Goal: Task Accomplishment & Management: Complete application form

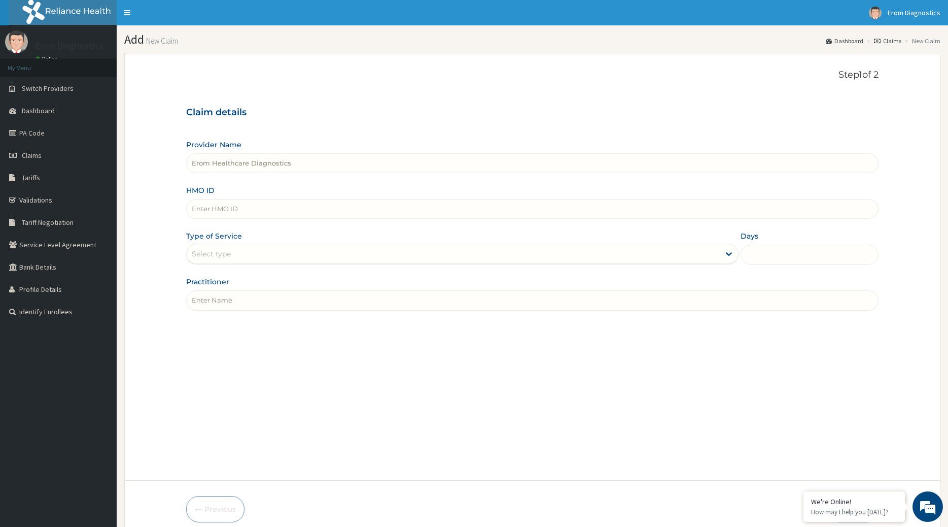
click at [209, 294] on input "Practitioner" at bounding box center [532, 300] width 693 height 20
paste input "EZE,VINCENT"
drag, startPoint x: 250, startPoint y: 291, endPoint x: 24, endPoint y: 246, distance: 230.7
click at [186, 290] on input "EZE,VINCENT" at bounding box center [532, 300] width 693 height 20
click at [215, 291] on input "EZE,VINCENT" at bounding box center [532, 300] width 693 height 20
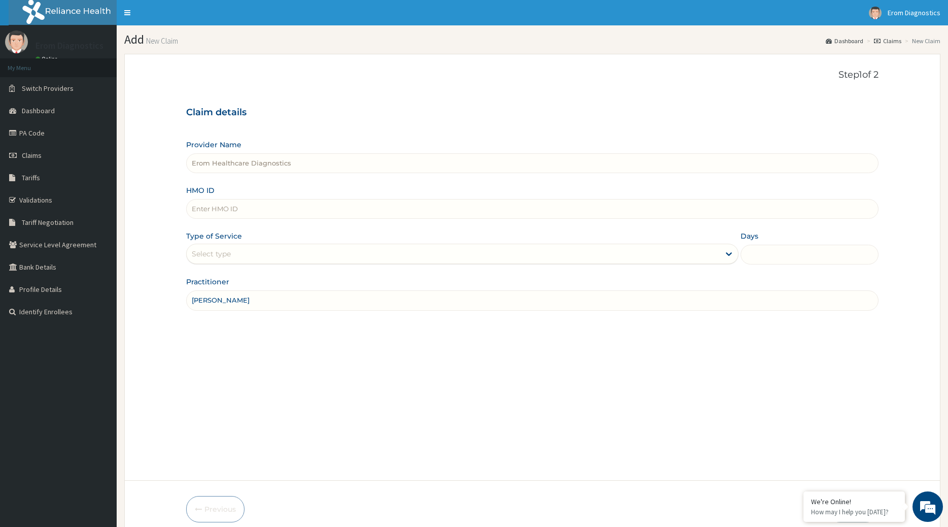
click at [215, 291] on input "EZE,VINCENT" at bounding box center [532, 300] width 693 height 20
paste input "Muoneke Chinedu"
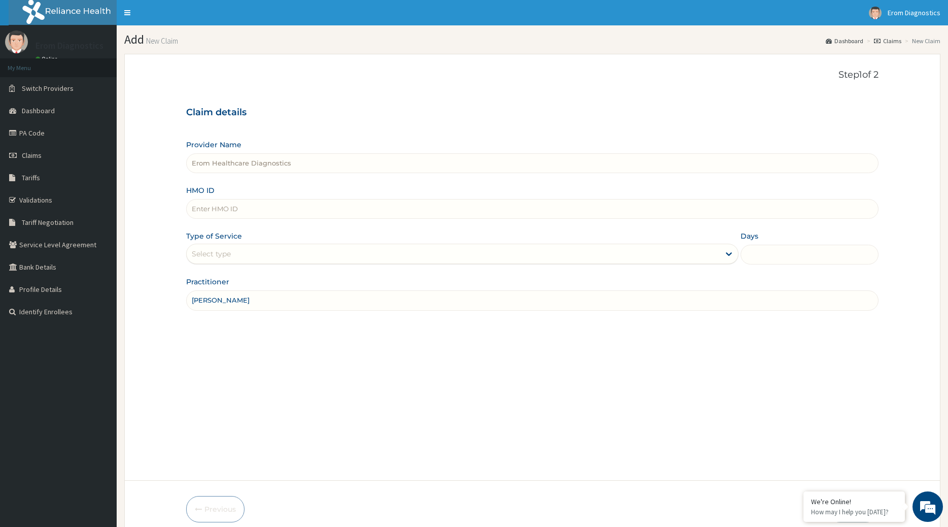
type input "Muoneke Chinedu"
click at [184, 338] on form "Step 1 of 2 Claim details Provider Name Erom Healthcare Diagnostics HMO ID Type…" at bounding box center [532, 296] width 816 height 484
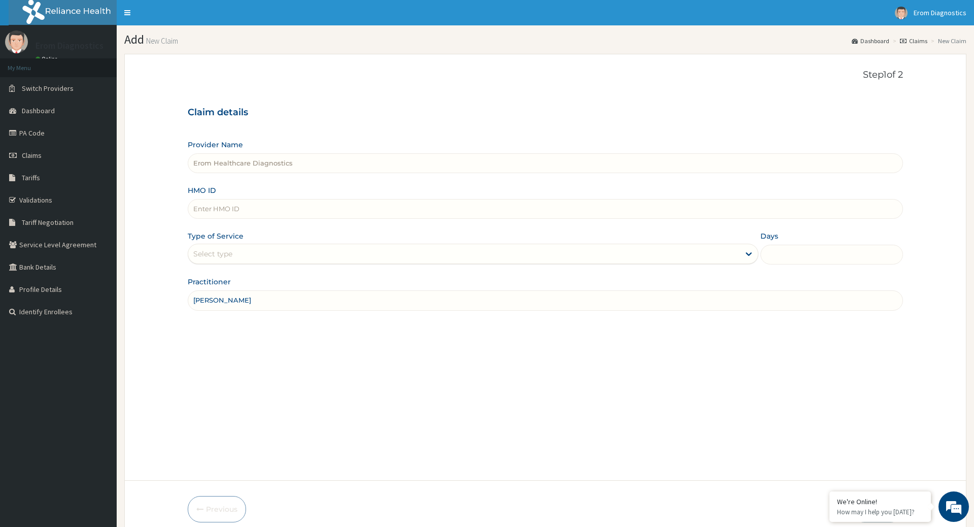
click at [222, 199] on input "HMO ID" at bounding box center [545, 209] width 715 height 20
paste input "Muoneke Chinedu"
click at [249, 203] on input "Muoneke Chinedu" at bounding box center [545, 209] width 715 height 20
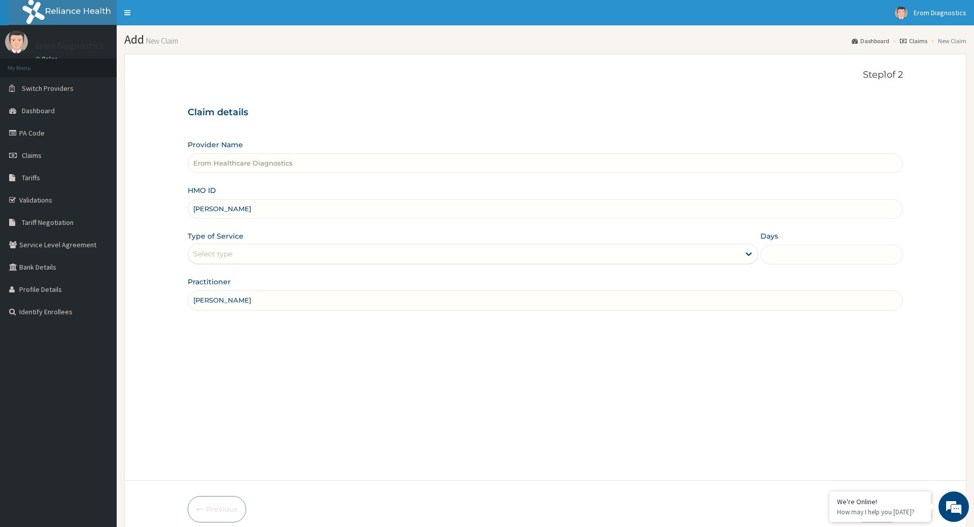
paste input "SUU/10227/A"
type input "SUU/10227/A"
click at [232, 254] on div "Select type" at bounding box center [473, 254] width 570 height 20
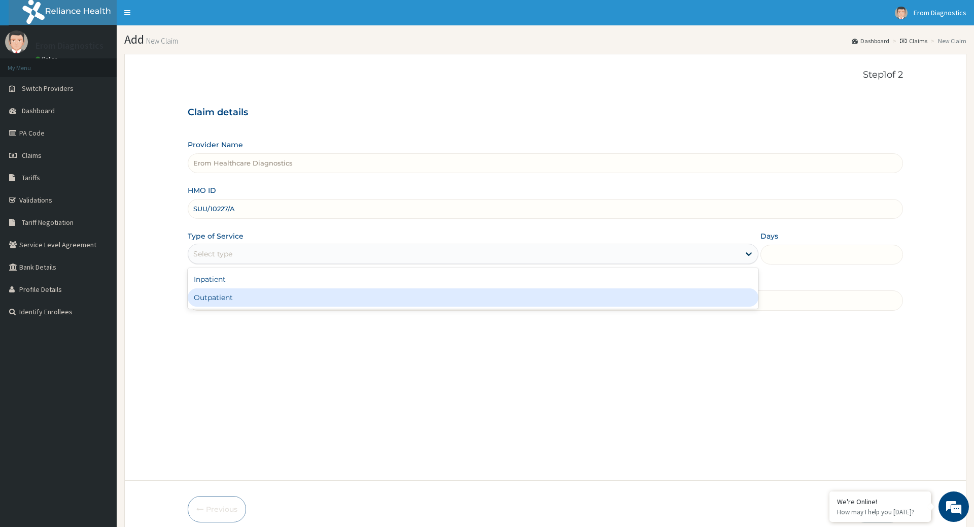
click at [229, 288] on div "Outpatient" at bounding box center [473, 297] width 570 height 18
type input "1"
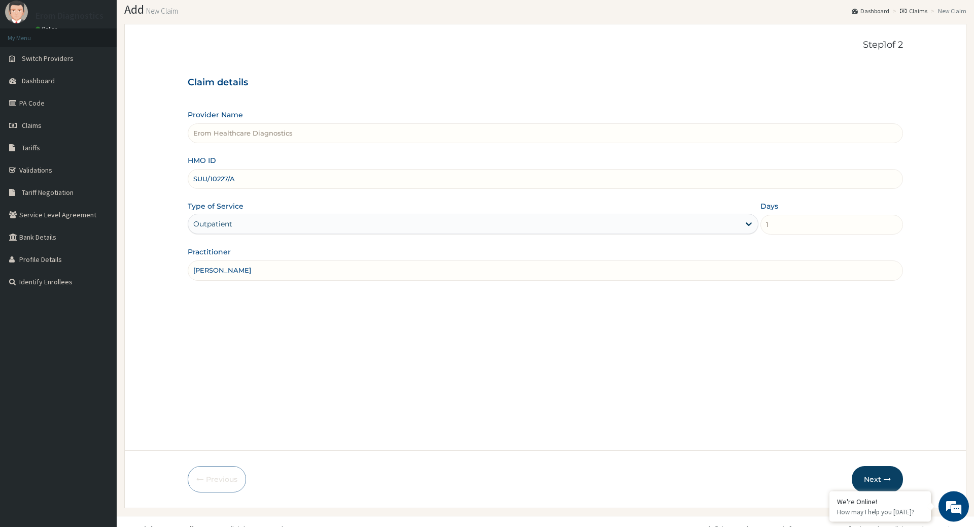
scroll to position [41, 0]
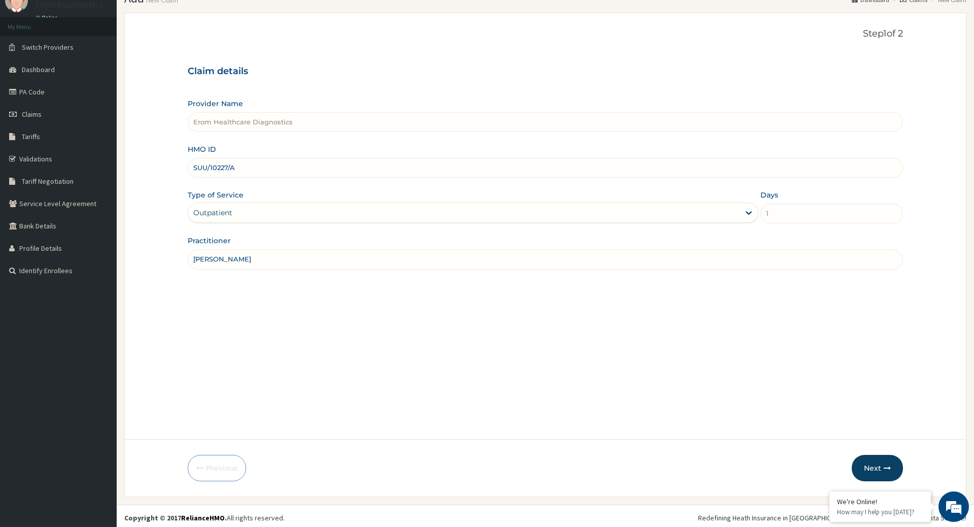
click at [855, 448] on form "Step 1 of 2 Claim details Provider Name Erom Healthcare Diagnostics HMO ID SUU/…" at bounding box center [545, 255] width 842 height 484
click at [878, 468] on button "Next" at bounding box center [877, 468] width 51 height 26
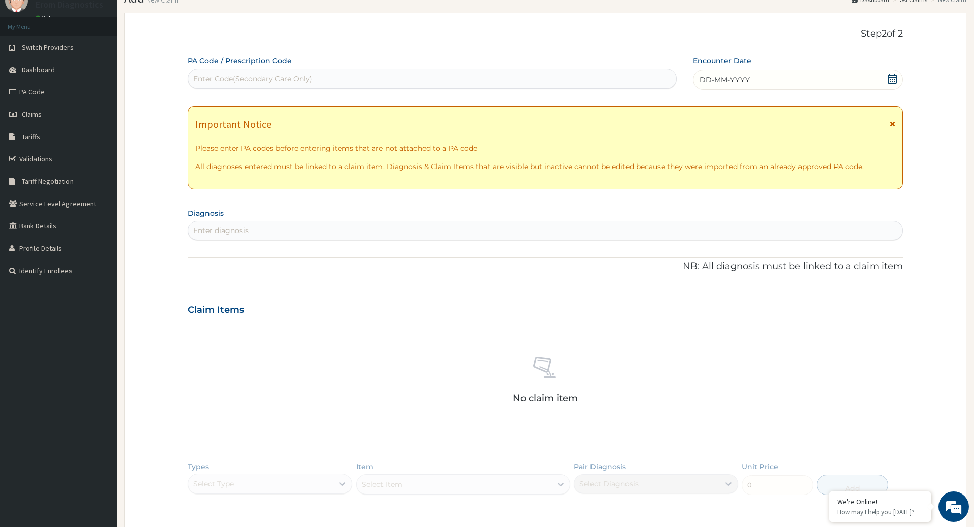
click at [237, 74] on div "Enter Code(Secondary Care Only)" at bounding box center [252, 79] width 119 height 10
paste input "PA/21E58C"
type input "PA/21E58C"
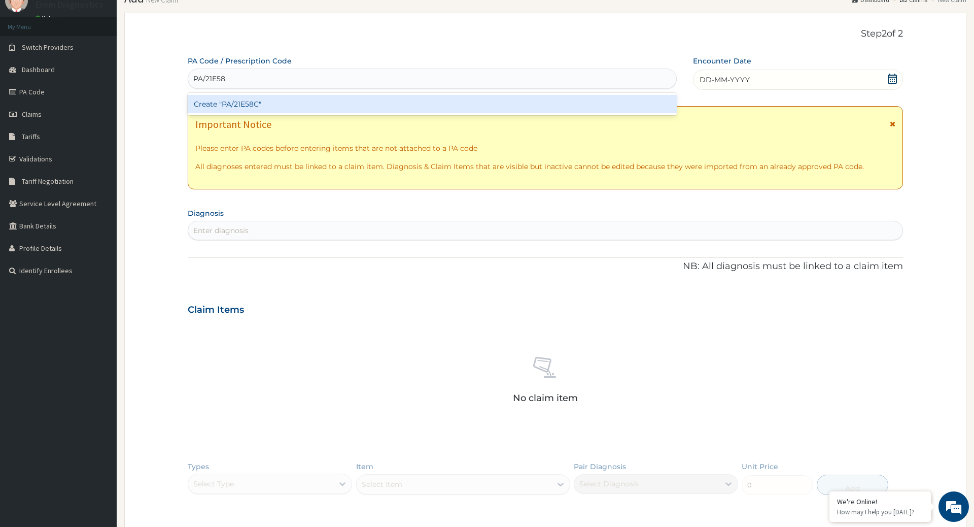
scroll to position [0, 3]
click at [244, 101] on div "Create "PA/21E58C"" at bounding box center [432, 104] width 489 height 18
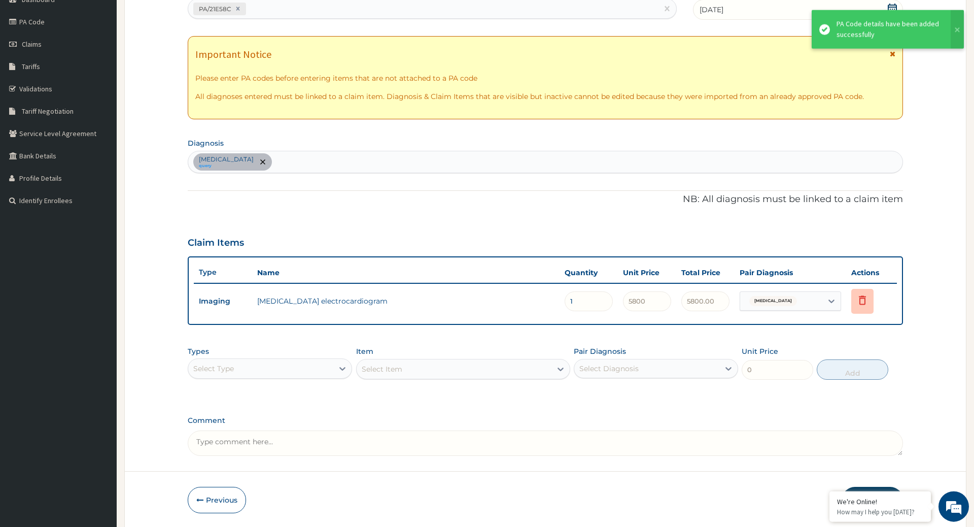
scroll to position [129, 0]
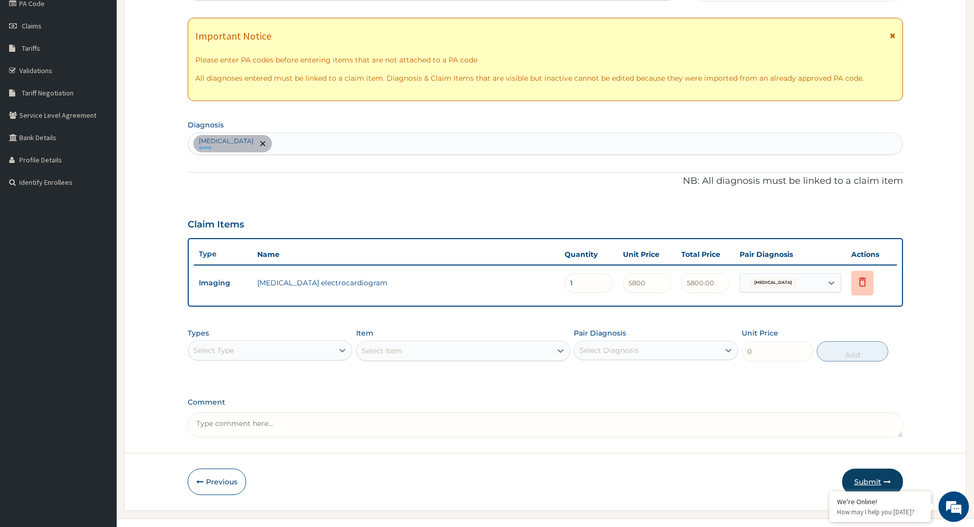
click at [884, 468] on button "Submit" at bounding box center [872, 481] width 61 height 26
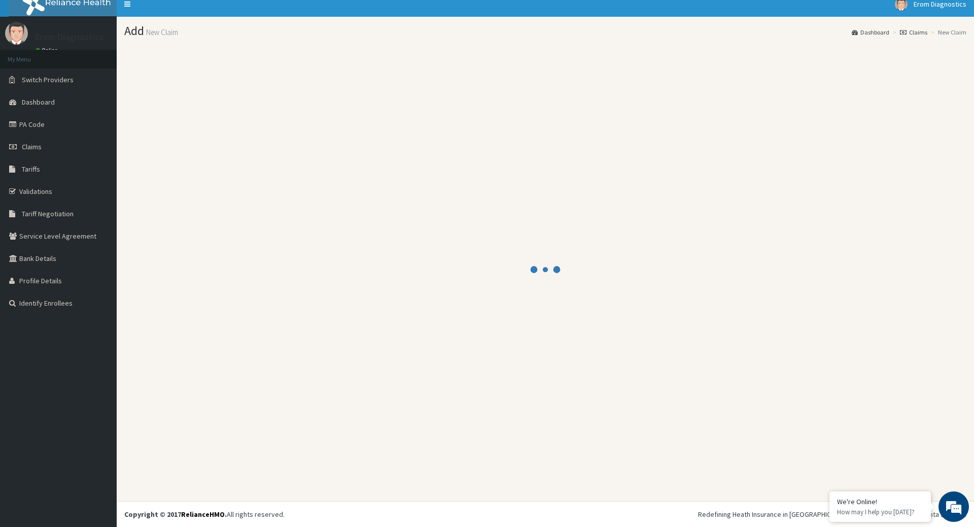
scroll to position [6, 0]
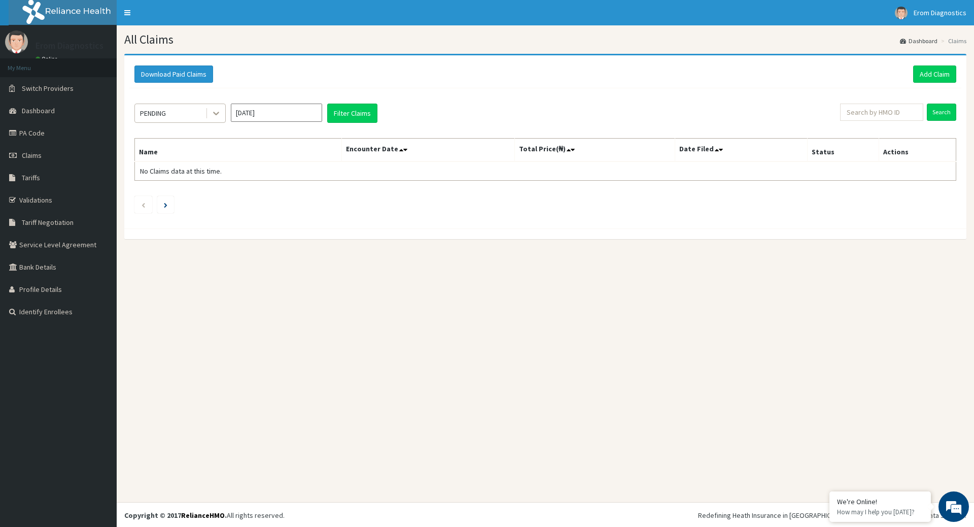
click at [221, 109] on div at bounding box center [216, 113] width 18 height 18
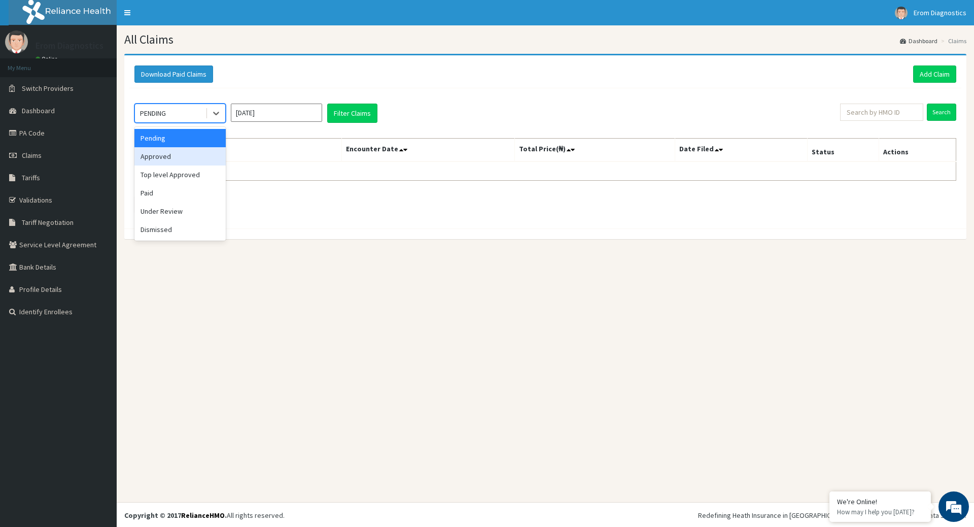
click at [167, 151] on div "Approved" at bounding box center [179, 156] width 91 height 18
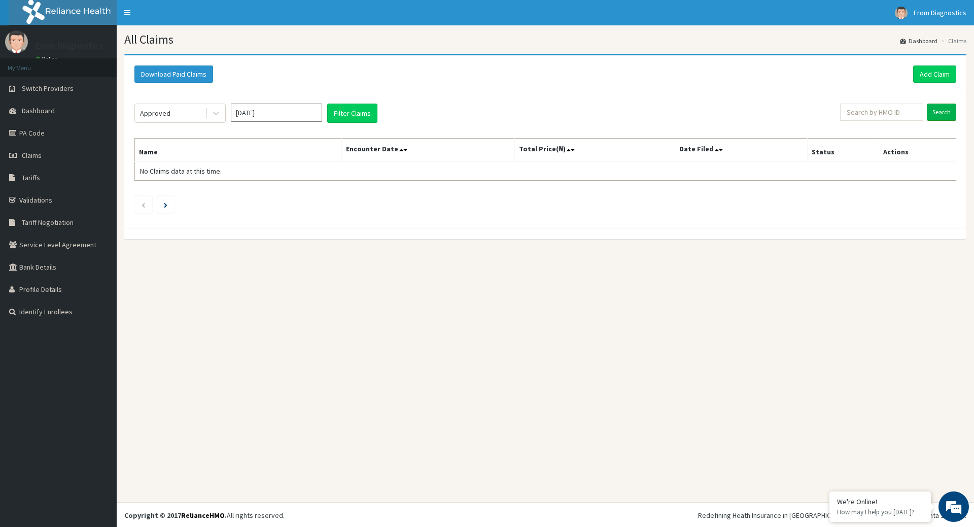
click at [945, 107] on input "Search" at bounding box center [941, 112] width 29 height 17
click at [229, 115] on div "Approved Oct 2025 Filter Claims" at bounding box center [487, 113] width 706 height 19
click at [213, 112] on icon at bounding box center [216, 113] width 10 height 10
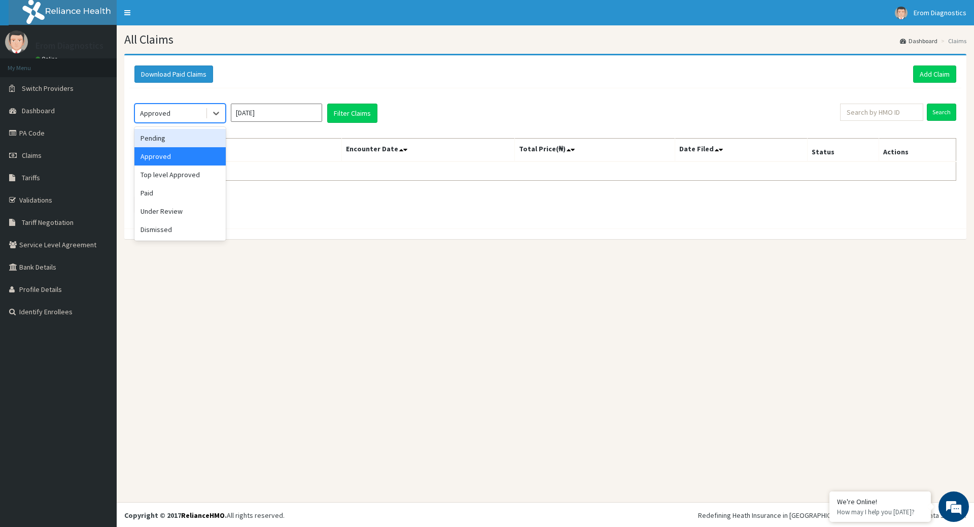
click at [177, 144] on div "Pending" at bounding box center [179, 138] width 91 height 18
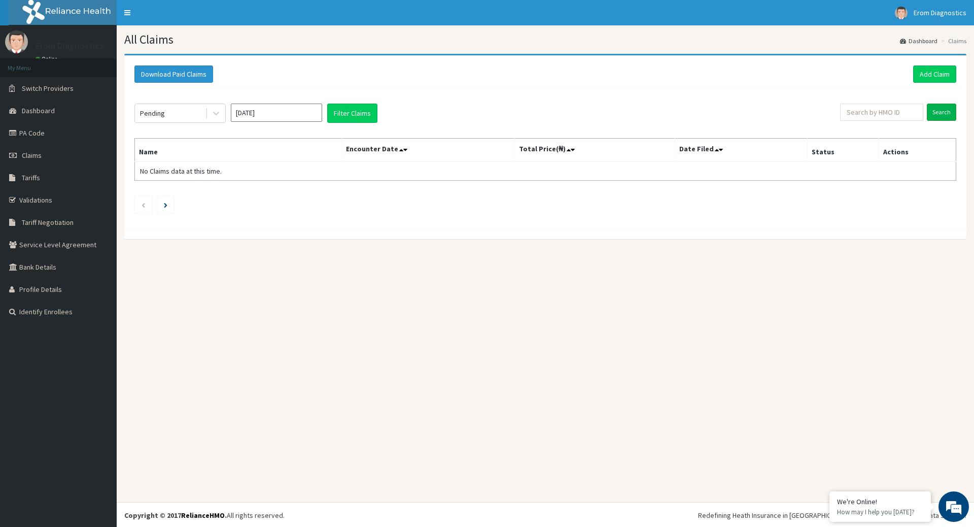
click at [937, 110] on input "Search" at bounding box center [941, 112] width 29 height 17
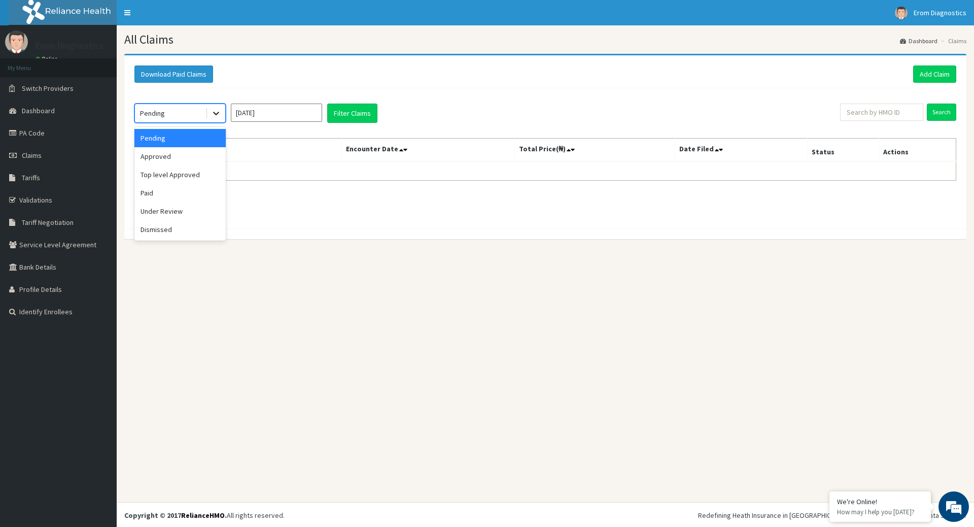
click at [213, 113] on icon at bounding box center [216, 113] width 10 height 10
click at [161, 202] on div "Under Review" at bounding box center [179, 211] width 91 height 18
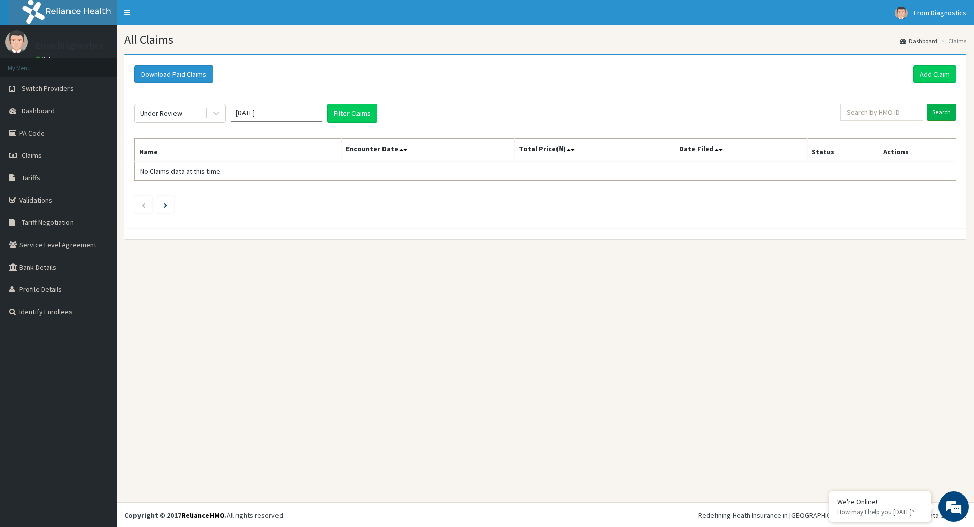
click at [939, 106] on input "Search" at bounding box center [941, 112] width 29 height 17
click at [362, 117] on button "Filter Claims" at bounding box center [352, 113] width 50 height 19
click at [317, 111] on input "Oct 2025" at bounding box center [276, 113] width 91 height 18
click at [312, 192] on div "Sep" at bounding box center [306, 196] width 20 height 19
type input "Sep 2025"
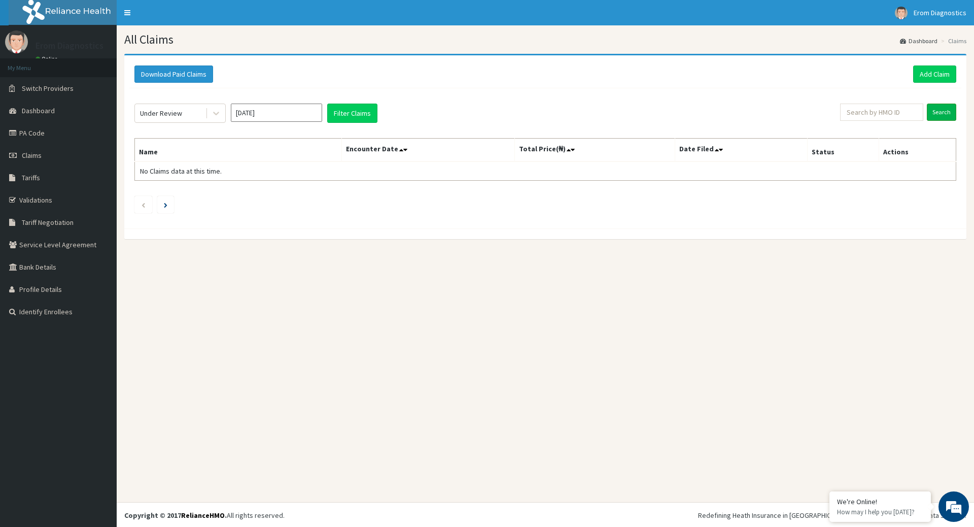
click at [946, 110] on input "Search" at bounding box center [941, 112] width 29 height 17
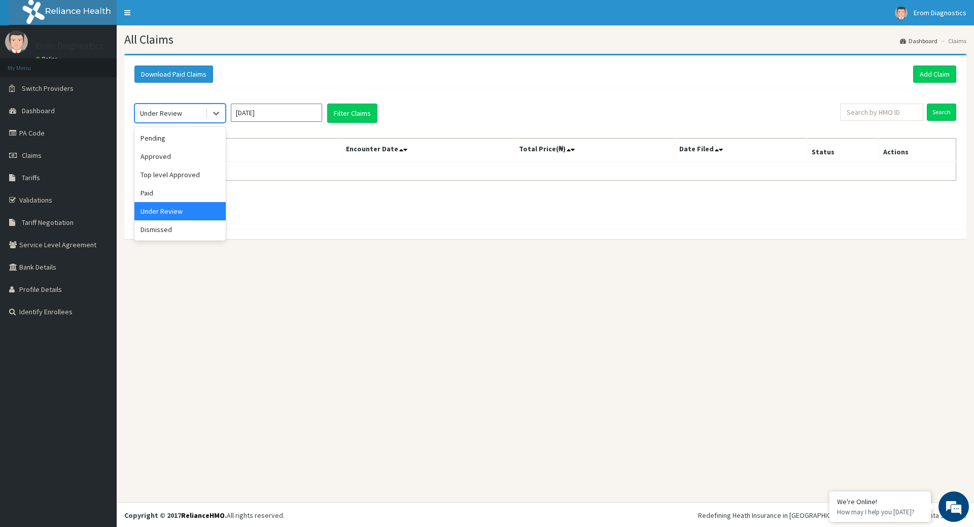
click at [200, 107] on div "Under Review" at bounding box center [170, 113] width 71 height 16
click at [183, 190] on div "Paid" at bounding box center [179, 193] width 91 height 18
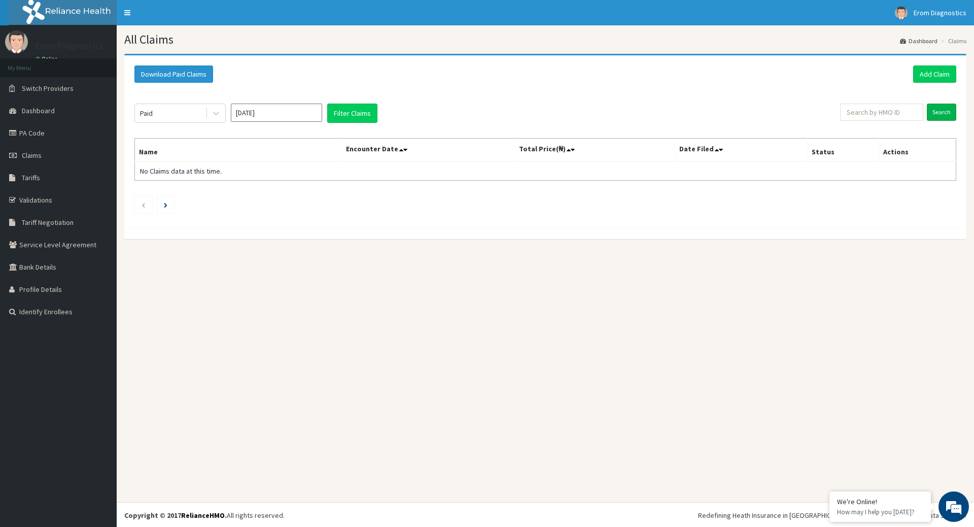
click at [938, 109] on input "Search" at bounding box center [941, 112] width 29 height 17
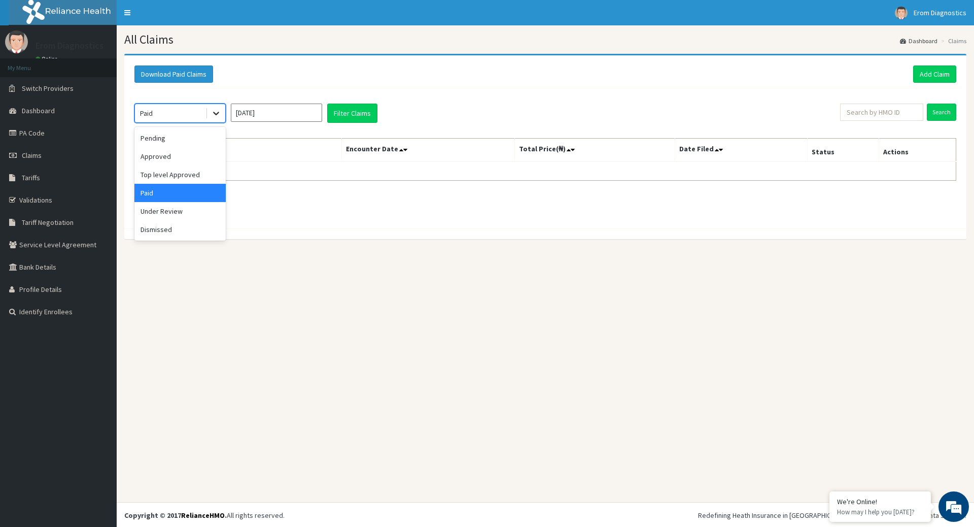
click at [222, 116] on div at bounding box center [216, 113] width 18 height 18
click at [156, 154] on div "Approved" at bounding box center [179, 156] width 91 height 18
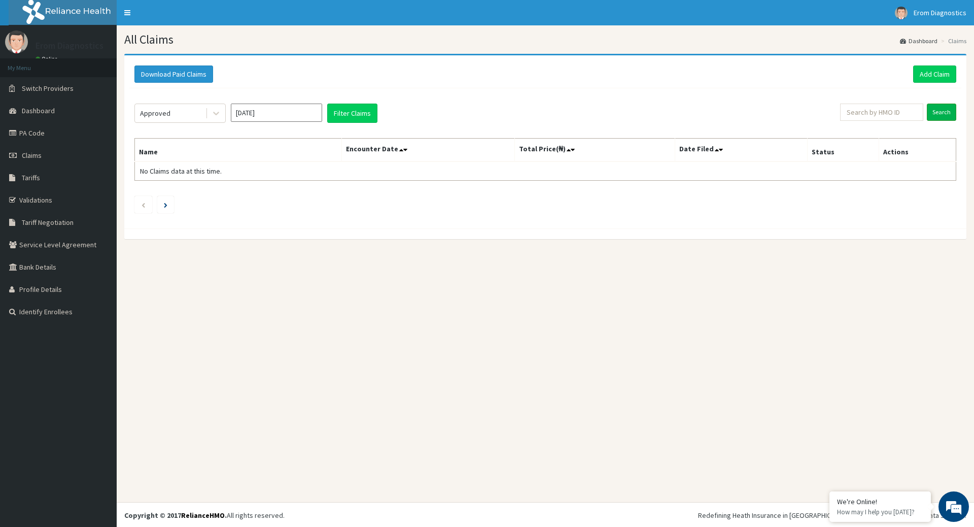
click at [941, 104] on input "Search" at bounding box center [941, 112] width 29 height 17
click at [935, 79] on link "Add Claim" at bounding box center [934, 73] width 43 height 17
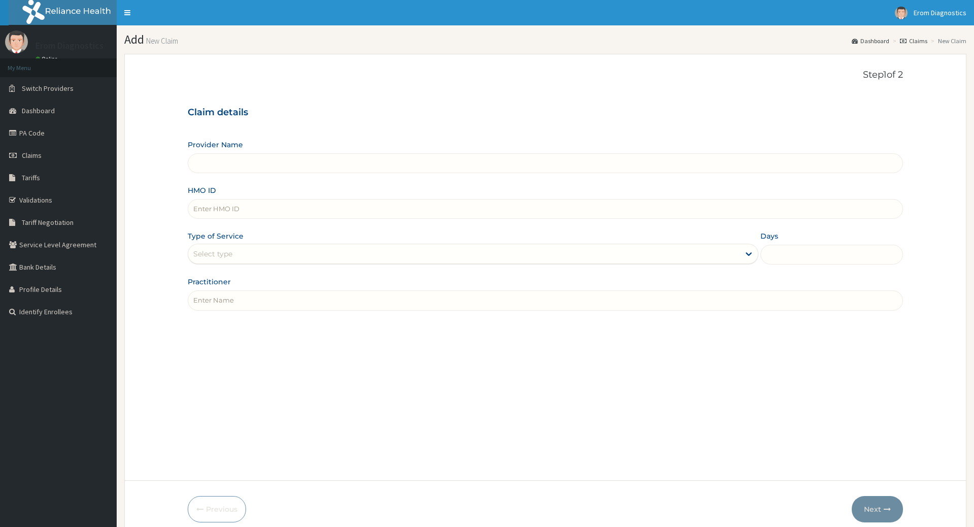
click at [269, 292] on input "Practitioner" at bounding box center [545, 300] width 715 height 20
paste input "HET/10005/A"
type input "HET/10005/A"
type input "Erom Healthcare Diagnostics"
click at [261, 199] on input "HMO ID" at bounding box center [545, 209] width 715 height 20
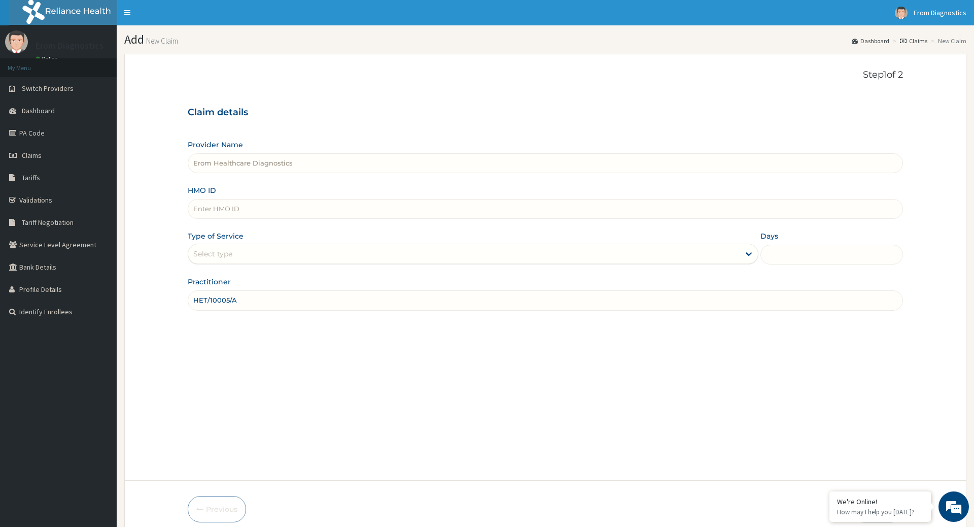
paste input "HET/10005/A"
type input "HET/10005/A"
click at [234, 246] on div "Select type" at bounding box center [463, 254] width 551 height 16
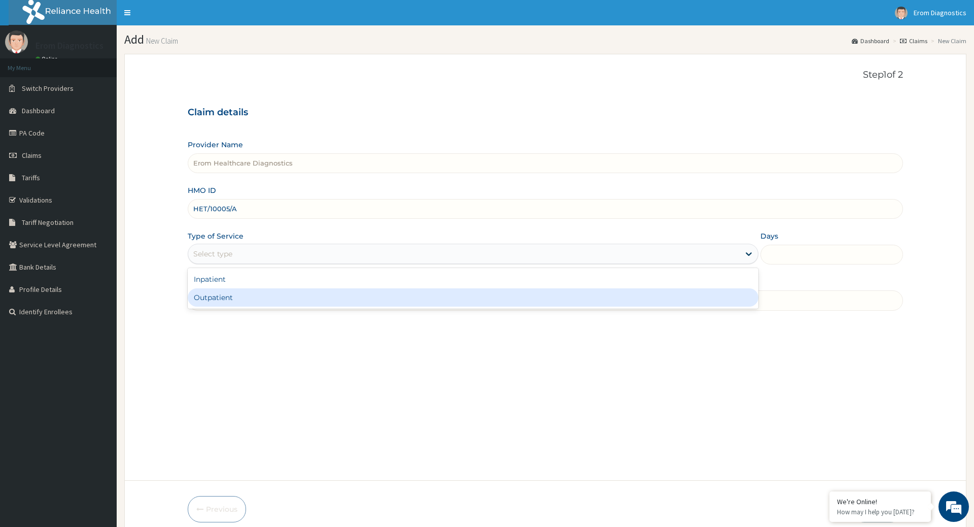
click at [236, 290] on div "Outpatient" at bounding box center [473, 297] width 570 height 18
type input "1"
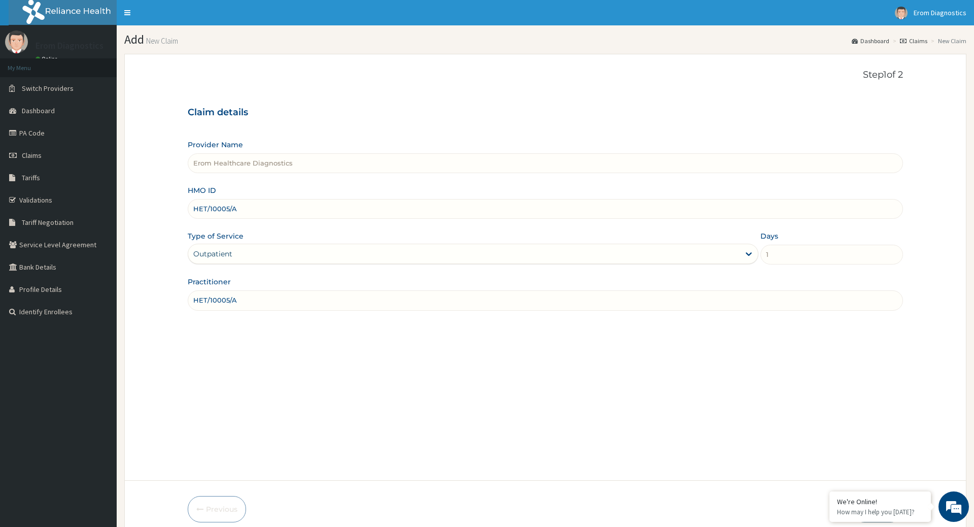
click at [239, 203] on input "HET/10005/A" at bounding box center [545, 209] width 715 height 20
drag, startPoint x: 239, startPoint y: 203, endPoint x: 115, endPoint y: 152, distance: 134.5
click at [188, 199] on input "HET/10005/A" at bounding box center [545, 209] width 715 height 20
paste input "Jahtosin Alao"
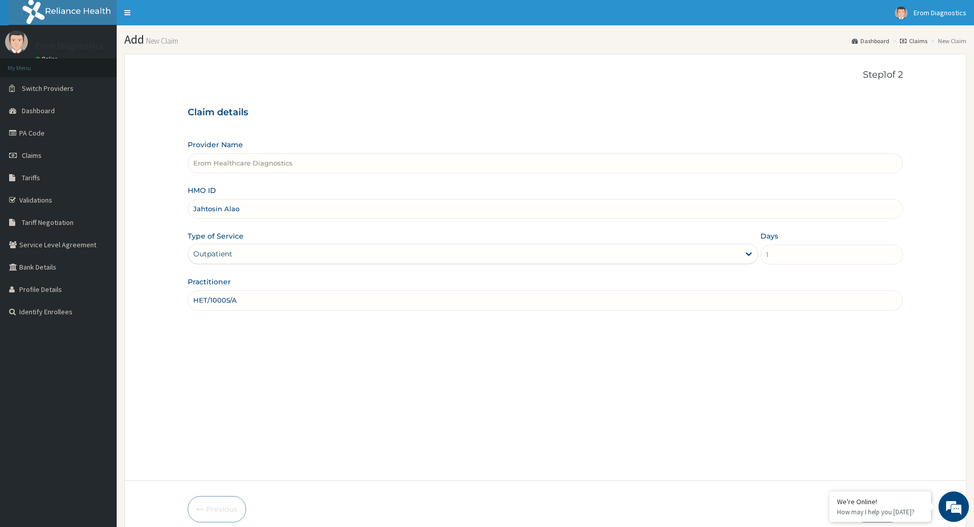
scroll to position [41, 0]
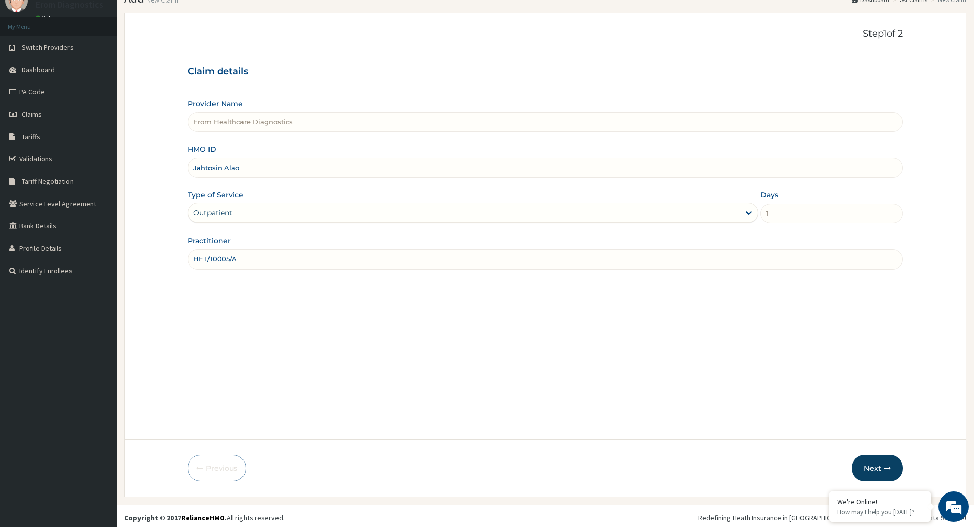
type input "Jahtosin Alao"
drag, startPoint x: 239, startPoint y: 251, endPoint x: 144, endPoint y: 240, distance: 96.5
click at [188, 249] on input "HET/10005/A" at bounding box center [545, 259] width 715 height 20
click at [250, 158] on input "Jahtosin Alao" at bounding box center [545, 168] width 715 height 20
paste input "HET/10005/A"
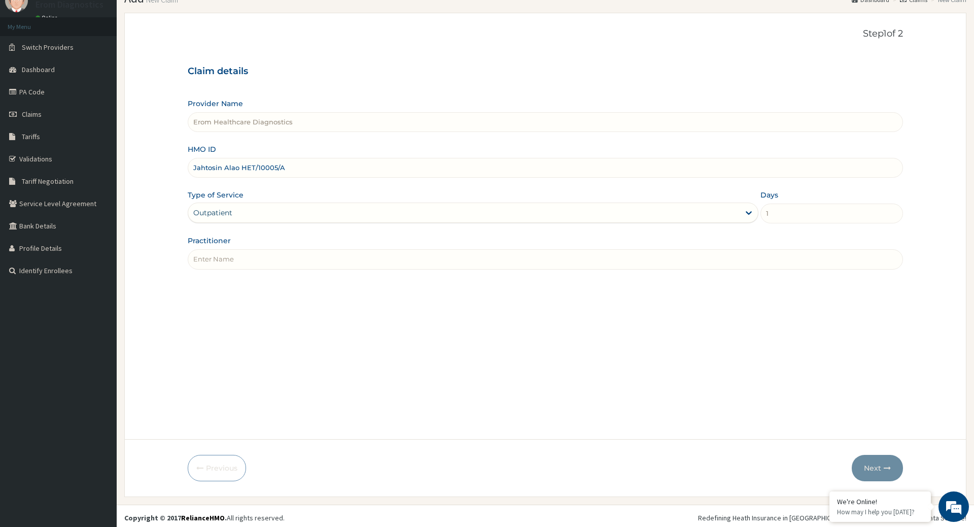
drag, startPoint x: 235, startPoint y: 164, endPoint x: 147, endPoint y: 165, distance: 88.3
click at [188, 165] on input "Jahtosin Alao HET/10005/A" at bounding box center [545, 168] width 715 height 20
type input "HET/10005/A"
click at [232, 251] on input "Practitioner" at bounding box center [545, 259] width 715 height 20
paste input "Jahtosin Alao"
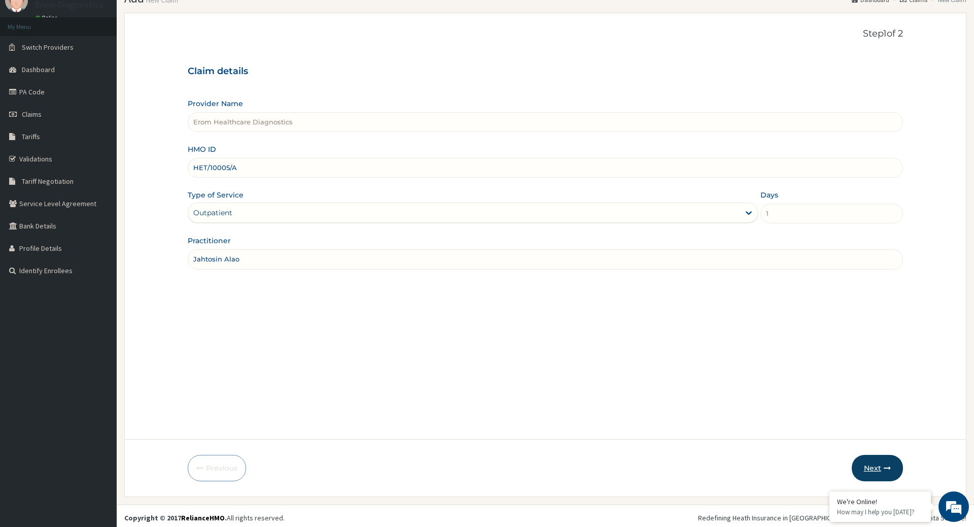
type input "Jahtosin Alao"
click at [875, 470] on button "Next" at bounding box center [877, 468] width 51 height 26
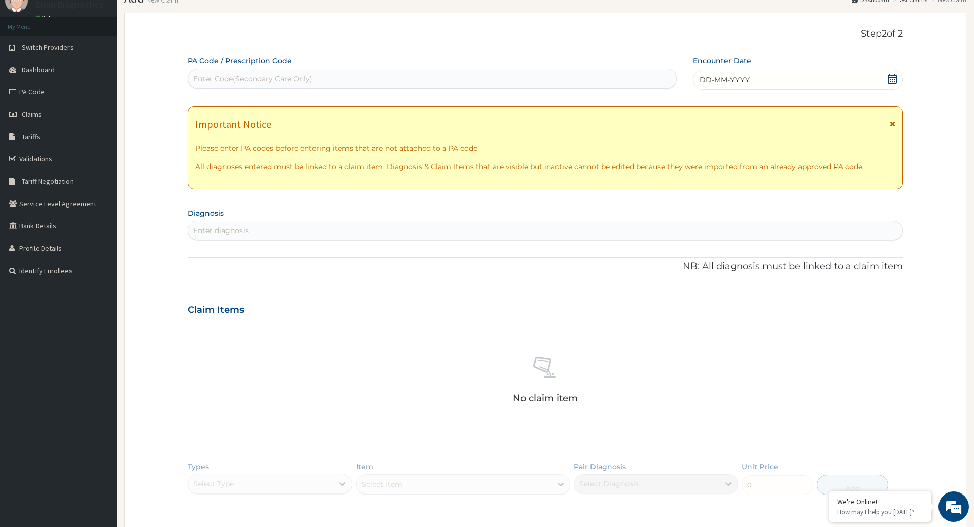
click at [230, 74] on div "Enter Code(Secondary Care Only)" at bounding box center [252, 79] width 119 height 10
paste input "PA/9CAA14"
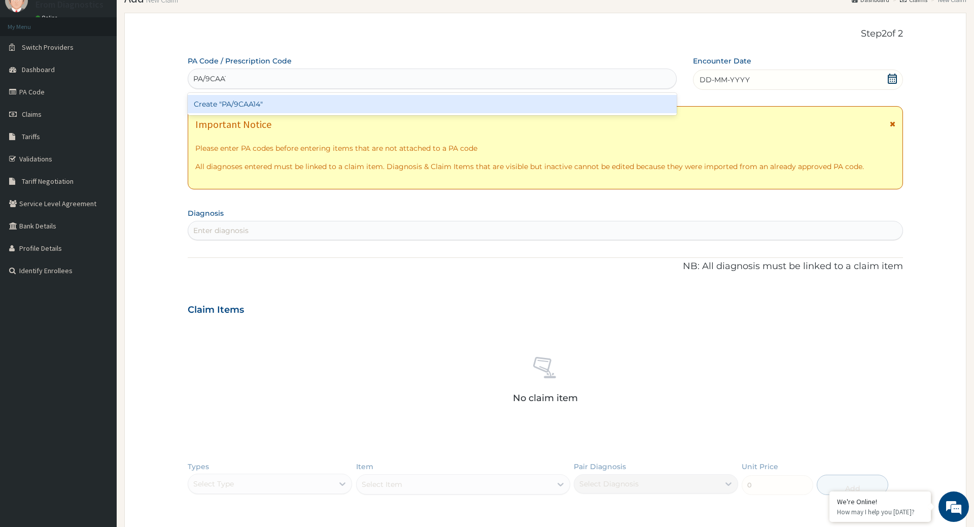
type input "PA/9CAA14"
click at [242, 100] on div "Create "PA/9CAA14"" at bounding box center [432, 104] width 489 height 18
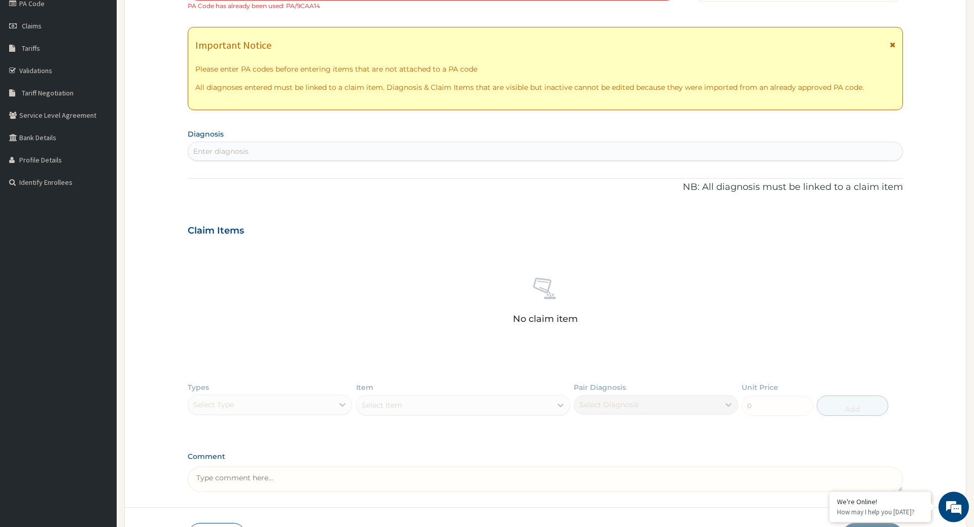
scroll to position [186, 0]
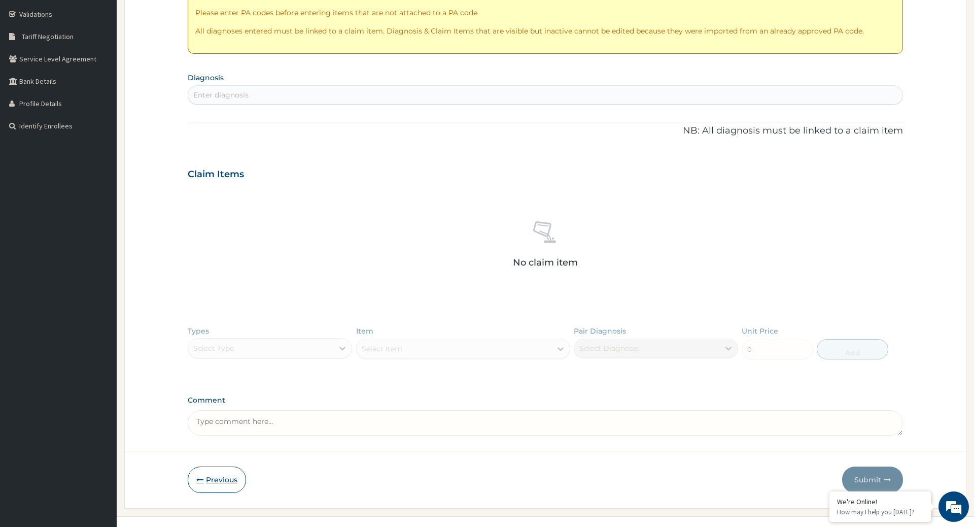
click at [202, 476] on icon "button" at bounding box center [199, 479] width 7 height 7
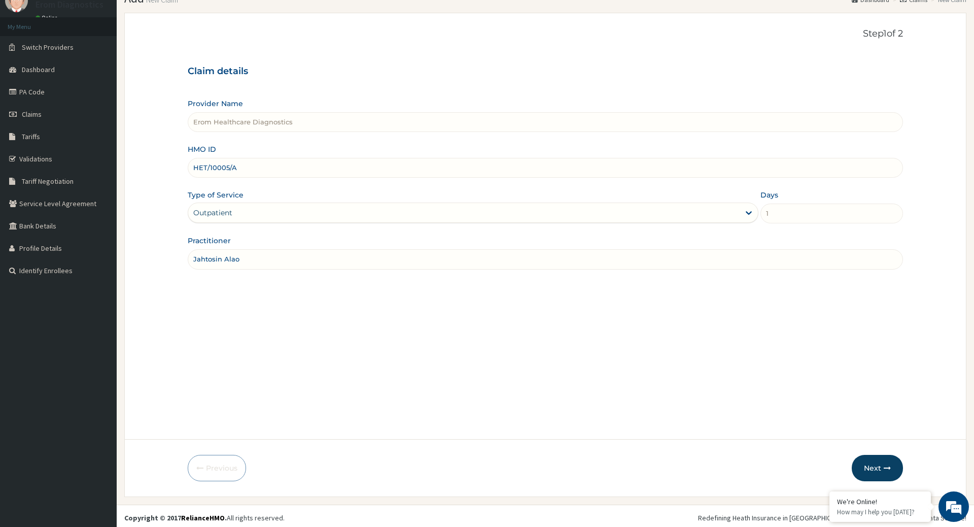
drag, startPoint x: 248, startPoint y: 251, endPoint x: 81, endPoint y: 220, distance: 170.3
click at [188, 249] on input "Jahtosin Alao" at bounding box center [545, 259] width 715 height 20
paste input "Muoneke Chinedu"
type input "Muoneke Chinedu"
drag, startPoint x: 258, startPoint y: 153, endPoint x: 66, endPoint y: 136, distance: 192.0
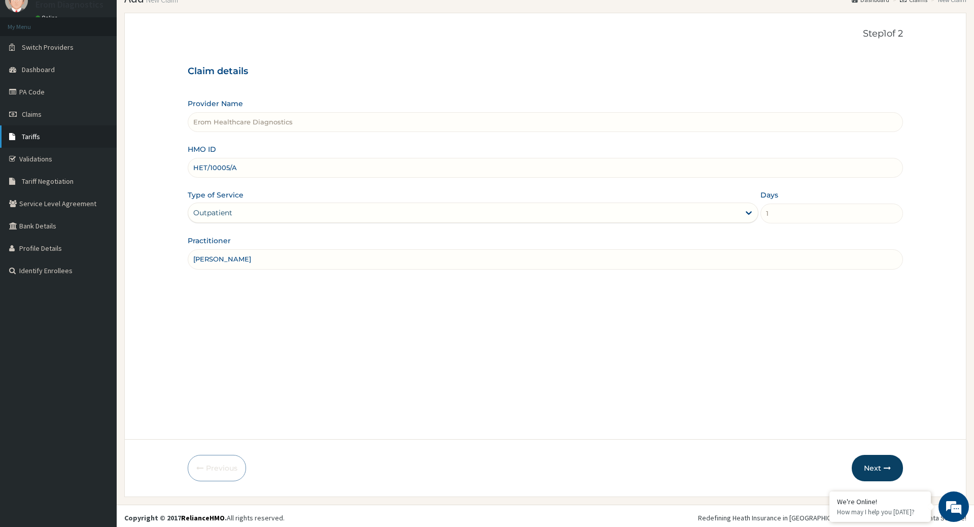
click at [188, 158] on input "HET/10005/A" at bounding box center [545, 168] width 715 height 20
paste input "Muoneke Chinedu"
drag, startPoint x: 250, startPoint y: 161, endPoint x: 46, endPoint y: 140, distance: 205.1
click at [188, 158] on input "Muoneke Chinedu" at bounding box center [545, 168] width 715 height 20
paste input "SUU/10227/A"
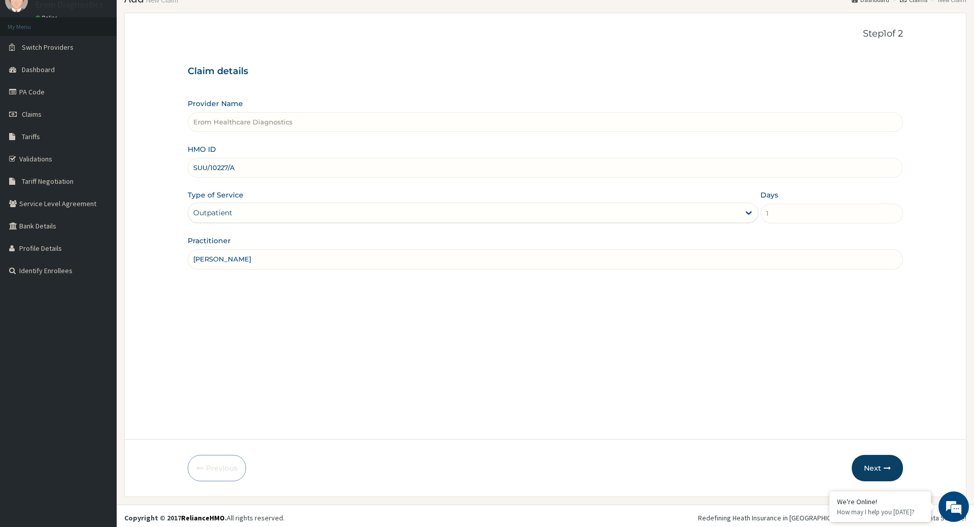
click at [208, 160] on input "SUU/10227/A" at bounding box center [545, 168] width 715 height 20
type input "SUU/10227/A"
click at [869, 464] on button "Next" at bounding box center [877, 468] width 51 height 26
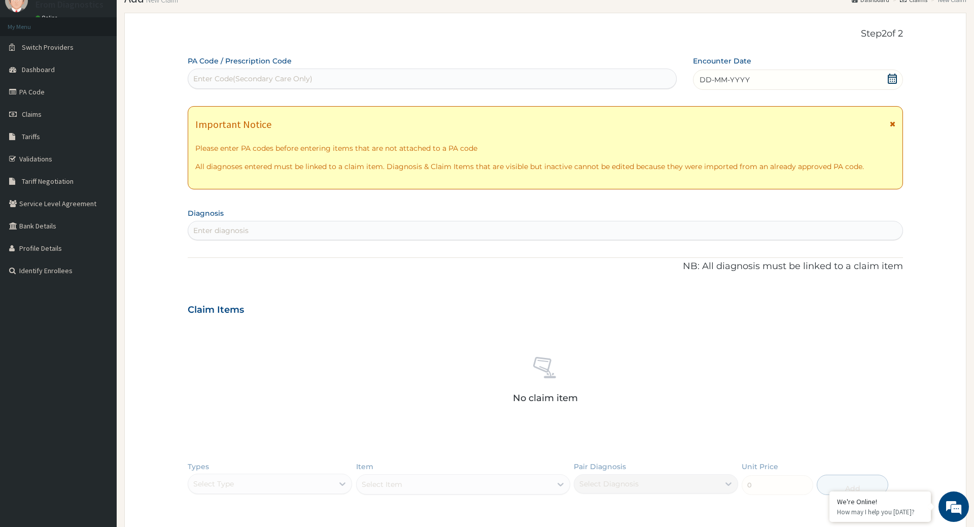
click at [261, 79] on div "Enter Code(Secondary Care Only)" at bounding box center [252, 79] width 119 height 10
paste input "PA/21E58C"
type input "PA/21E58C"
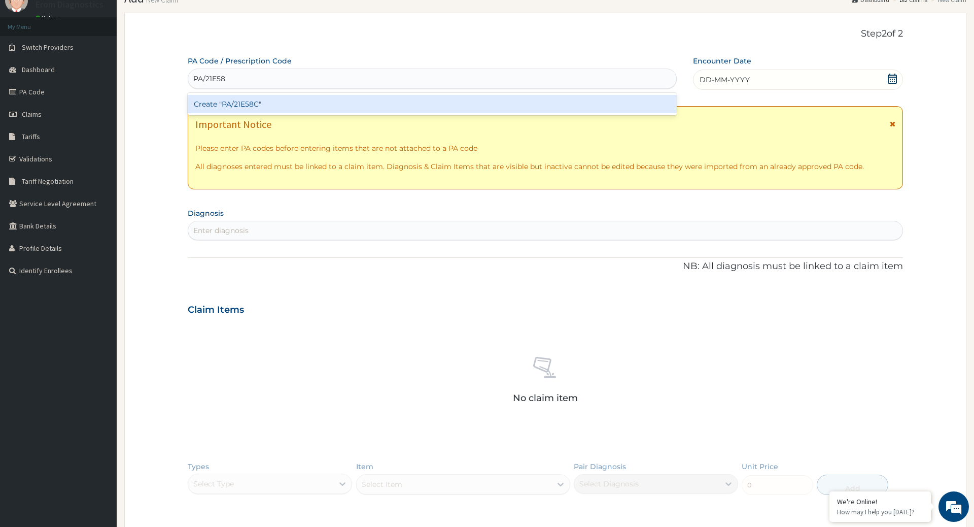
scroll to position [0, 3]
click at [269, 95] on div "Create "PA/21E58C"" at bounding box center [432, 104] width 489 height 18
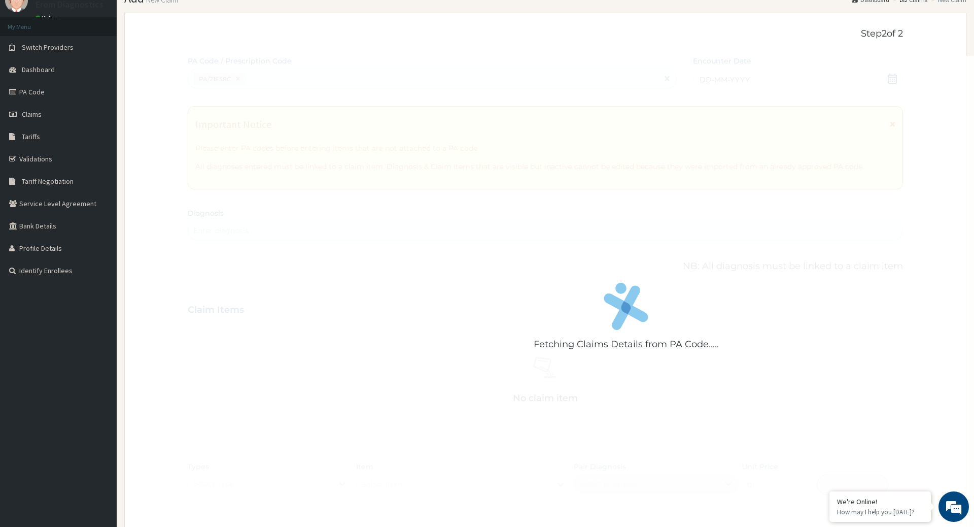
scroll to position [0, 0]
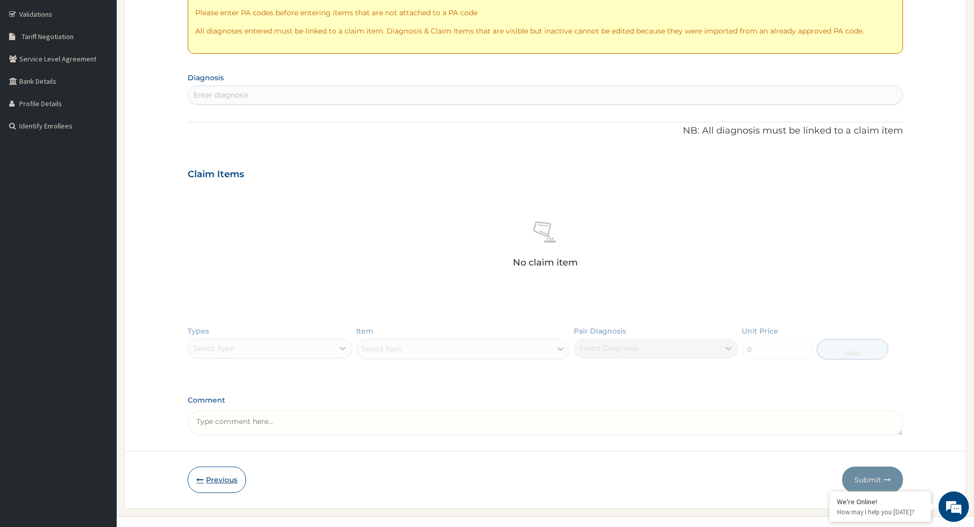
click at [219, 466] on button "Previous" at bounding box center [217, 479] width 58 height 26
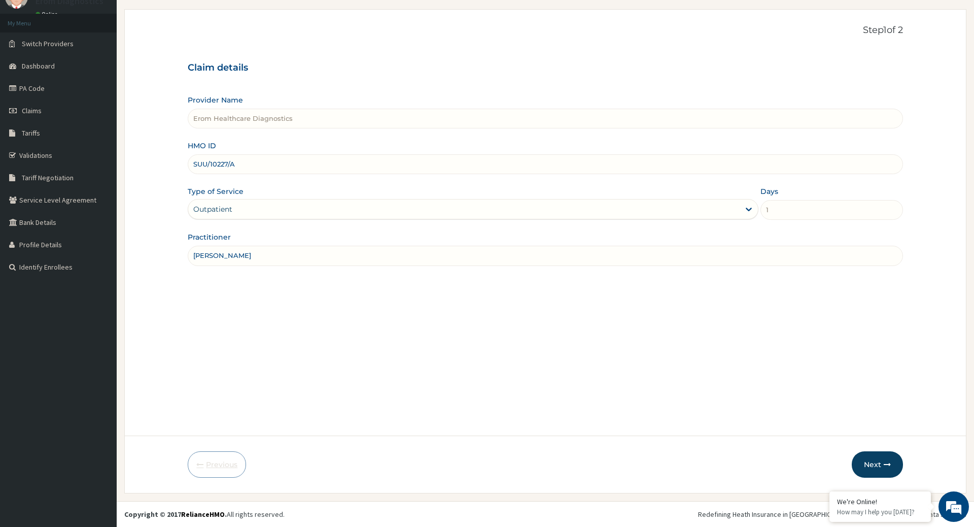
scroll to position [41, 0]
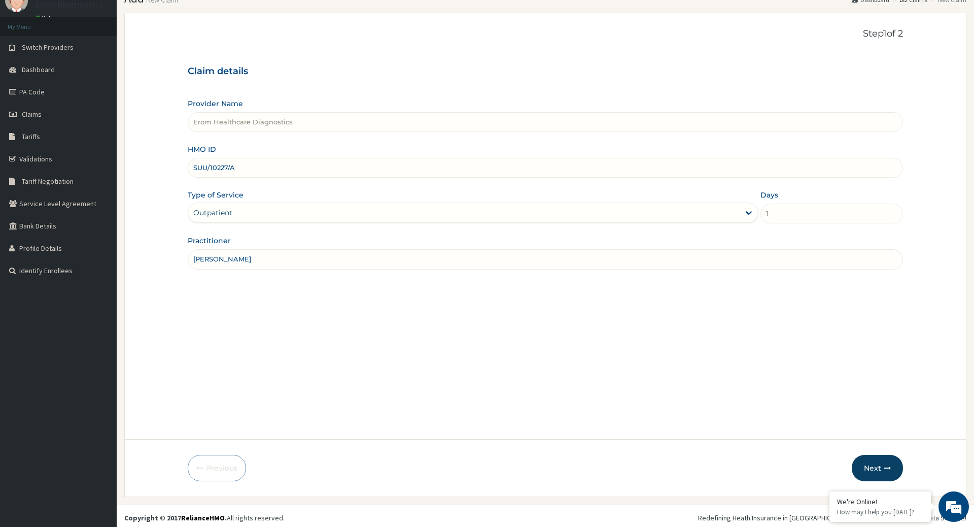
drag, startPoint x: 252, startPoint y: 243, endPoint x: 105, endPoint y: 244, distance: 147.1
click at [188, 249] on input "Muoneke Chinedu" at bounding box center [545, 259] width 715 height 20
paste input "Charles Anyanwu SNL/10389/A"
click at [276, 249] on input "Charles Anyanwu SNL/10389/A" at bounding box center [545, 259] width 715 height 20
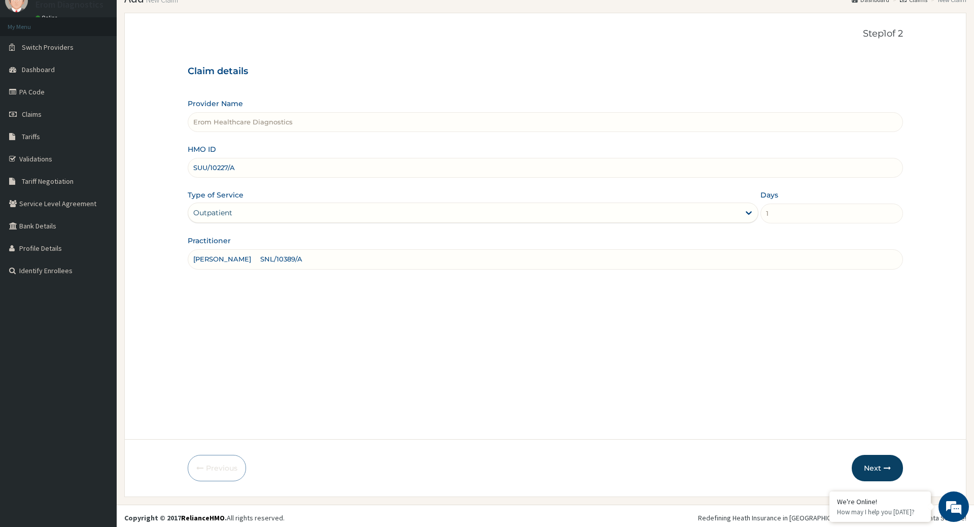
click at [276, 249] on input "Charles Anyanwu SNL/10389/A" at bounding box center [545, 259] width 715 height 20
drag, startPoint x: 259, startPoint y: 254, endPoint x: 296, endPoint y: 259, distance: 36.9
click at [296, 259] on input "Charles Anyanwu SNL/10389/A" at bounding box center [545, 259] width 715 height 20
type input "Charles Anyanwu"
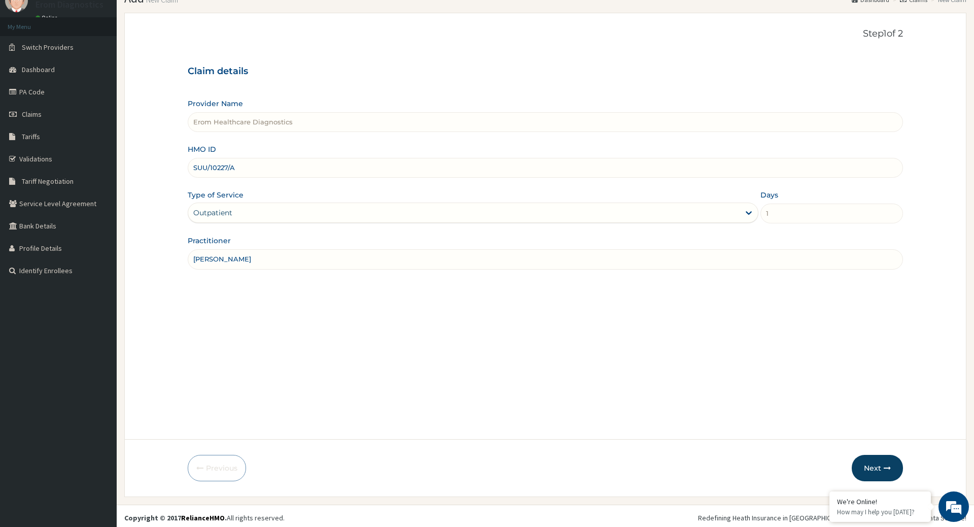
click at [247, 158] on input "SUU/10227/A" at bounding box center [545, 168] width 715 height 20
paste input "NL/10389"
type input "SNL/10389/A"
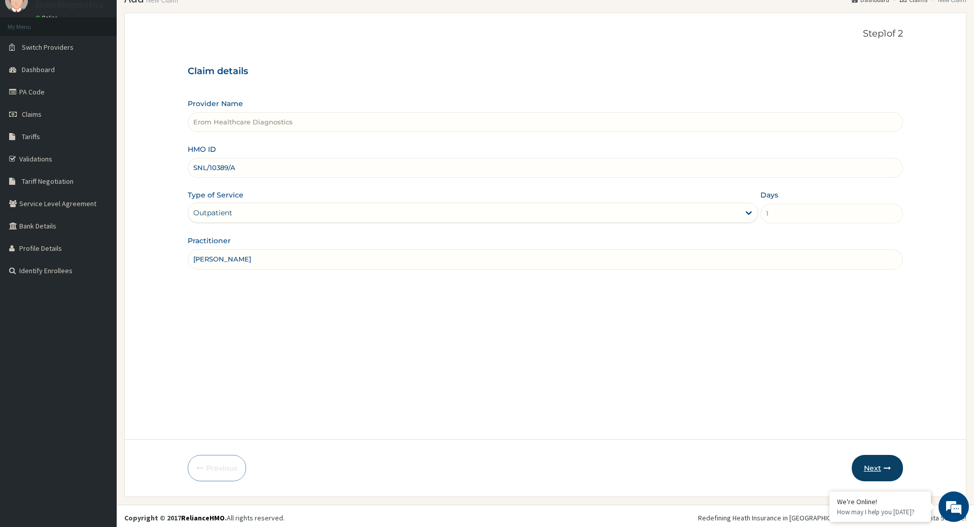
click at [877, 457] on button "Next" at bounding box center [877, 468] width 51 height 26
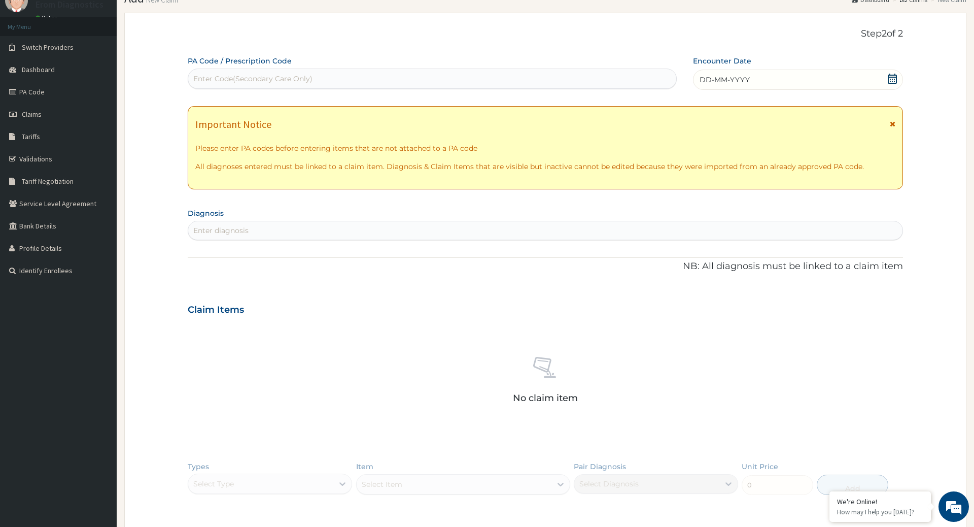
click at [259, 84] on div "Enter Code(Secondary Care Only)" at bounding box center [432, 78] width 489 height 20
paste input "PA/8461C5"
type input "PA/8461C5"
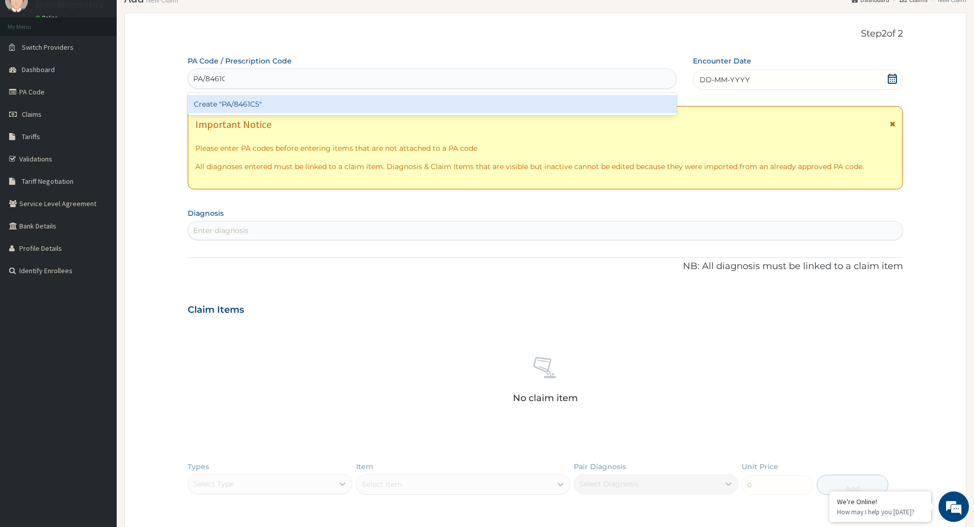
scroll to position [0, 3]
click at [265, 95] on div "Create "PA/8461C5"" at bounding box center [432, 104] width 489 height 18
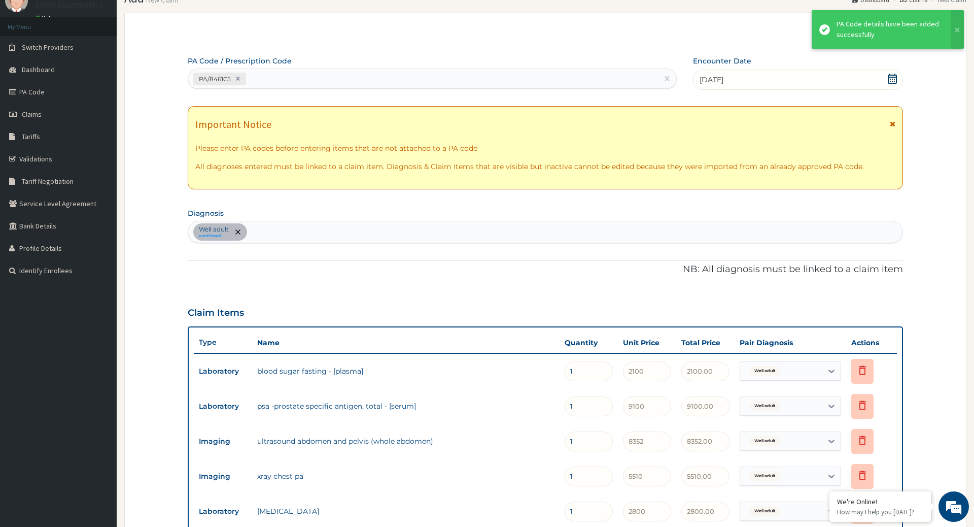
scroll to position [442, 0]
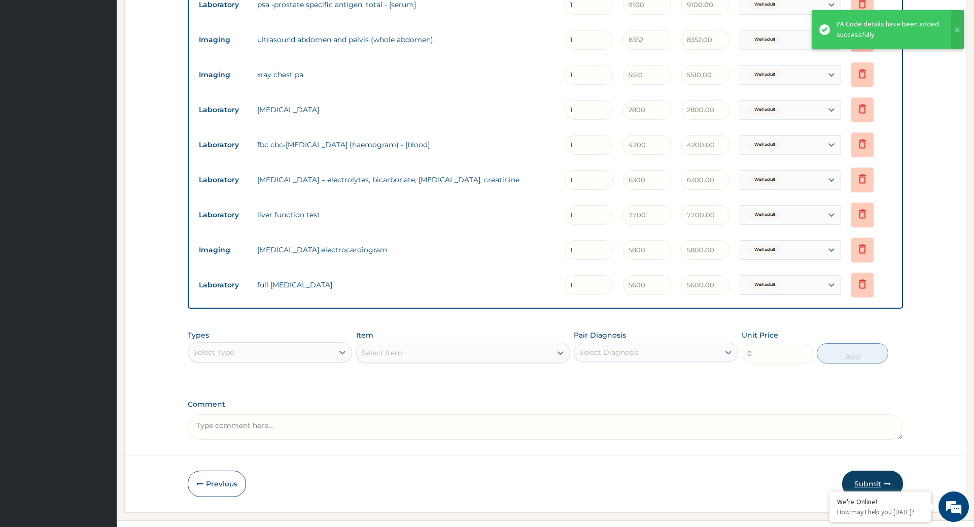
click at [868, 470] on button "Submit" at bounding box center [872, 483] width 61 height 26
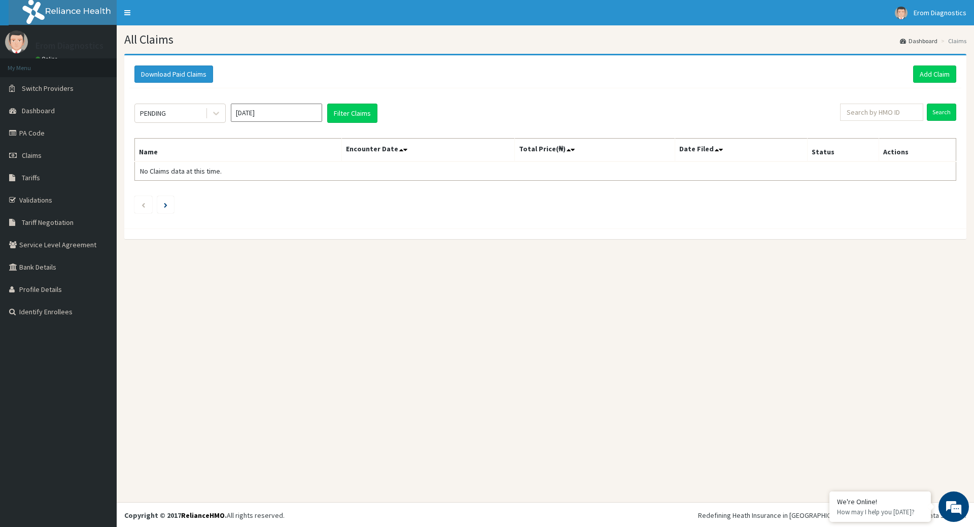
click at [939, 81] on div "Download Paid Claims Add Claim" at bounding box center [545, 74] width 832 height 28
click at [947, 70] on link "Add Claim" at bounding box center [934, 73] width 43 height 17
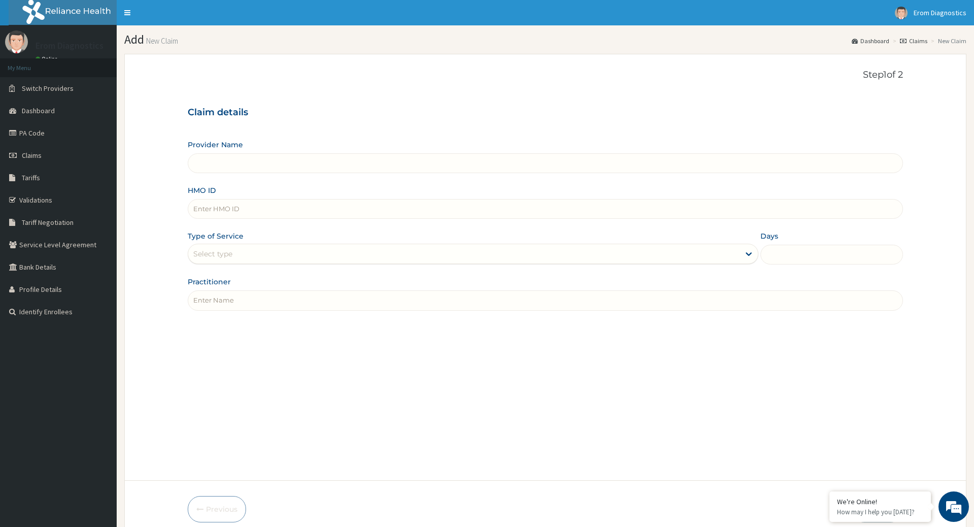
type input "[PERSON_NAME] SUU/10209/A"
click at [266, 290] on input "[PERSON_NAME] SUU/10209/A" at bounding box center [545, 300] width 715 height 20
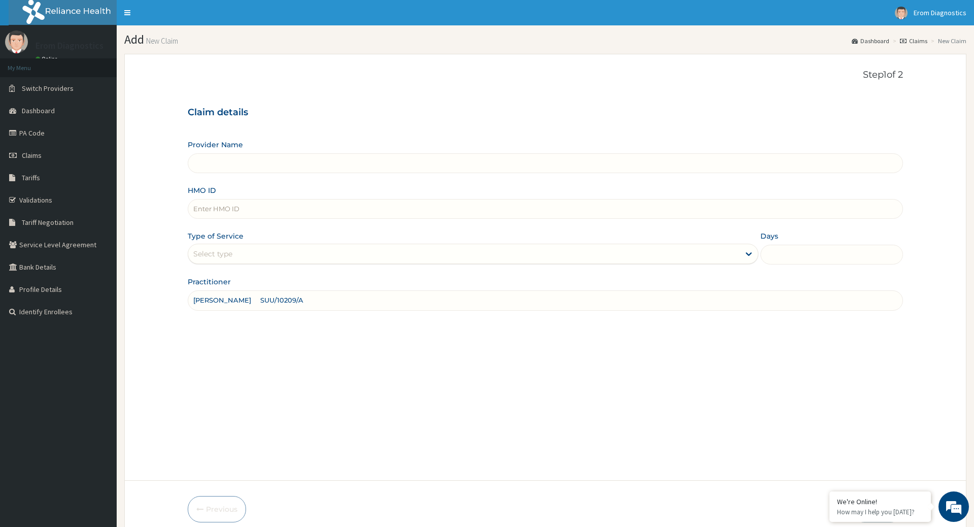
type input "Erom Healthcare Diagnostics"
drag, startPoint x: 246, startPoint y: 288, endPoint x: 286, endPoint y: 293, distance: 40.0
click at [286, 293] on input "[PERSON_NAME] SUU/10209/A" at bounding box center [545, 300] width 715 height 20
type input "[PERSON_NAME]"
click at [248, 206] on input "HMO ID" at bounding box center [545, 209] width 715 height 20
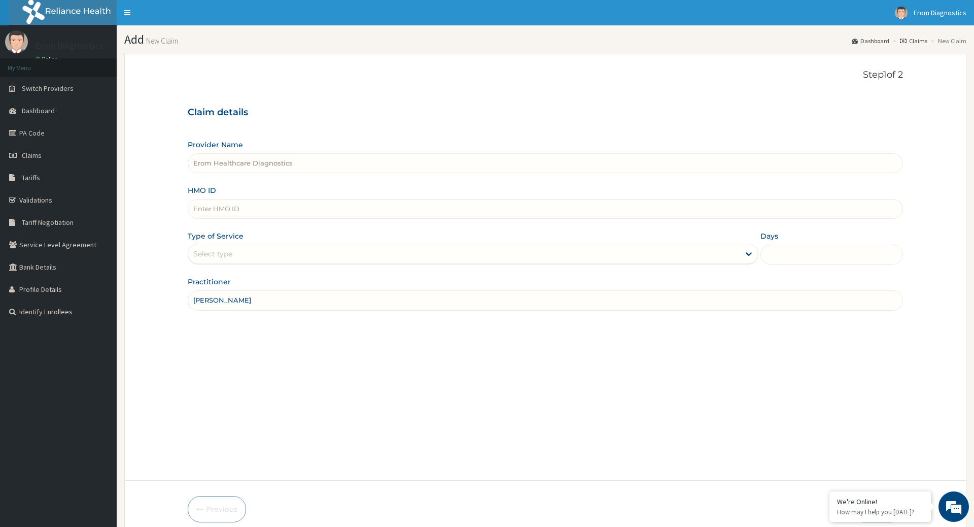
paste input "SUU/10209/A"
type input "SUU/10209/A"
click at [230, 247] on div "Select type" at bounding box center [463, 254] width 551 height 16
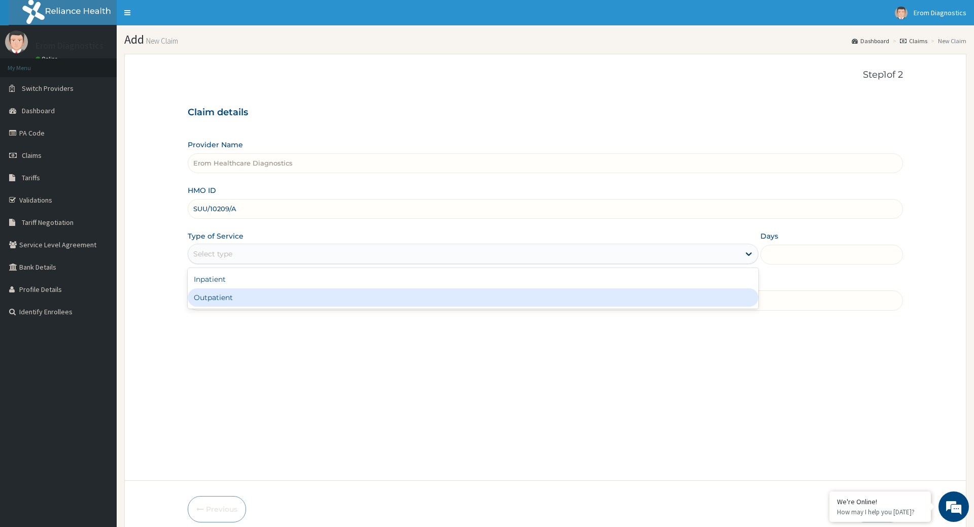
click at [239, 288] on div "Outpatient" at bounding box center [473, 297] width 570 height 18
type input "1"
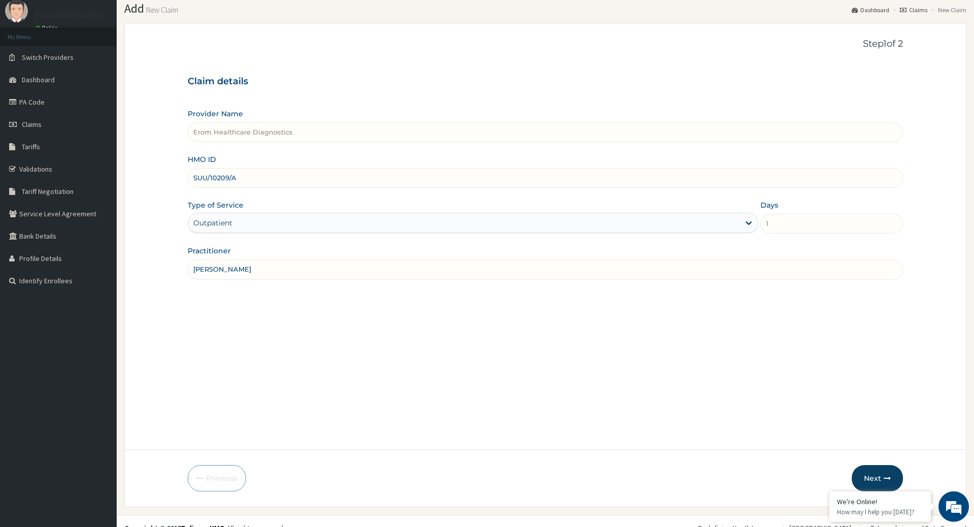
scroll to position [41, 0]
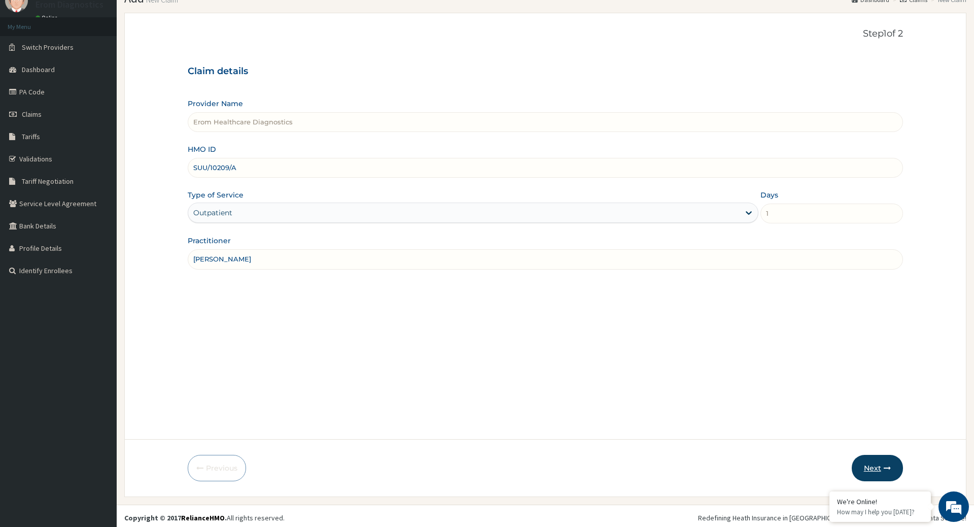
click at [881, 465] on button "Next" at bounding box center [877, 468] width 51 height 26
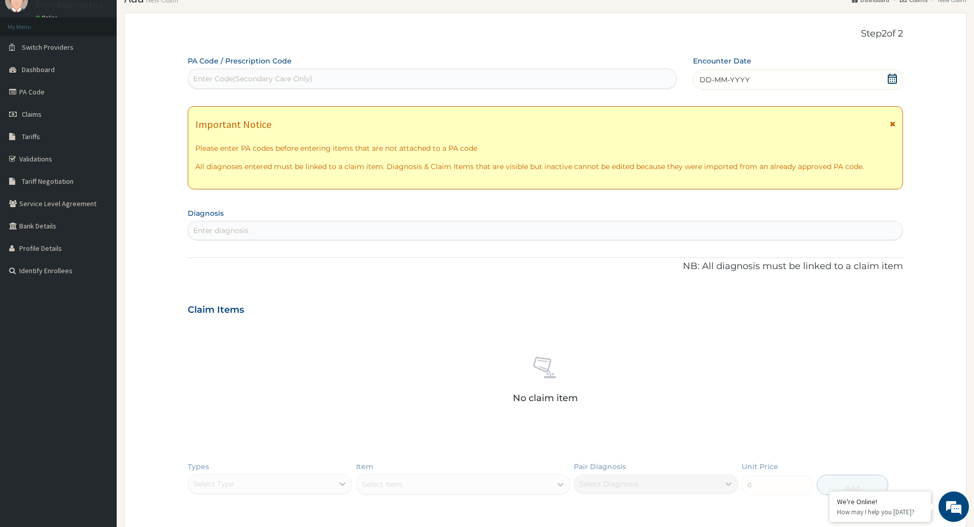
scroll to position [0, 0]
click at [240, 225] on div "Enter diagnosis" at bounding box center [220, 230] width 55 height 10
click at [251, 82] on div "Enter Code(Secondary Care Only)" at bounding box center [432, 79] width 488 height 16
paste input "PA/C7CFB4"
type input "PA/C7CFB4"
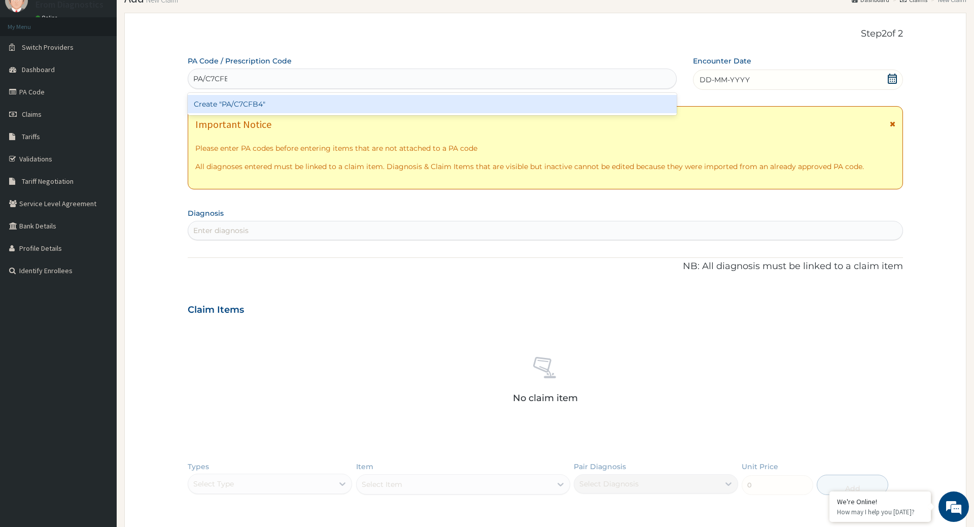
scroll to position [0, 3]
click at [262, 95] on div "Create "PA/C7CFB4"" at bounding box center [432, 104] width 489 height 18
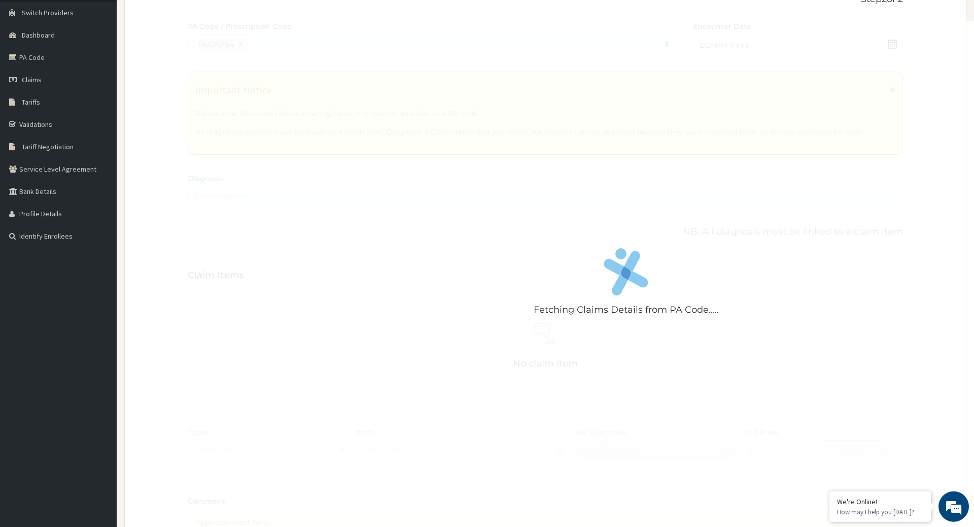
scroll to position [178, 0]
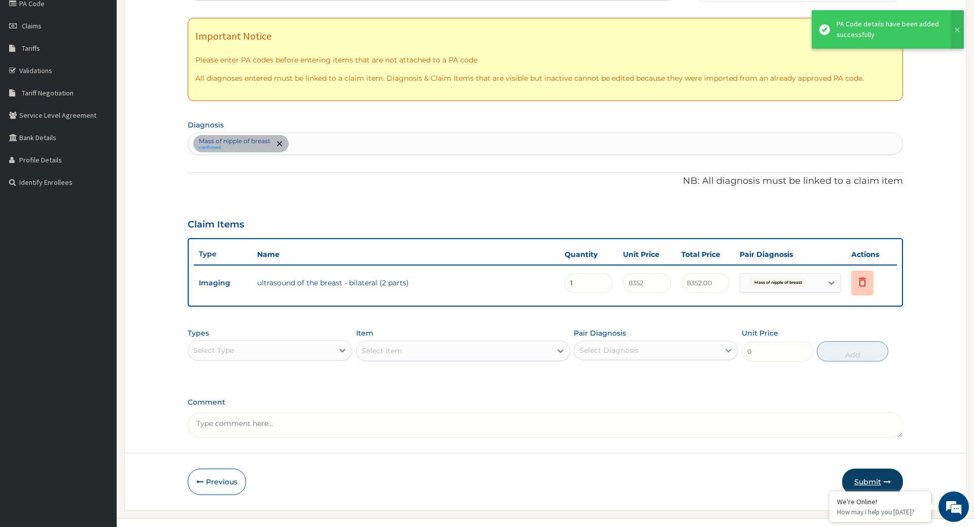
click at [863, 468] on button "Submit" at bounding box center [872, 481] width 61 height 26
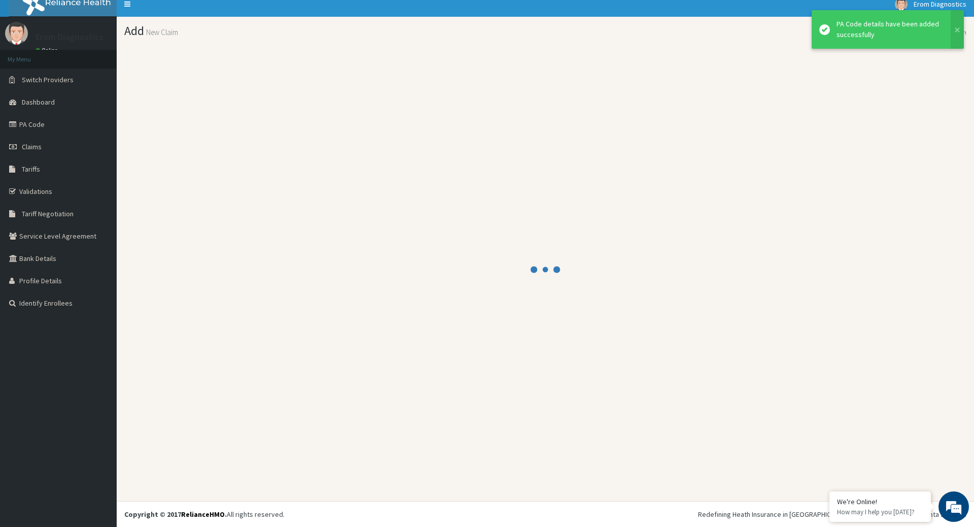
scroll to position [6, 0]
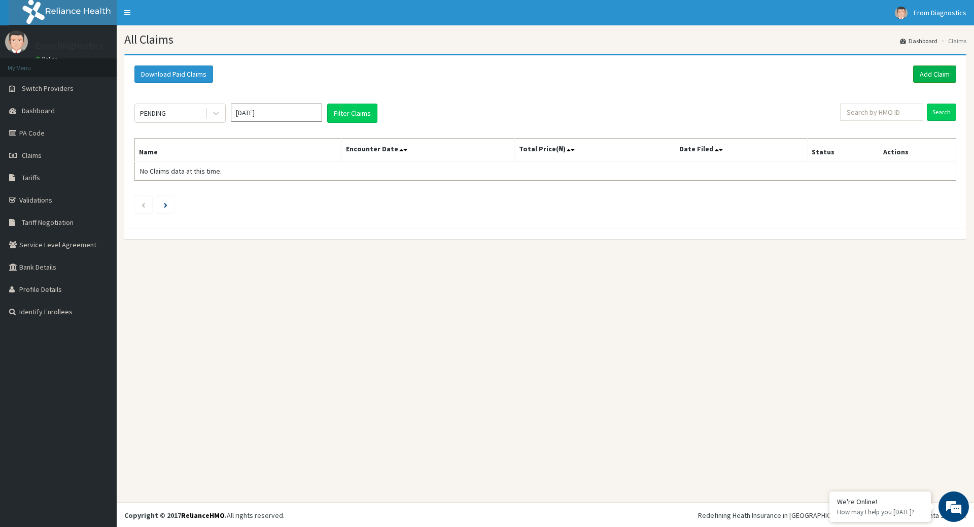
click at [929, 80] on link "Add Claim" at bounding box center [934, 73] width 43 height 17
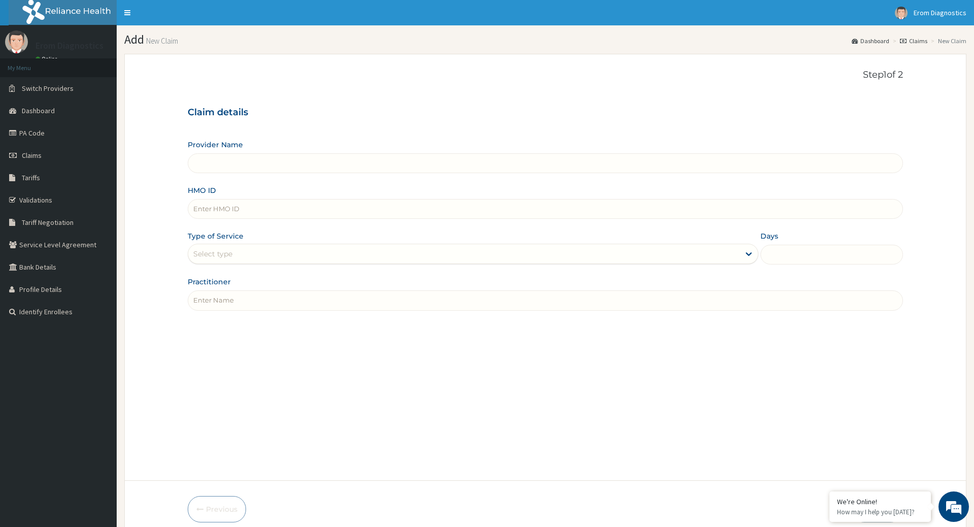
click at [239, 157] on input "Provider Name" at bounding box center [545, 163] width 715 height 20
click at [239, 205] on input "HMO ID" at bounding box center [545, 209] width 715 height 20
type input "Erom Healthcare Diagnostics"
paste input "Vivian Ngozi Chuks-Egeke AGO/10277/A"
drag, startPoint x: 283, startPoint y: 201, endPoint x: 120, endPoint y: 198, distance: 163.4
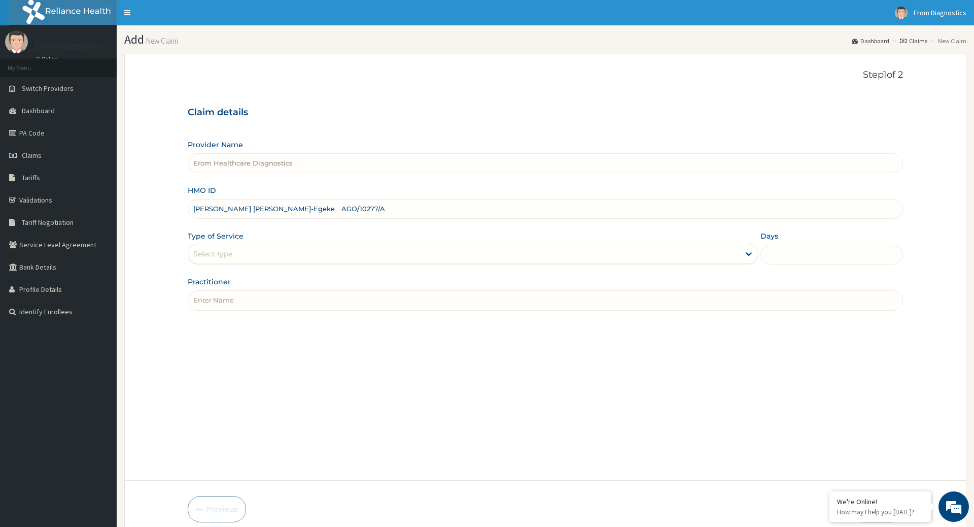
click at [188, 199] on input "Vivian Ngozi Chuks-Egeke AGO/10277/A" at bounding box center [545, 209] width 715 height 20
type input "AGO/10277/A"
click at [239, 291] on input "Practitioner" at bounding box center [545, 300] width 715 height 20
paste input "Vivian Ngozi Chuks-Egeke"
type input "Vivian Ngozi Chuks-Egeke"
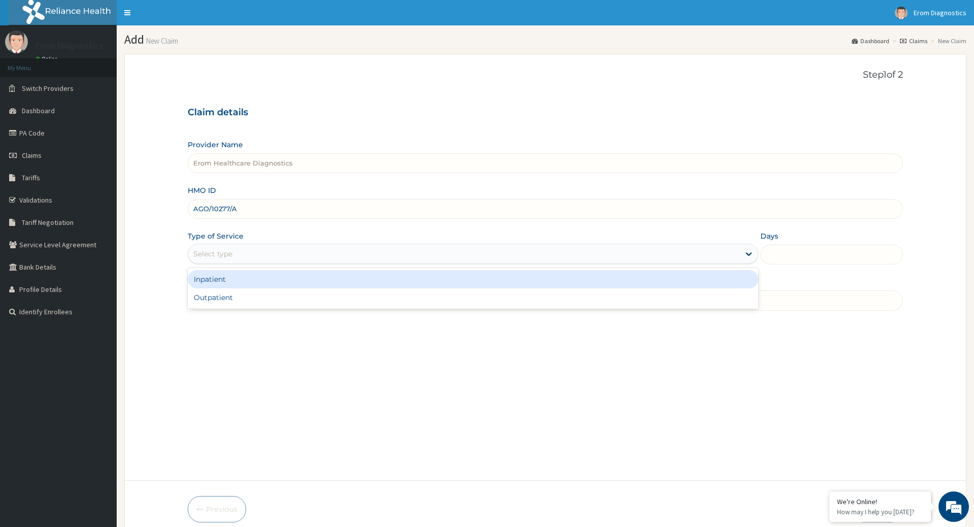
click at [250, 246] on div "Select type" at bounding box center [463, 254] width 551 height 16
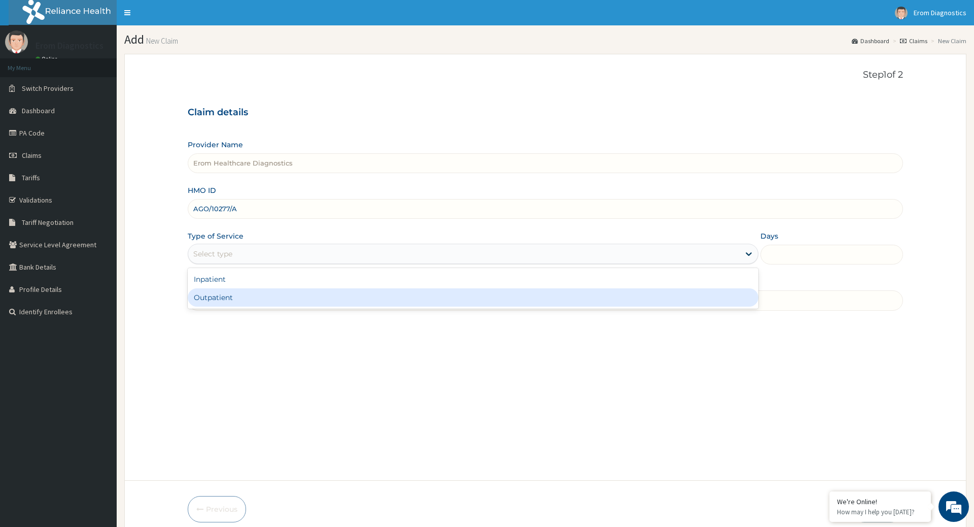
click at [247, 288] on div "Outpatient" at bounding box center [473, 297] width 570 height 18
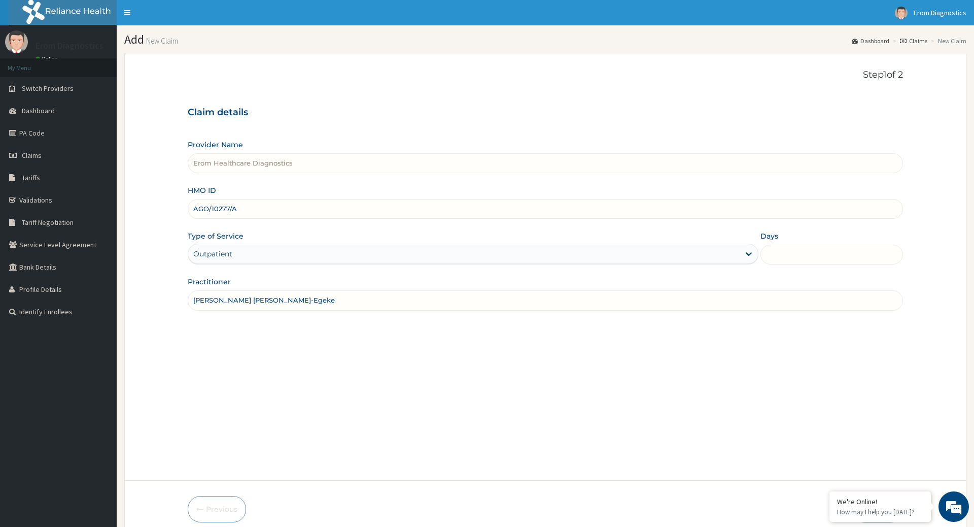
type input "1"
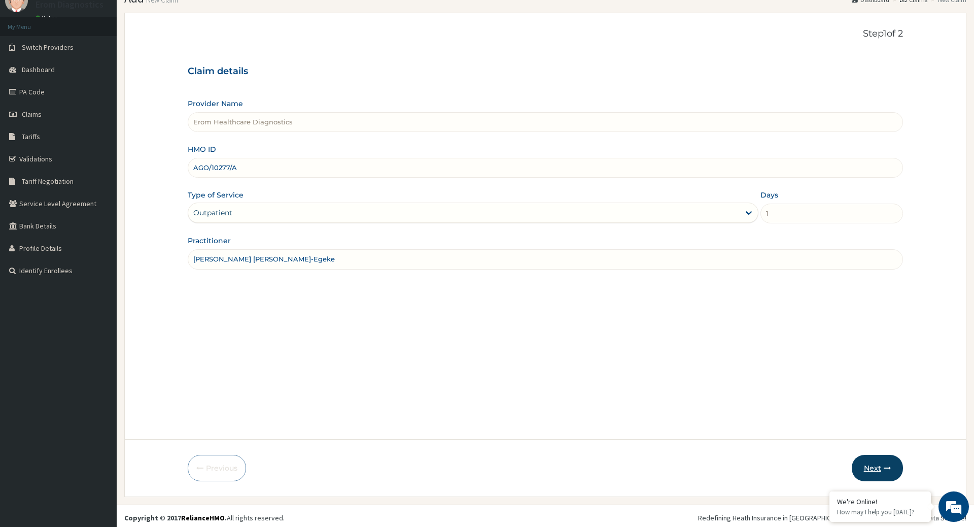
click at [863, 467] on button "Next" at bounding box center [877, 468] width 51 height 26
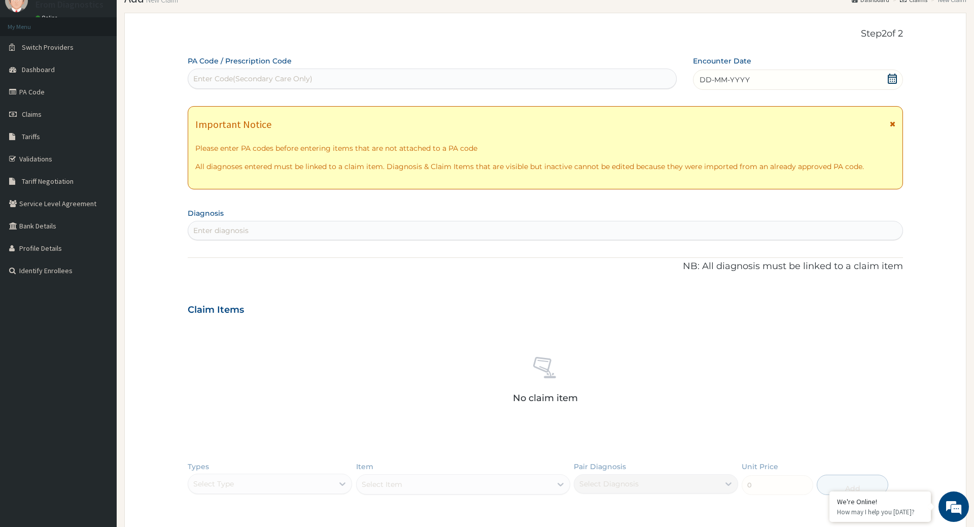
click at [283, 79] on div "Enter Code(Secondary Care Only)" at bounding box center [252, 79] width 119 height 10
paste input "PA/BF289F"
type input "PA/BF289F"
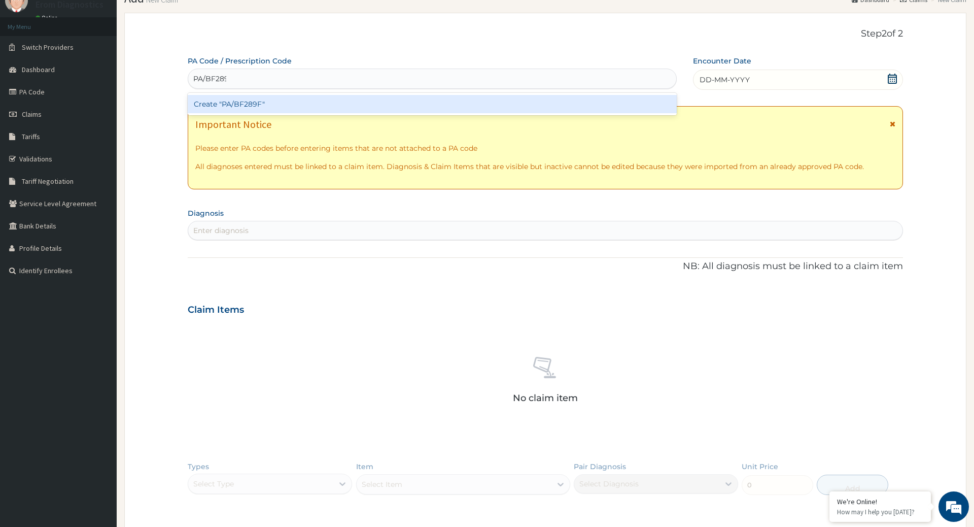
scroll to position [0, 3]
click at [283, 97] on div "Create "PA/BF289F"" at bounding box center [432, 104] width 489 height 18
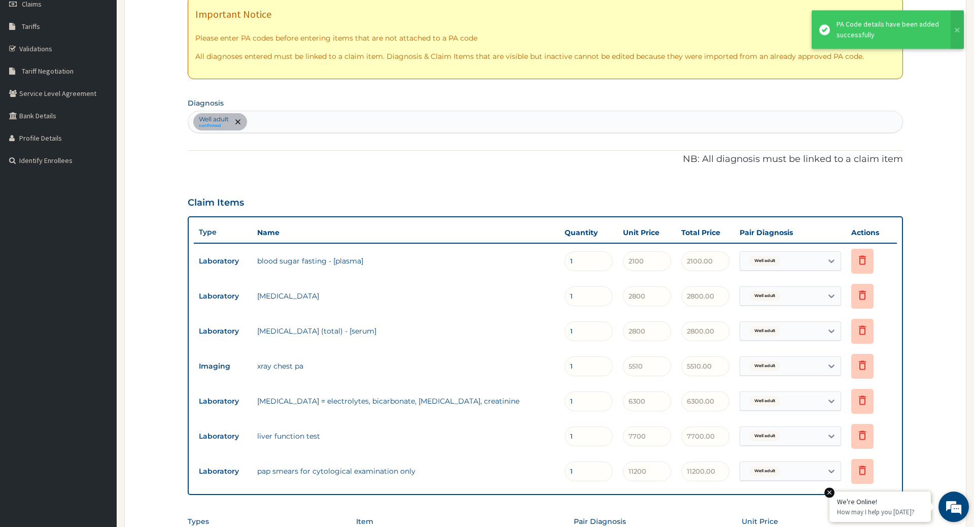
scroll to position [338, 0]
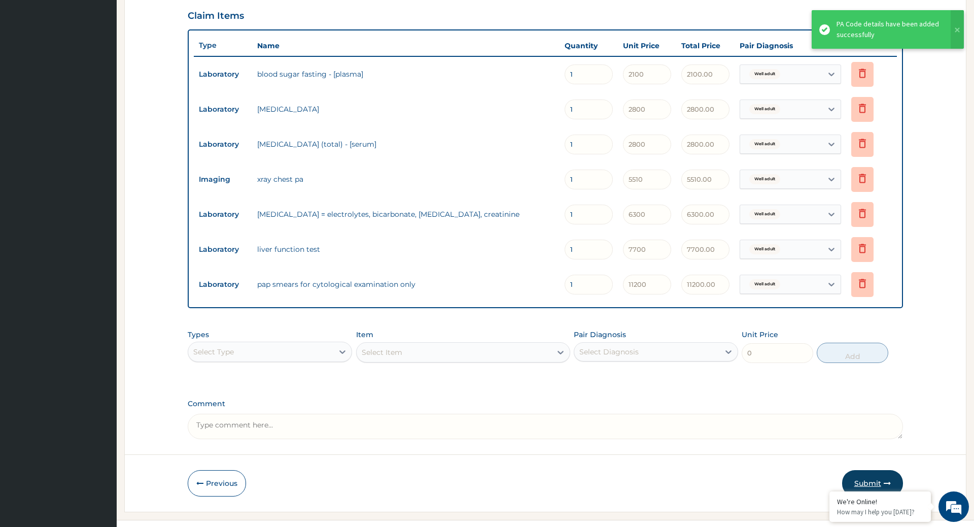
click at [866, 470] on button "Submit" at bounding box center [872, 483] width 61 height 26
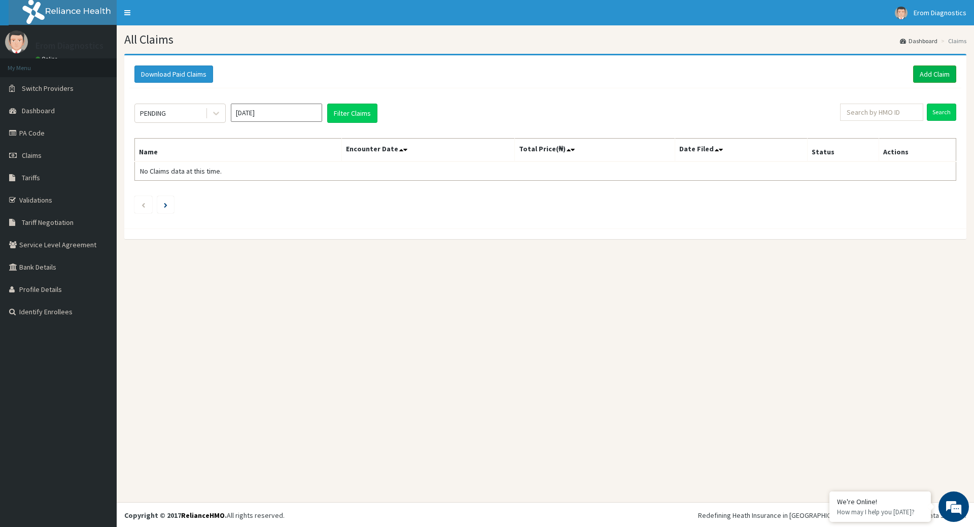
click at [922, 68] on link "Add Claim" at bounding box center [934, 73] width 43 height 17
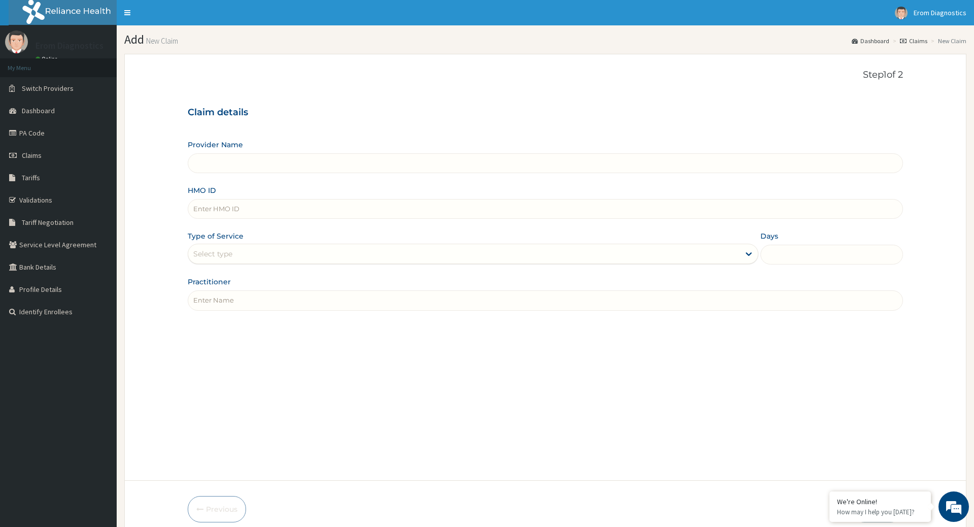
click at [275, 200] on input "HMO ID" at bounding box center [545, 209] width 715 height 20
paste input "Adedokun [PERSON_NAME]/10009/A"
type input "Adedokun [PERSON_NAME]/10009/A"
type input "Erom Healthcare Diagnostics"
drag, startPoint x: 258, startPoint y: 202, endPoint x: 122, endPoint y: 184, distance: 137.6
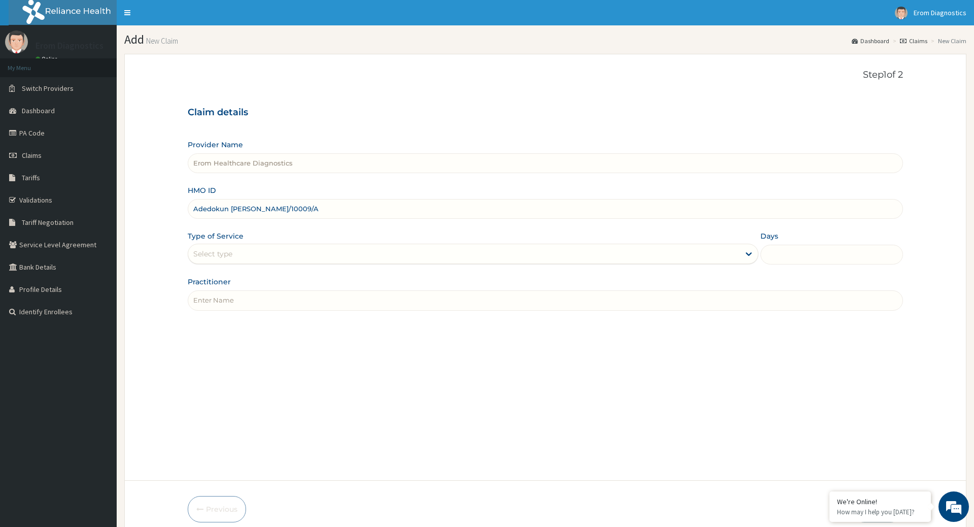
click at [188, 199] on input "Adedokun [PERSON_NAME]/10009/A" at bounding box center [545, 209] width 715 height 20
type input "UZL/10009/A"
click at [227, 299] on input "Practitioner" at bounding box center [545, 300] width 715 height 20
paste input "[PERSON_NAME]"
type input "[PERSON_NAME]"
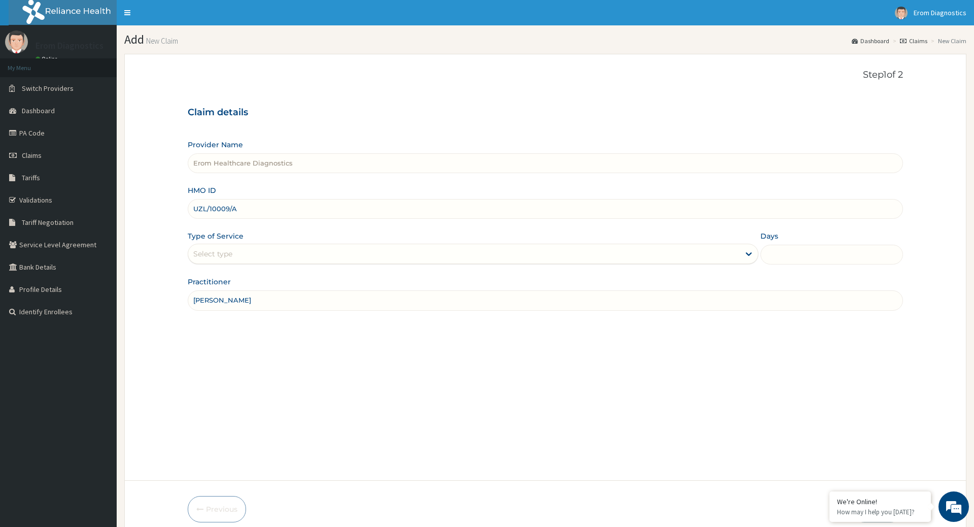
click at [517, 246] on div "Select type" at bounding box center [463, 254] width 551 height 16
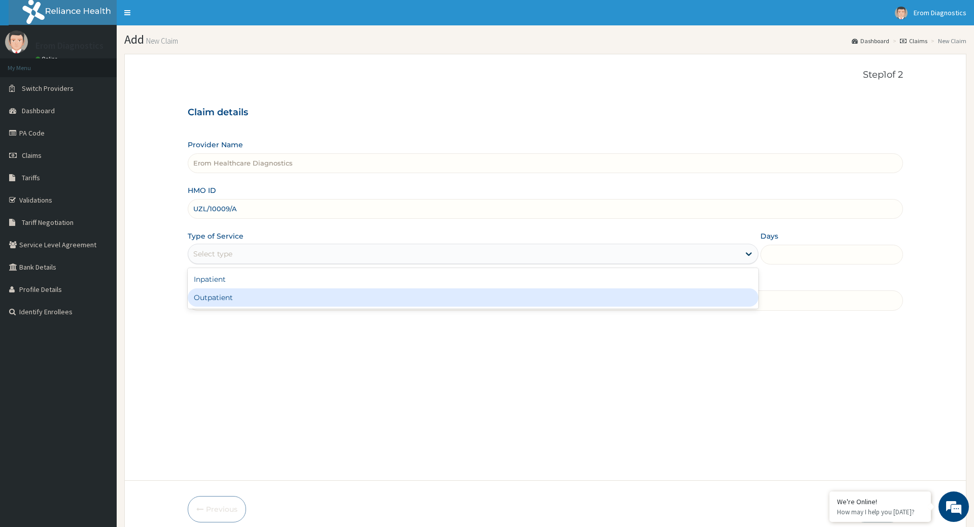
click at [520, 288] on div "Outpatient" at bounding box center [473, 297] width 570 height 18
type input "1"
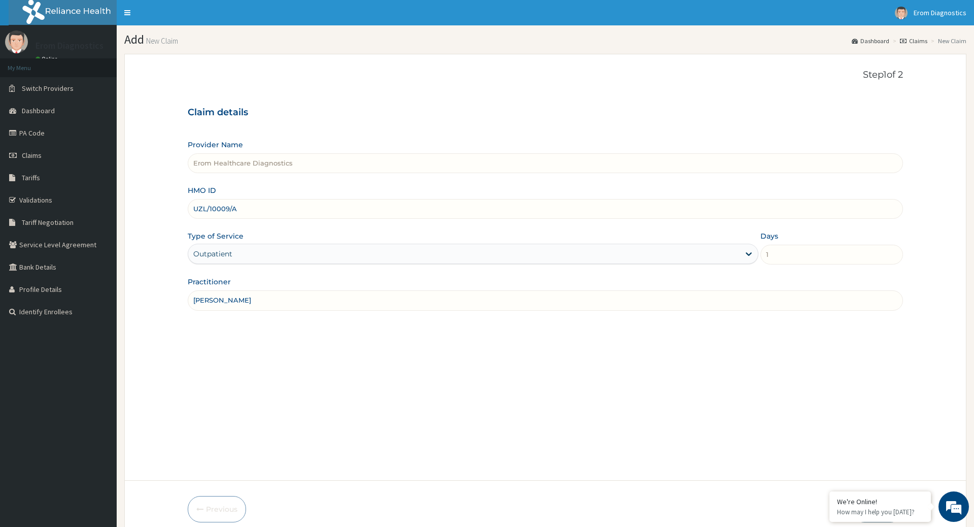
scroll to position [41, 0]
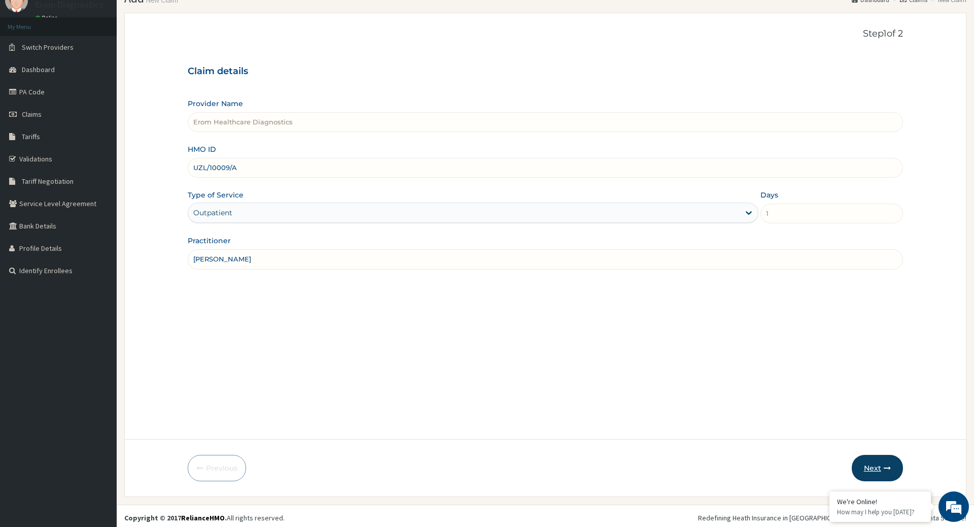
click at [871, 459] on button "Next" at bounding box center [877, 468] width 51 height 26
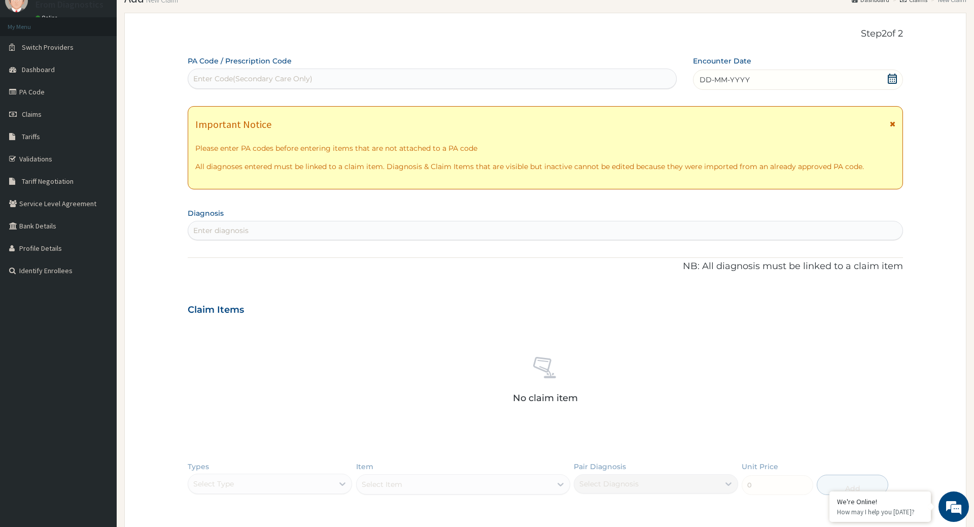
click at [297, 83] on div "Enter Code(Secondary Care Only)" at bounding box center [432, 79] width 488 height 16
paste input "PA/3DC98D"
type input "PA/3DC98D"
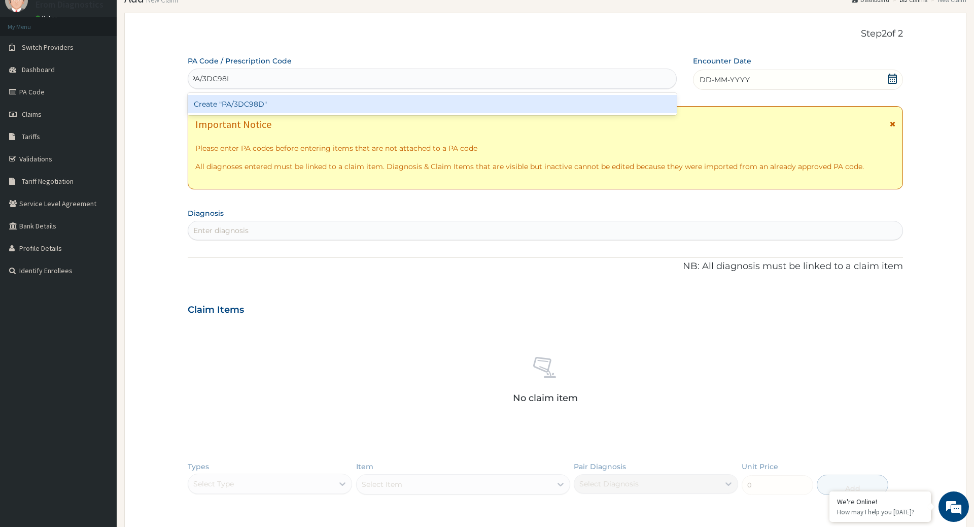
click at [366, 95] on div "Create "PA/3DC98D"" at bounding box center [432, 104] width 489 height 18
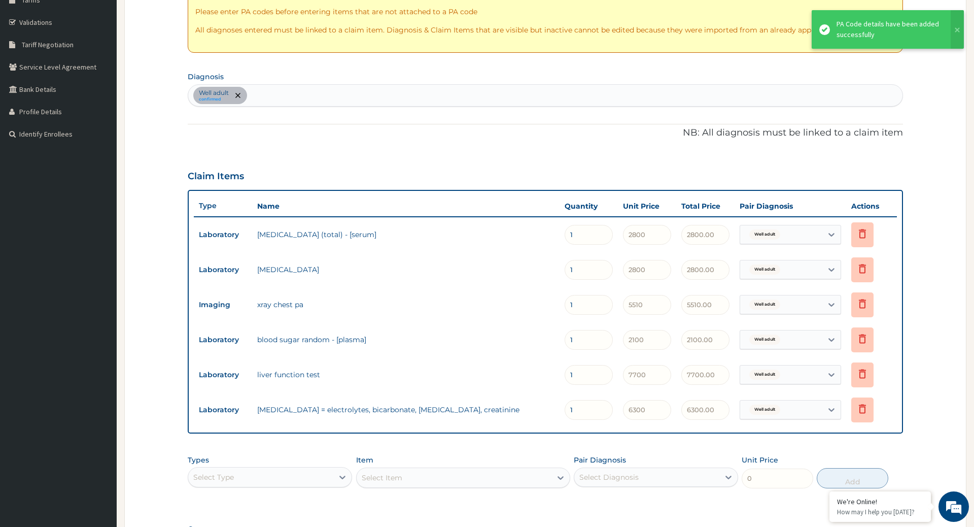
scroll to position [303, 0]
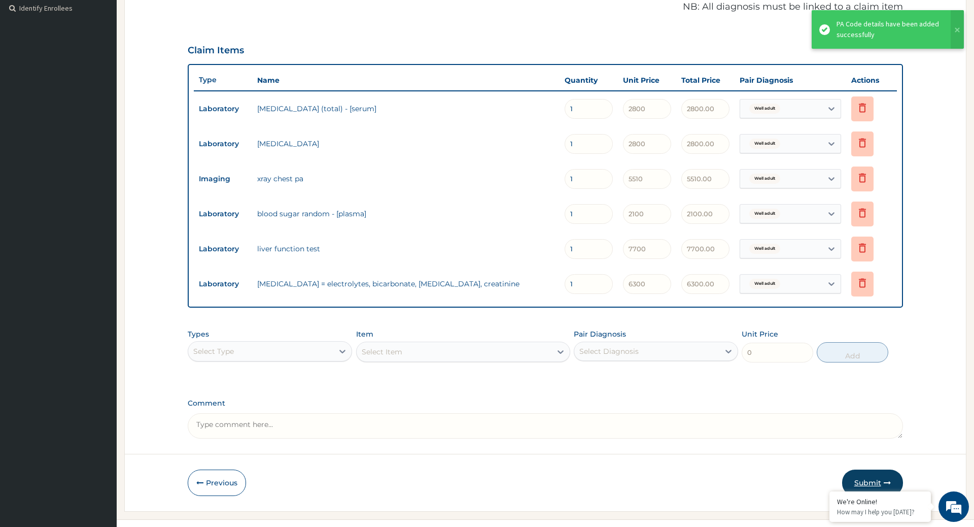
click at [861, 469] on button "Submit" at bounding box center [872, 482] width 61 height 26
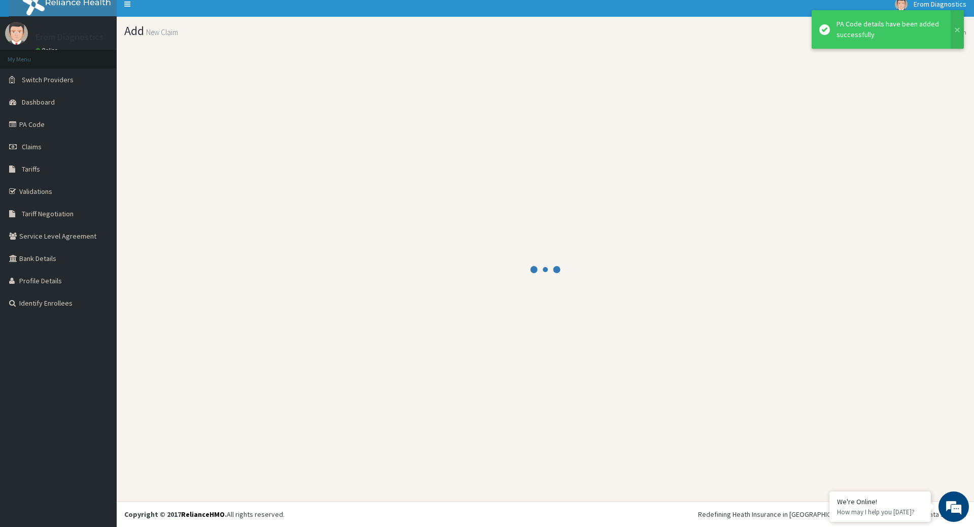
scroll to position [6, 0]
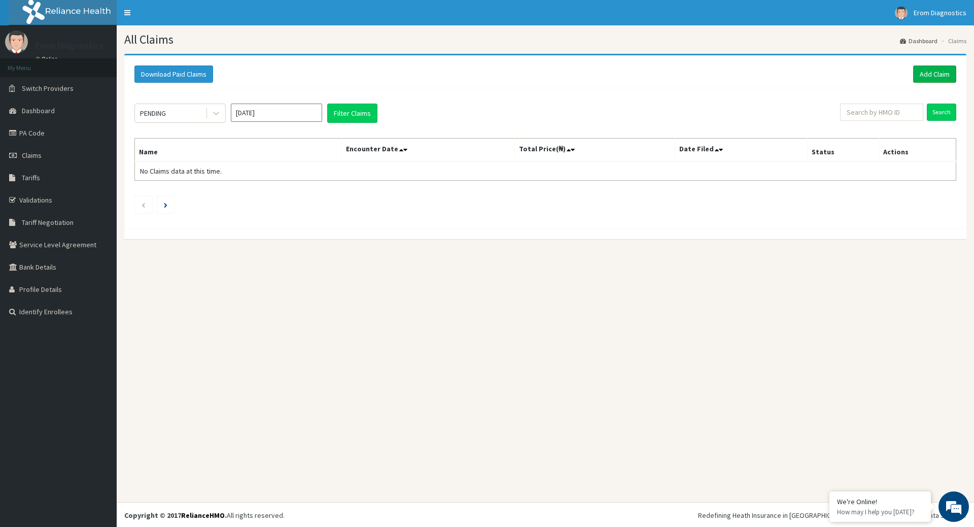
click at [940, 73] on link "Add Claim" at bounding box center [934, 73] width 43 height 17
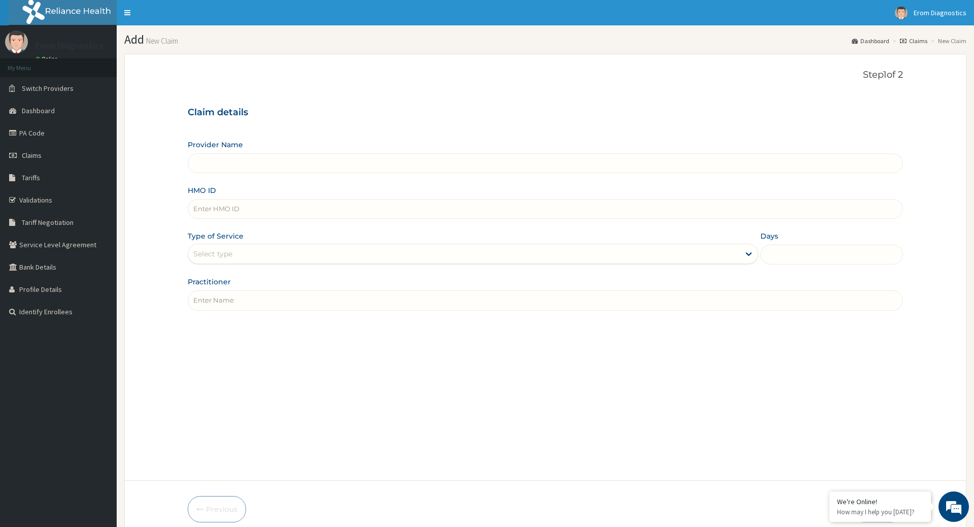
type input "Stella Olumide FIV/10005/A"
type input "Erom Healthcare Diagnostics"
drag, startPoint x: 245, startPoint y: 201, endPoint x: 120, endPoint y: 197, distance: 124.9
click at [188, 199] on input "Stella Olumide FIV/10005/A" at bounding box center [545, 209] width 715 height 20
type input "FIV/10005/A"
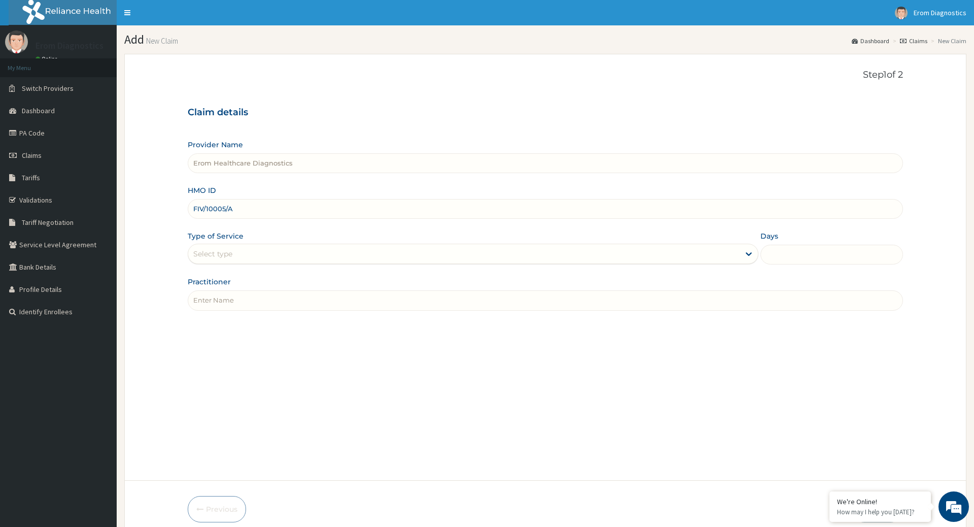
click at [296, 290] on input "Practitioner" at bounding box center [545, 300] width 715 height 20
paste input "Stella Olumide"
type input "Stella Olumide"
click at [351, 246] on div "Select type" at bounding box center [463, 254] width 551 height 16
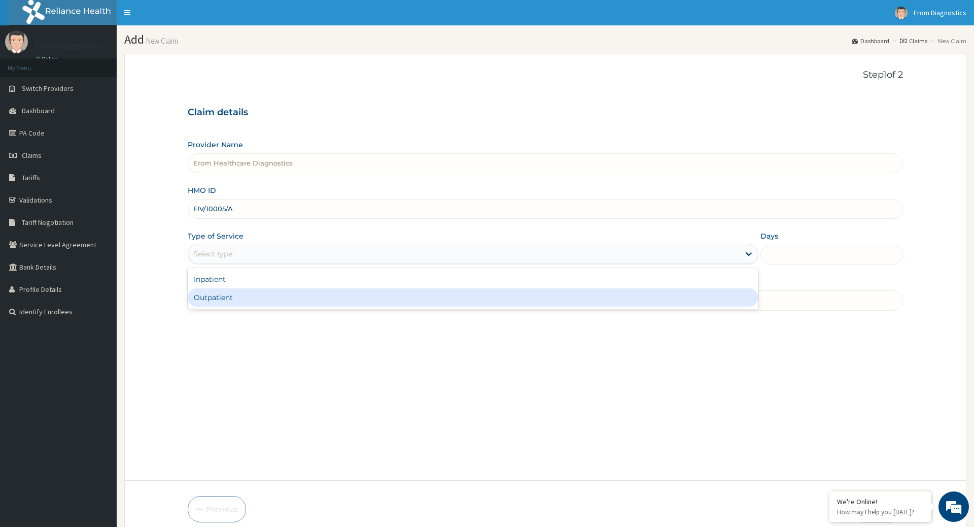
click at [333, 288] on div "Outpatient" at bounding box center [473, 297] width 570 height 18
type input "1"
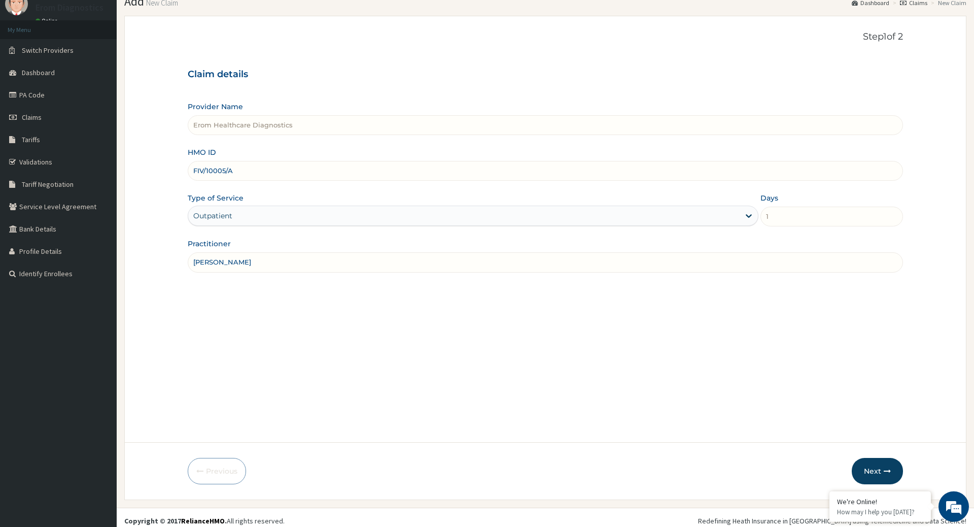
scroll to position [41, 0]
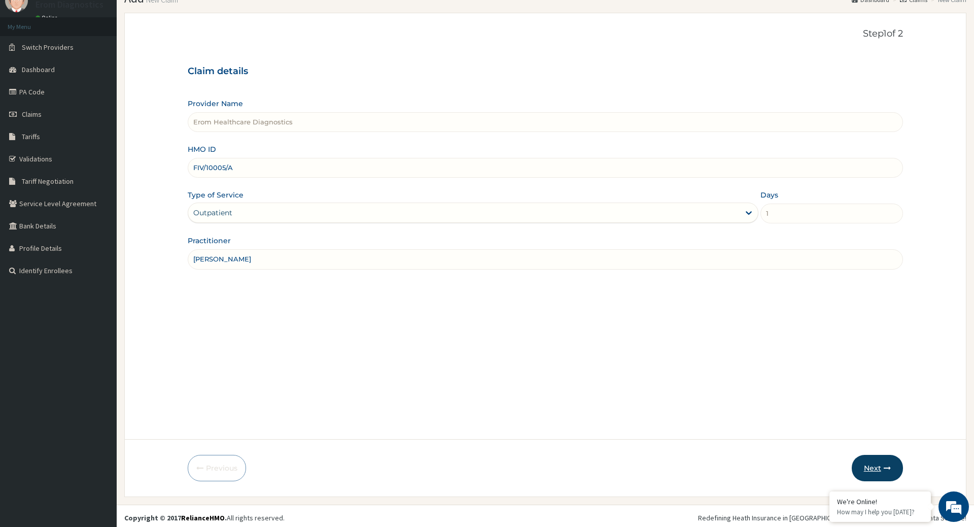
click at [865, 474] on button "Next" at bounding box center [877, 468] width 51 height 26
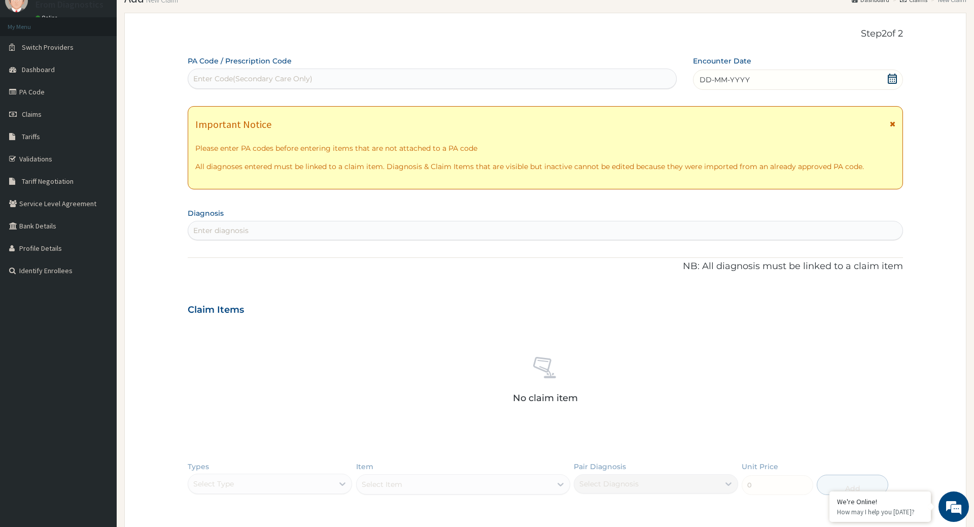
click at [231, 75] on div "Enter Code(Secondary Care Only)" at bounding box center [252, 79] width 119 height 10
paste input "PA/79204D"
type input "PA/79204D"
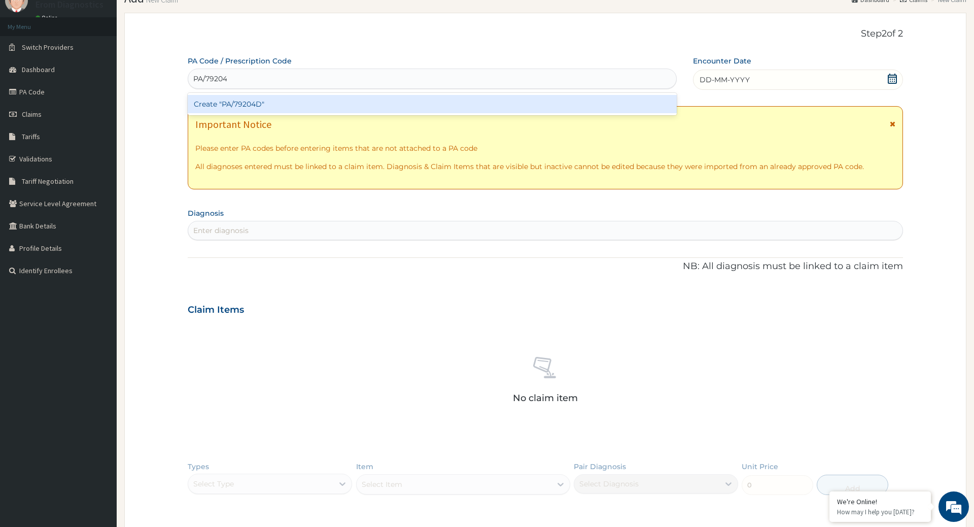
scroll to position [0, 3]
click at [237, 99] on div "Create "PA/79204D"" at bounding box center [432, 104] width 489 height 18
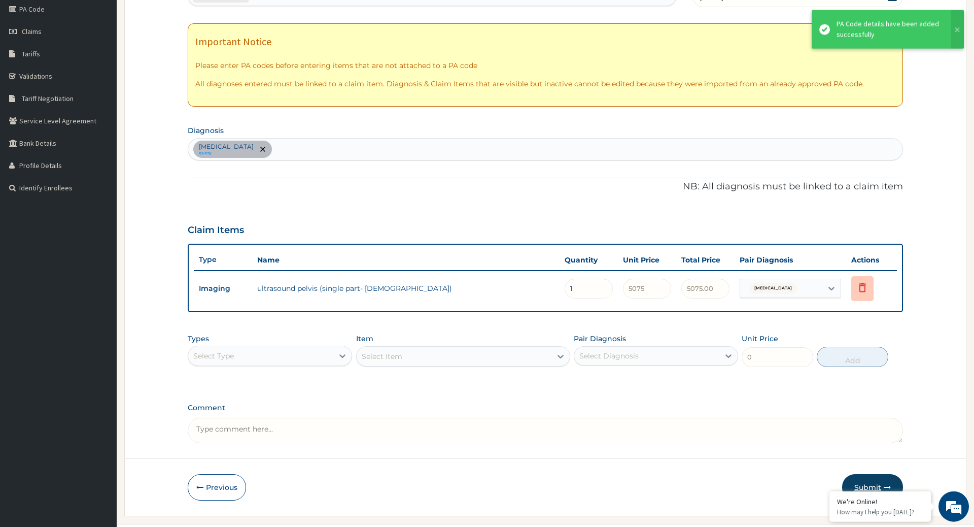
scroll to position [129, 0]
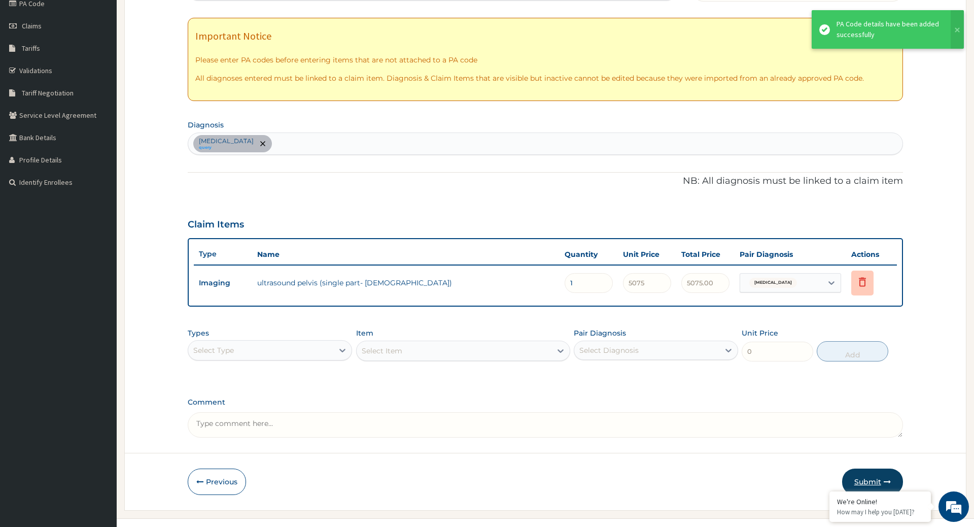
click at [865, 468] on button "Submit" at bounding box center [872, 481] width 61 height 26
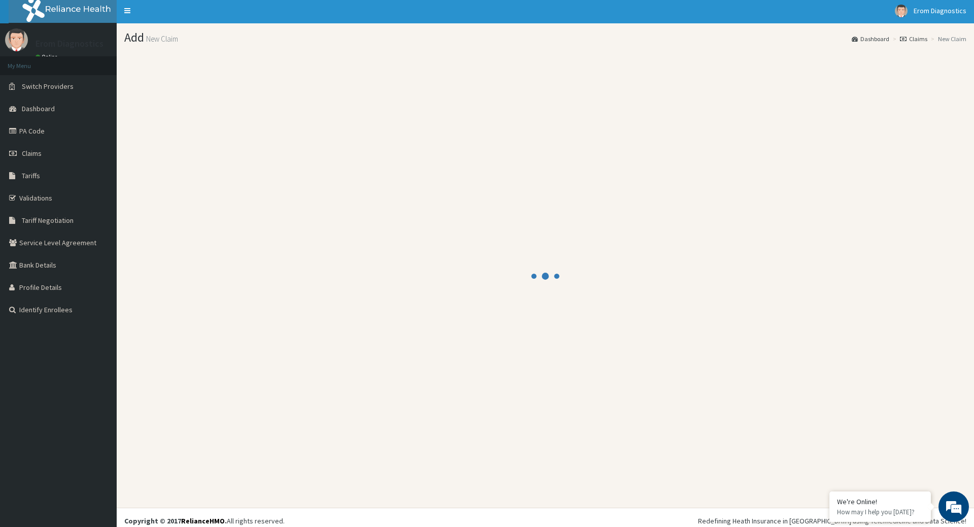
scroll to position [0, 0]
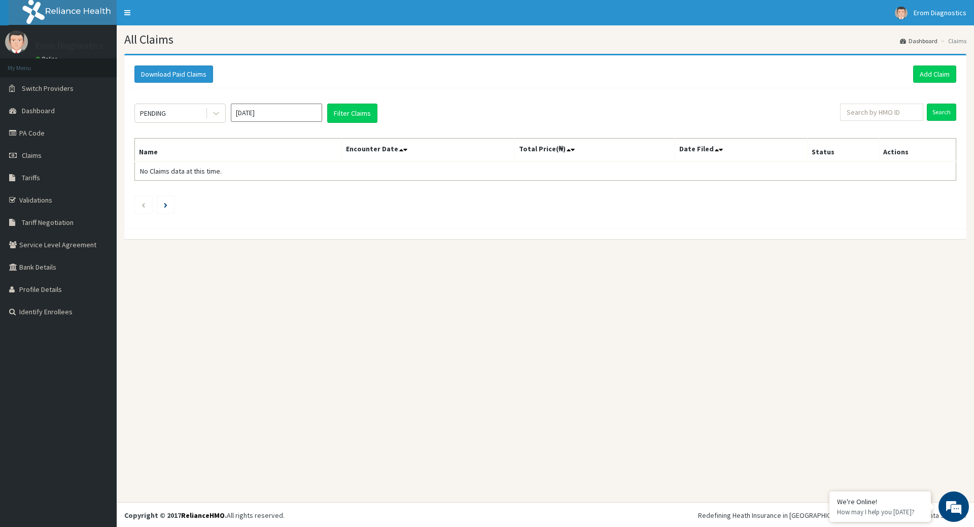
click at [923, 82] on div "Download Paid Claims Add Claim" at bounding box center [545, 74] width 832 height 28
click at [923, 77] on link "Add Claim" at bounding box center [934, 73] width 43 height 17
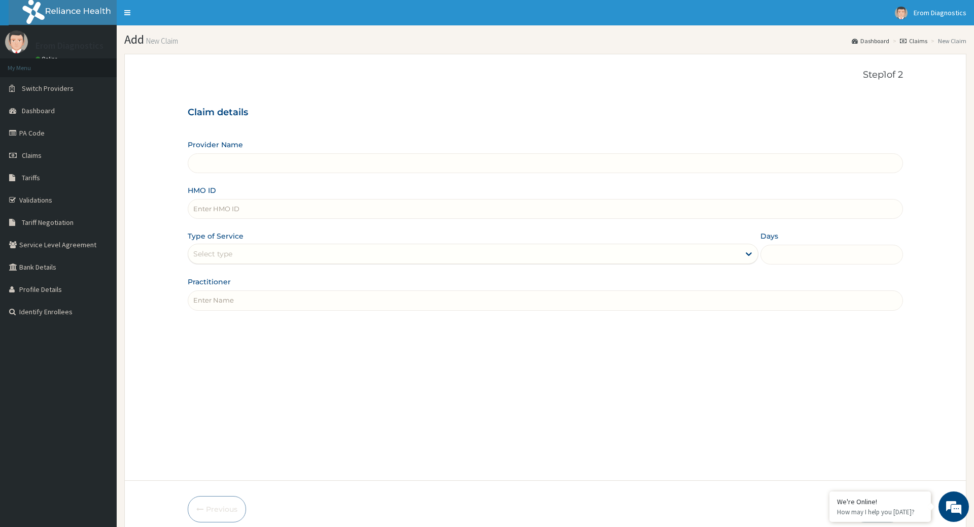
click at [245, 205] on input "HMO ID" at bounding box center [545, 209] width 715 height 20
paste input "INNOCENT EROMOSELE EBOIGBE AGO/10050/C"
type input "INNOCENT EROMOSELE EBOIGBE AGO/10050/C"
type input "Erom Healthcare Diagnostics"
drag, startPoint x: 309, startPoint y: 203, endPoint x: 48, endPoint y: 181, distance: 262.2
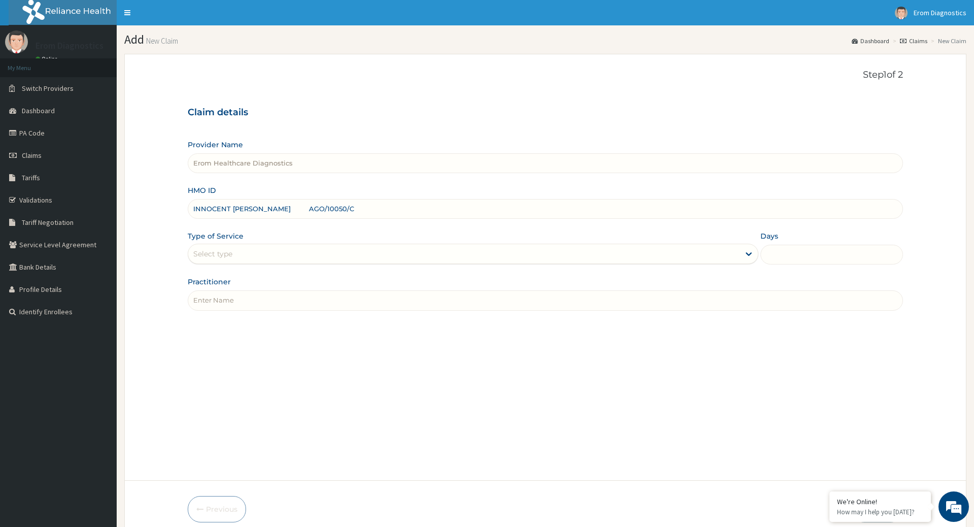
click at [188, 199] on input "INNOCENT EROMOSELE EBOIGBE AGO/10050/C" at bounding box center [545, 209] width 715 height 20
type input "AGO/10050/C"
click at [254, 290] on input "Practitioner" at bounding box center [545, 300] width 715 height 20
paste input "INNOCENT EROMOSELE EBOIGBE"
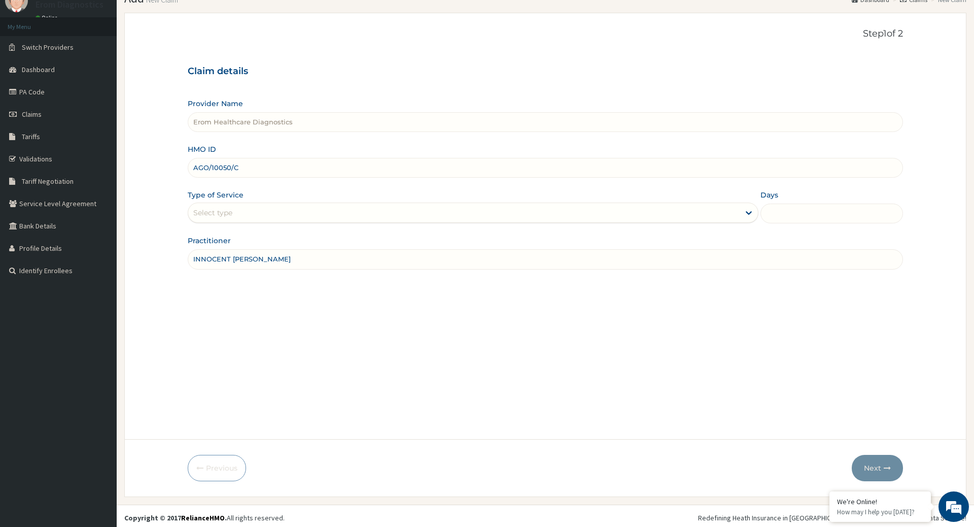
type input "INNOCENT EROMOSELE EBOIGBE"
click at [520, 205] on div "Select type" at bounding box center [463, 212] width 551 height 16
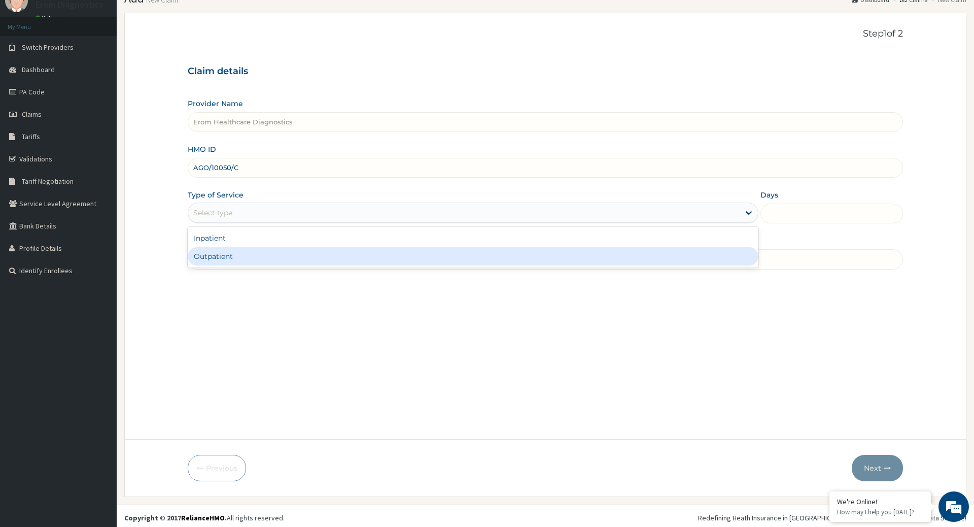
click at [501, 247] on div "Outpatient" at bounding box center [473, 256] width 570 height 18
type input "1"
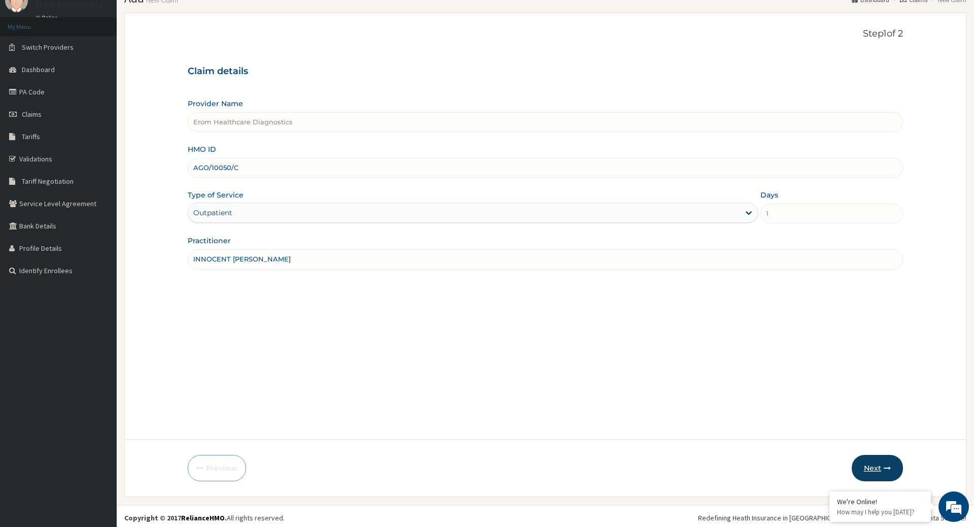
click at [871, 465] on button "Next" at bounding box center [877, 468] width 51 height 26
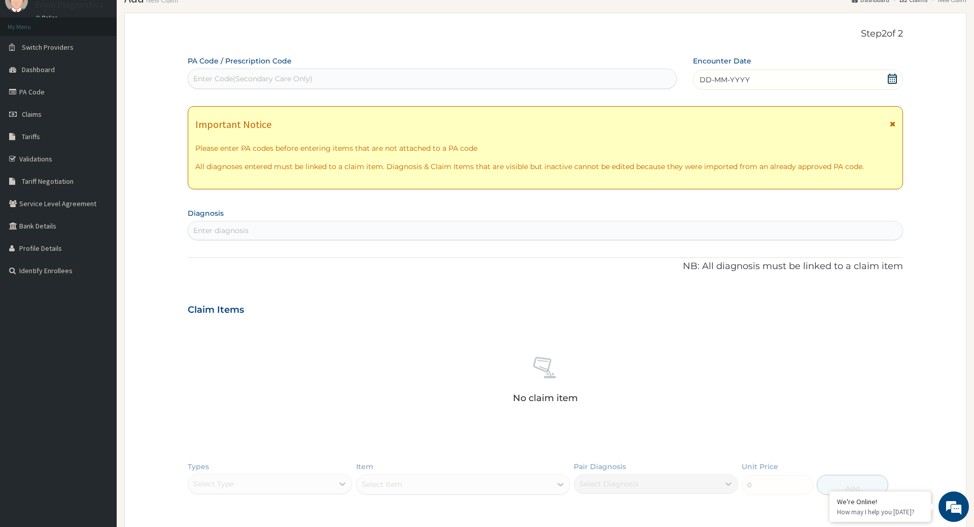
click at [412, 71] on div "Enter Code(Secondary Care Only)" at bounding box center [432, 79] width 488 height 16
click at [361, 75] on div "Enter Code(Secondary Care Only)" at bounding box center [432, 79] width 488 height 16
paste input "PA/95638F"
type input "PA/95638F"
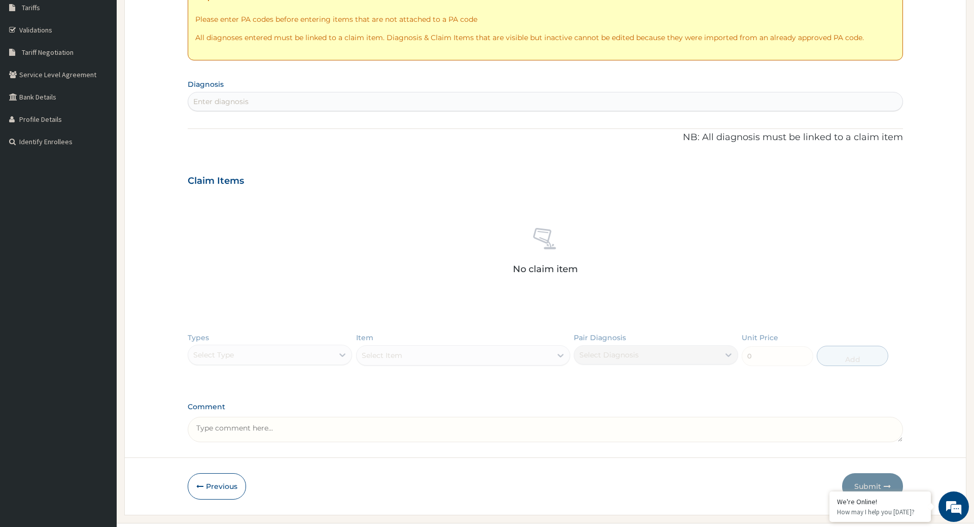
scroll to position [31, 0]
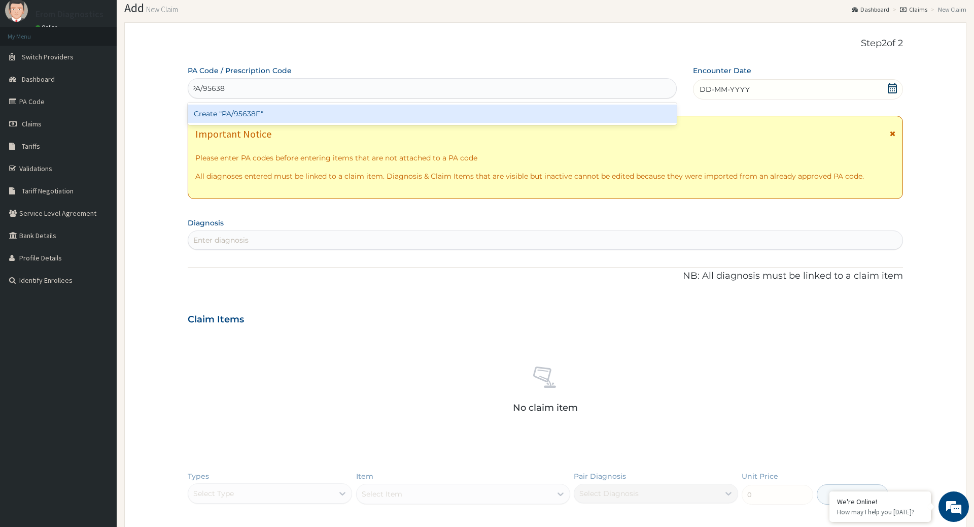
click at [282, 110] on div "Create "PA/95638F"" at bounding box center [432, 114] width 489 height 18
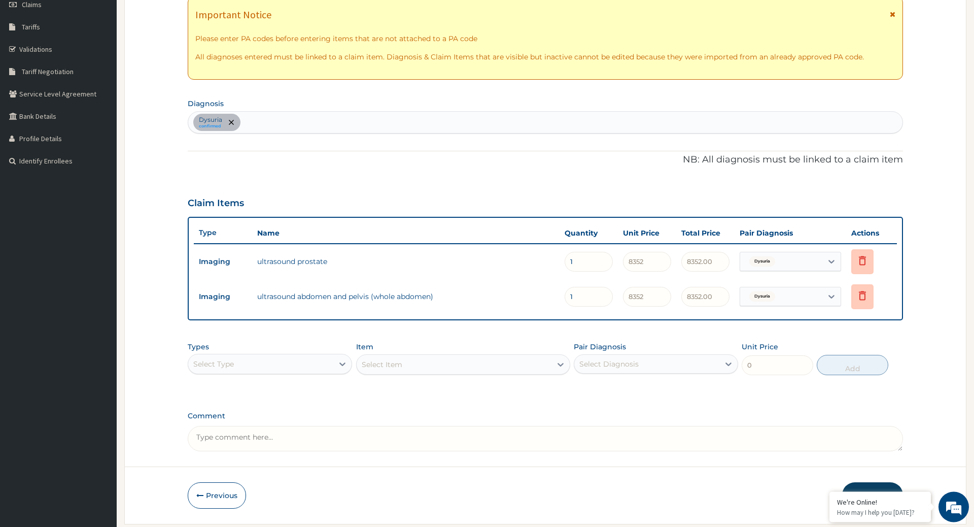
scroll to position [164, 0]
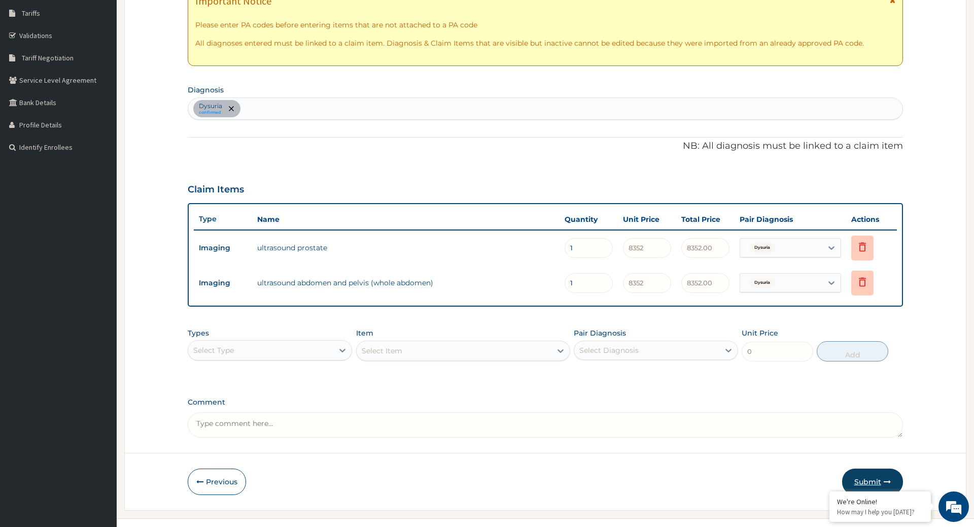
click at [883, 468] on button "Submit" at bounding box center [872, 481] width 61 height 26
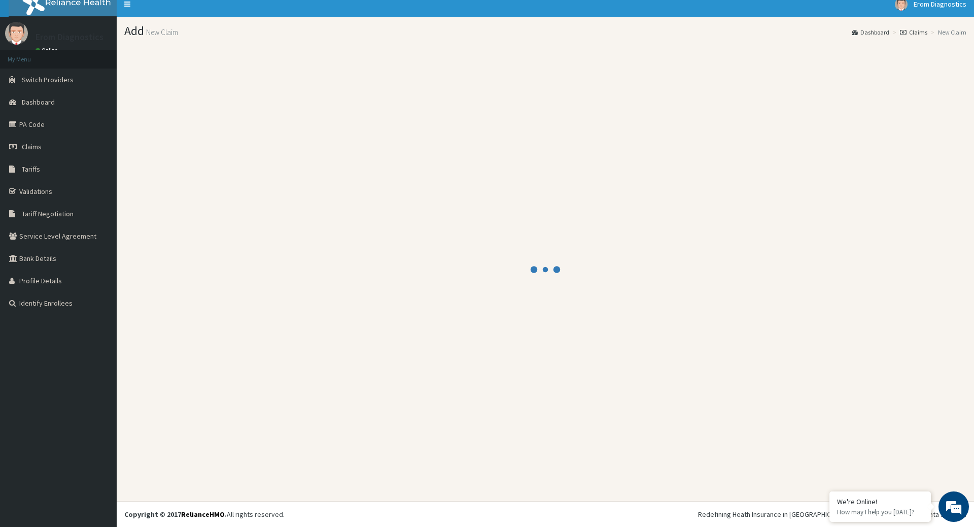
scroll to position [6, 0]
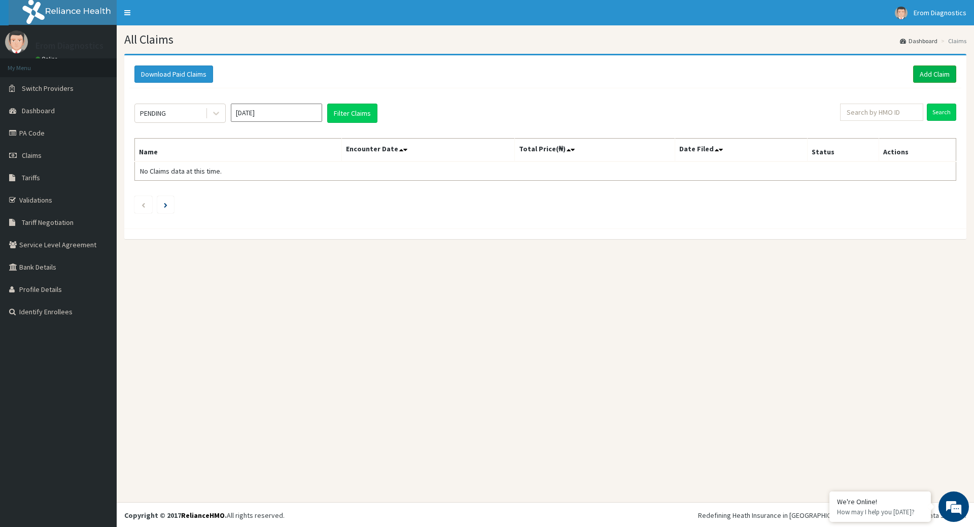
click at [939, 77] on link "Add Claim" at bounding box center [934, 73] width 43 height 17
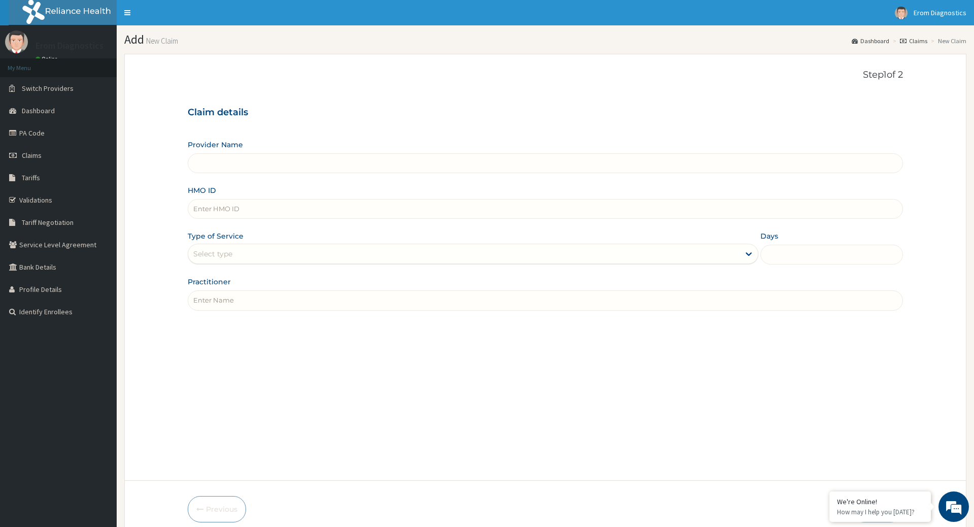
drag, startPoint x: 220, startPoint y: 214, endPoint x: 219, endPoint y: 204, distance: 10.2
click at [220, 213] on div "Provider Name HMO ID Type of Service Select type Days Practitioner" at bounding box center [545, 225] width 715 height 170
click at [219, 203] on input "HMO ID" at bounding box center [545, 209] width 715 height 20
paste input "Edet Asuquo CHL/11179/A"
type input "Edet Asuquo CHL/11179/A"
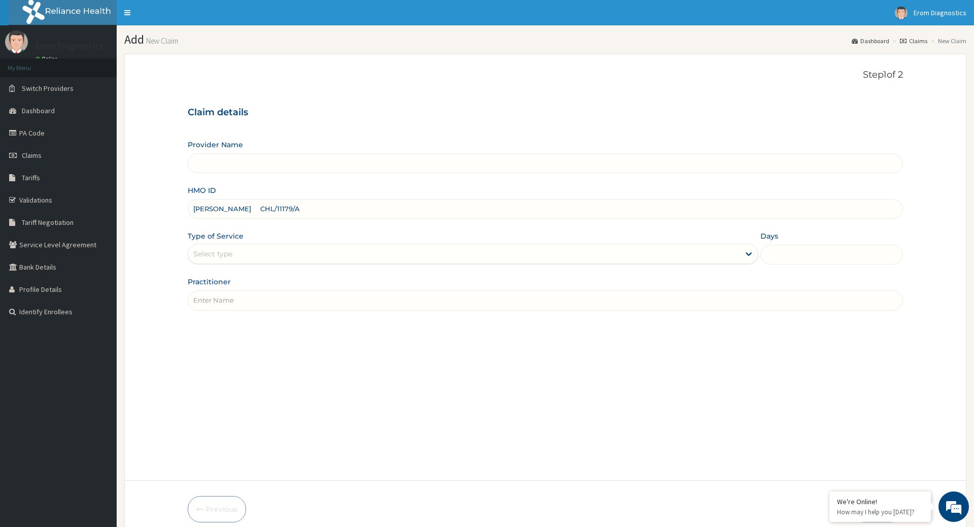
type input "Erom Healthcare Diagnostics"
drag, startPoint x: 248, startPoint y: 204, endPoint x: 46, endPoint y: 211, distance: 202.0
click at [188, 211] on input "Edet Asuquo CHL/11179/A" at bounding box center [545, 209] width 715 height 20
type input "CHL/11179/A"
click at [206, 293] on input "Practitioner" at bounding box center [545, 300] width 715 height 20
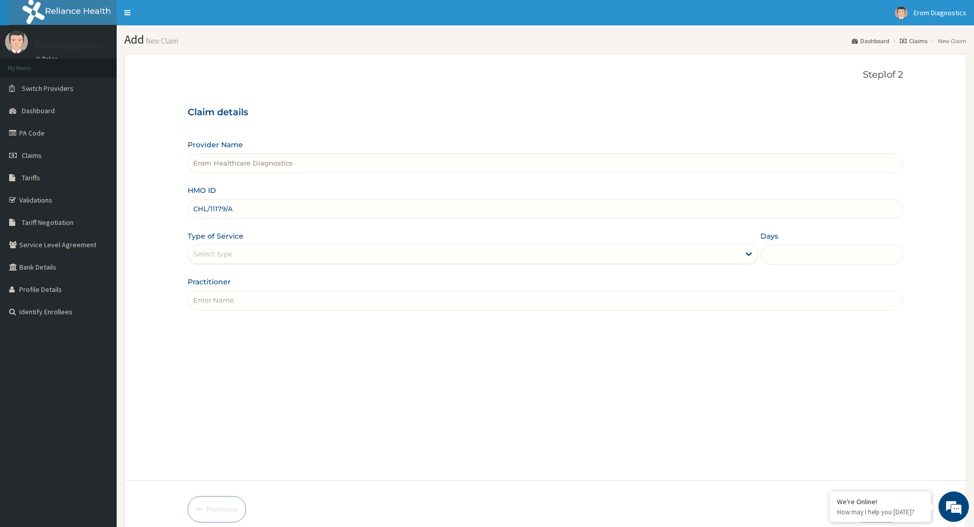
paste input "Edet Asuquo"
type input "Edet Asuquo"
click at [207, 252] on div "Select type" at bounding box center [463, 254] width 551 height 16
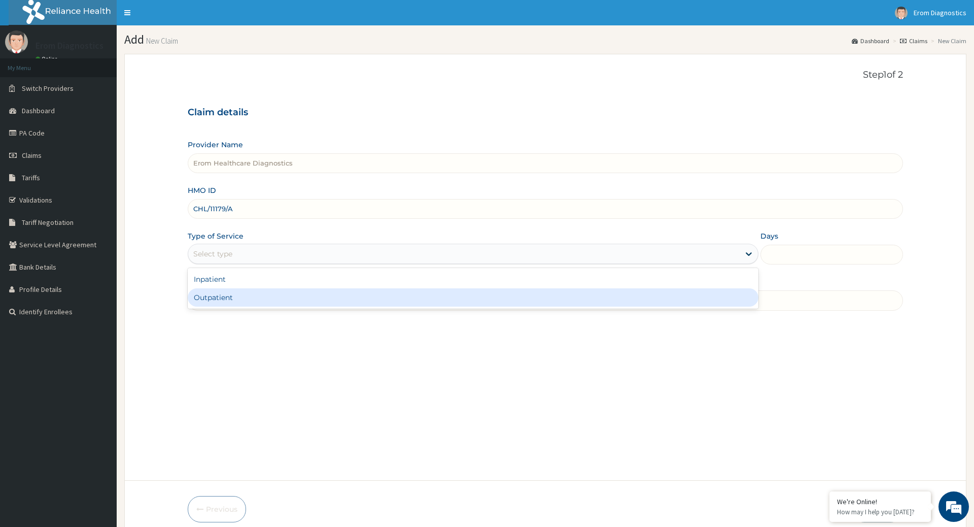
click at [210, 288] on div "Outpatient" at bounding box center [473, 297] width 570 height 18
type input "1"
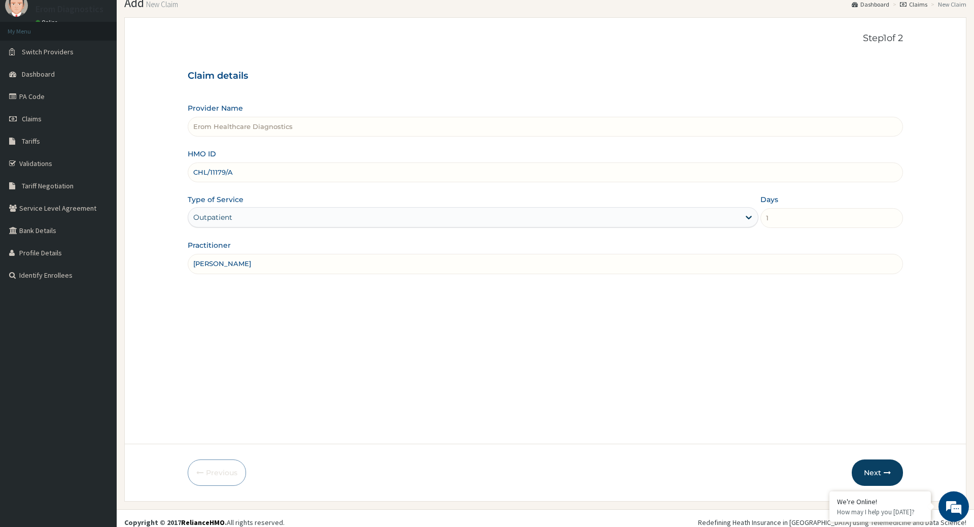
scroll to position [41, 0]
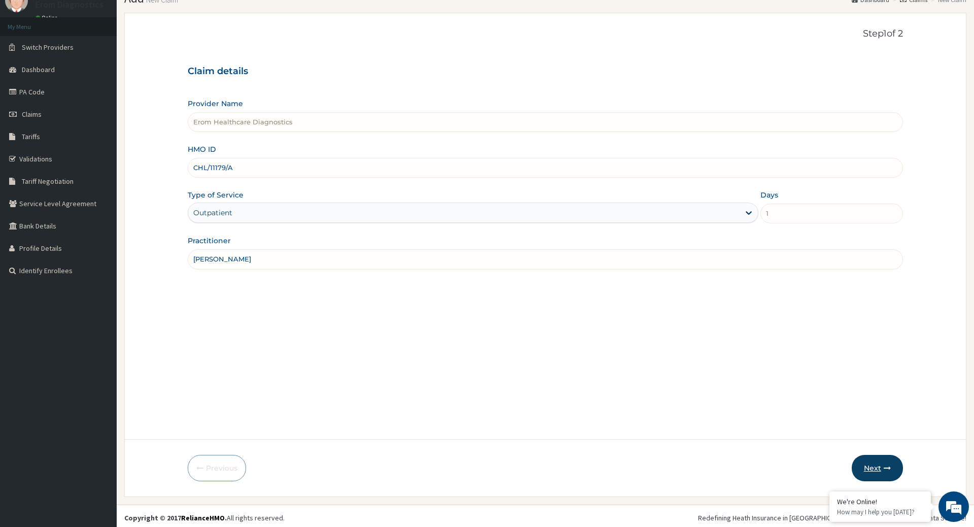
click at [873, 470] on button "Next" at bounding box center [877, 468] width 51 height 26
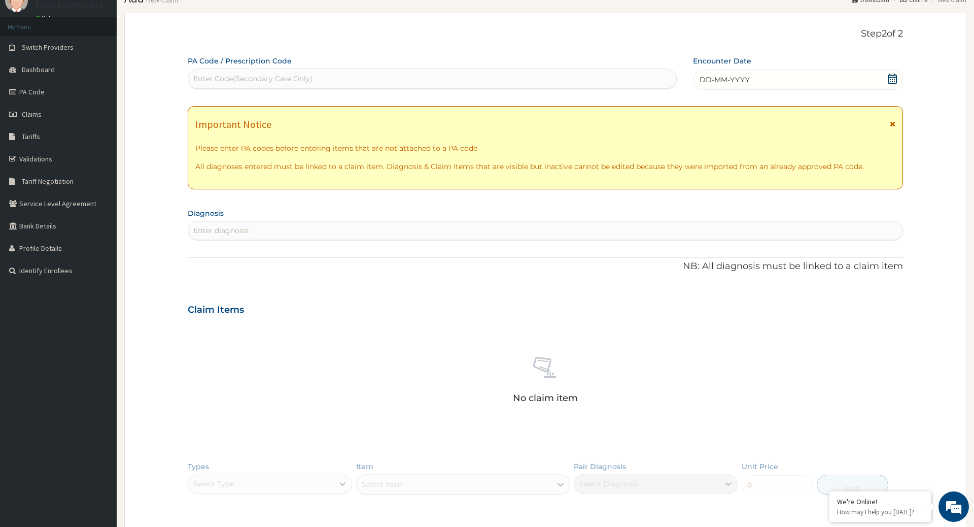
scroll to position [0, 0]
click at [211, 76] on div "Enter Code(Secondary Care Only)" at bounding box center [252, 79] width 119 height 10
paste input "PA/213119"
type input "PA/213119"
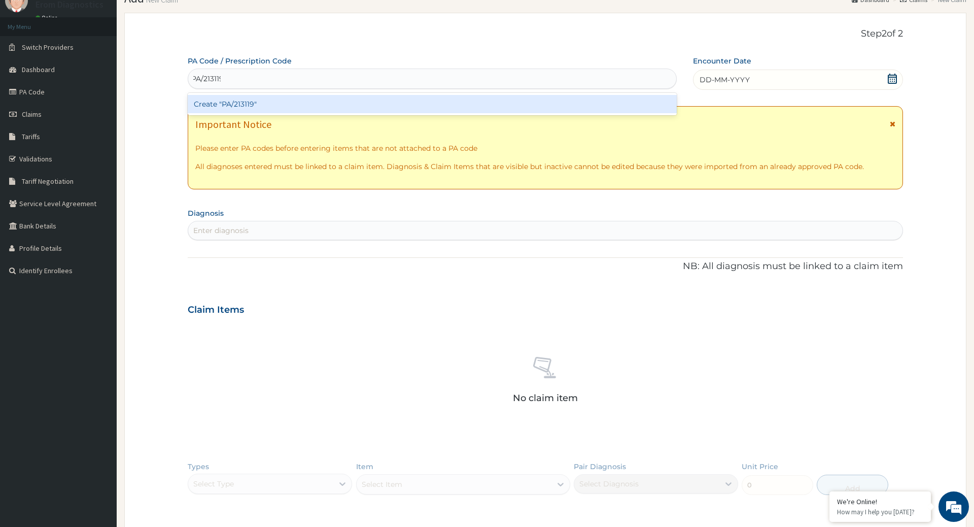
click at [216, 97] on div "Create "PA/213119"" at bounding box center [432, 104] width 489 height 18
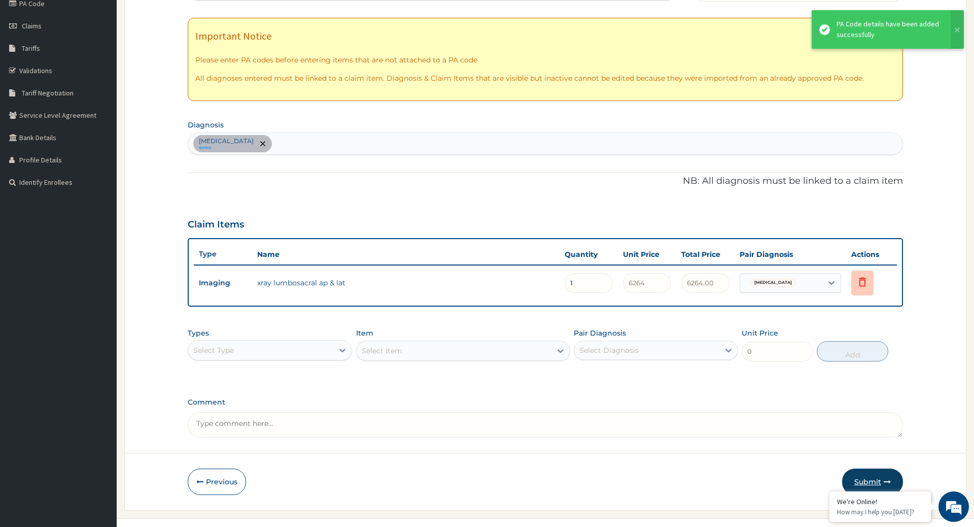
click at [884, 468] on button "Submit" at bounding box center [872, 481] width 61 height 26
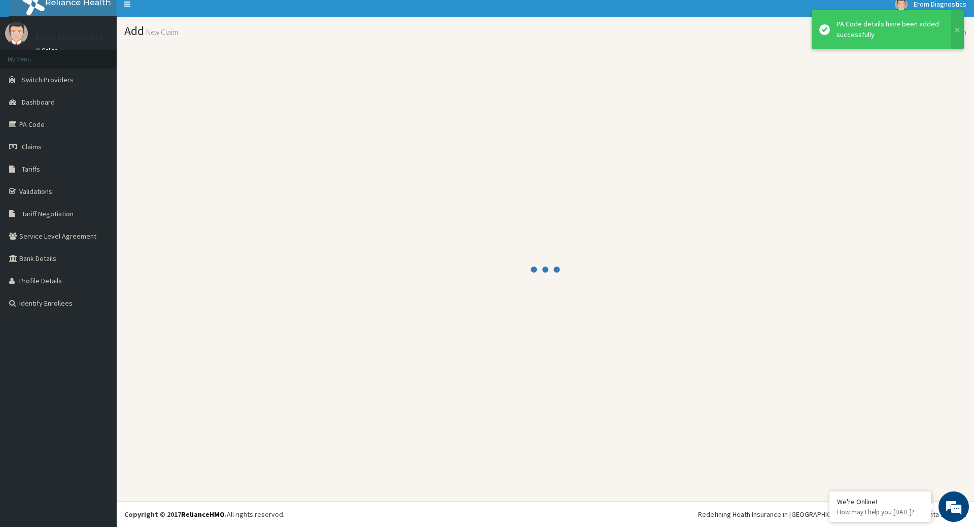
scroll to position [6, 0]
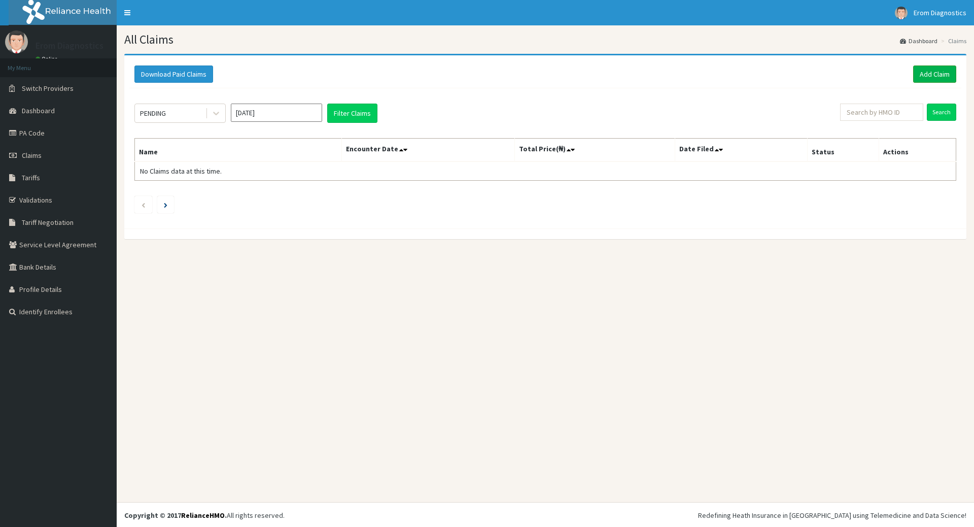
click at [941, 77] on link "Add Claim" at bounding box center [934, 73] width 43 height 17
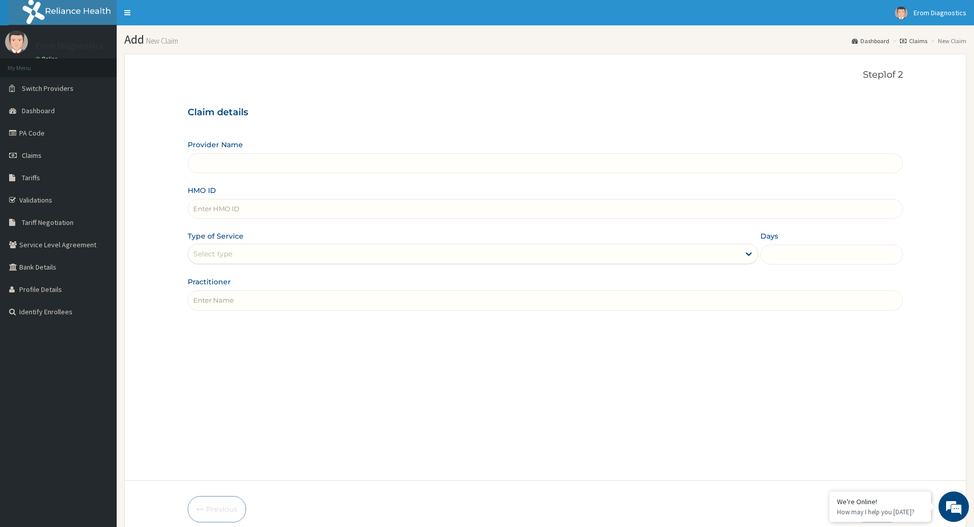
click at [247, 199] on input "HMO ID" at bounding box center [545, 209] width 715 height 20
paste input "David CHUKWU CWP/10149/E"
type input "David CHUKWU CWP/10149/E"
type input "Erom Healthcare Diagnostics"
drag, startPoint x: 259, startPoint y: 204, endPoint x: 47, endPoint y: 197, distance: 212.2
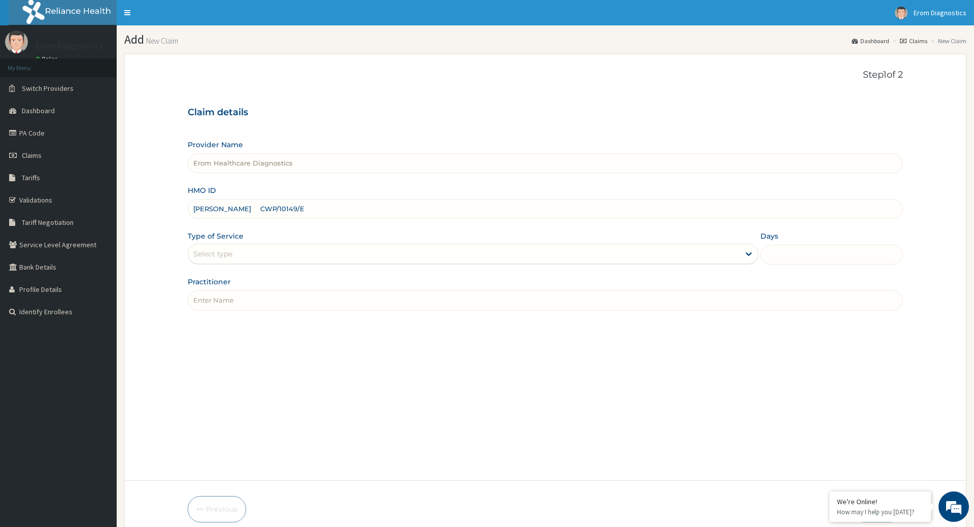
click at [188, 199] on input "David CHUKWU CWP/10149/E" at bounding box center [545, 209] width 715 height 20
type input "CWP/10149/E"
click at [210, 290] on input "Practitioner" at bounding box center [545, 300] width 715 height 20
paste input "David CHUKWU"
type input "David CHUKWU"
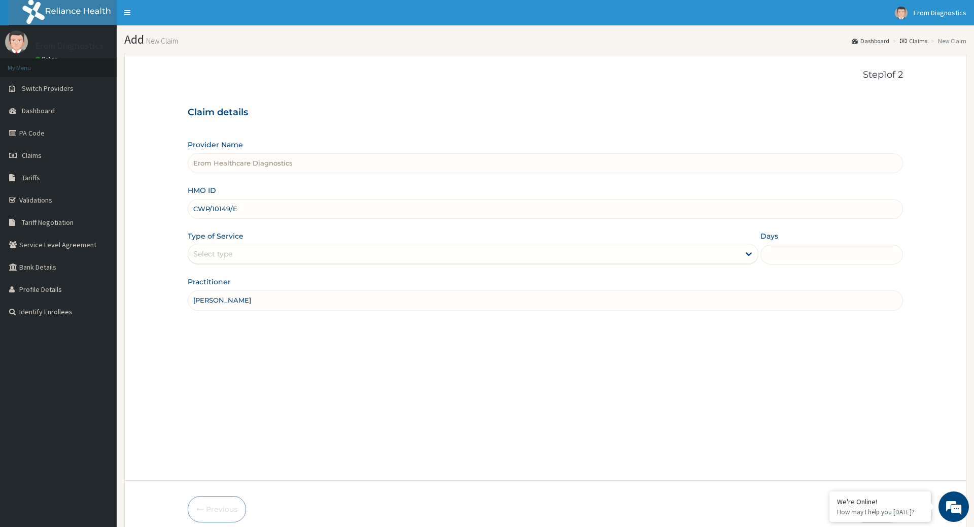
click at [250, 249] on div "Select type" at bounding box center [463, 254] width 551 height 16
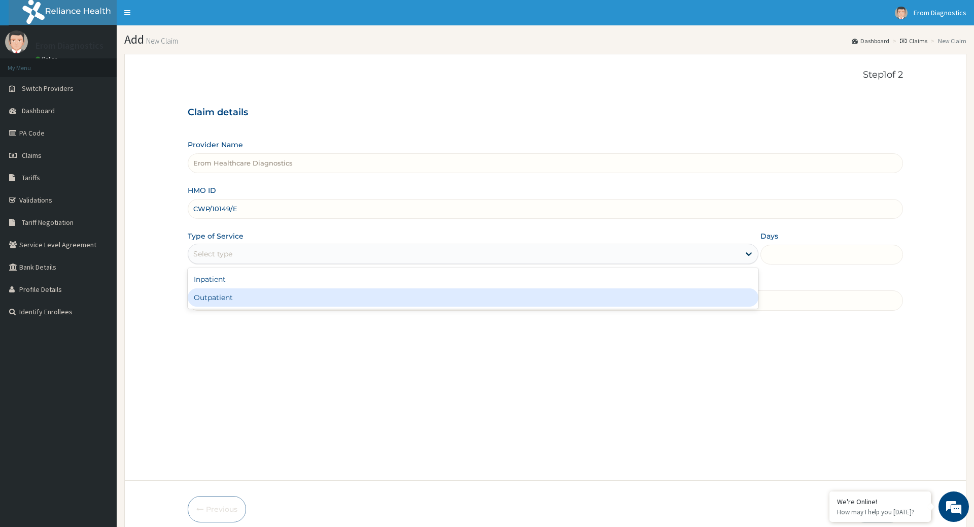
drag, startPoint x: 245, startPoint y: 287, endPoint x: 288, endPoint y: 203, distance: 94.4
click at [243, 288] on div "Outpatient" at bounding box center [473, 297] width 570 height 18
type input "1"
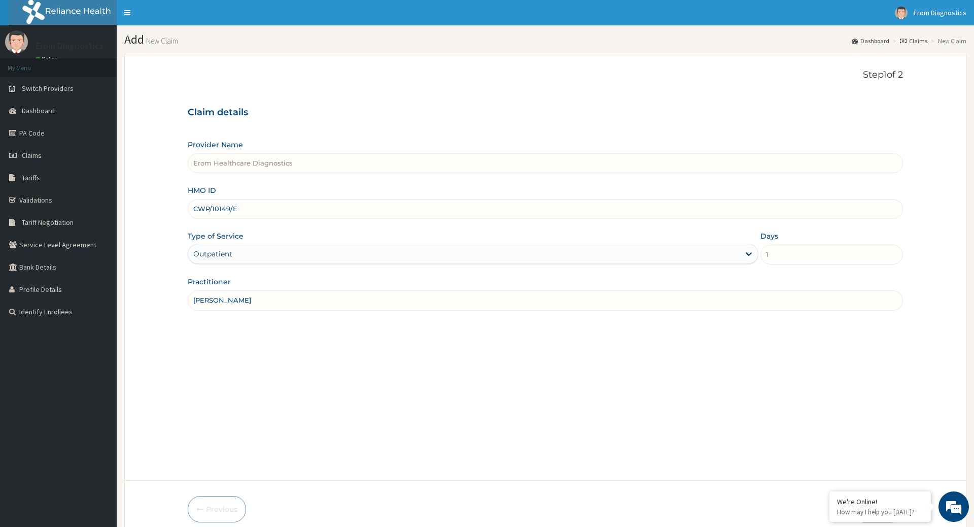
scroll to position [41, 0]
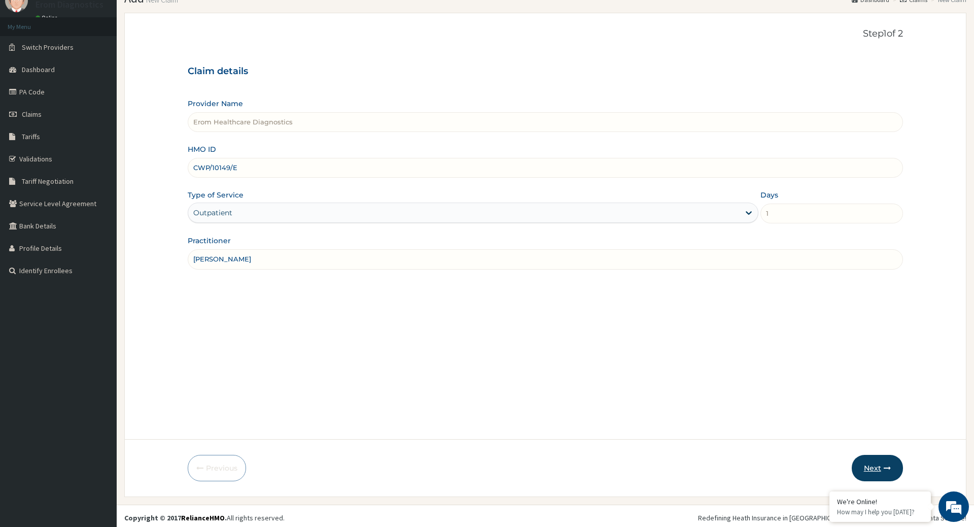
click at [876, 464] on button "Next" at bounding box center [877, 468] width 51 height 26
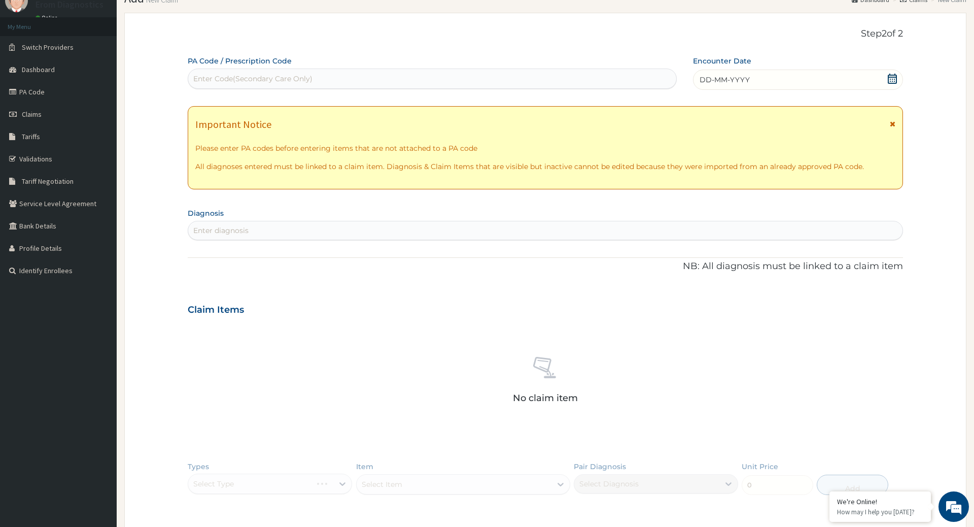
scroll to position [0, 0]
click at [351, 68] on div "Enter Code(Secondary Care Only)" at bounding box center [432, 78] width 489 height 20
click at [344, 74] on div "Enter Code(Secondary Care Only)" at bounding box center [432, 79] width 488 height 16
paste input "PA/408D98"
type input "PA/408D98"
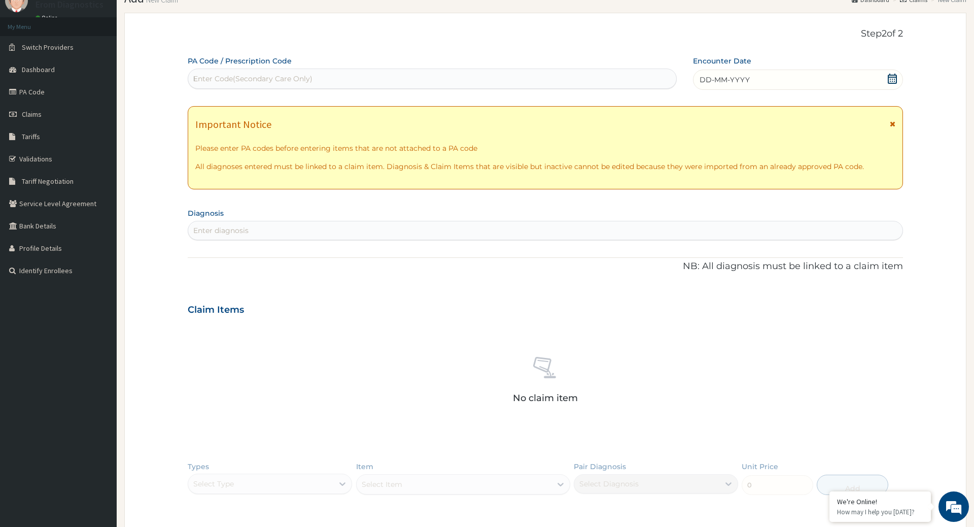
scroll to position [0, 3]
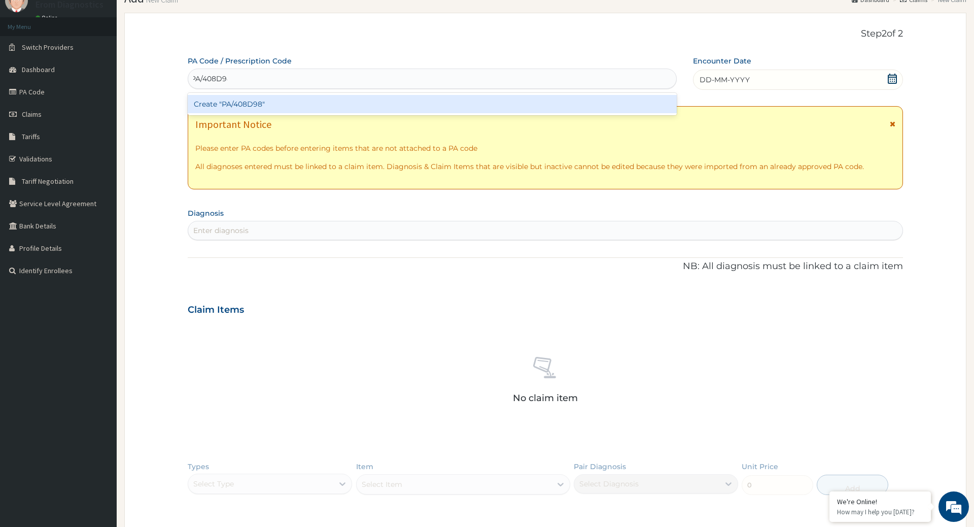
click at [309, 97] on div "Create "PA/408D98"" at bounding box center [432, 104] width 489 height 18
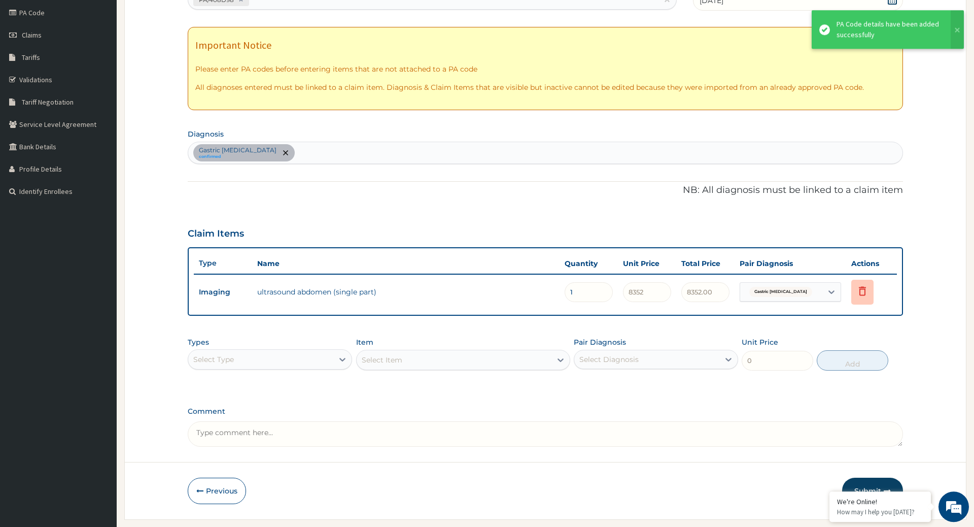
scroll to position [129, 0]
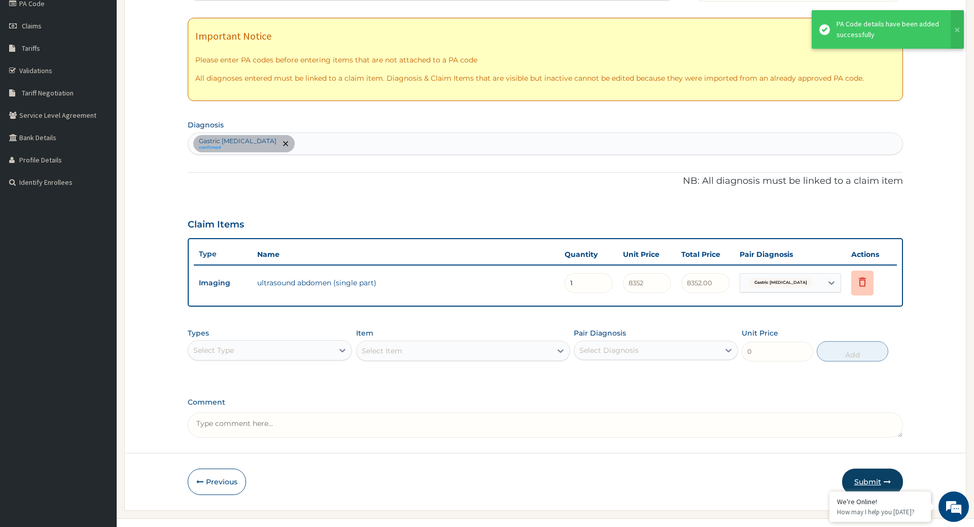
click at [875, 468] on button "Submit" at bounding box center [872, 481] width 61 height 26
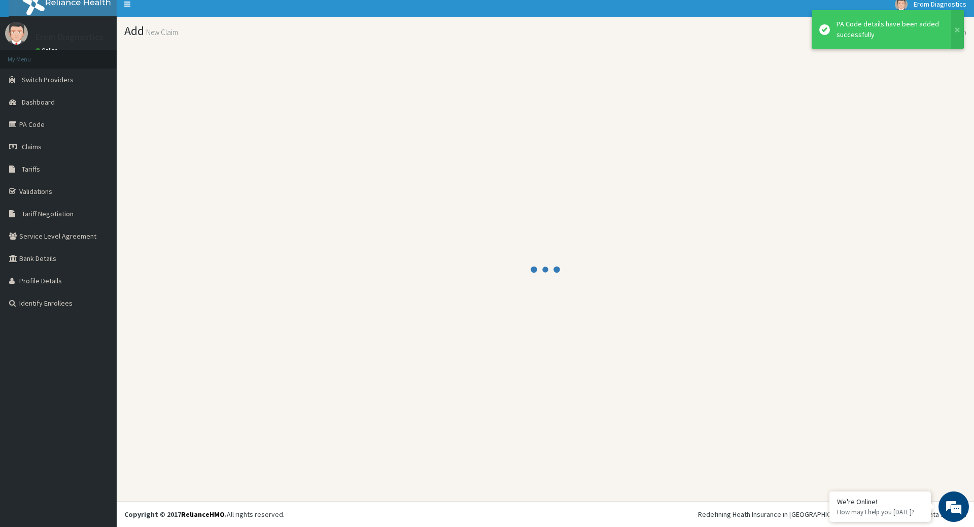
scroll to position [6, 0]
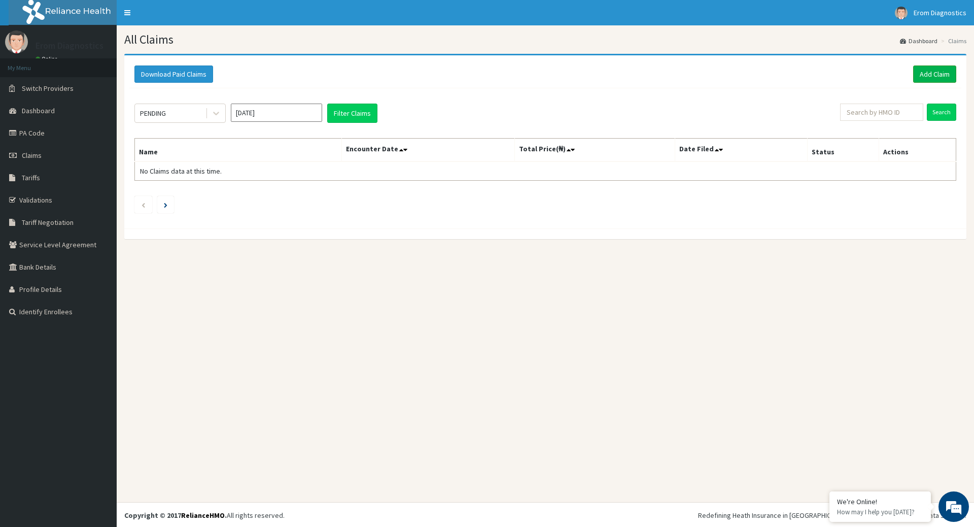
click at [945, 79] on link "Add Claim" at bounding box center [934, 73] width 43 height 17
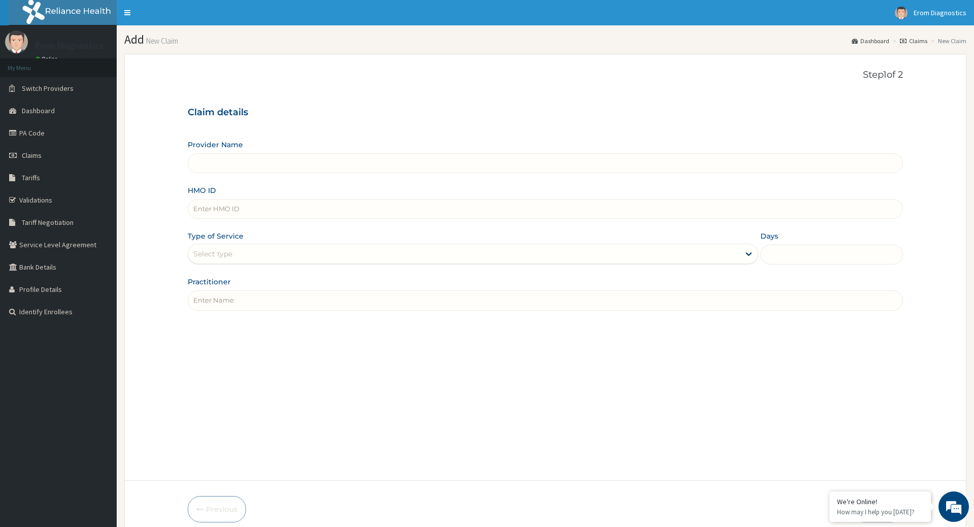
click at [214, 205] on input "HMO ID" at bounding box center [545, 209] width 715 height 20
paste input "[PERSON_NAME] CWP/10149/C"
type input "[PERSON_NAME] CWP/10149/C"
type input "Erom Healthcare Diagnostics"
drag, startPoint x: 246, startPoint y: 201, endPoint x: 98, endPoint y: 204, distance: 147.7
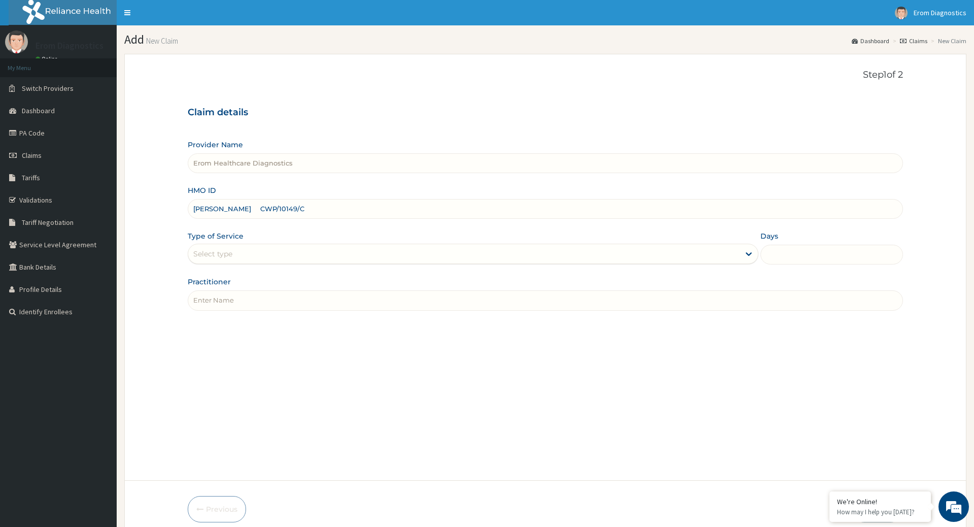
click at [188, 204] on input "[PERSON_NAME] CWP/10149/C" at bounding box center [545, 209] width 715 height 20
type input "CWP/10149/C"
click at [243, 279] on div "Practitioner" at bounding box center [545, 293] width 715 height 33
click at [233, 292] on input "Practitioner" at bounding box center [545, 300] width 715 height 20
paste input "[PERSON_NAME]"
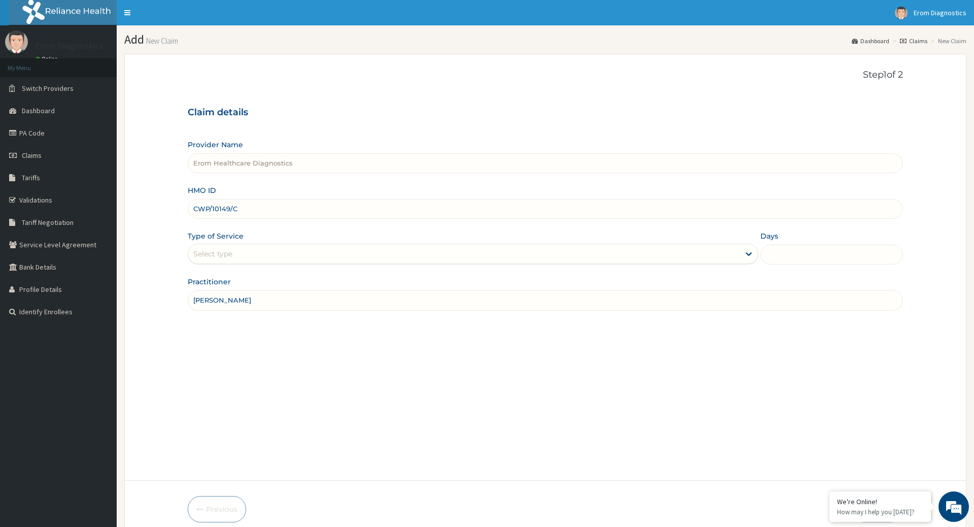
type input "[PERSON_NAME]"
click at [251, 258] on div "Provider Name Erom Healthcare Diagnostics HMO ID CWP/10149/C Type of Service Se…" at bounding box center [545, 225] width 715 height 170
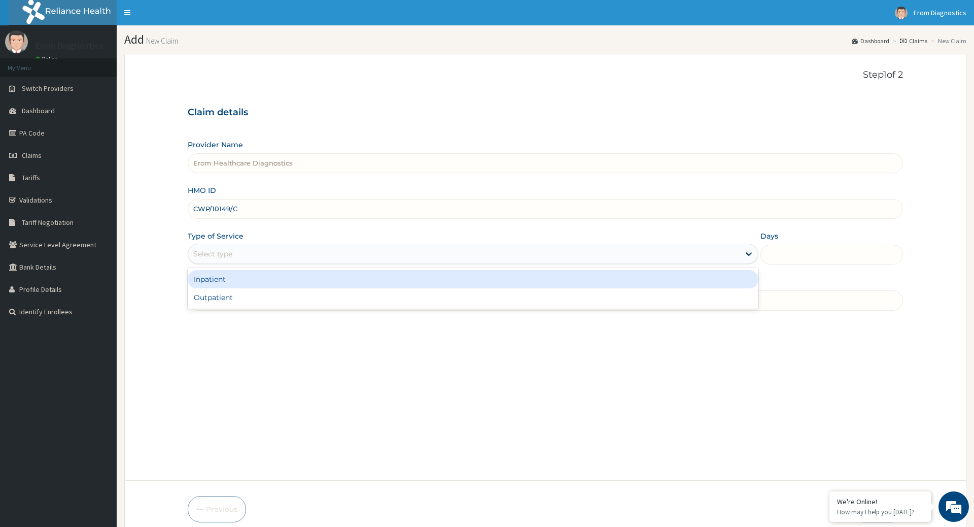
click at [251, 246] on div "Select type" at bounding box center [463, 254] width 551 height 16
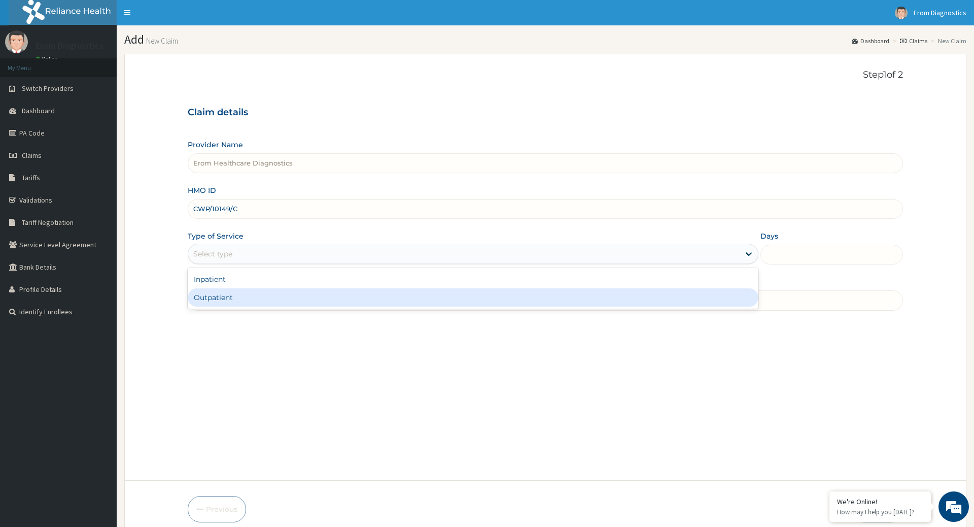
click at [245, 288] on div "Outpatient" at bounding box center [473, 297] width 570 height 18
type input "1"
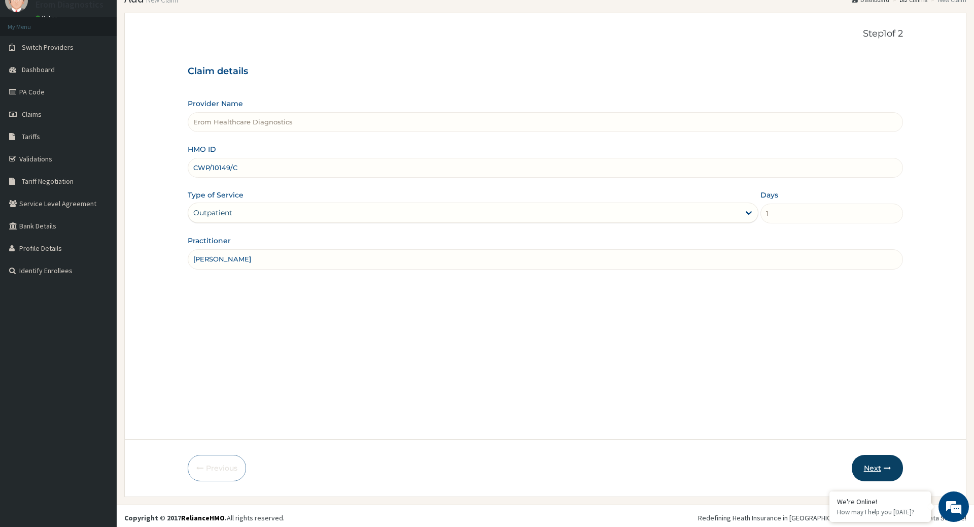
click at [874, 465] on button "Next" at bounding box center [877, 468] width 51 height 26
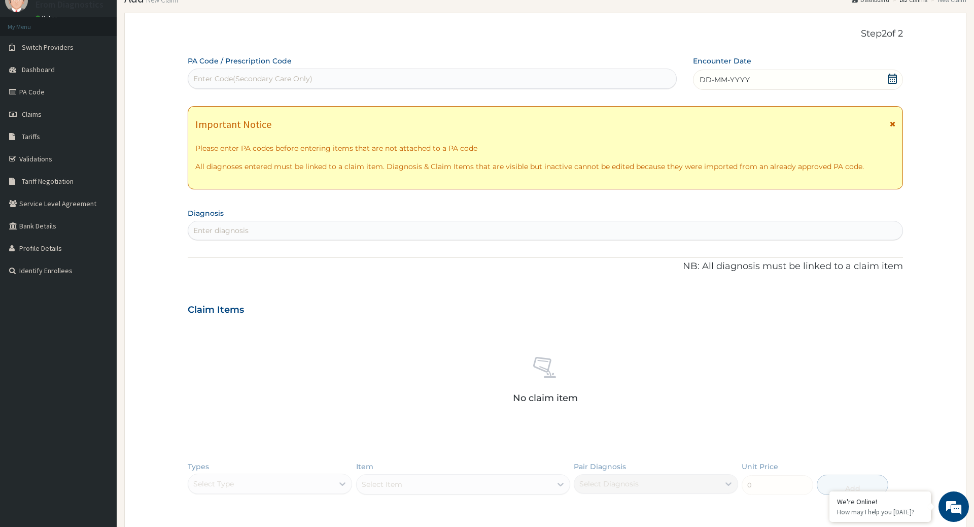
click at [216, 74] on div "Enter Code(Secondary Care Only)" at bounding box center [252, 79] width 119 height 10
paste input "PA/CEA68B"
type input "PA/CEA68B"
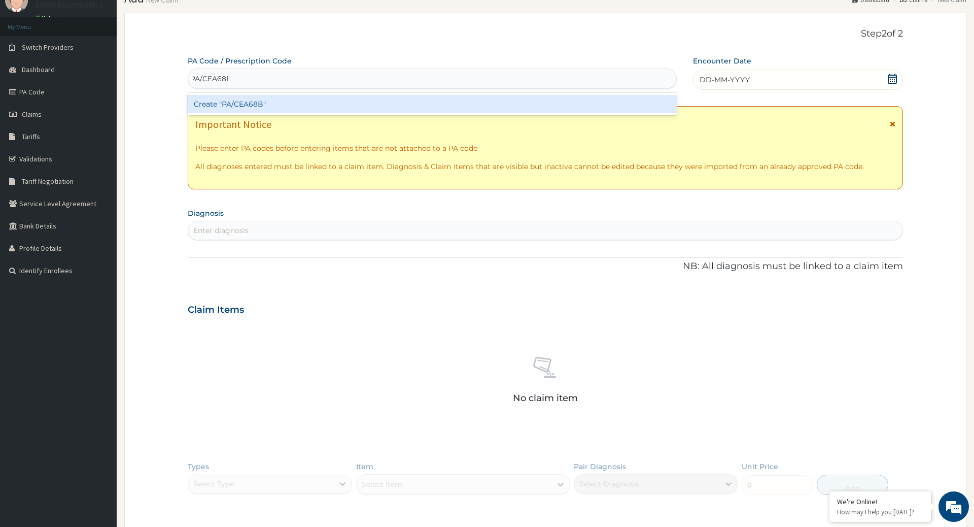
click at [216, 95] on div "Create "PA/CEA68B"" at bounding box center [432, 104] width 489 height 18
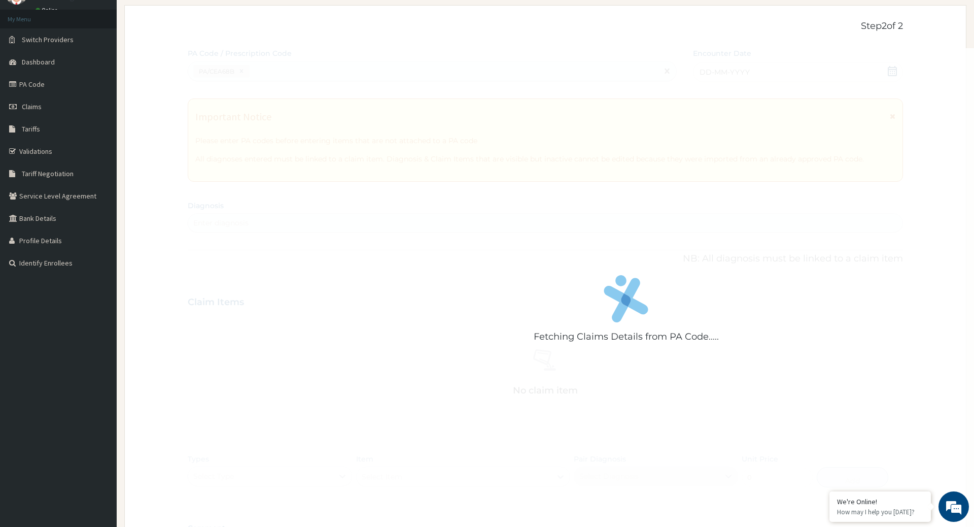
scroll to position [178, 0]
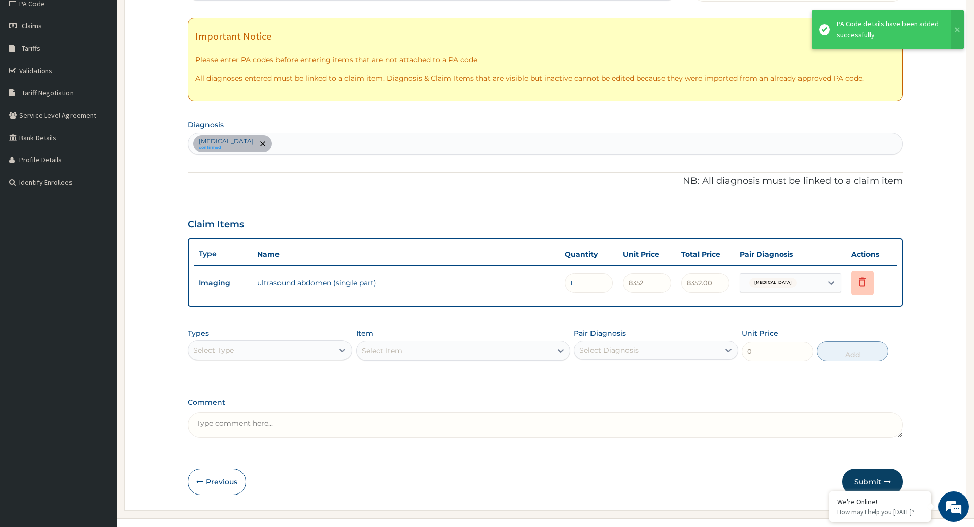
click at [867, 468] on button "Submit" at bounding box center [872, 481] width 61 height 26
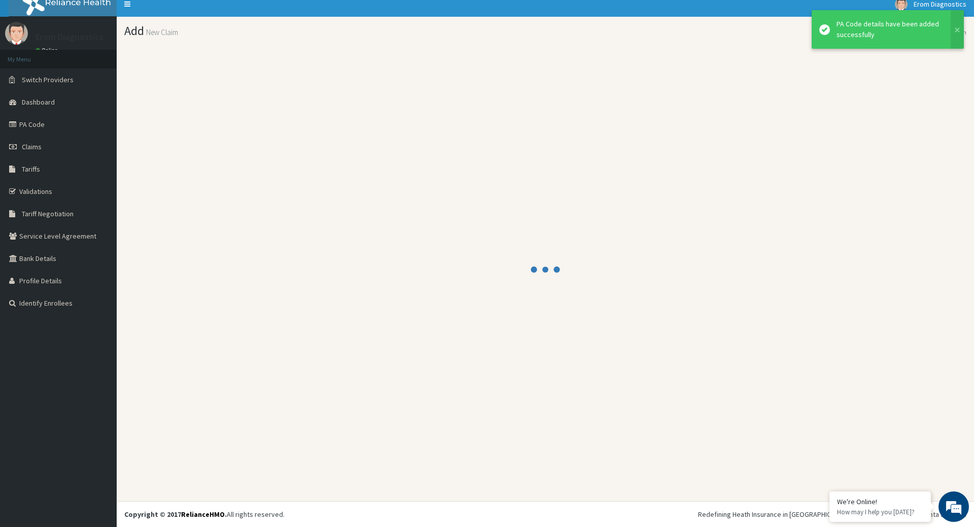
scroll to position [6, 0]
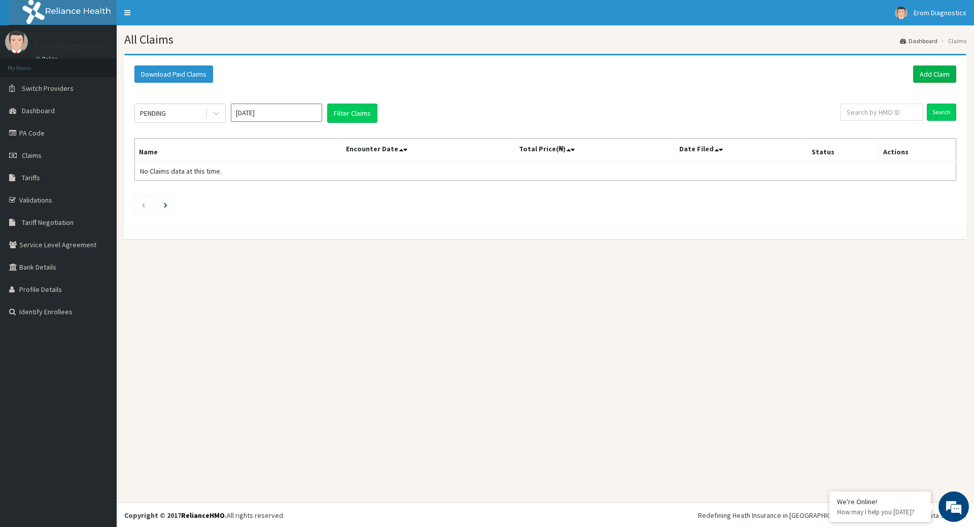
click at [937, 80] on link "Add Claim" at bounding box center [934, 73] width 43 height 17
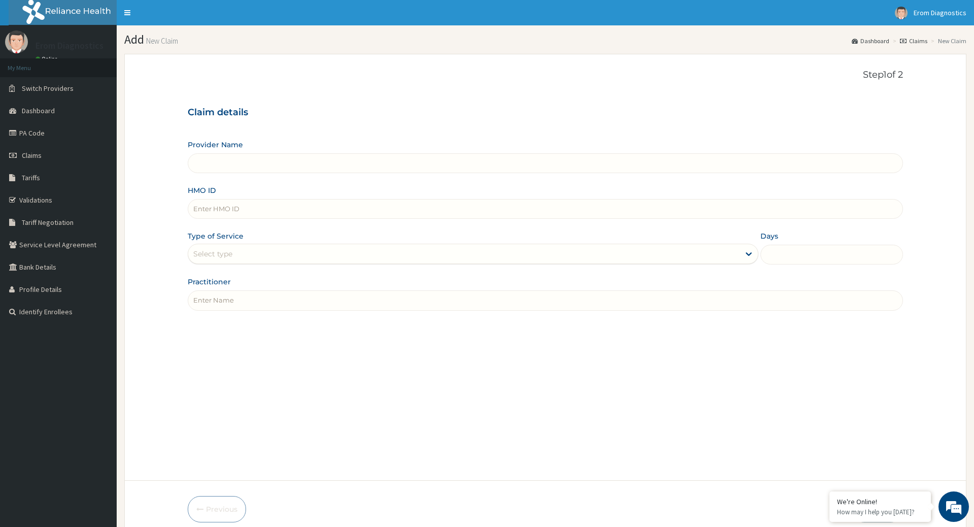
click at [236, 200] on input "HMO ID" at bounding box center [545, 209] width 715 height 20
paste input "A2306110 [PERSON_NAME] gsv/10562/a"
type input "A2306110 [PERSON_NAME] gsv/10562/a"
type input "Erom Healthcare Diagnostics"
drag, startPoint x: 311, startPoint y: 202, endPoint x: 126, endPoint y: 195, distance: 184.8
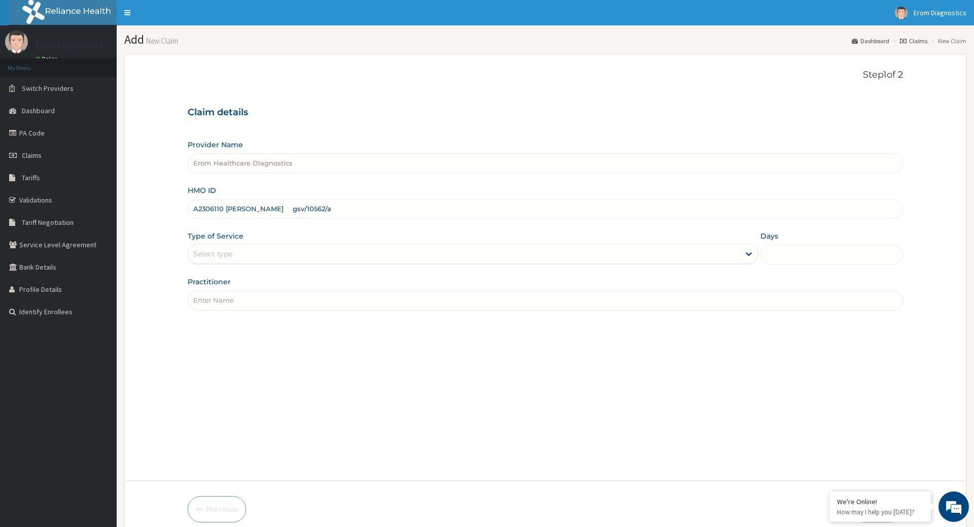
click at [188, 199] on input "A2306110 [PERSON_NAME] gsv/10562/a" at bounding box center [545, 209] width 715 height 20
type input "gsv/10562/a"
drag, startPoint x: 248, startPoint y: 301, endPoint x: 245, endPoint y: 295, distance: 6.8
click at [247, 300] on div "Step 1 of 2 Claim details Provider Name Erom Healthcare Diagnostics HMO ID gsv/…" at bounding box center [545, 267] width 715 height 395
click at [244, 290] on input "Practitioner" at bounding box center [545, 300] width 715 height 20
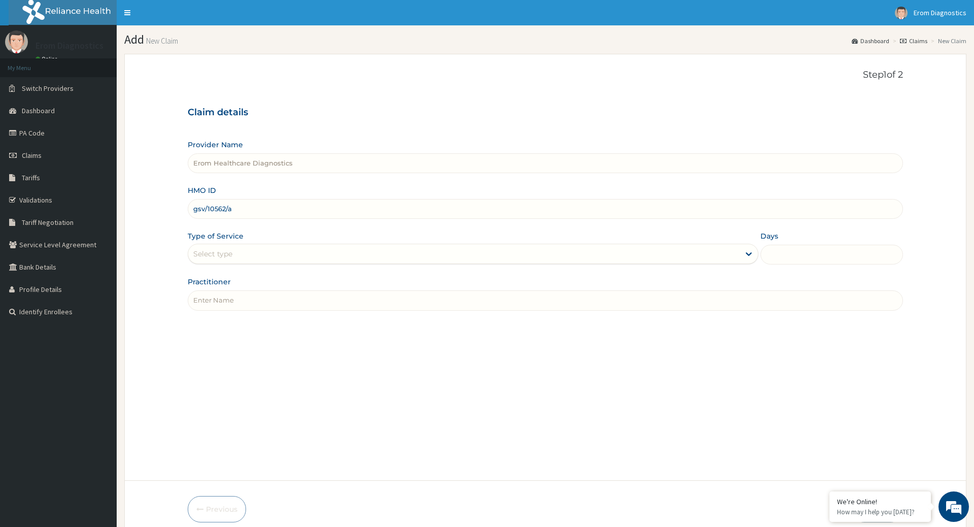
paste input "A2306110 [PERSON_NAME]"
type input "A2306110 [PERSON_NAME]"
click at [226, 252] on div "Select type" at bounding box center [463, 254] width 551 height 16
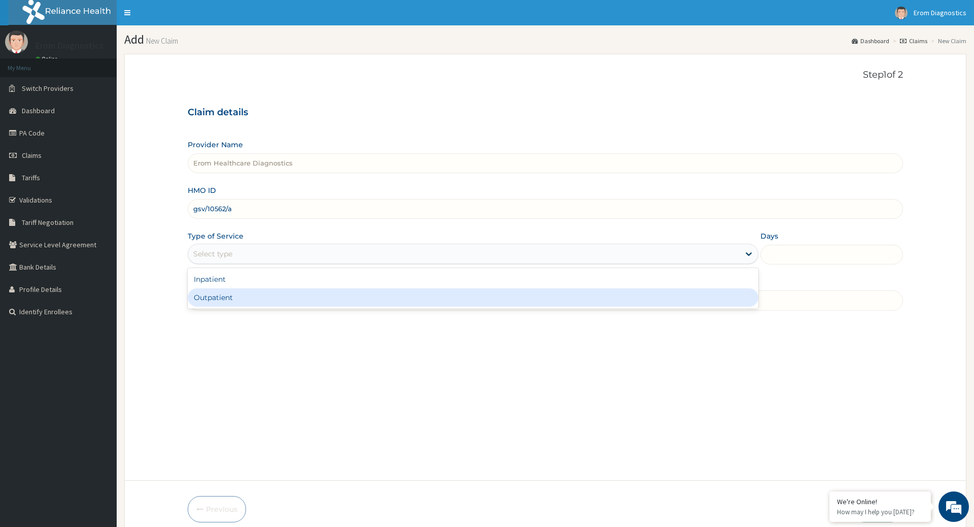
click at [228, 288] on div "Outpatient" at bounding box center [473, 297] width 570 height 18
type input "1"
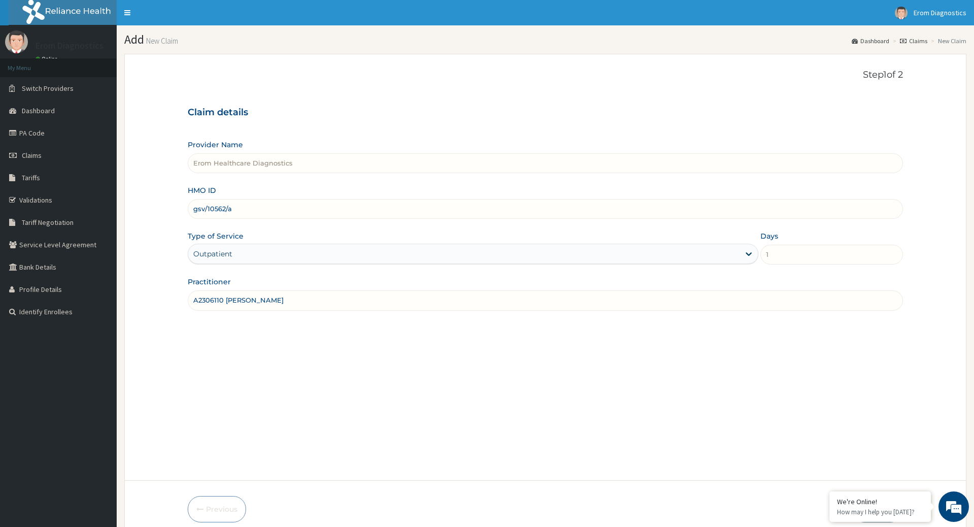
scroll to position [41, 0]
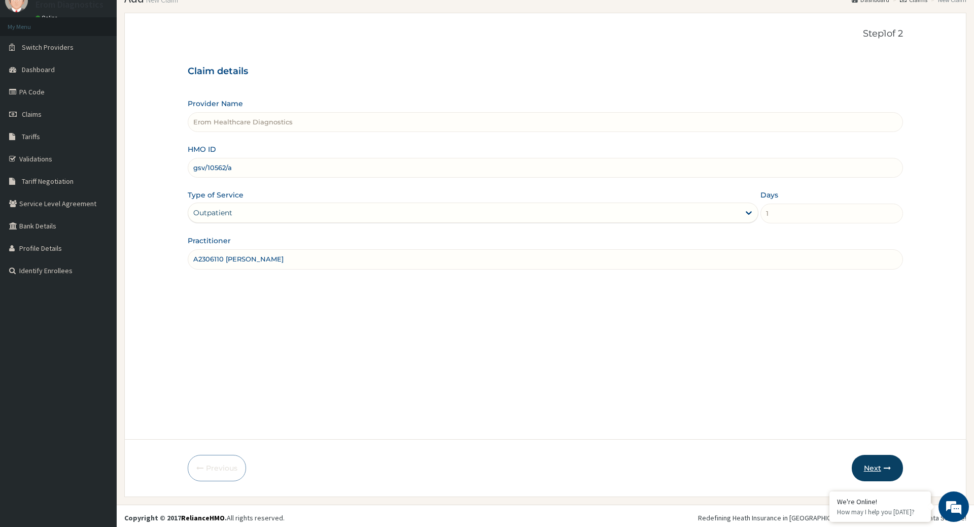
click at [876, 459] on button "Next" at bounding box center [877, 468] width 51 height 26
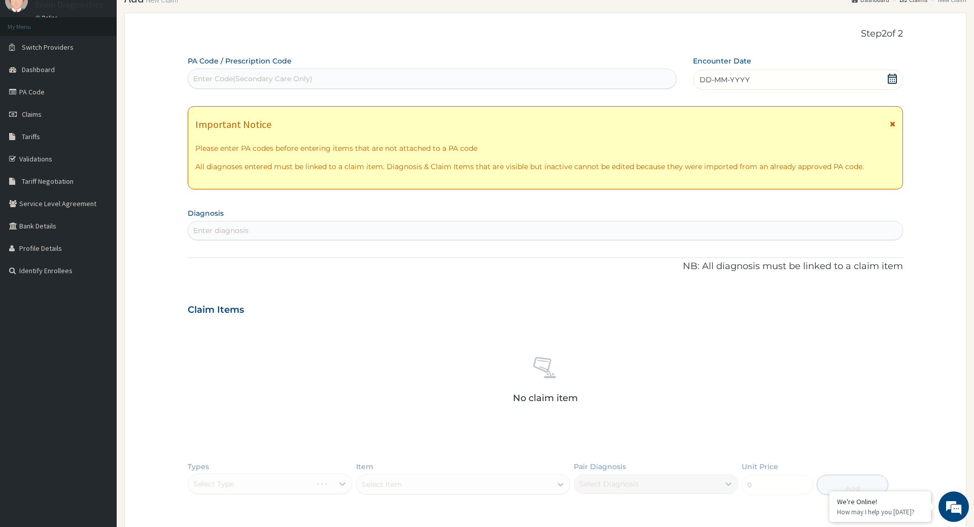
scroll to position [0, 0]
click at [312, 78] on div "Enter Code(Secondary Care Only)" at bounding box center [432, 79] width 488 height 16
paste input "PA/EB7BA1"
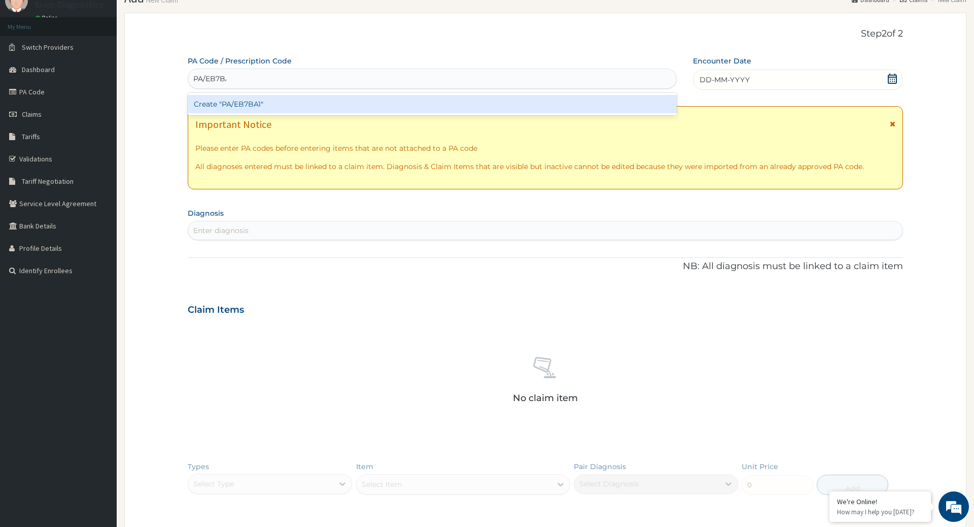
type input "PA/EB7BA1"
click at [276, 101] on div "Create "PA/EB7BA1"" at bounding box center [432, 104] width 489 height 18
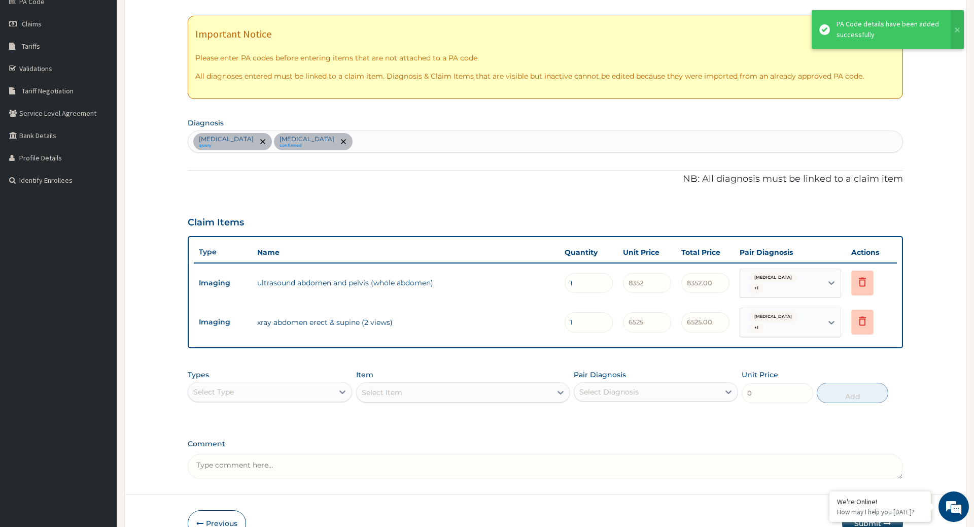
scroll to position [164, 0]
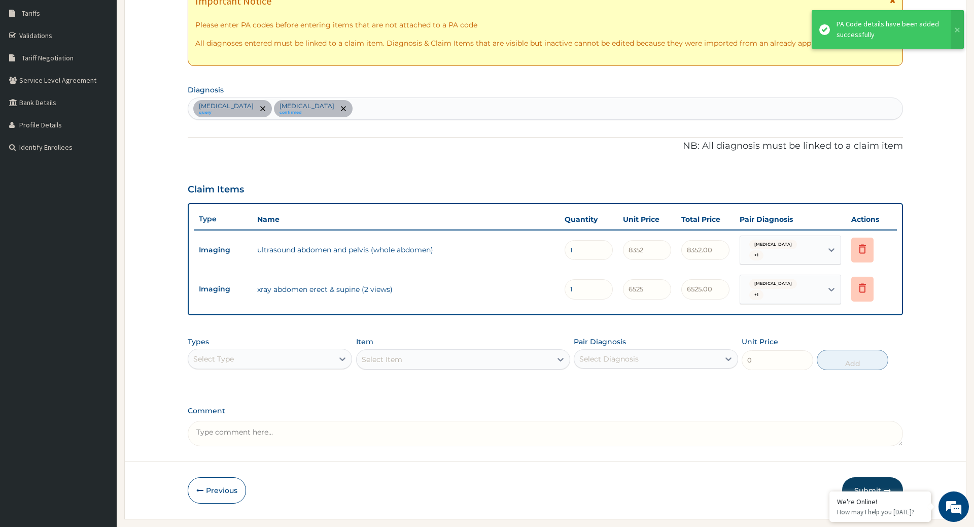
click at [866, 477] on button "Submit" at bounding box center [872, 490] width 61 height 26
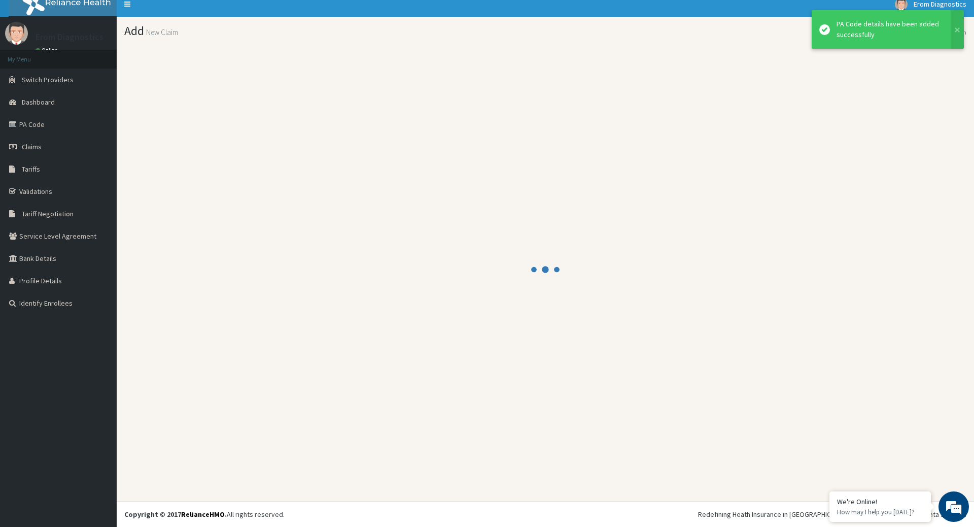
scroll to position [6, 0]
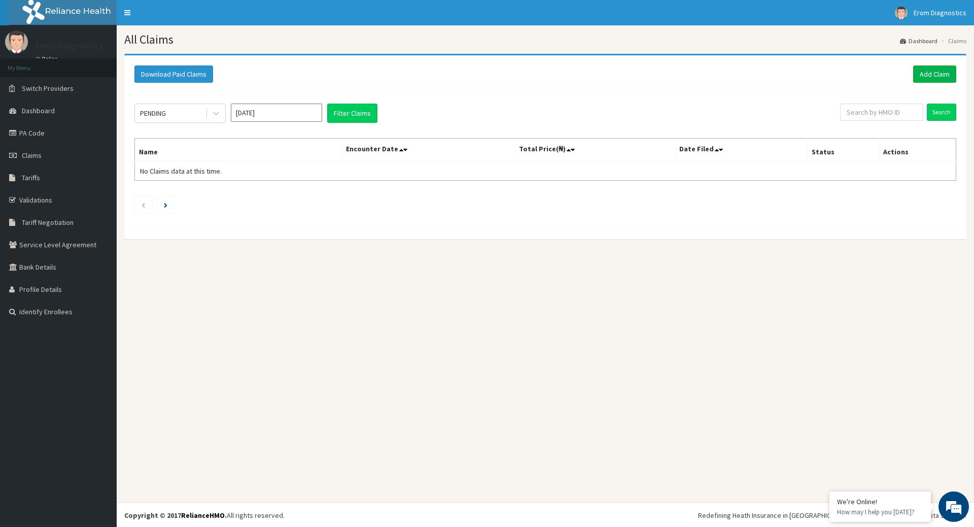
click at [936, 75] on link "Add Claim" at bounding box center [934, 73] width 43 height 17
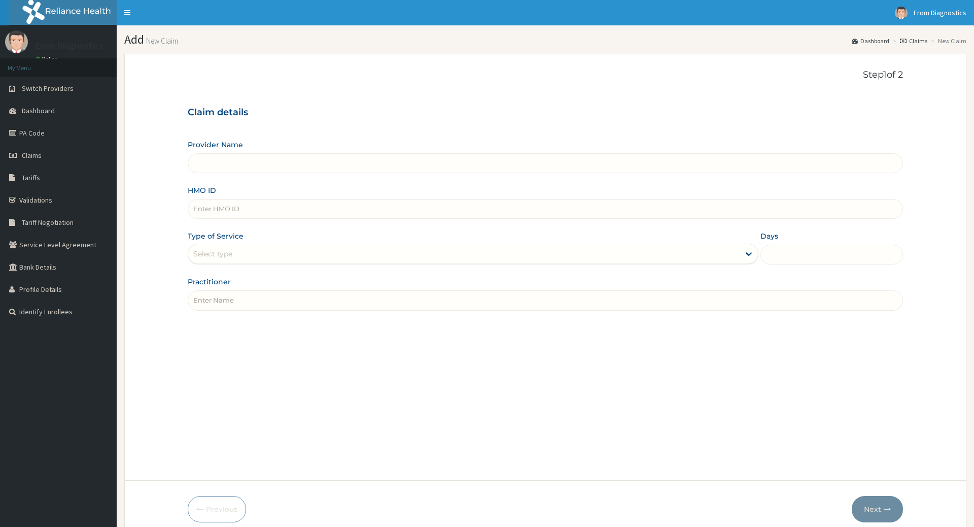
click at [273, 214] on div "Provider Name HMO ID Type of Service Select type Days Practitioner" at bounding box center [545, 225] width 715 height 170
click at [266, 201] on input "HMO ID" at bounding box center [545, 209] width 715 height 20
paste input "OSEZUA MADOJEMU NBC/10276/A"
type input "OSEZUA MADOJEMU NBC/10276/A"
type input "Erom Healthcare Diagnostics"
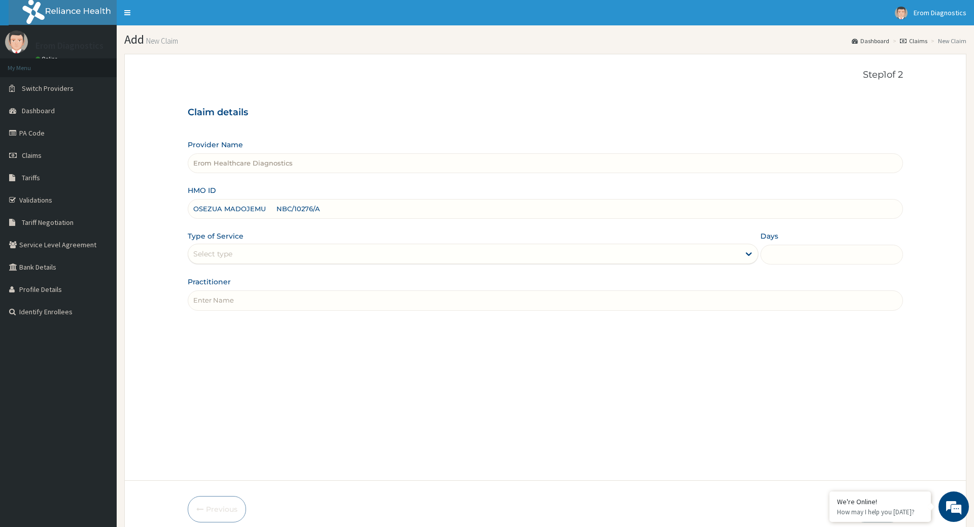
drag, startPoint x: 266, startPoint y: 201, endPoint x: 68, endPoint y: 190, distance: 198.7
click at [188, 199] on input "OSEZUA MADOJEMU NBC/10276/A" at bounding box center [545, 209] width 715 height 20
type input "NBC/10276/A"
click at [256, 294] on input "Practitioner" at bounding box center [545, 300] width 715 height 20
paste input "OSEZUA MADOJEMU"
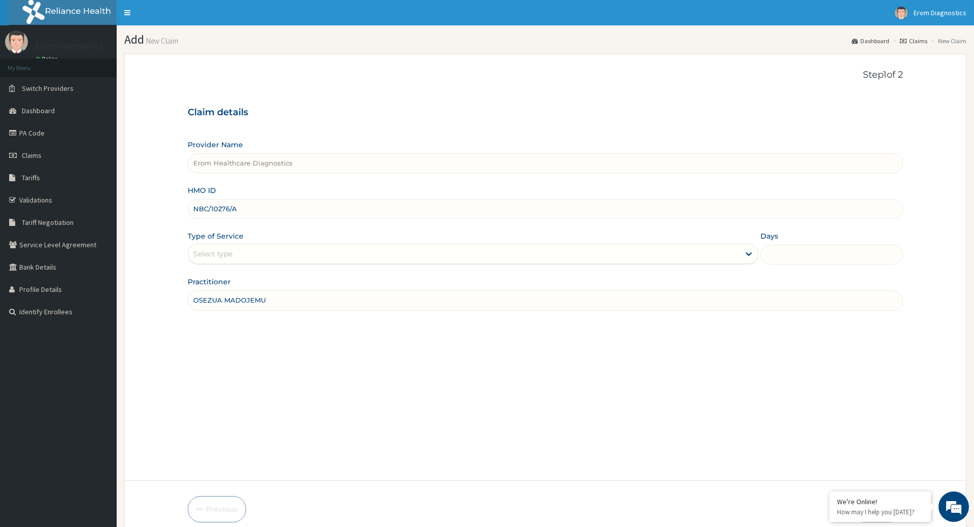
type input "OSEZUA MADOJEMU"
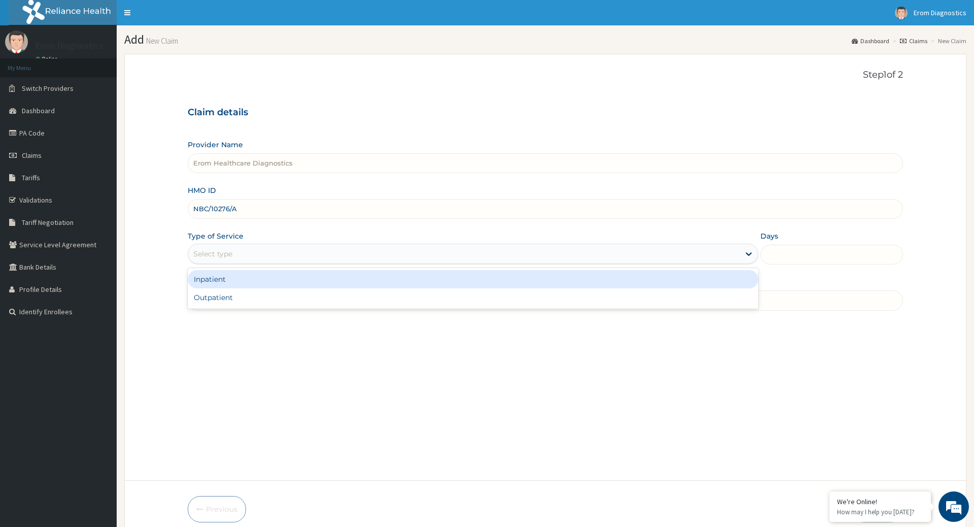
drag, startPoint x: 239, startPoint y: 255, endPoint x: 239, endPoint y: 246, distance: 9.6
click at [239, 255] on div "Select type" at bounding box center [473, 254] width 570 height 20
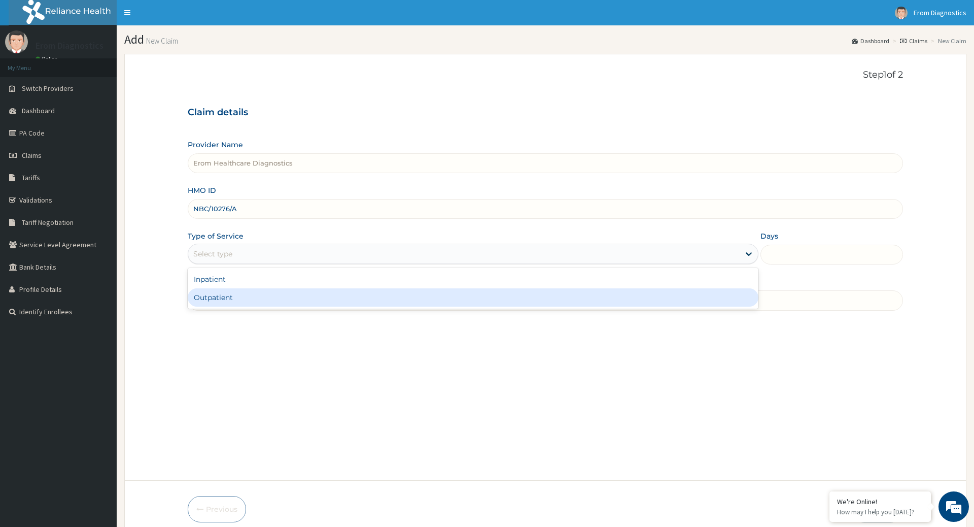
click at [240, 288] on div "Outpatient" at bounding box center [473, 297] width 570 height 18
type input "1"
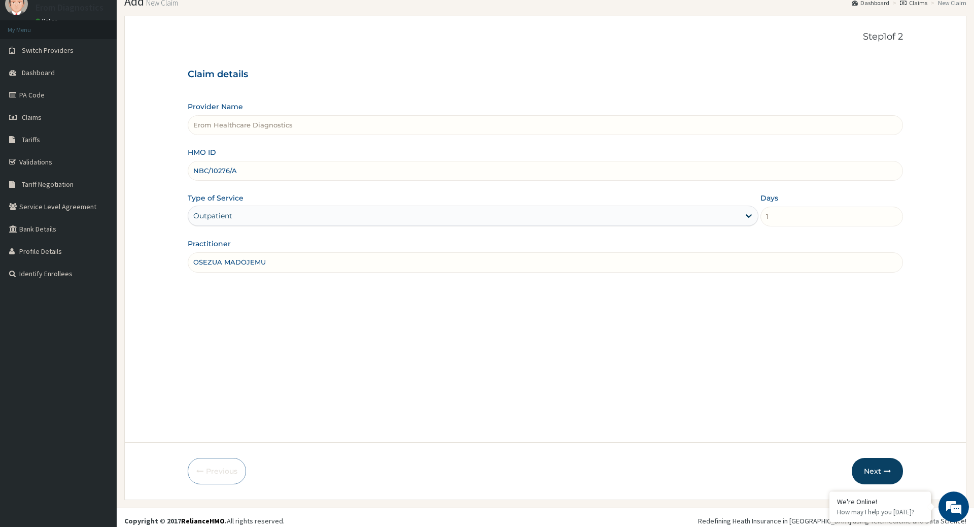
scroll to position [41, 0]
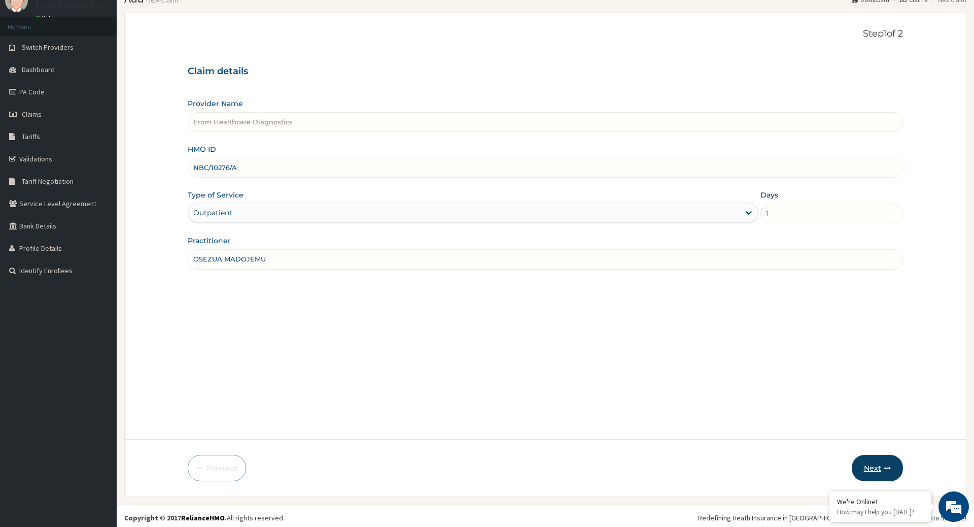
click at [862, 468] on button "Next" at bounding box center [877, 468] width 51 height 26
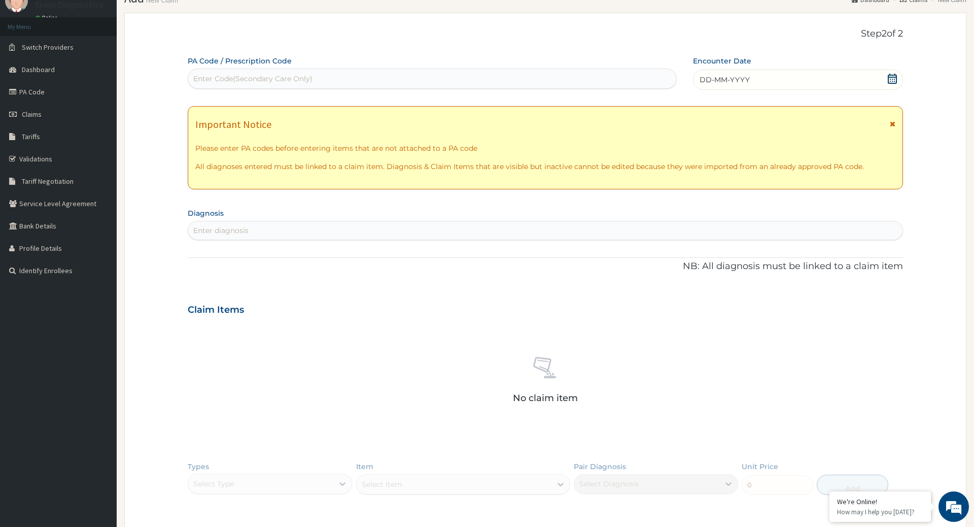
scroll to position [0, 0]
click at [270, 74] on div "Enter Code(Secondary Care Only)" at bounding box center [252, 79] width 119 height 10
paste input "PA/E97494"
type input "PA/E97494"
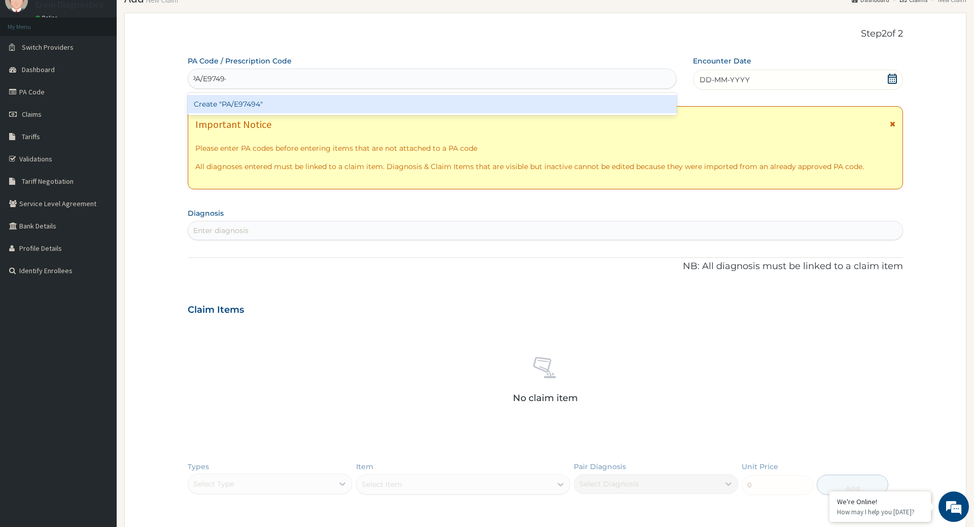
click at [269, 96] on div "Create "PA/E97494"" at bounding box center [432, 104] width 489 height 18
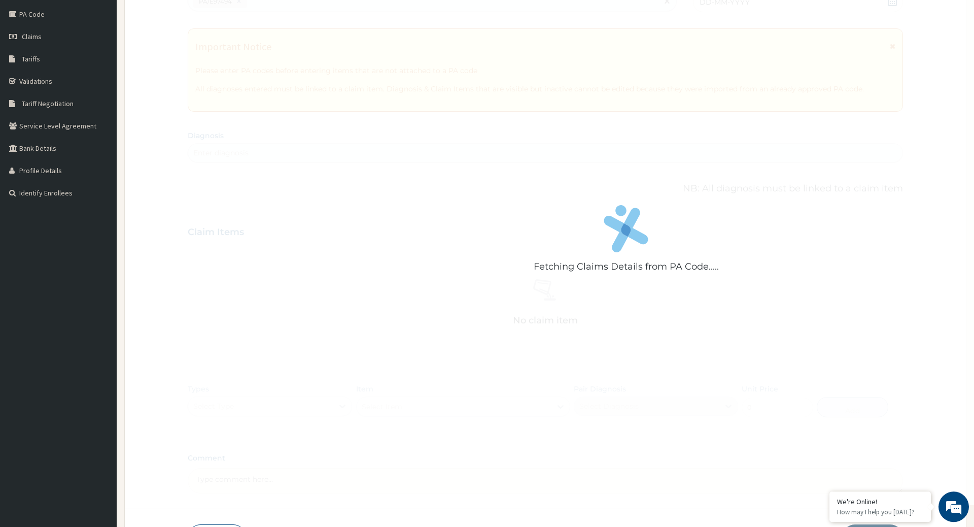
scroll to position [178, 0]
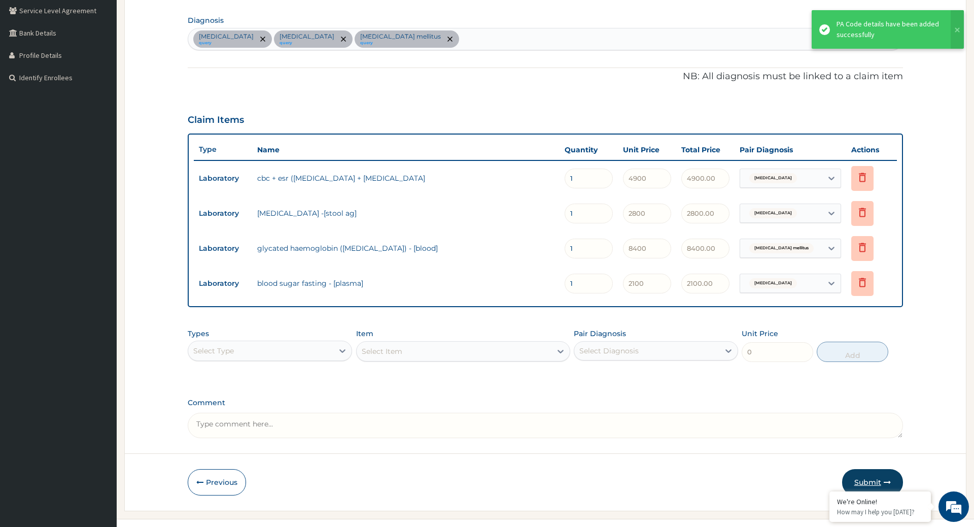
click at [865, 469] on button "Submit" at bounding box center [872, 482] width 61 height 26
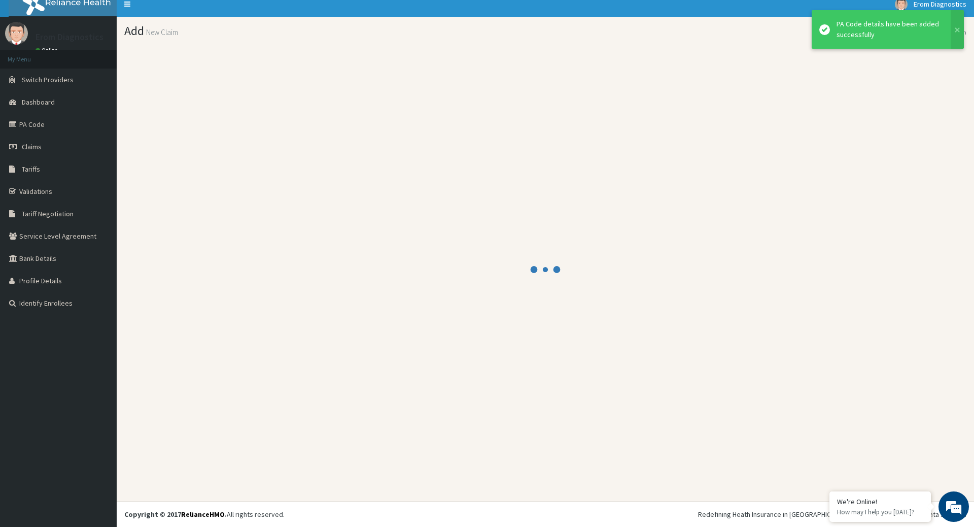
scroll to position [6, 0]
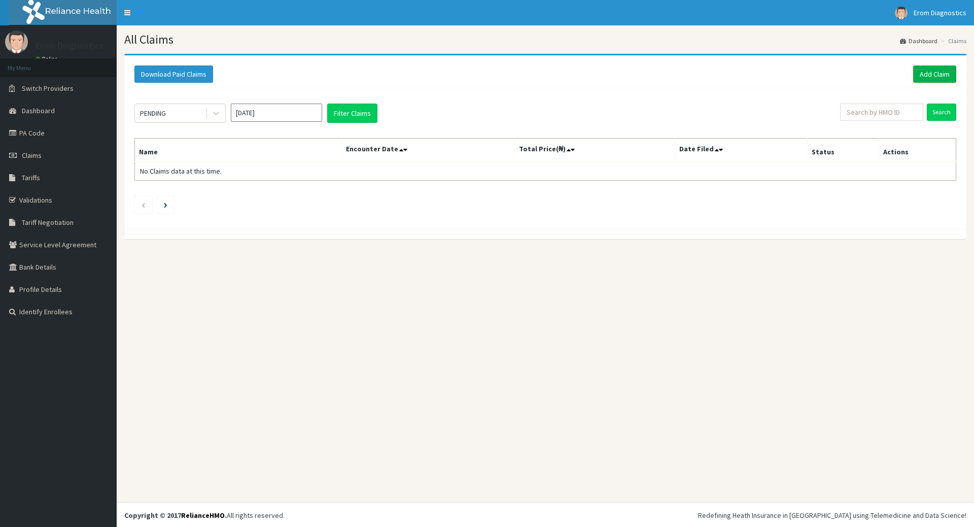
click at [946, 73] on link "Add Claim" at bounding box center [934, 73] width 43 height 17
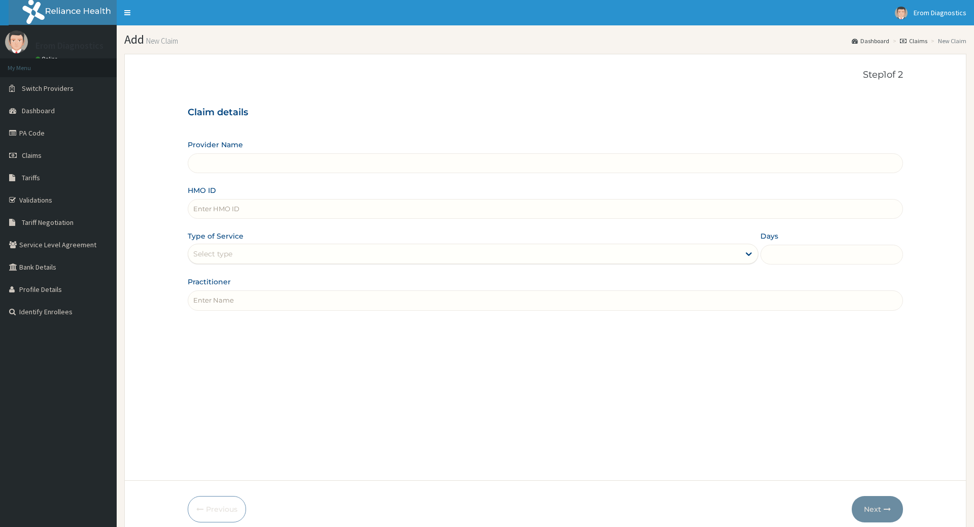
click at [218, 200] on input "HMO ID" at bounding box center [545, 209] width 715 height 20
paste input "Valentine Irem HNL/10070/A"
type input "Valentine Irem HNL/10070/A"
drag, startPoint x: 246, startPoint y: 200, endPoint x: 0, endPoint y: 175, distance: 246.9
click at [188, 199] on input "Valentine Irem HNL/10070/A" at bounding box center [545, 209] width 715 height 20
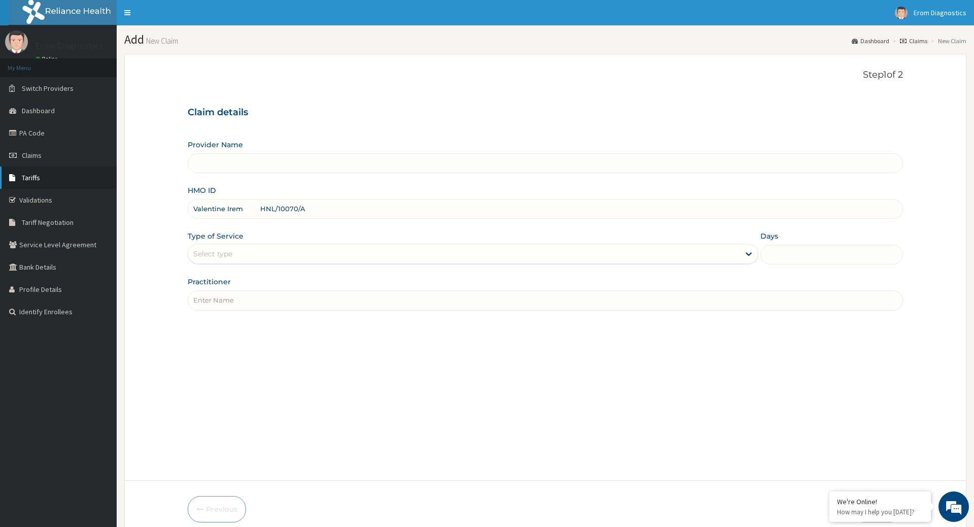
type input "Erom Healthcare Diagnostics"
type input "HNL/10070/A"
click at [228, 299] on div "Step 1 of 2 Claim details Provider Name Erom Healthcare Diagnostics HMO ID HNL/…" at bounding box center [545, 267] width 715 height 395
click at [226, 292] on input "Practitioner" at bounding box center [545, 300] width 715 height 20
paste input "Valentine Irem"
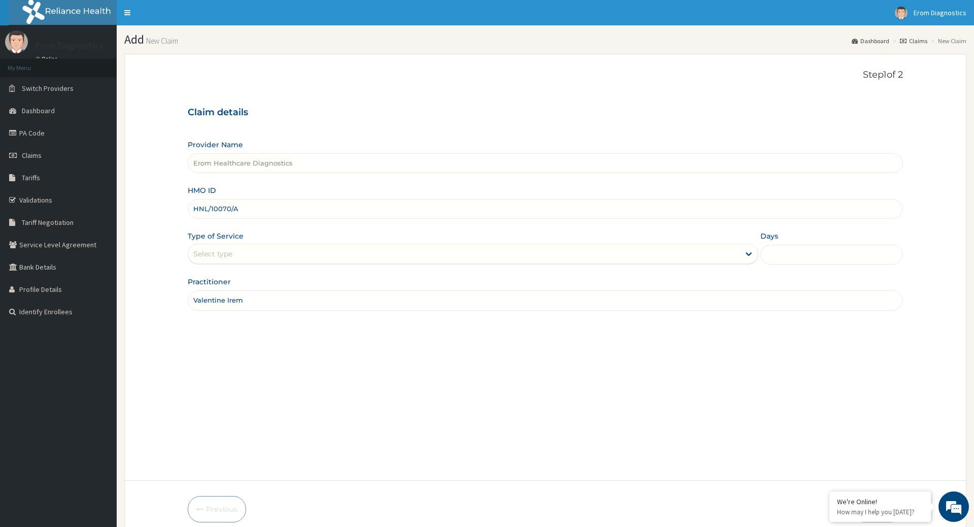
type input "Valentine Irem"
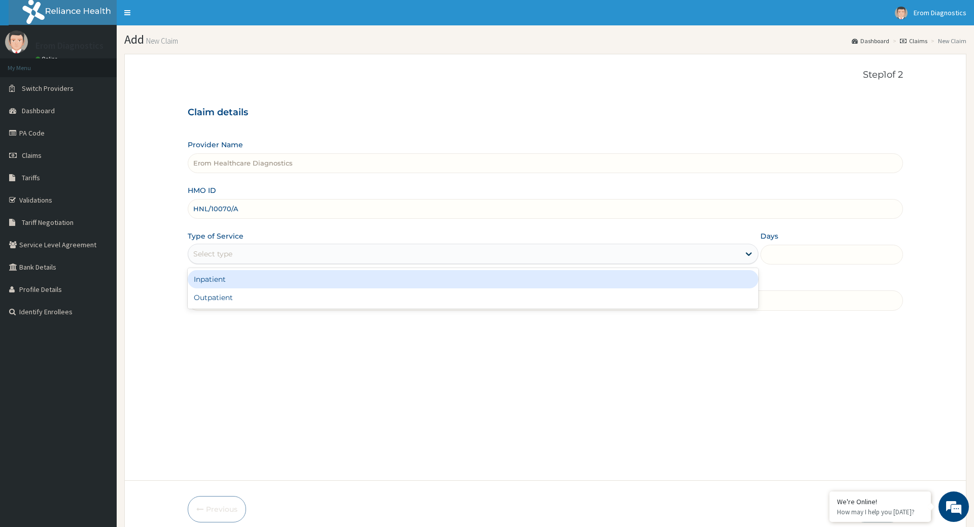
click at [234, 246] on div "Select type" at bounding box center [463, 254] width 551 height 16
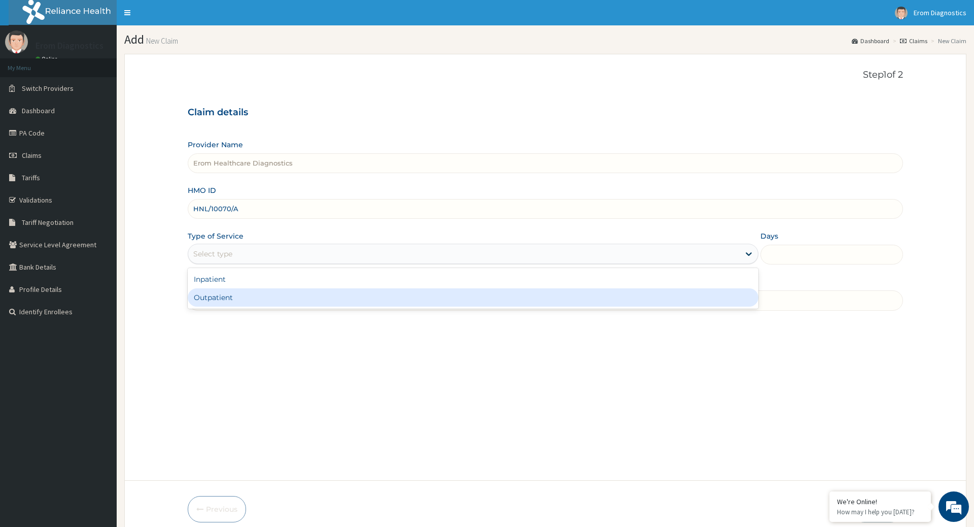
click at [233, 288] on div "Outpatient" at bounding box center [473, 297] width 570 height 18
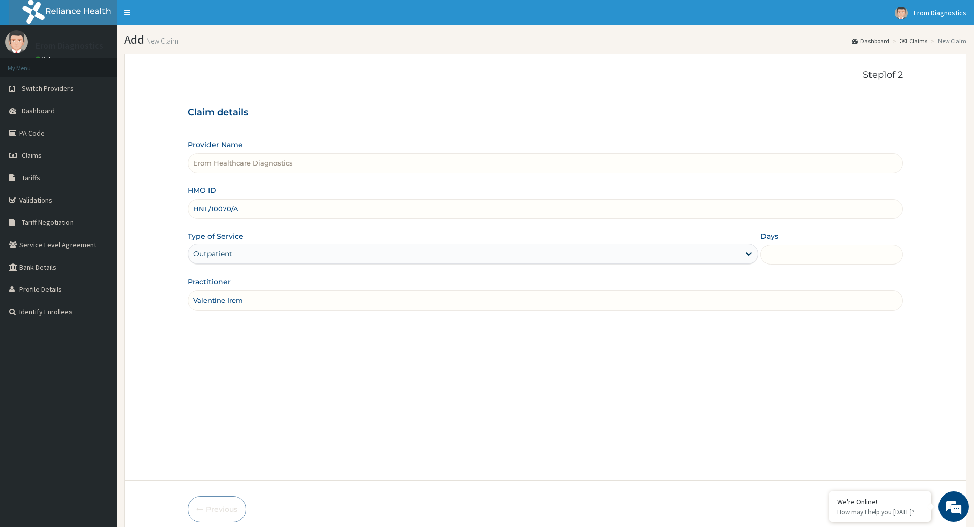
type input "1"
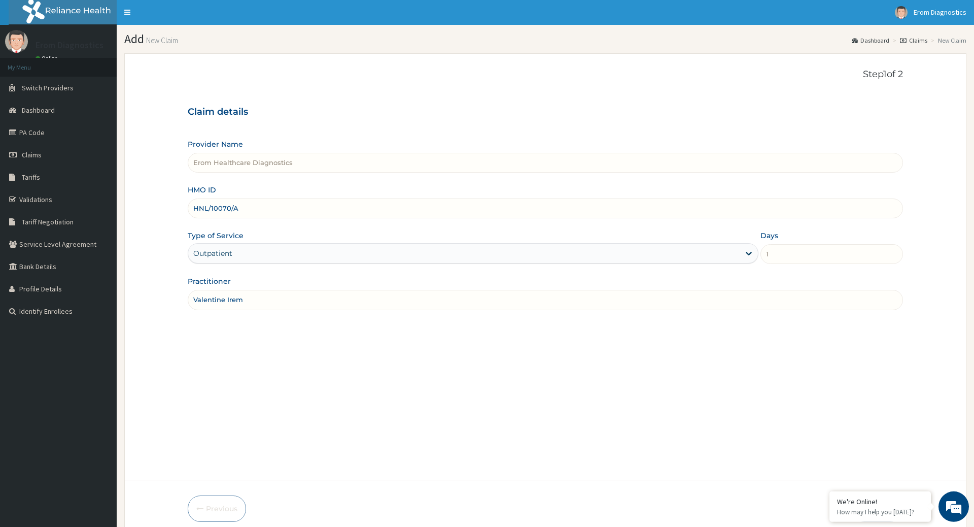
scroll to position [41, 0]
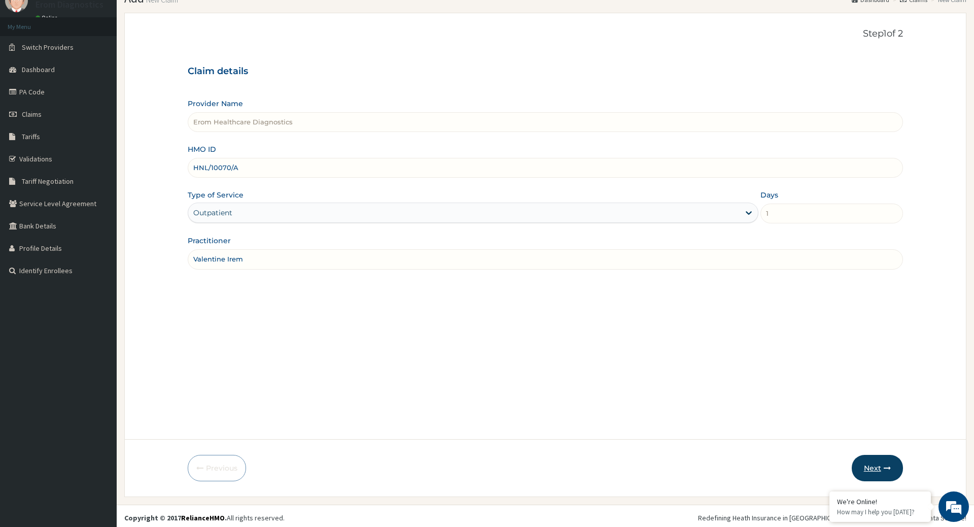
click at [869, 465] on button "Next" at bounding box center [877, 468] width 51 height 26
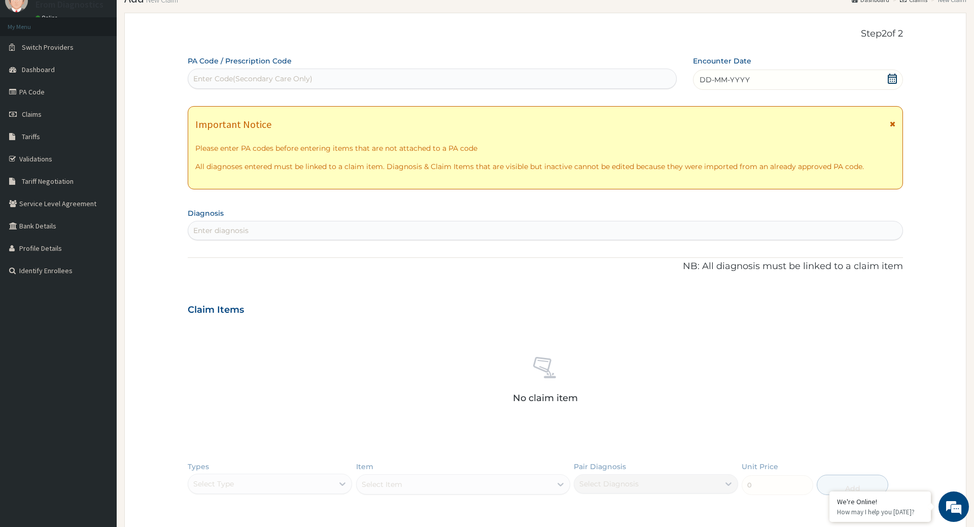
scroll to position [0, 0]
click at [321, 79] on div "Enter Code(Secondary Care Only)" at bounding box center [432, 79] width 488 height 16
paste input "VALENTINE IREM"
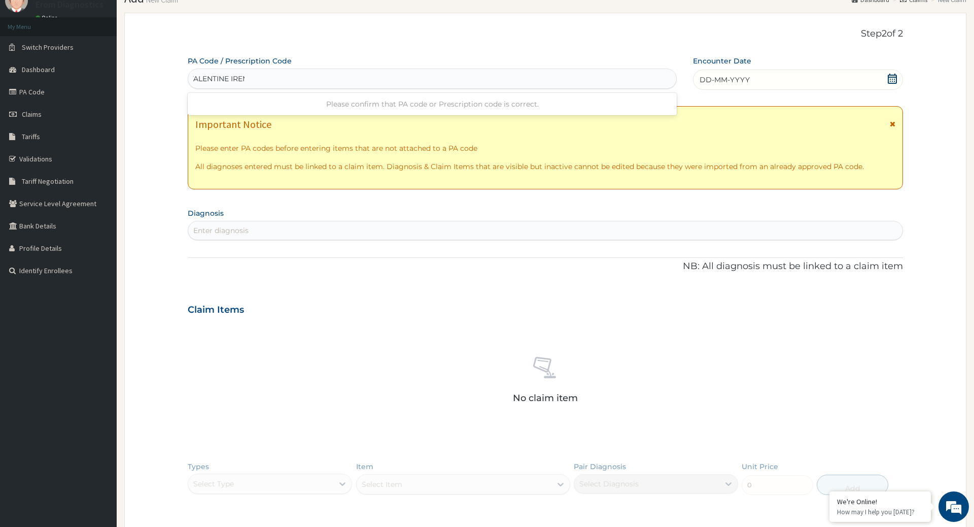
type input "VALENTINE IREM"
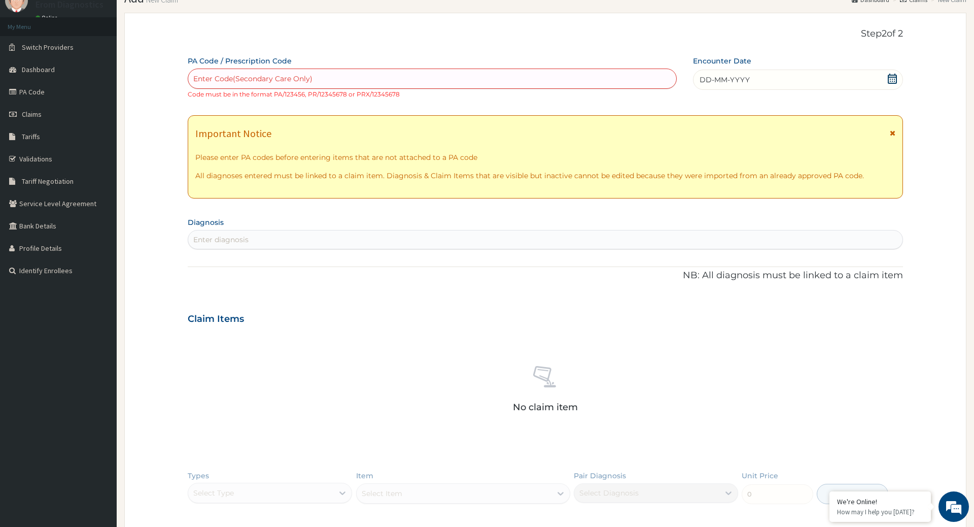
click at [321, 72] on div "Enter Code(Secondary Care Only)" at bounding box center [432, 79] width 488 height 16
paste input "PA/79C76C"
type input "PA/79C76C"
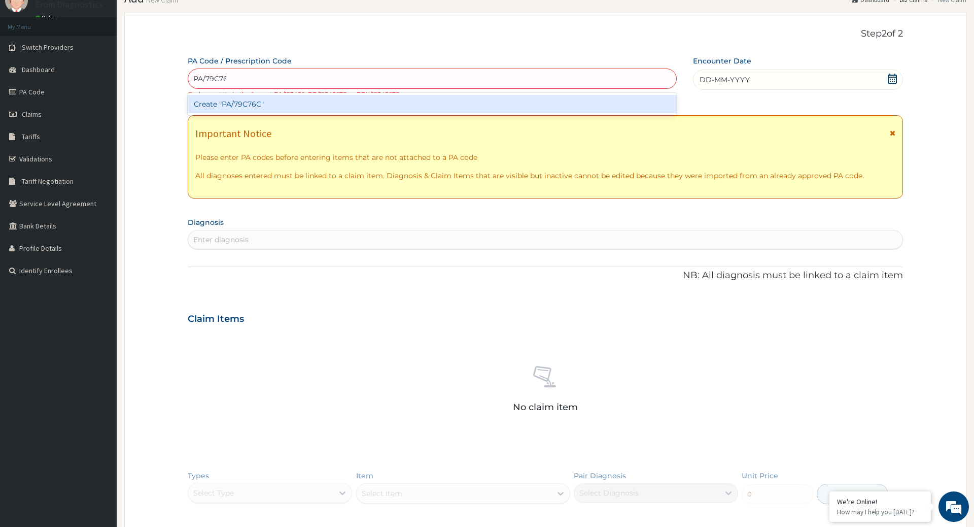
scroll to position [0, 3]
click at [262, 101] on div "Create "PA/79C76C"" at bounding box center [432, 104] width 489 height 18
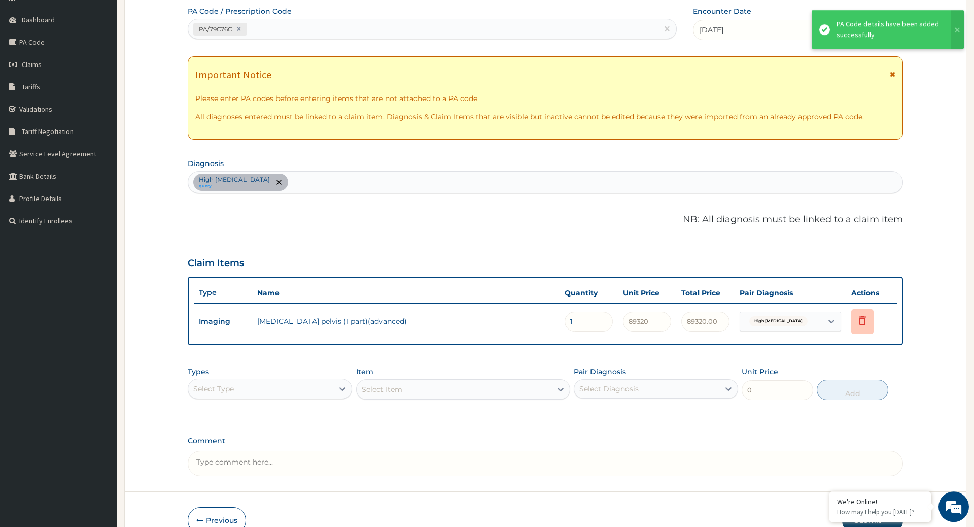
scroll to position [129, 0]
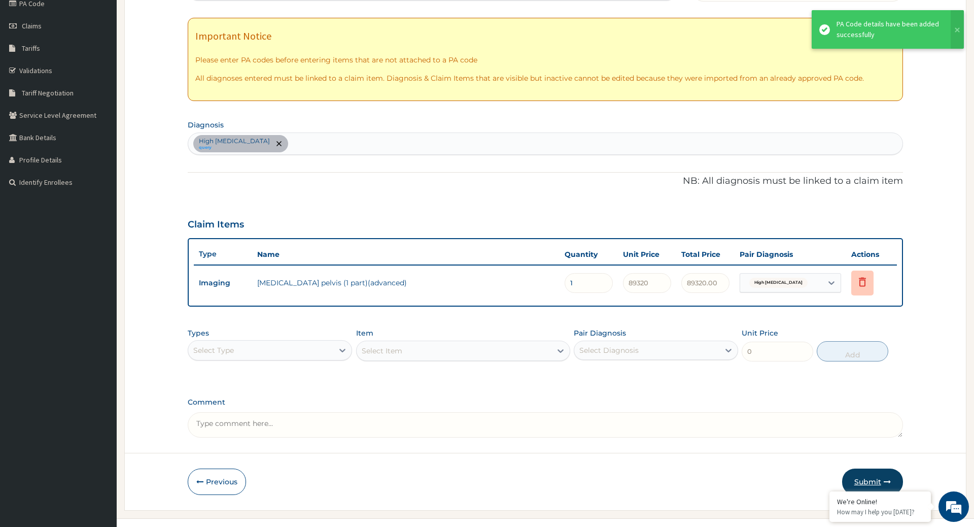
click at [862, 468] on button "Submit" at bounding box center [872, 481] width 61 height 26
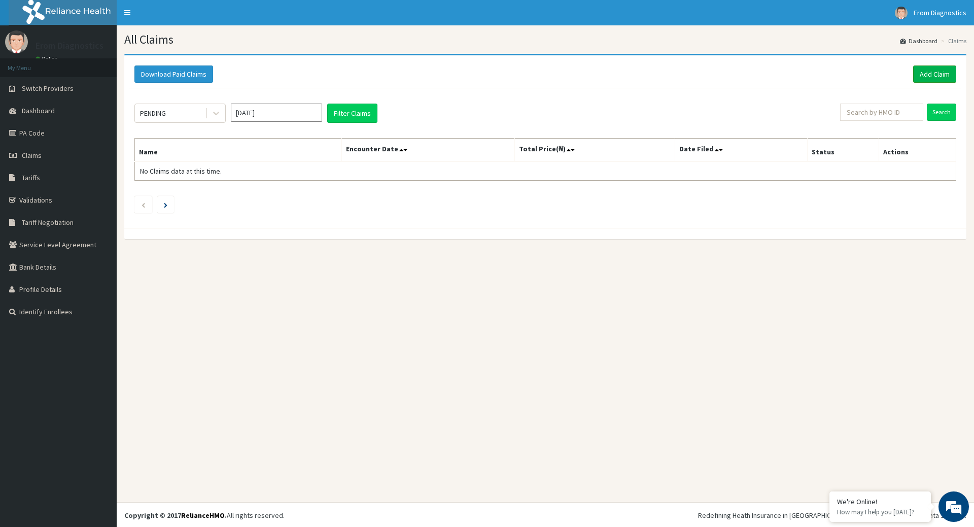
click at [920, 67] on link "Add Claim" at bounding box center [934, 73] width 43 height 17
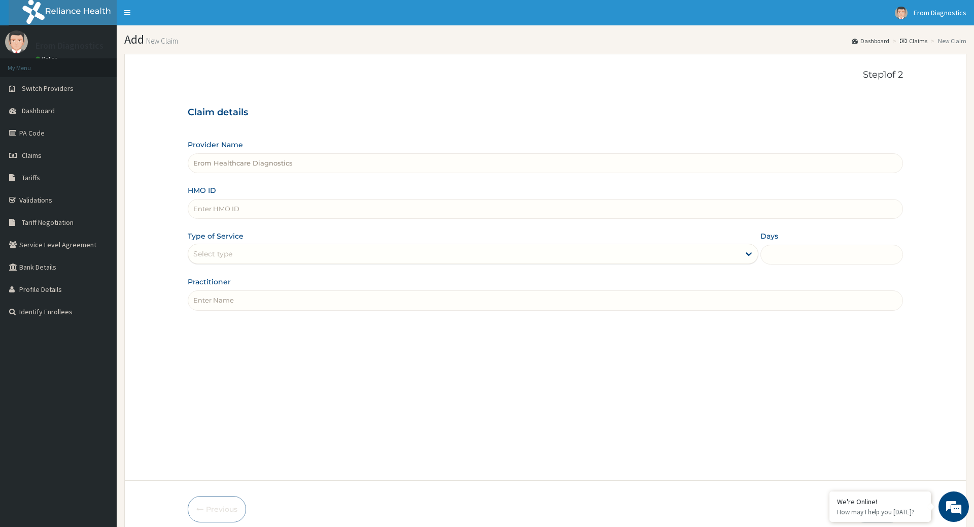
type input "Erom Healthcare Diagnostics"
click at [232, 203] on input "HMO ID" at bounding box center [545, 209] width 715 height 20
paste input "[PERSON_NAME] ACQ/10036/C"
drag, startPoint x: 246, startPoint y: 200, endPoint x: 160, endPoint y: 210, distance: 86.3
click at [188, 210] on input "[PERSON_NAME] ACQ/10036/C" at bounding box center [545, 209] width 715 height 20
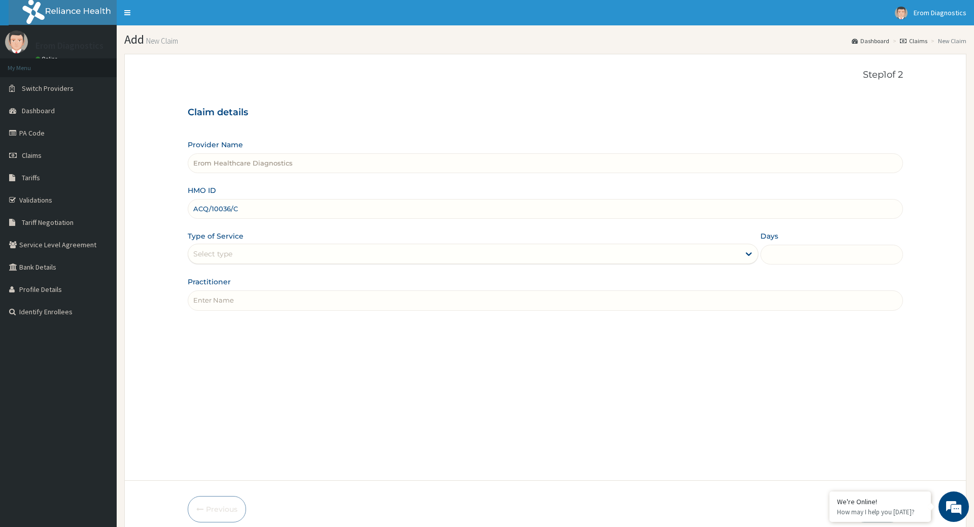
type input "ACQ/10036/C"
click at [216, 291] on input "Practitioner" at bounding box center [545, 300] width 715 height 20
paste input "[PERSON_NAME]"
type input "[PERSON_NAME]"
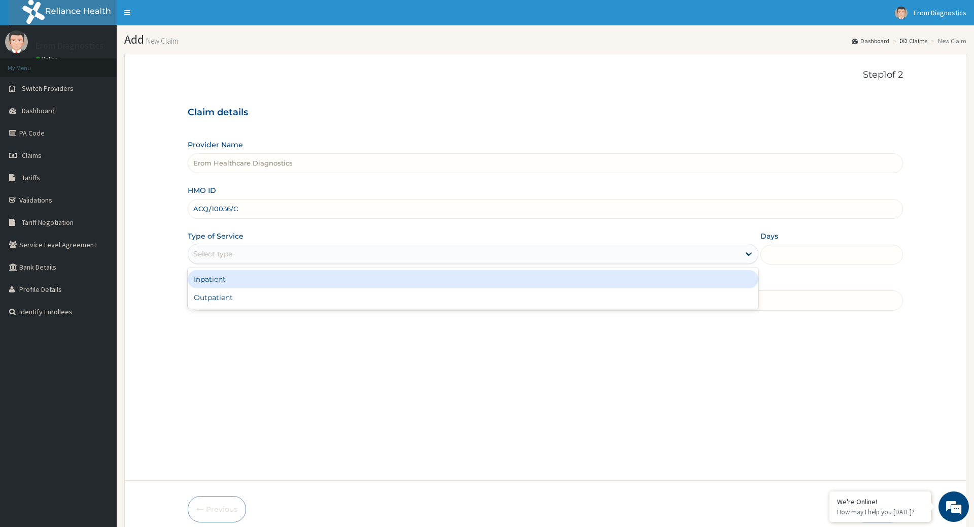
click at [243, 248] on div "Select type" at bounding box center [463, 254] width 551 height 16
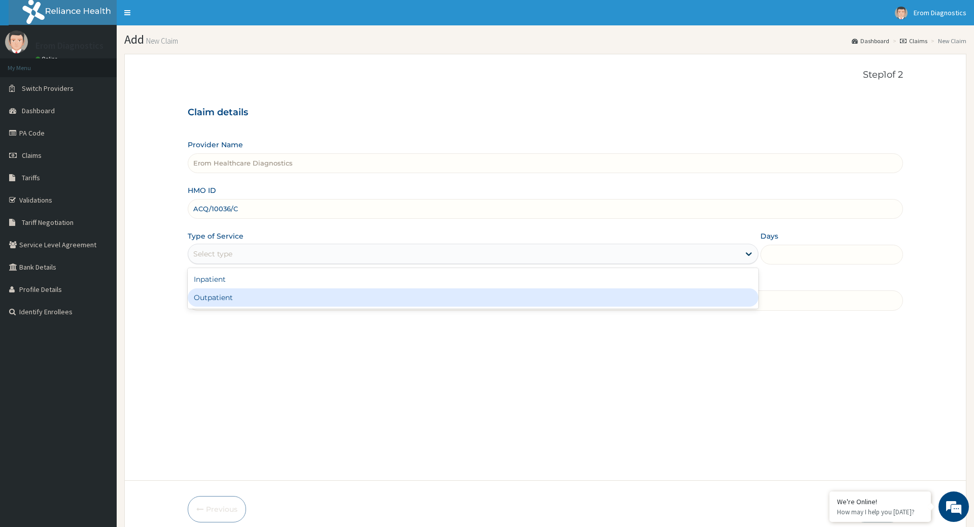
click at [236, 288] on div "Outpatient" at bounding box center [473, 297] width 570 height 18
type input "1"
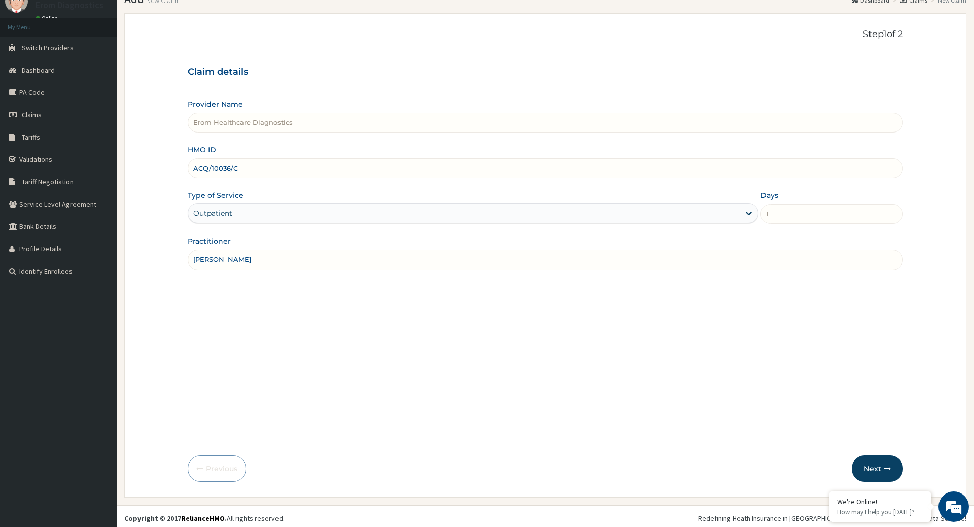
scroll to position [41, 0]
click at [874, 456] on button "Next" at bounding box center [877, 468] width 51 height 26
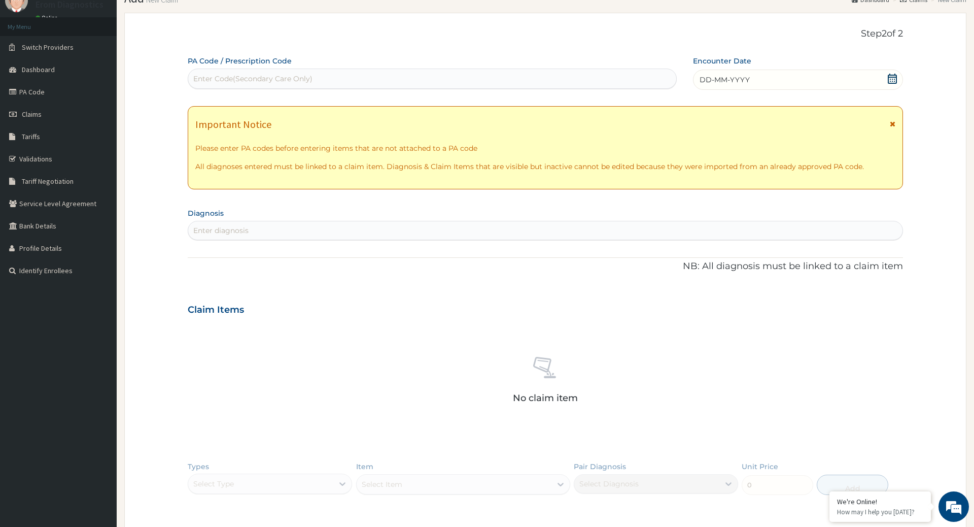
click at [261, 71] on div "Enter Code(Secondary Care Only)" at bounding box center [432, 79] width 488 height 16
paste input "PA/7F61D0"
type input "PA/7F61D0"
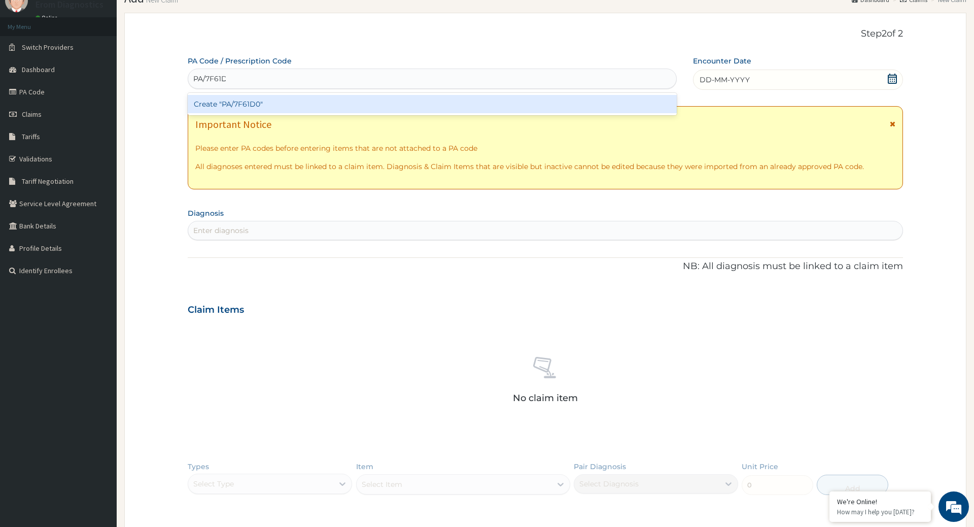
scroll to position [0, 3]
click at [355, 95] on div "Create "PA/7F61D0"" at bounding box center [432, 104] width 489 height 18
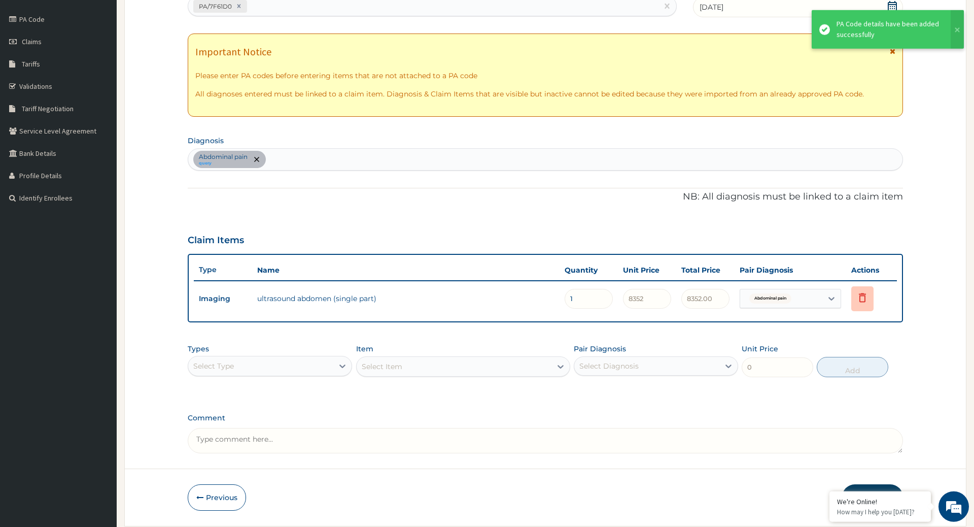
scroll to position [129, 0]
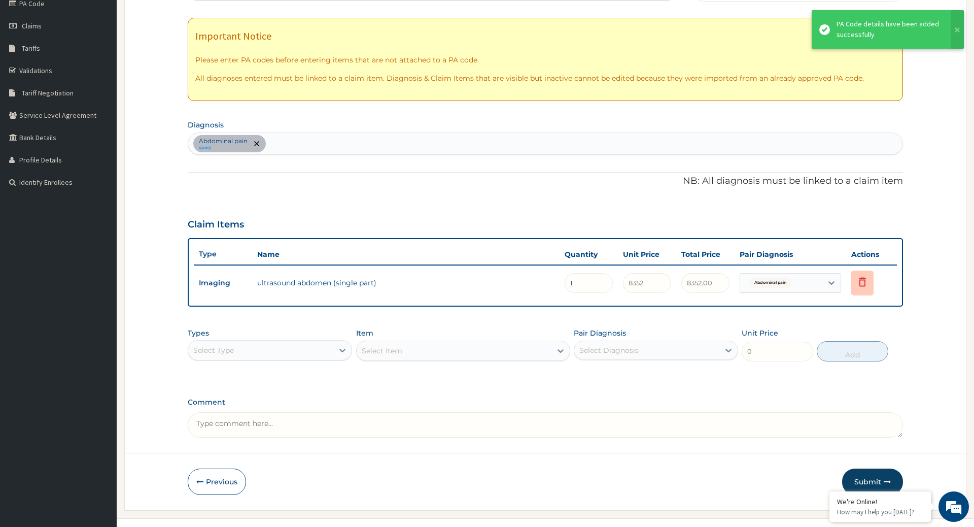
drag, startPoint x: 868, startPoint y: 472, endPoint x: 865, endPoint y: 462, distance: 10.1
click at [867, 468] on button "Submit" at bounding box center [872, 481] width 61 height 26
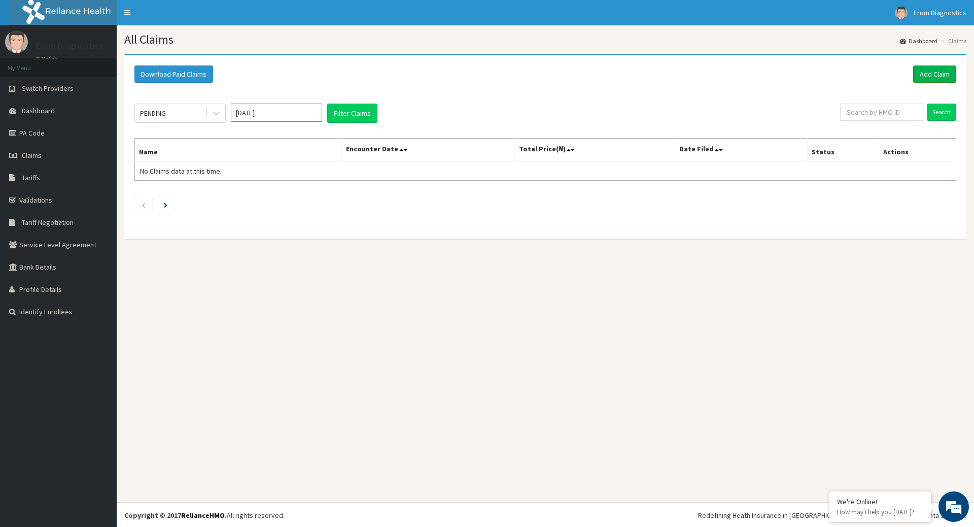
click at [946, 78] on link "Add Claim" at bounding box center [934, 73] width 43 height 17
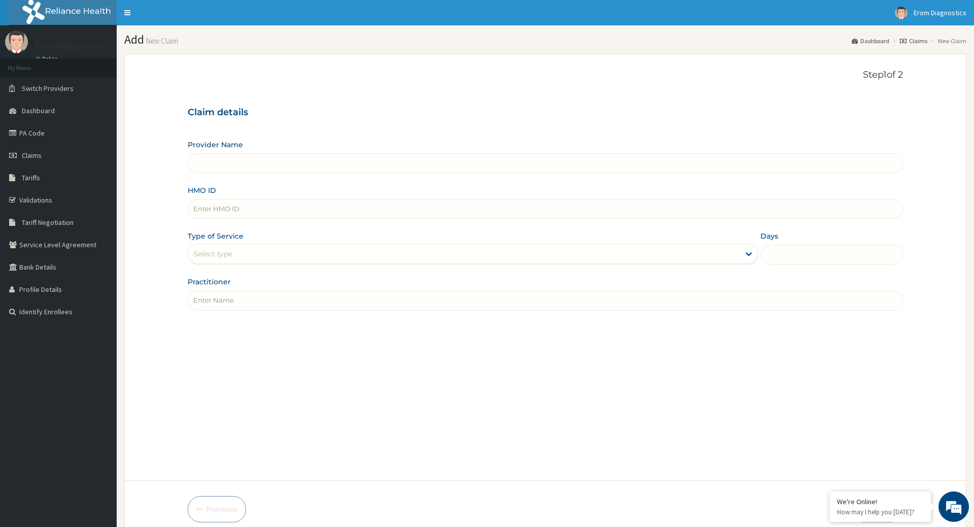
click at [229, 199] on input "HMO ID" at bounding box center [545, 209] width 715 height 20
paste input "[PERSON_NAME] ACH/10467/A"
type input "[PERSON_NAME] ACH/10467/A"
type input "Erom Healthcare Diagnostics"
drag, startPoint x: 260, startPoint y: 200, endPoint x: 111, endPoint y: 217, distance: 150.2
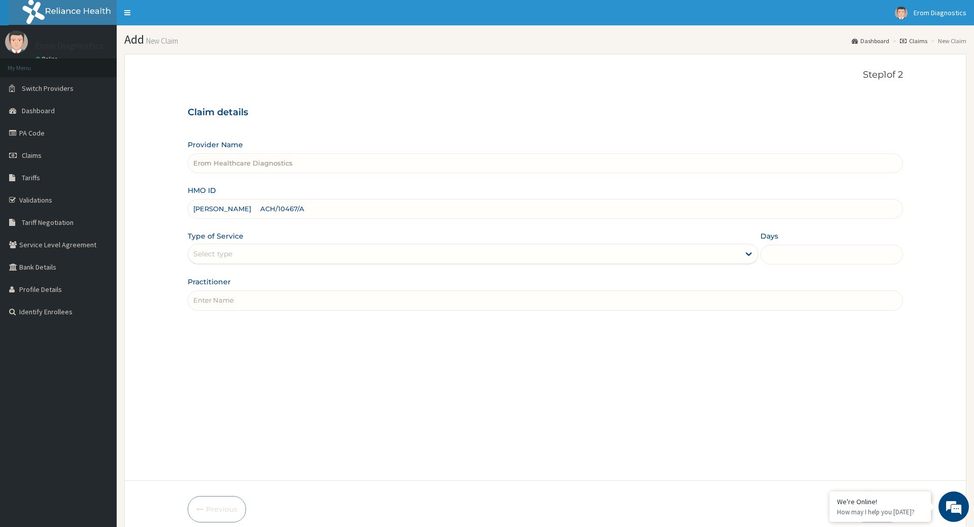
click at [188, 217] on input "[PERSON_NAME] ACH/10467/A" at bounding box center [545, 209] width 715 height 20
type input "ACH/10467/A"
click at [237, 290] on input "Practitioner" at bounding box center [545, 300] width 715 height 20
paste input "[PERSON_NAME]"
type input "[PERSON_NAME]"
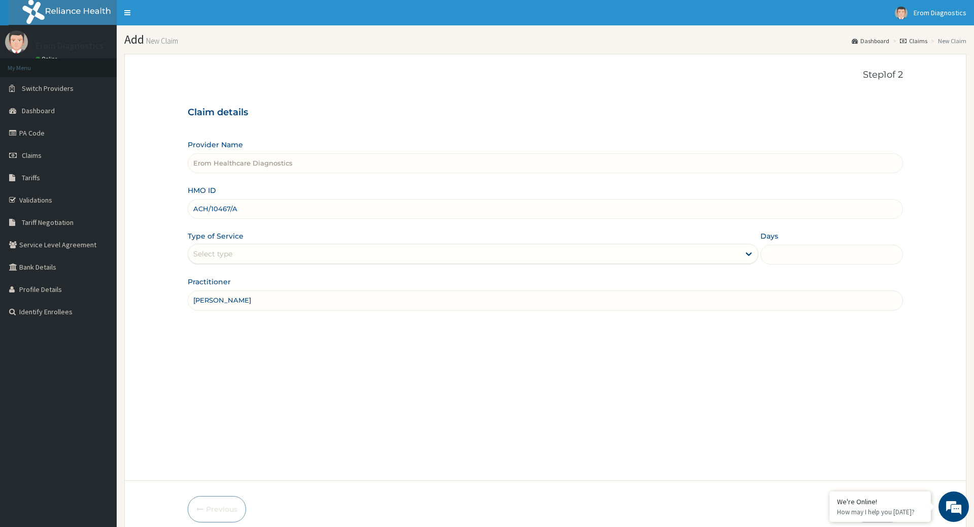
click at [243, 246] on div "Select type" at bounding box center [463, 254] width 551 height 16
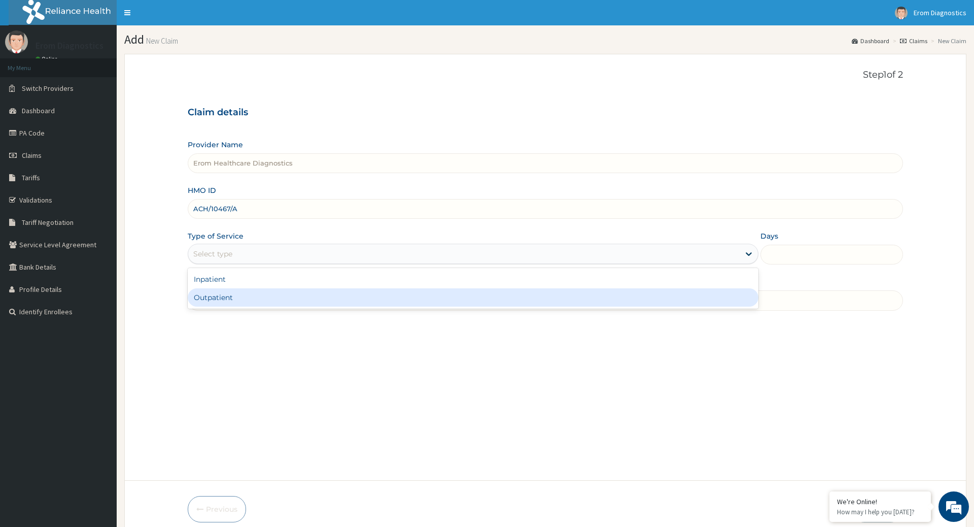
click at [238, 288] on div "Outpatient" at bounding box center [473, 297] width 570 height 18
type input "1"
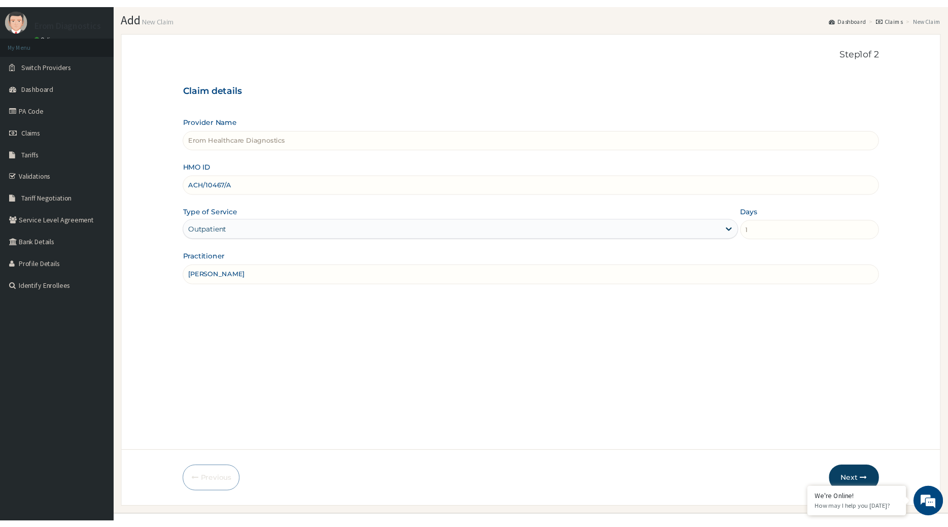
scroll to position [41, 0]
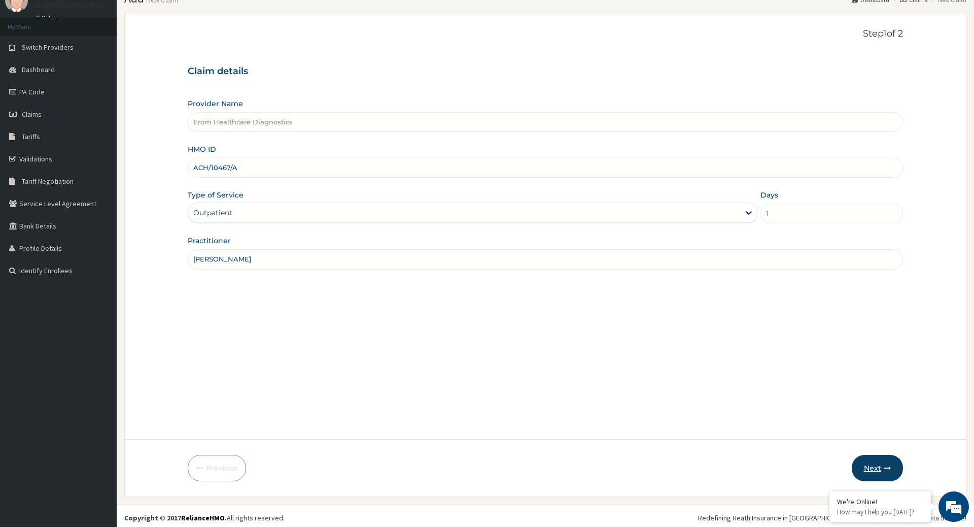
click at [865, 470] on button "Next" at bounding box center [877, 468] width 51 height 26
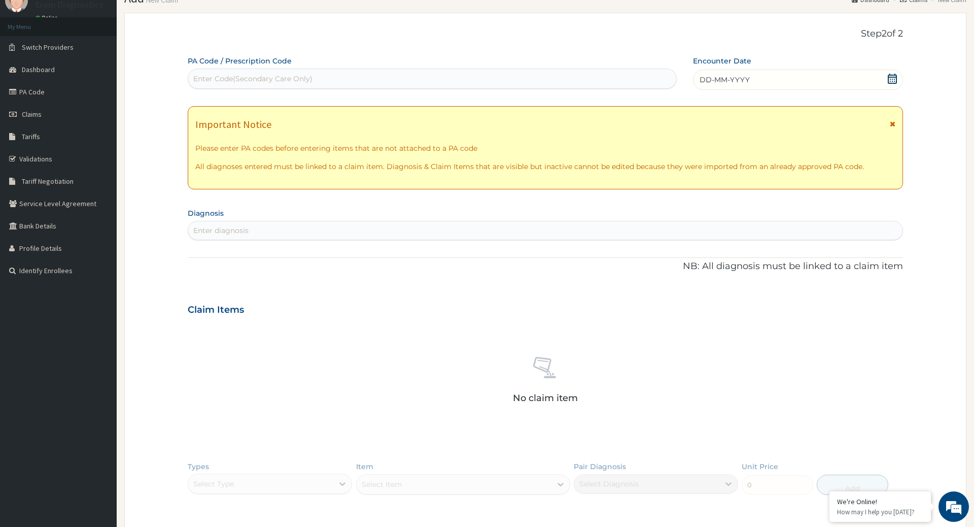
click at [270, 71] on div "Enter Code(Secondary Care Only)" at bounding box center [432, 79] width 488 height 16
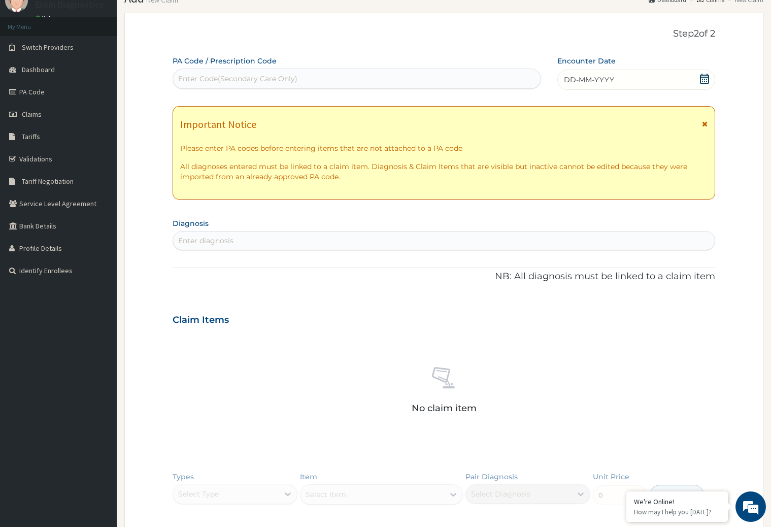
click at [218, 218] on section "Diagnosis Enter diagnosis" at bounding box center [444, 233] width 542 height 35
click at [219, 74] on div "Enter Code(Secondary Care Only)" at bounding box center [237, 79] width 119 height 10
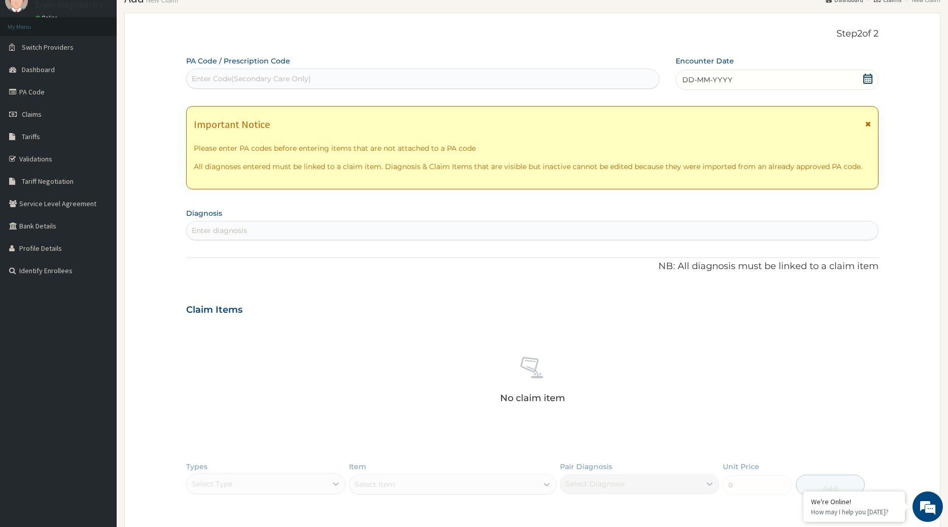
paste input "PA/84CA88"
type input "PA/84CA88"
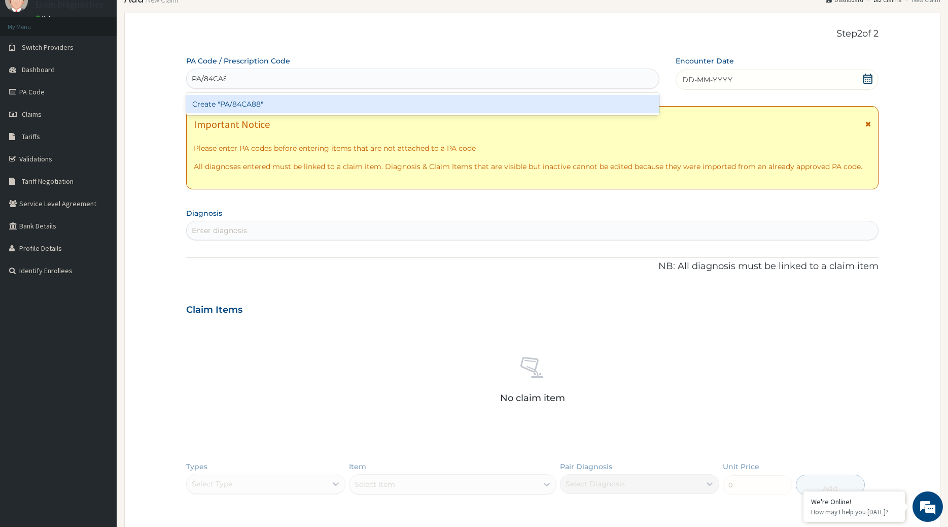
scroll to position [0, 3]
click at [312, 95] on div "Create "PA/84CA88"" at bounding box center [423, 104] width 474 height 18
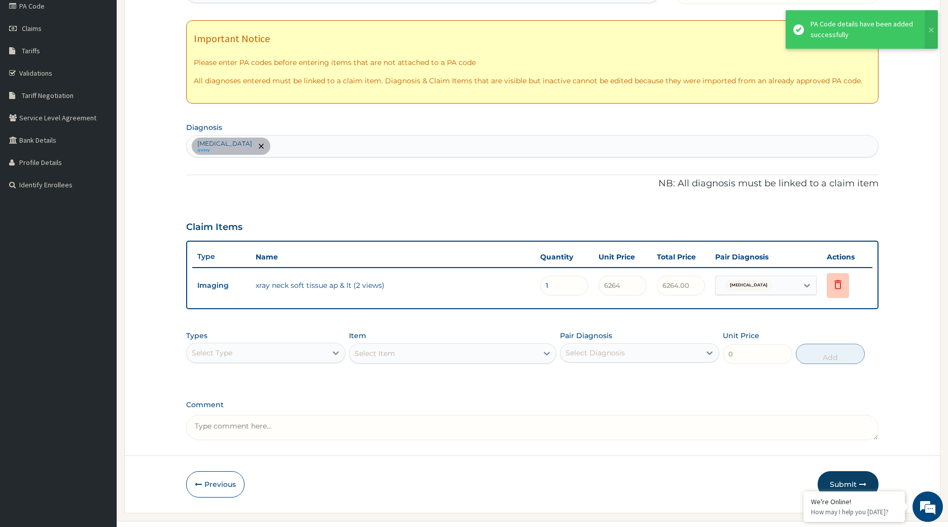
scroll to position [129, 0]
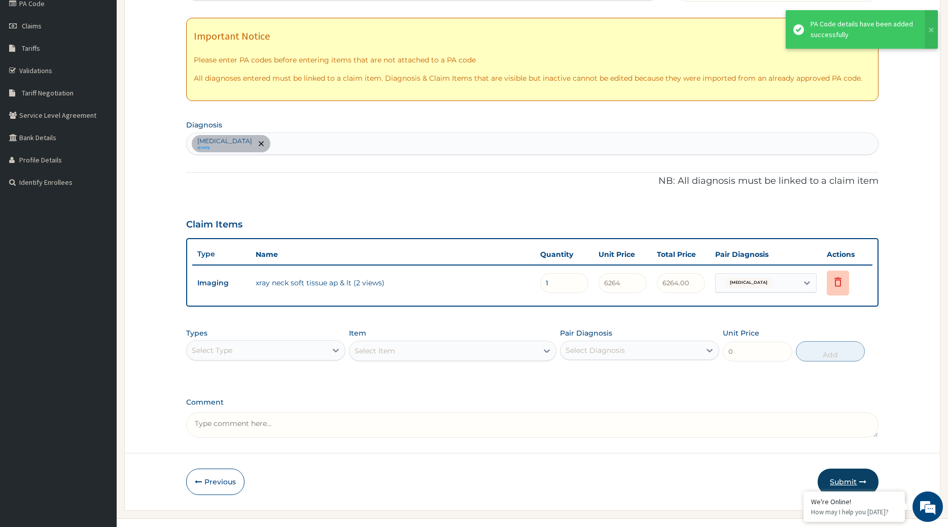
click at [845, 468] on button "Submit" at bounding box center [848, 481] width 61 height 26
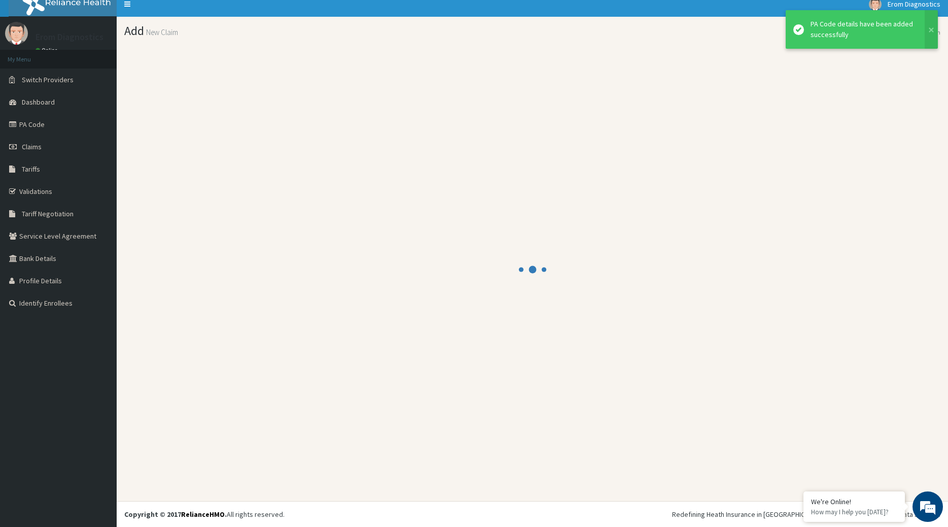
scroll to position [6, 0]
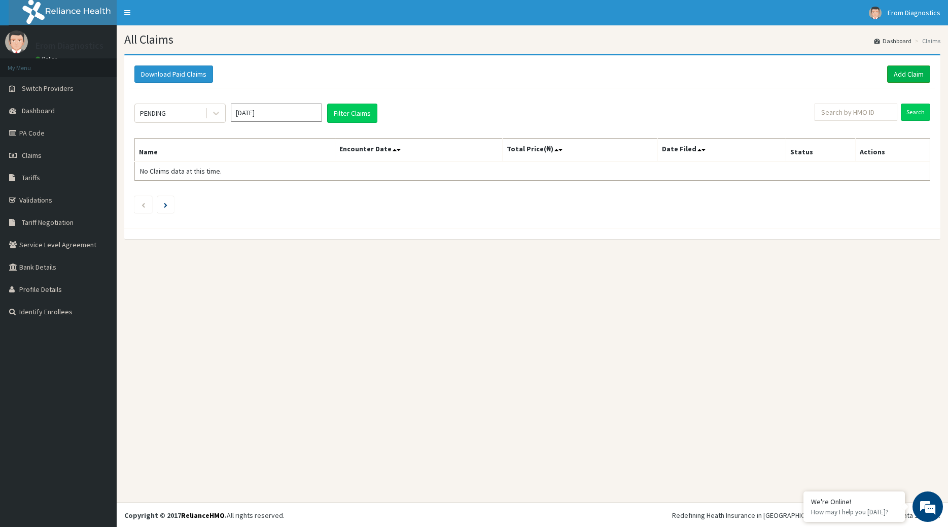
click at [928, 80] on link "Add Claim" at bounding box center [908, 73] width 43 height 17
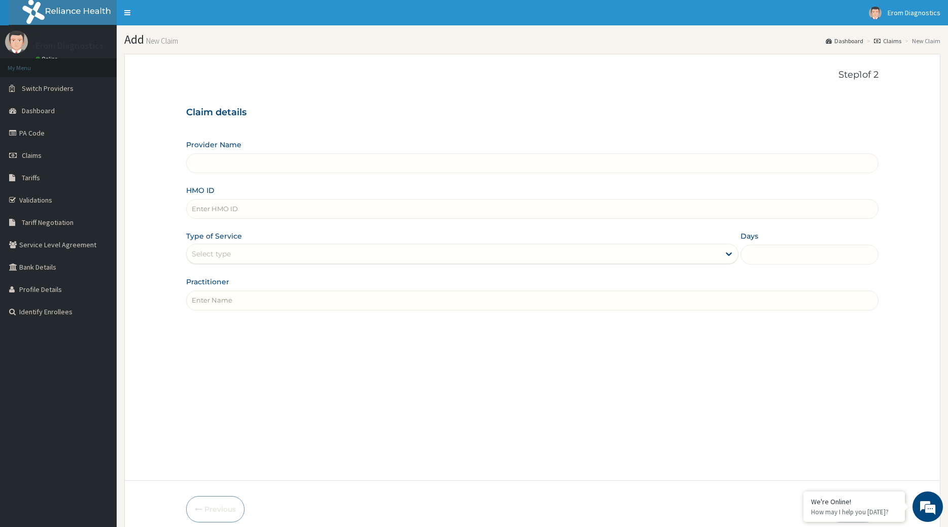
click at [291, 158] on input "Provider Name" at bounding box center [532, 163] width 693 height 20
click at [263, 209] on input "HMO ID" at bounding box center [532, 209] width 693 height 20
type input "Erom Healthcare Diagnostics"
paste input "BAMIDELE OGUNAREBO A2305369 GSV/11622/A"
drag, startPoint x: 309, startPoint y: 202, endPoint x: 122, endPoint y: 189, distance: 187.2
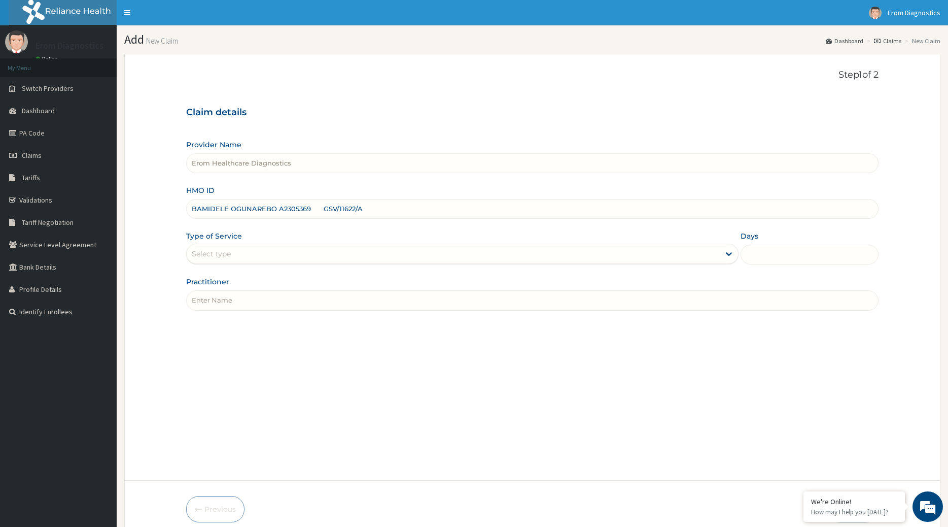
click at [186, 199] on input "BAMIDELE OGUNAREBO A2305369 GSV/11622/A" at bounding box center [532, 209] width 693 height 20
type input "GSV/11622/A"
click at [220, 290] on input "Practitioner" at bounding box center [532, 300] width 693 height 20
paste input "BAMIDELE OGUNAREBO A2305369"
type input "BAMIDELE OGUNAREBO A2305369"
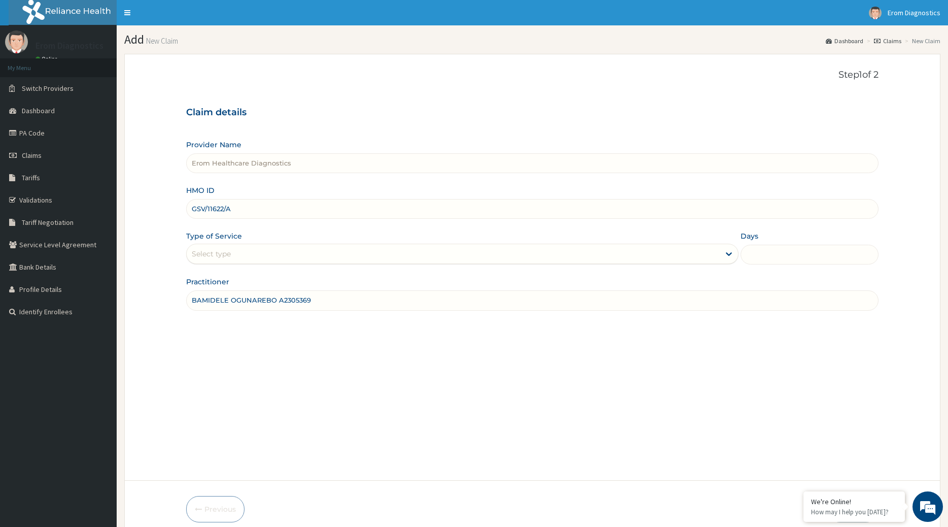
click at [233, 253] on div "Select type" at bounding box center [454, 254] width 534 height 16
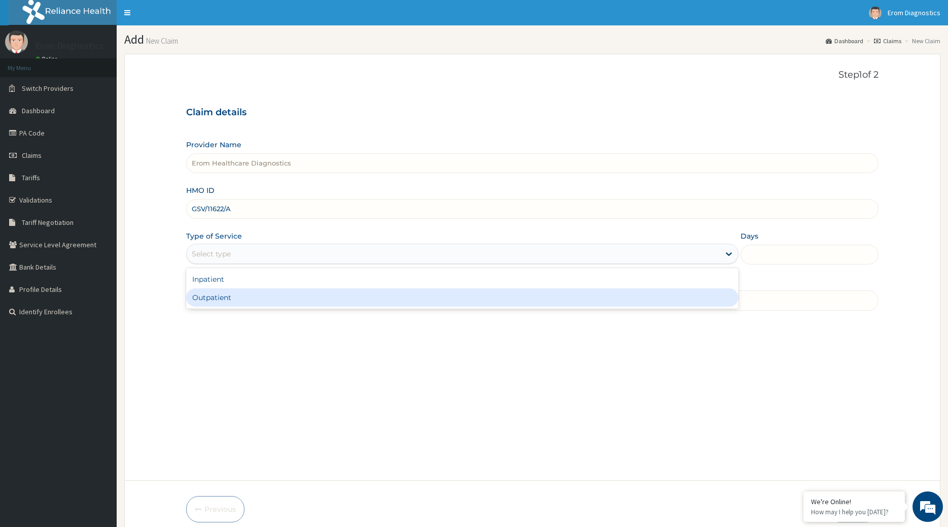
click at [229, 288] on div "Outpatient" at bounding box center [462, 297] width 553 height 18
type input "1"
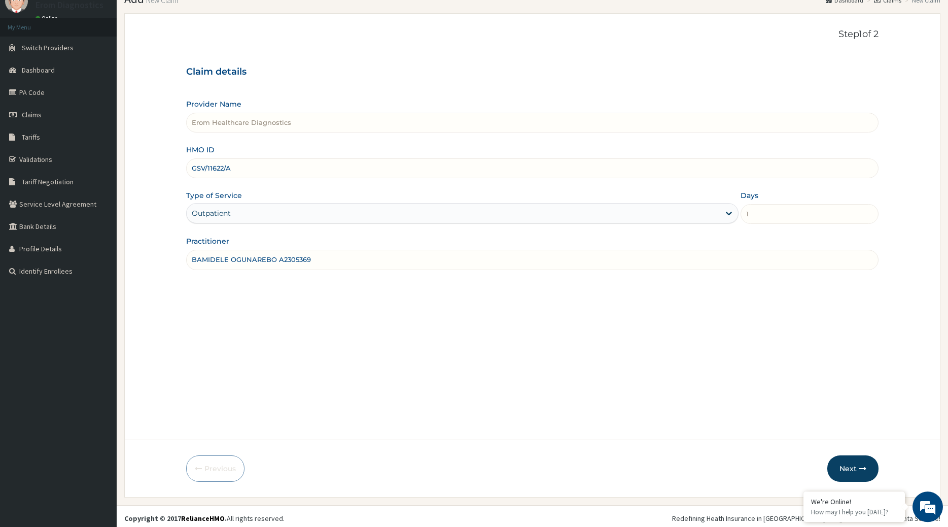
scroll to position [41, 0]
click at [866, 464] on icon "button" at bounding box center [862, 467] width 7 height 7
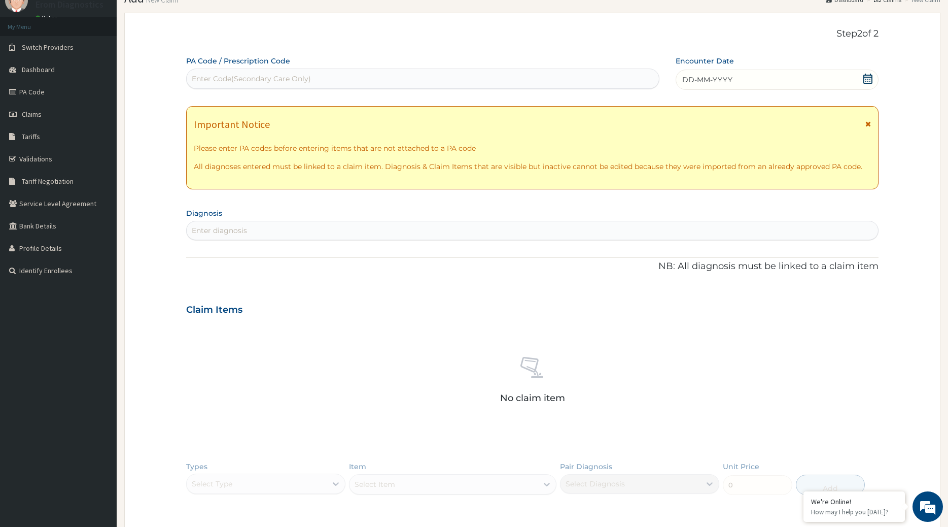
click at [247, 78] on div "Enter Code(Secondary Care Only)" at bounding box center [251, 79] width 119 height 10
paste input "PA/16F6A6"
type input "PA/16F6A6"
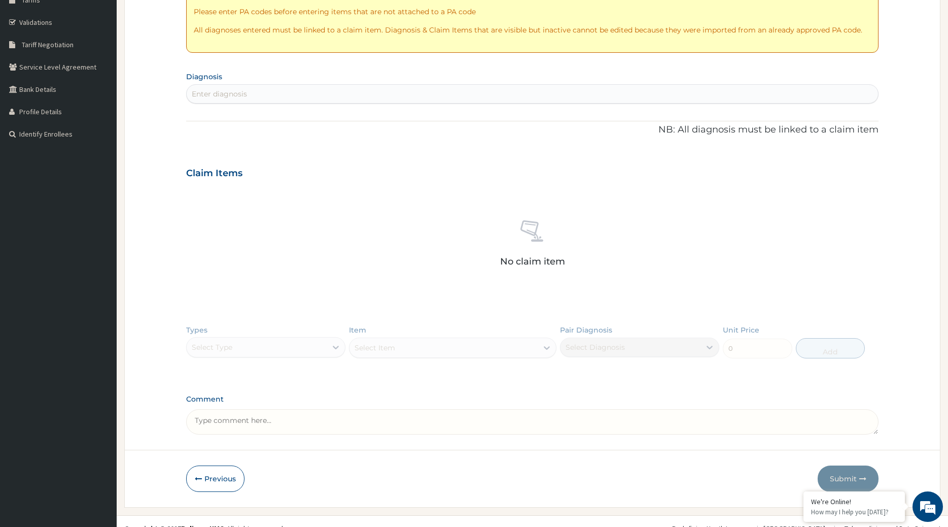
scroll to position [0, 0]
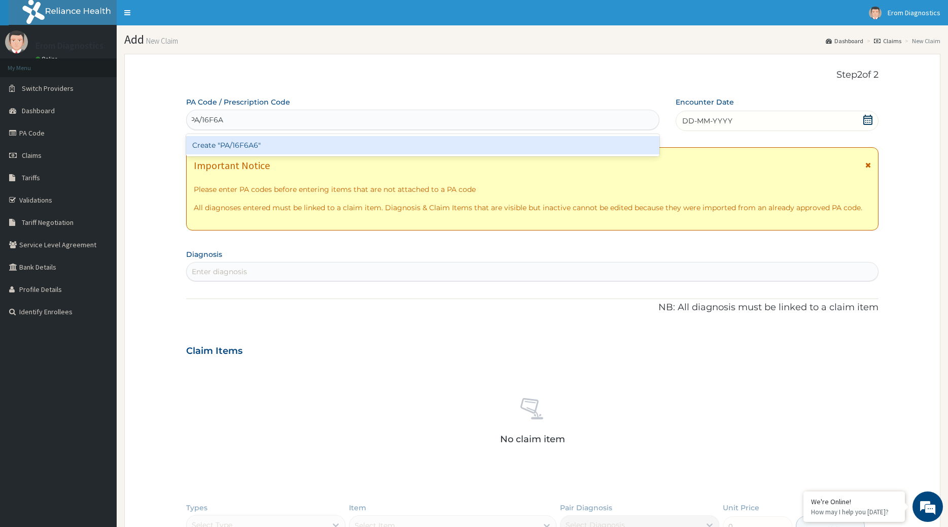
click at [201, 136] on div "Create "PA/16F6A6"" at bounding box center [423, 145] width 474 height 18
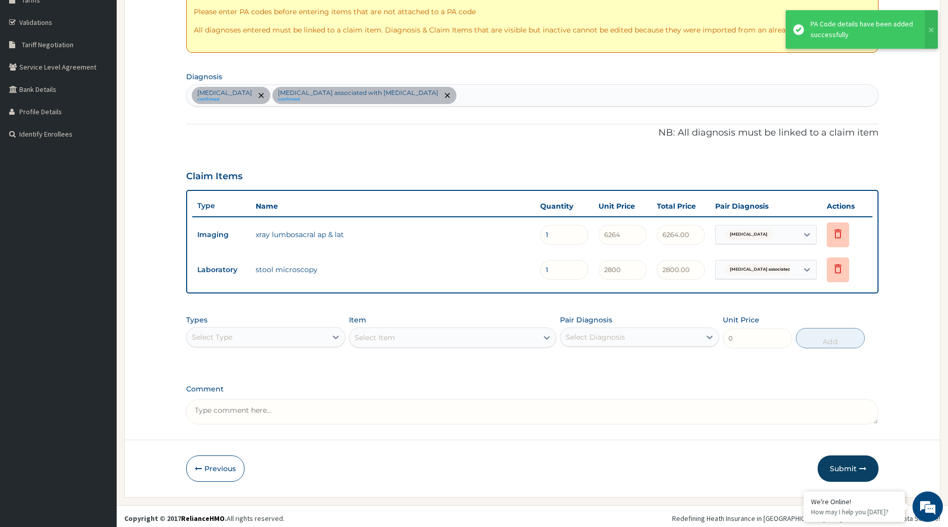
scroll to position [164, 0]
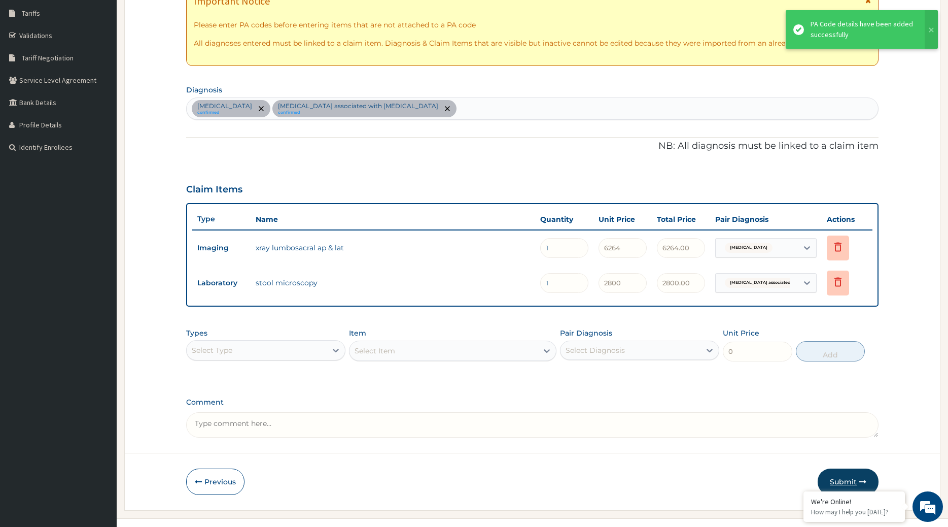
click at [848, 468] on button "Submit" at bounding box center [848, 481] width 61 height 26
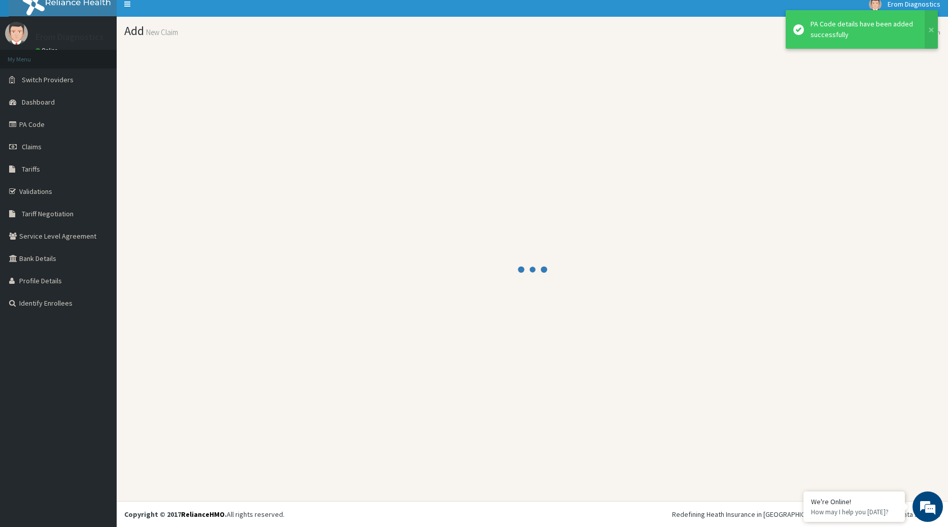
scroll to position [6, 0]
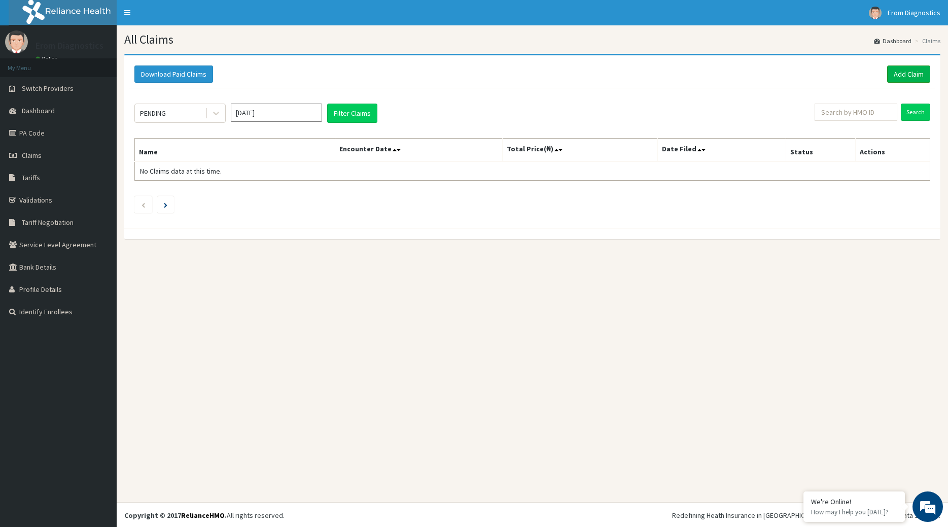
click at [901, 65] on link "Add Claim" at bounding box center [908, 73] width 43 height 17
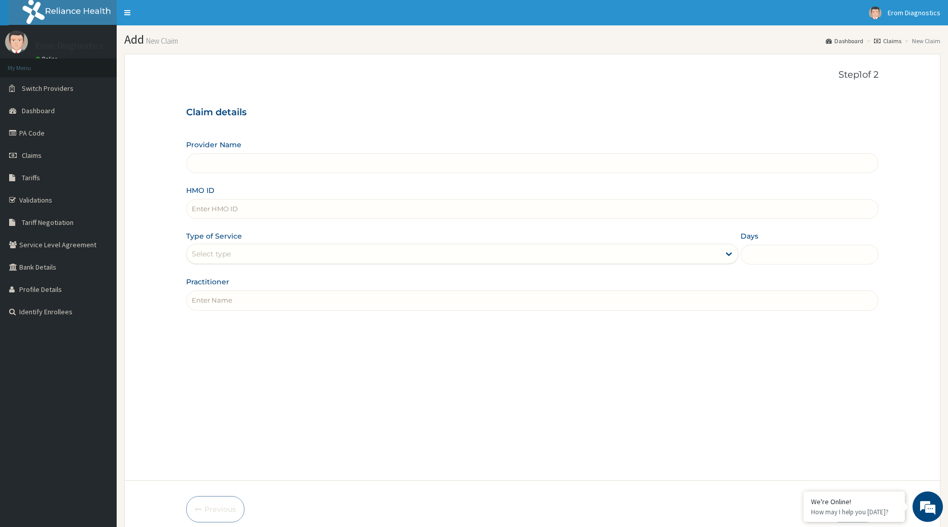
click at [234, 199] on input "HMO ID" at bounding box center [532, 209] width 693 height 20
paste input "[PERSON_NAME] MOP/10082/A"
type input "[PERSON_NAME] MOP/10082/A"
type input "Erom Healthcare Diagnostics"
drag, startPoint x: 257, startPoint y: 204, endPoint x: 20, endPoint y: 198, distance: 236.5
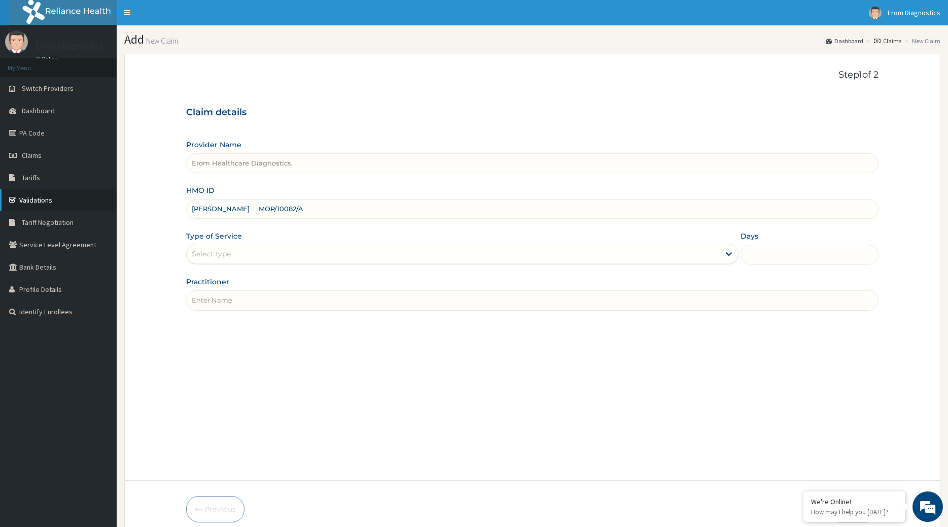
click at [186, 199] on input "[PERSON_NAME] MOP/10082/A" at bounding box center [532, 209] width 693 height 20
type input "MOP/10082/A"
click at [201, 292] on input "Practitioner" at bounding box center [532, 300] width 693 height 20
paste input "Solomon Ejiofor"
type input "Solomon Ejiofor"
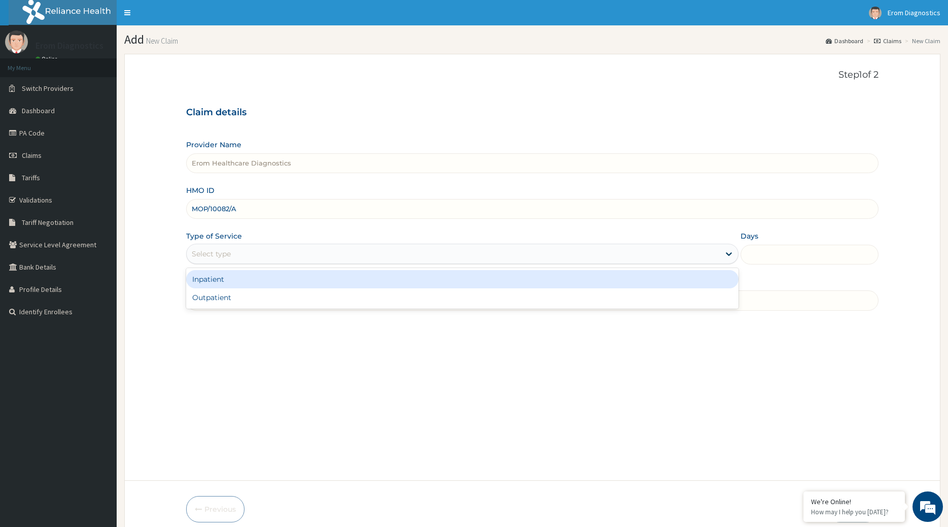
click at [215, 255] on div "Select type" at bounding box center [462, 254] width 553 height 20
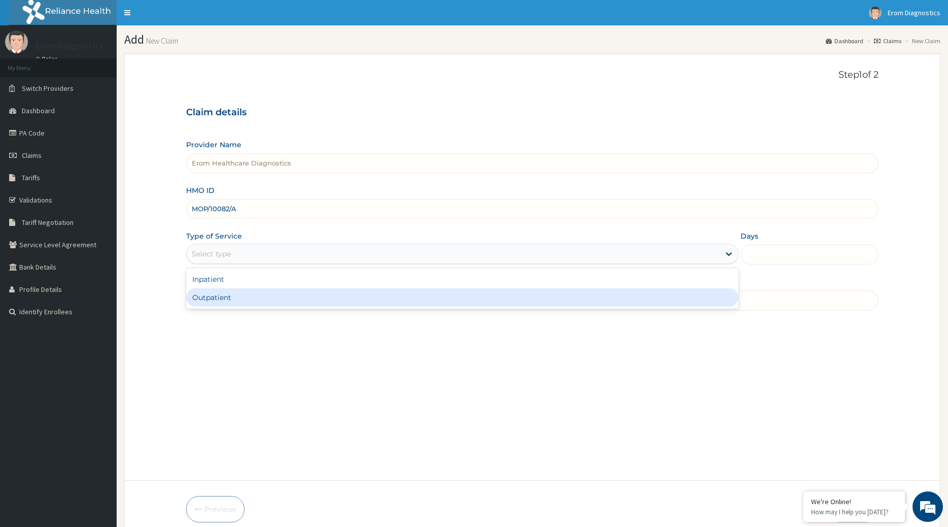
click at [219, 288] on div "Outpatient" at bounding box center [462, 297] width 553 height 18
type input "1"
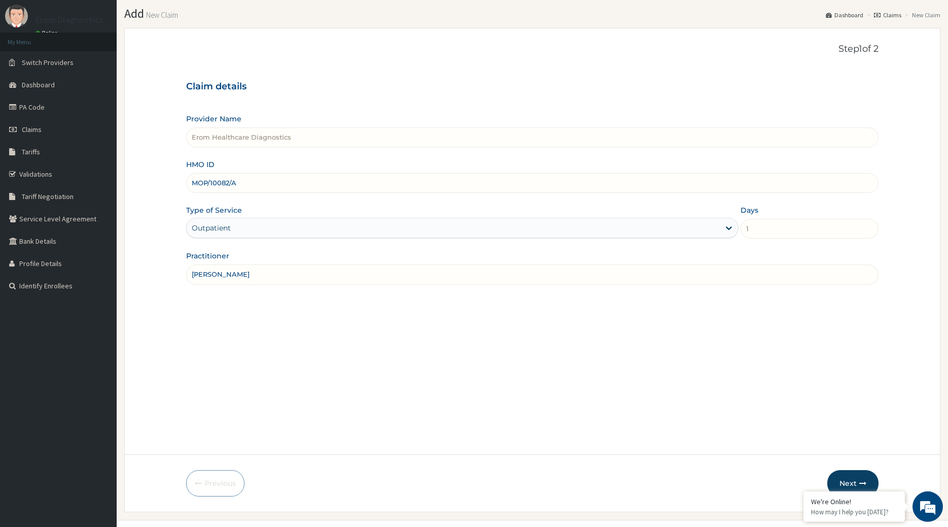
scroll to position [41, 0]
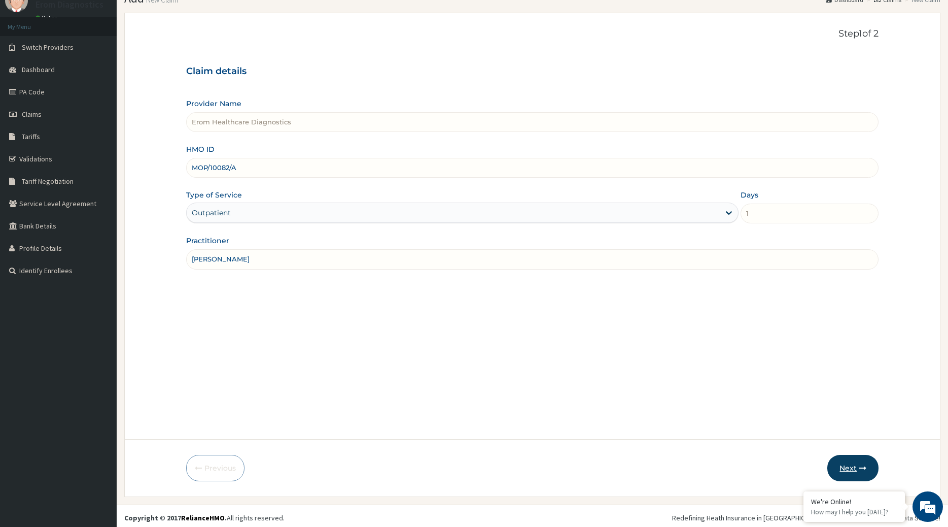
click at [864, 464] on icon "button" at bounding box center [862, 467] width 7 height 7
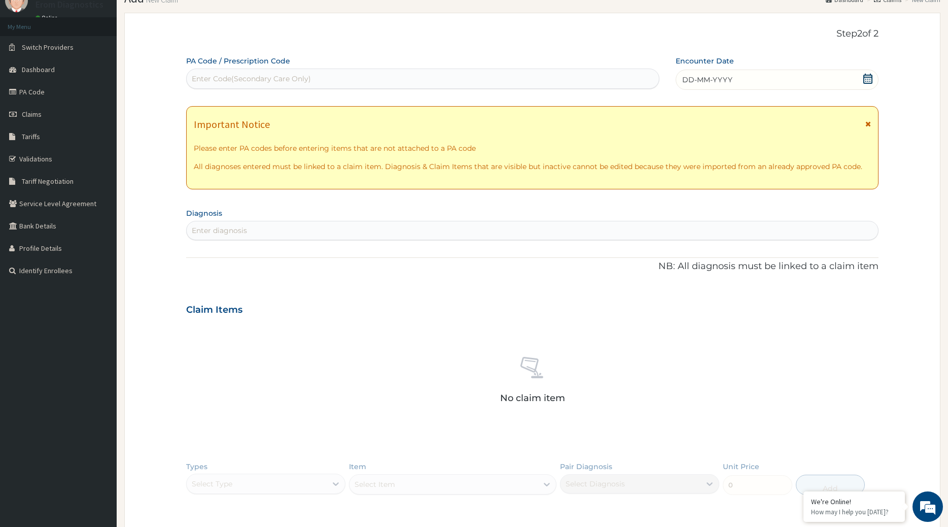
scroll to position [0, 0]
click at [271, 71] on div "Enter Code(Secondary Care Only)" at bounding box center [423, 79] width 473 height 16
paste input "PA/A0E5E3"
type input "PA/A0E5E3"
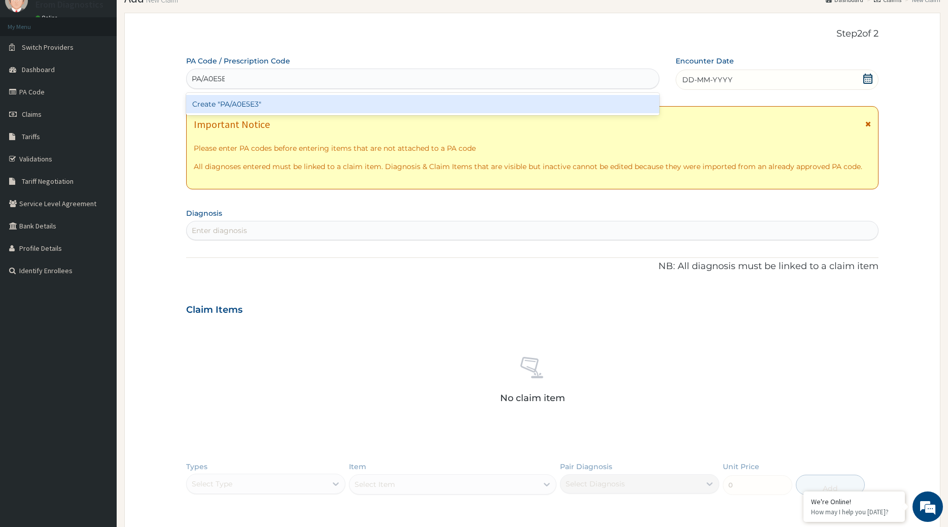
scroll to position [0, 2]
click at [286, 99] on div "Create "PA/A0E5E3"" at bounding box center [423, 104] width 474 height 18
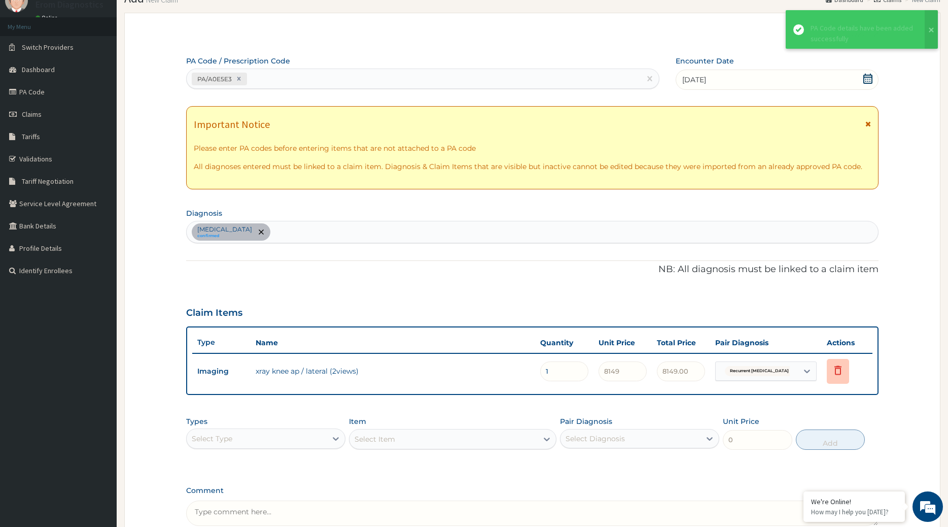
scroll to position [129, 0]
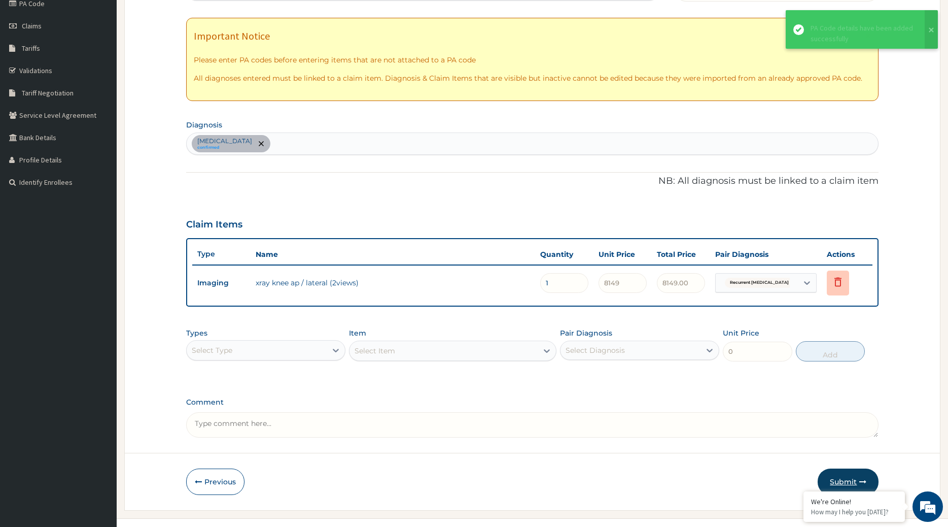
click at [842, 468] on button "Submit" at bounding box center [848, 481] width 61 height 26
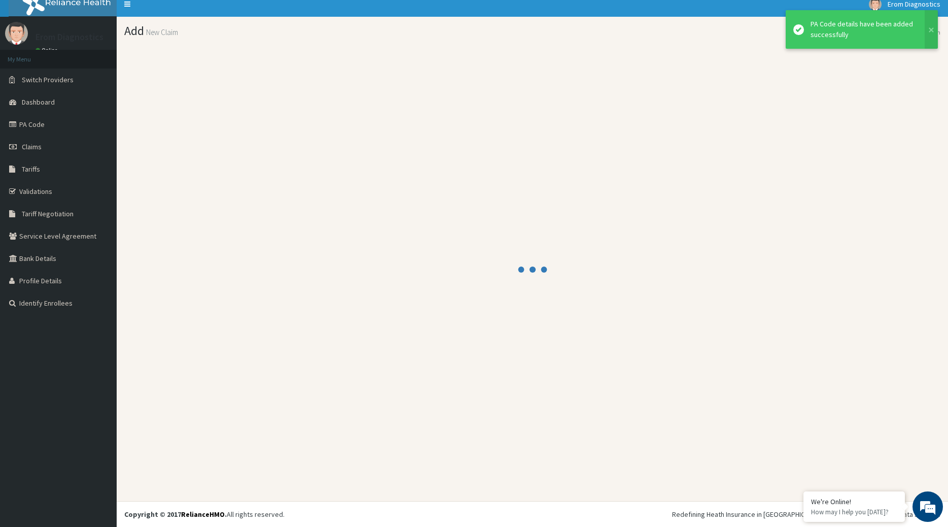
scroll to position [6, 0]
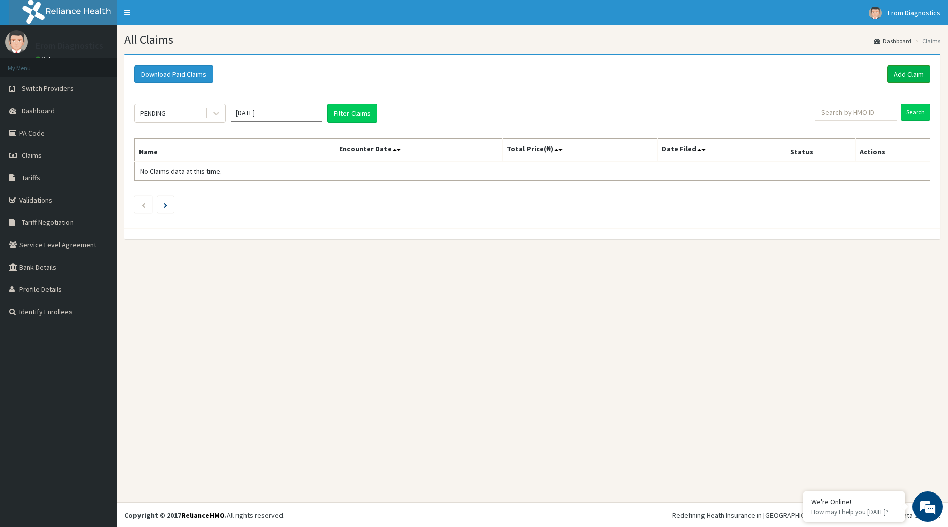
click at [912, 72] on link "Add Claim" at bounding box center [908, 73] width 43 height 17
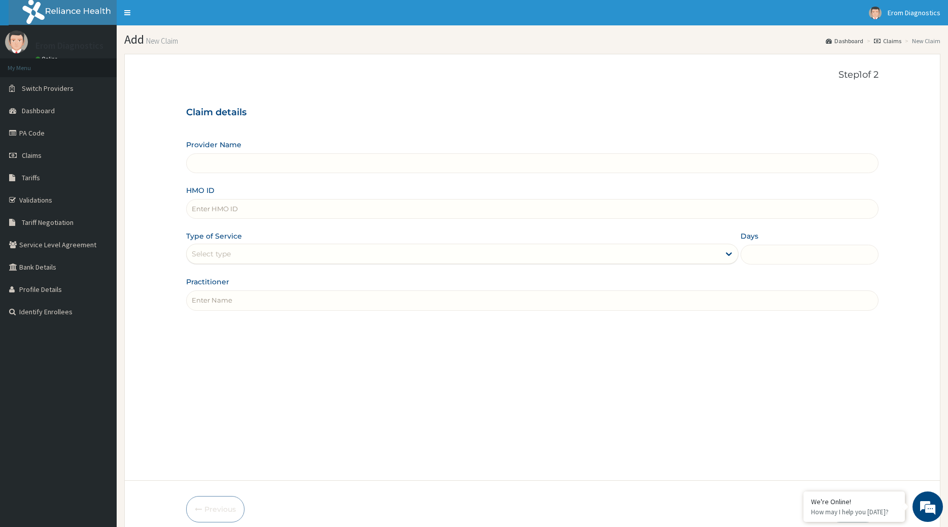
click at [249, 199] on input "HMO ID" at bounding box center [532, 209] width 693 height 20
paste input "PA/A0E5E3"
type input "PA/A0E5E3"
type input "Erom Healthcare Diagnostics"
drag, startPoint x: 313, startPoint y: 199, endPoint x: -26, endPoint y: 96, distance: 353.7
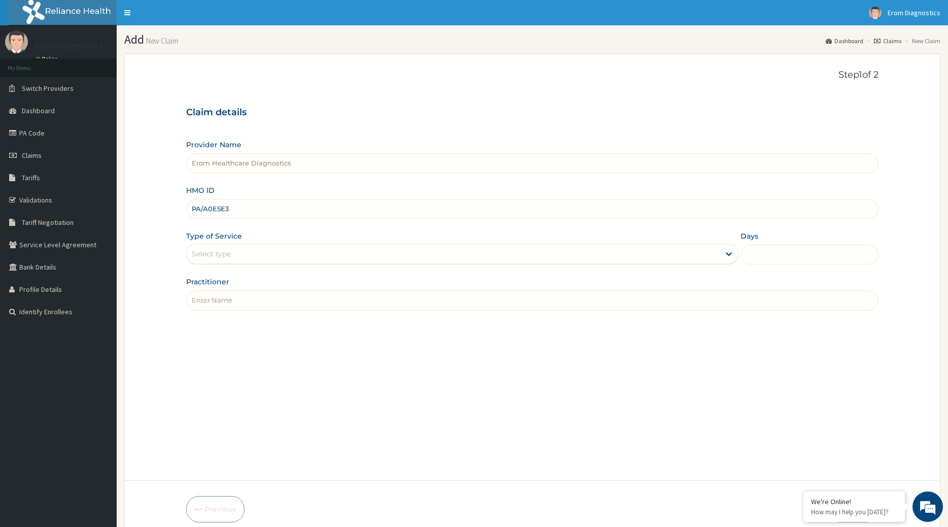
click at [186, 199] on input "PA/A0E5E3" at bounding box center [532, 209] width 693 height 20
drag, startPoint x: 268, startPoint y: 210, endPoint x: -26, endPoint y: 107, distance: 311.8
click at [186, 199] on input "PA/A0E5E3" at bounding box center [532, 209] width 693 height 20
paste input "Monica Anyanwu SNL/10389/B"
drag, startPoint x: 181, startPoint y: 200, endPoint x: 59, endPoint y: 194, distance: 121.4
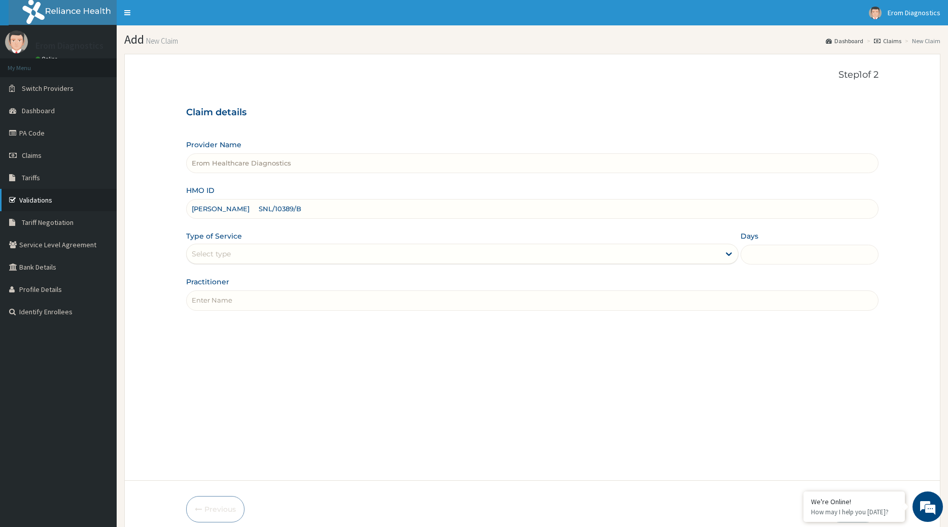
click at [186, 199] on input "Monica Anyanwu SNL/10389/B" at bounding box center [532, 209] width 693 height 20
type input "SNL/10389/B"
click at [250, 296] on input "Practitioner" at bounding box center [532, 300] width 693 height 20
paste input "Monica Anyanwu"
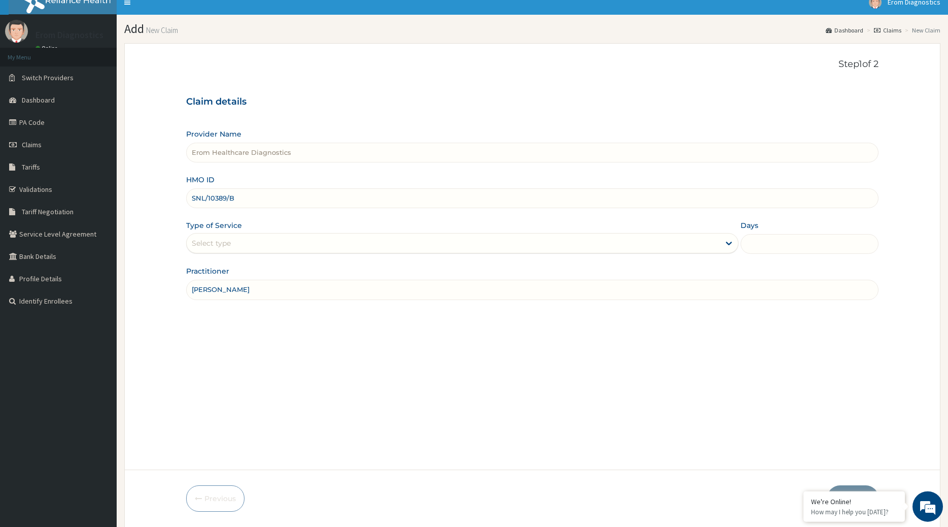
scroll to position [41, 0]
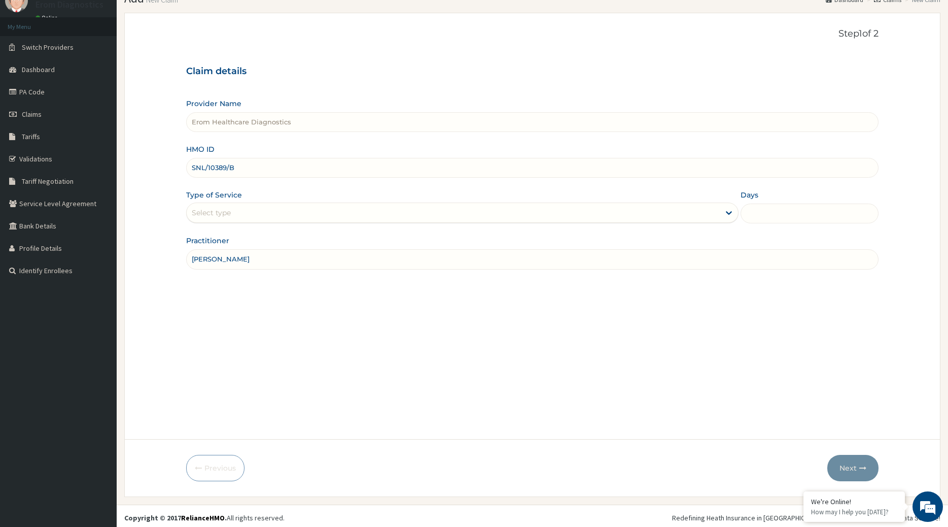
type input "Monica Anyanwu"
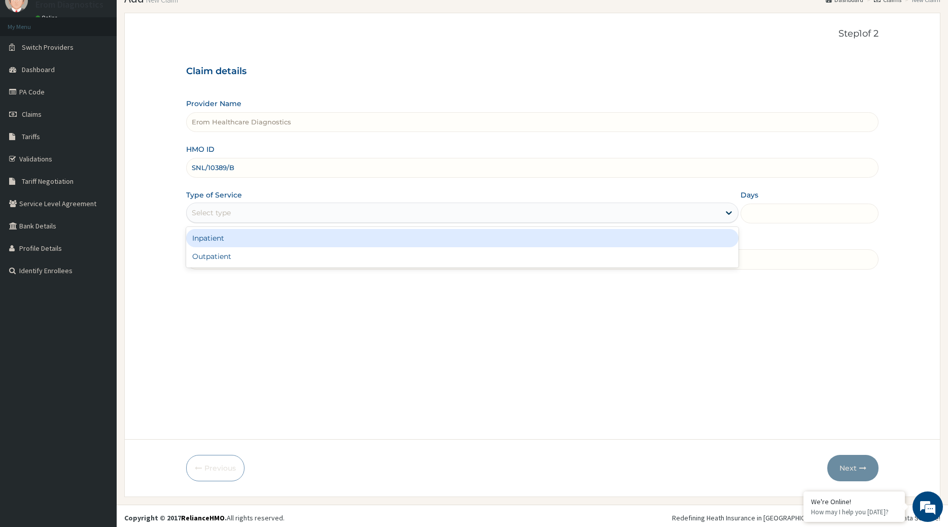
click at [432, 208] on div "Select type" at bounding box center [454, 212] width 534 height 16
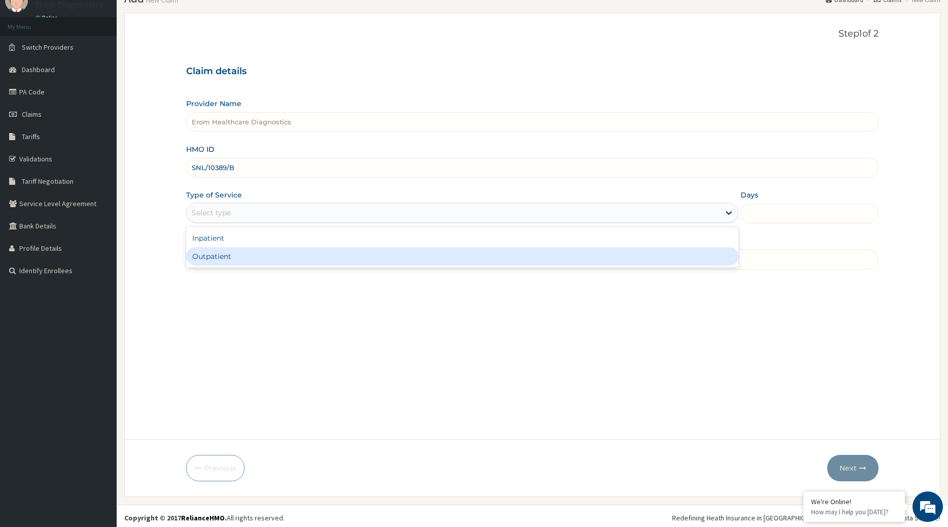
click at [376, 247] on div "Outpatient" at bounding box center [462, 256] width 553 height 18
type input "1"
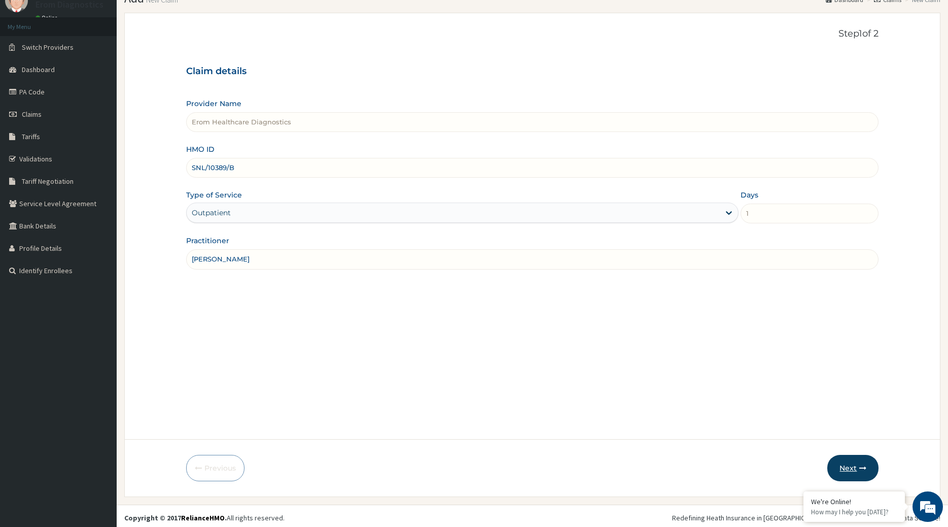
click at [850, 468] on button "Next" at bounding box center [853, 468] width 51 height 26
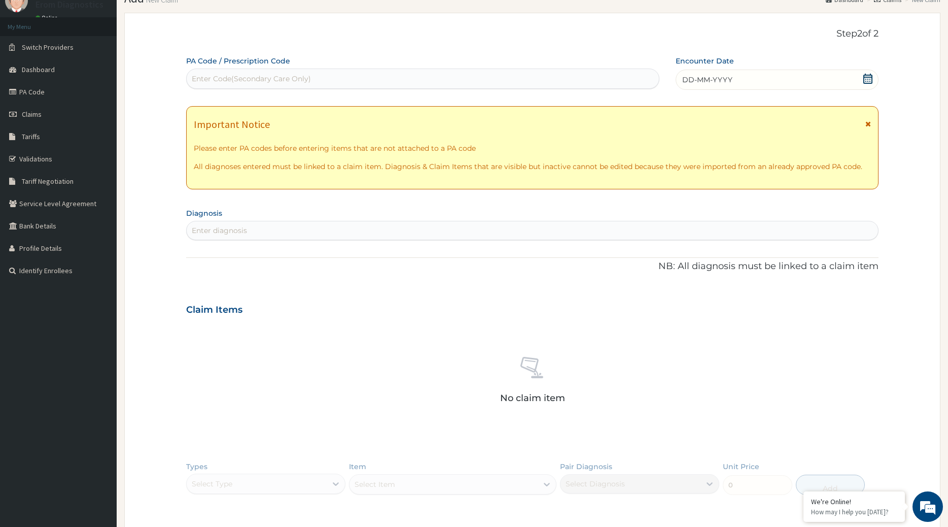
click at [315, 73] on div "Enter Code(Secondary Care Only)" at bounding box center [423, 79] width 473 height 16
paste input "PA/0571A8"
type input "PA/0571A8"
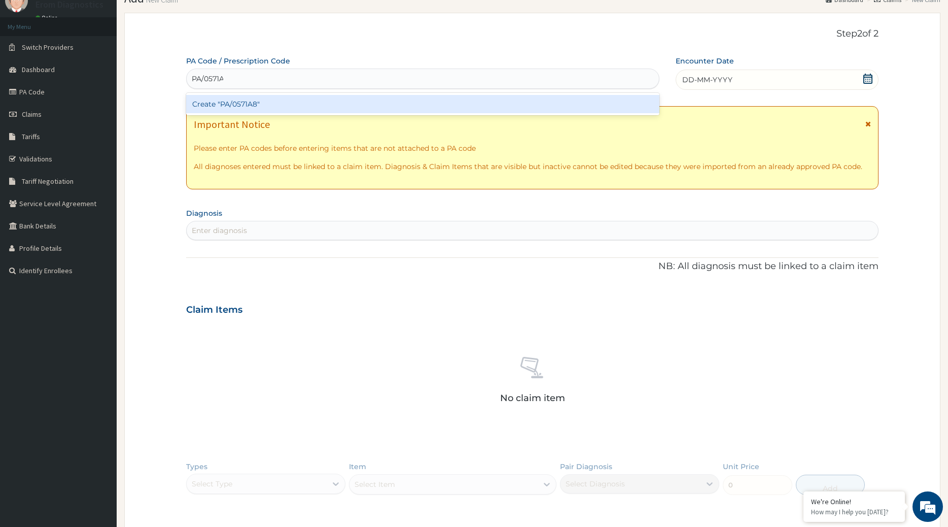
scroll to position [0, 2]
click at [249, 107] on div "Create "PA/0571A8"" at bounding box center [423, 104] width 474 height 18
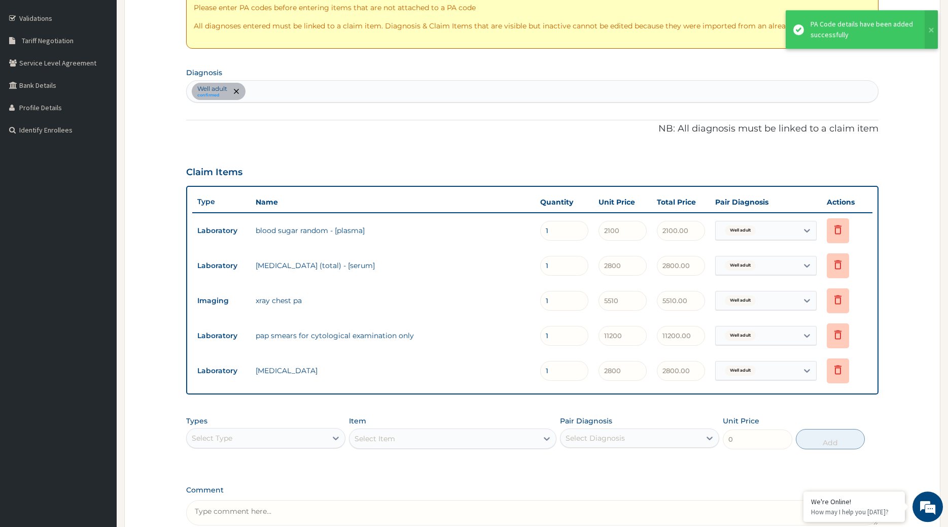
scroll to position [268, 0]
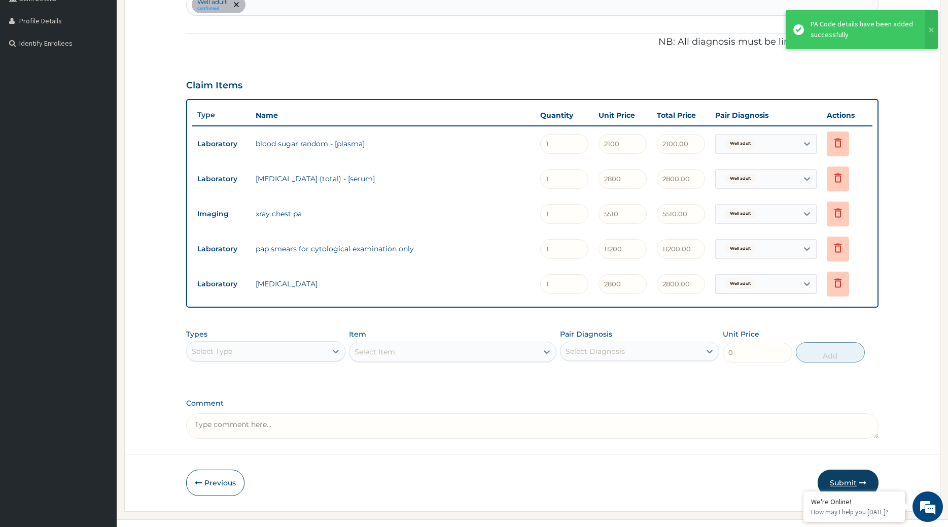
click at [859, 469] on button "Submit" at bounding box center [848, 482] width 61 height 26
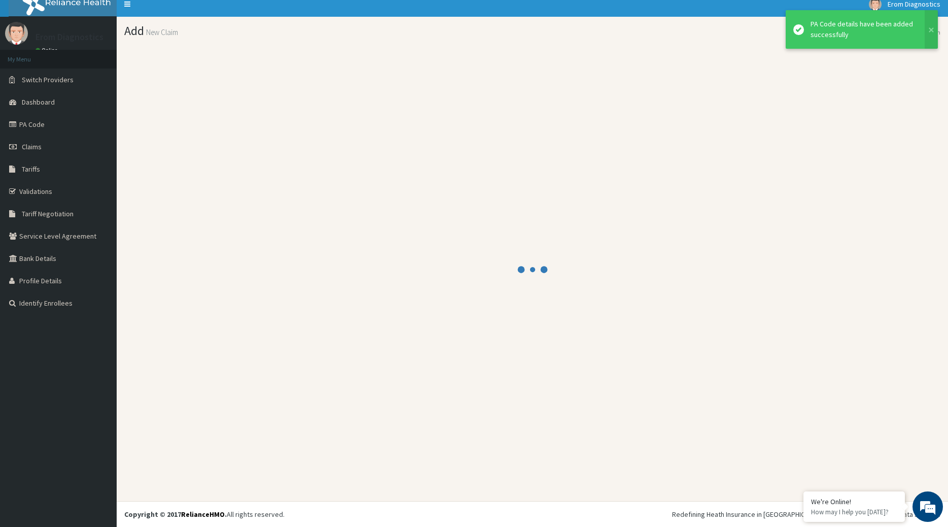
scroll to position [6, 0]
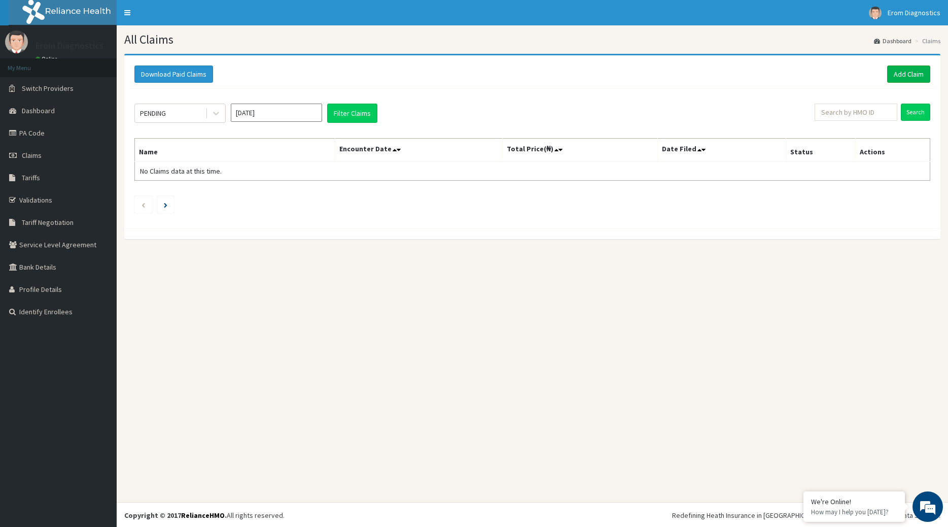
click at [910, 74] on link "Add Claim" at bounding box center [908, 73] width 43 height 17
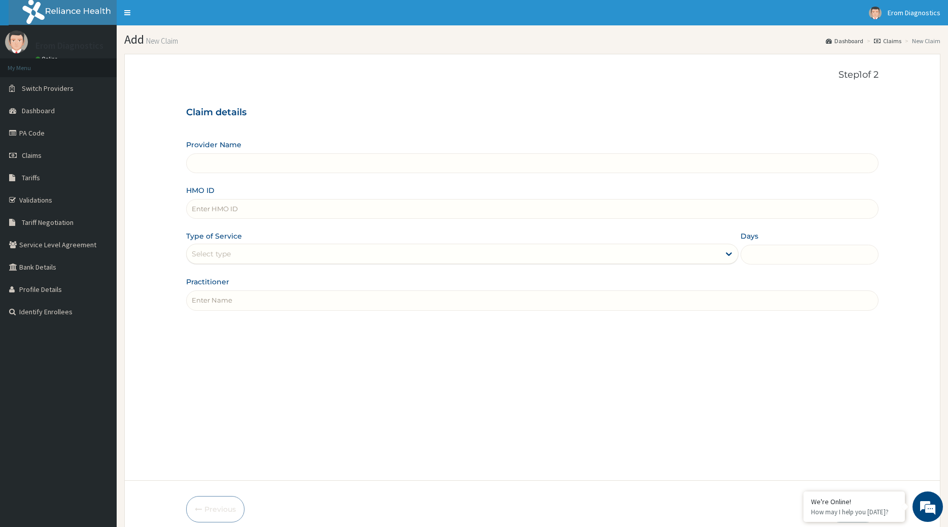
click at [226, 202] on input "HMO ID" at bounding box center [532, 209] width 693 height 20
paste input "Fatima Tijjani Sorunke AGO/10151/A"
type input "Fatima Tijjani Sorunke AGO/10151/A"
type input "Erom Healthcare Diagnostics"
drag, startPoint x: 270, startPoint y: 201, endPoint x: 15, endPoint y: 192, distance: 254.9
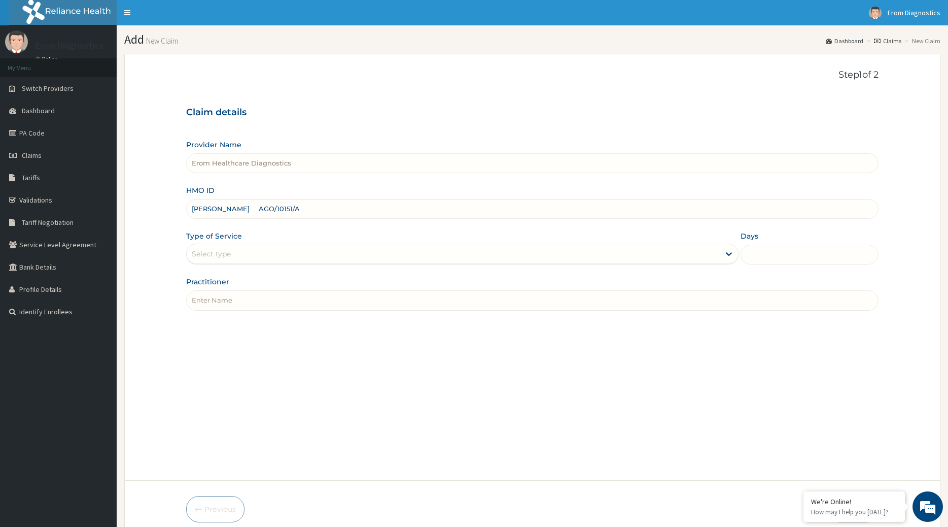
click at [186, 199] on input "Fatima Tijjani Sorunke AGO/10151/A" at bounding box center [532, 209] width 693 height 20
type input "AGO/10151/A"
click at [231, 290] on input "Practitioner" at bounding box center [532, 300] width 693 height 20
paste input "Fatima Tijjani Sorunke"
type input "Fatima Tijjani Sorunke"
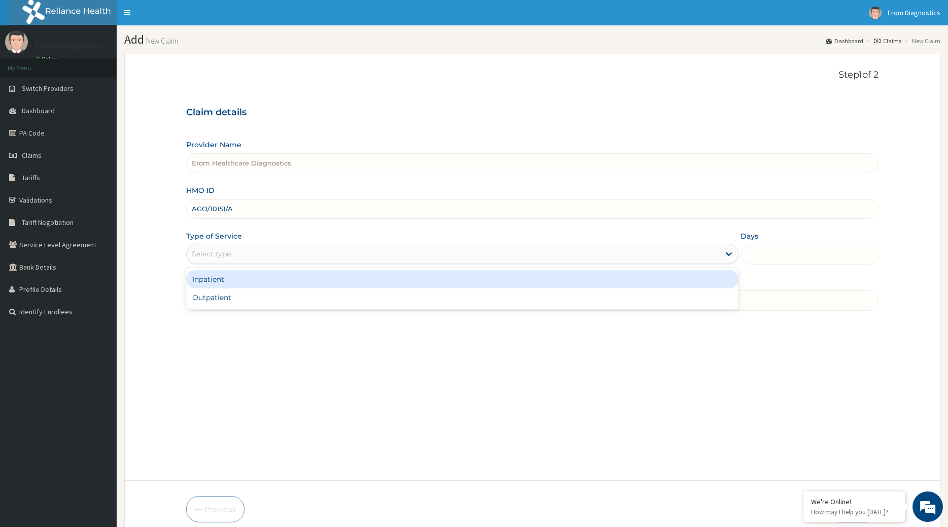
click at [247, 247] on div "Select type" at bounding box center [454, 254] width 534 height 16
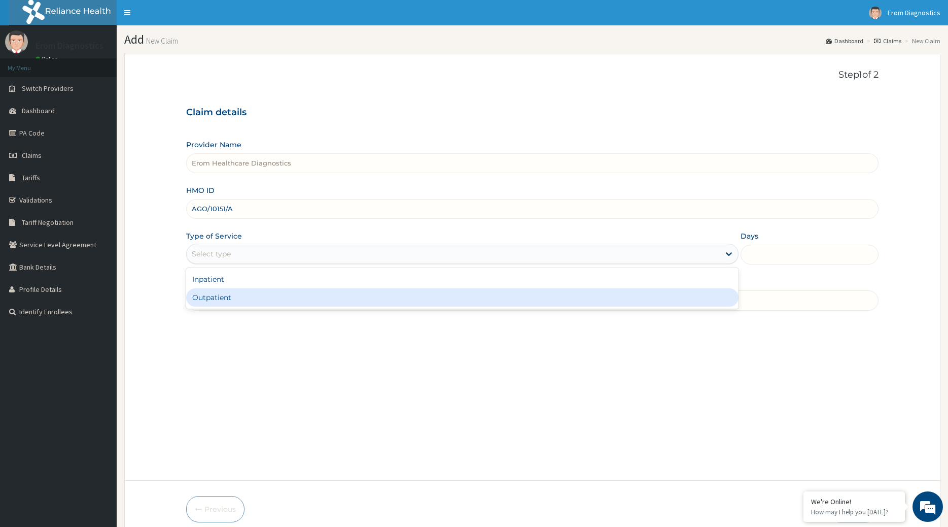
click at [233, 288] on div "Outpatient" at bounding box center [462, 297] width 553 height 18
type input "1"
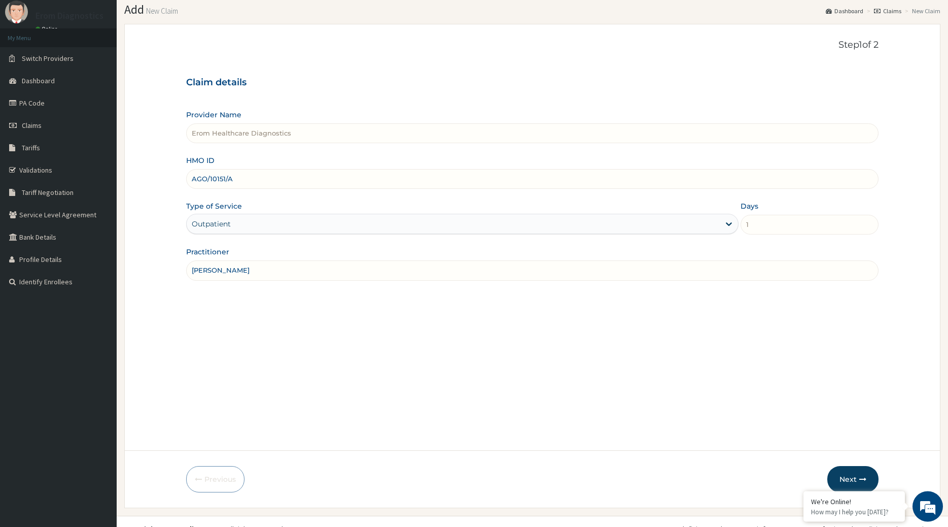
scroll to position [41, 0]
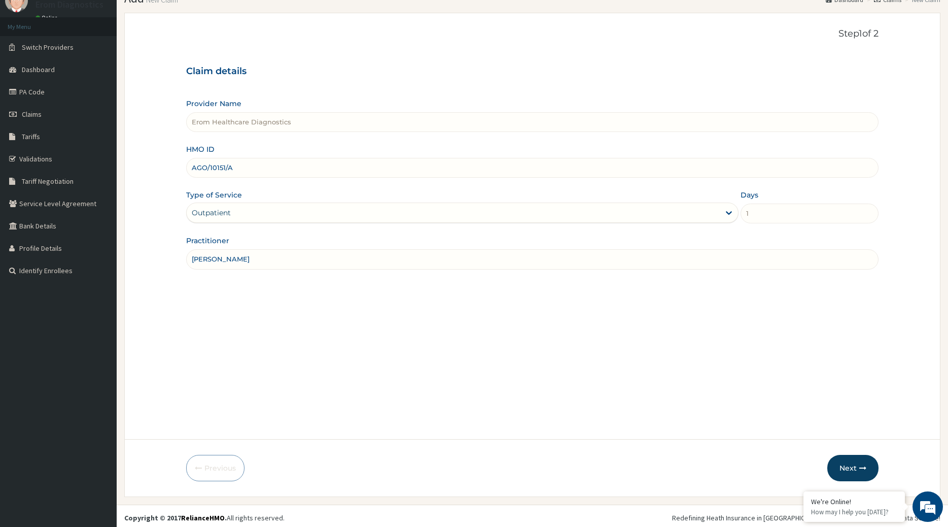
click at [818, 463] on div "Previous Next" at bounding box center [532, 468] width 693 height 26
click at [836, 463] on button "Next" at bounding box center [853, 468] width 51 height 26
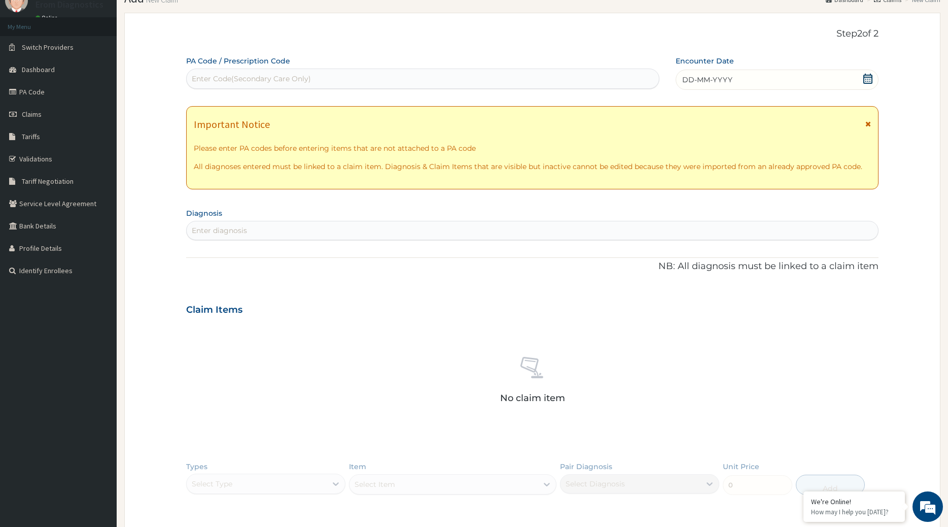
click at [274, 80] on div "Enter Code(Secondary Care Only)" at bounding box center [251, 79] width 119 height 10
paste input "PA/9FBF20"
type input "PA/9FBF20"
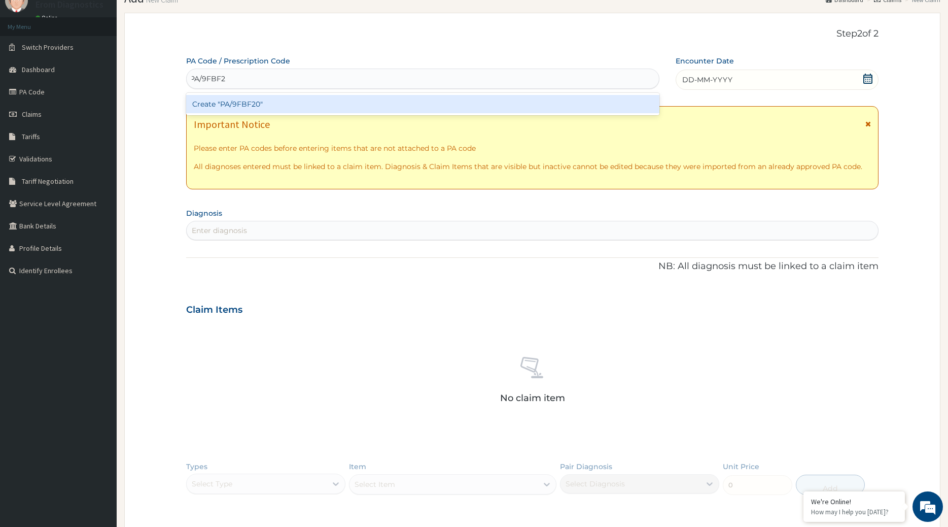
click at [244, 101] on div "Create "PA/9FBF20"" at bounding box center [423, 104] width 474 height 18
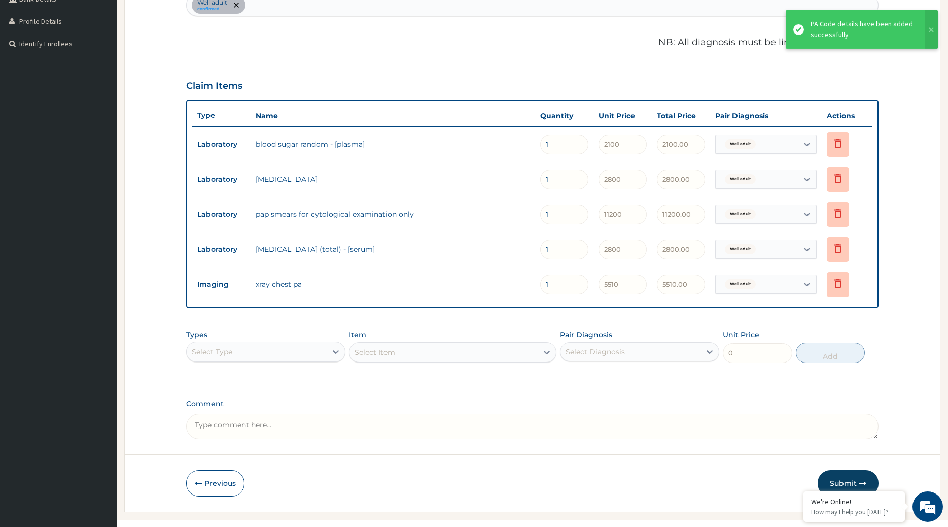
scroll to position [268, 0]
click at [851, 470] on button "Submit" at bounding box center [848, 482] width 61 height 26
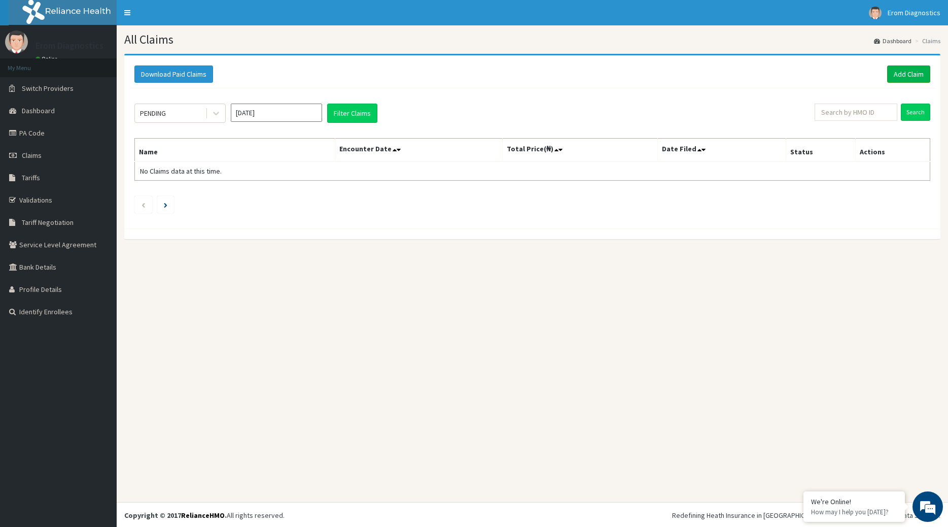
click at [918, 76] on link "Add Claim" at bounding box center [908, 73] width 43 height 17
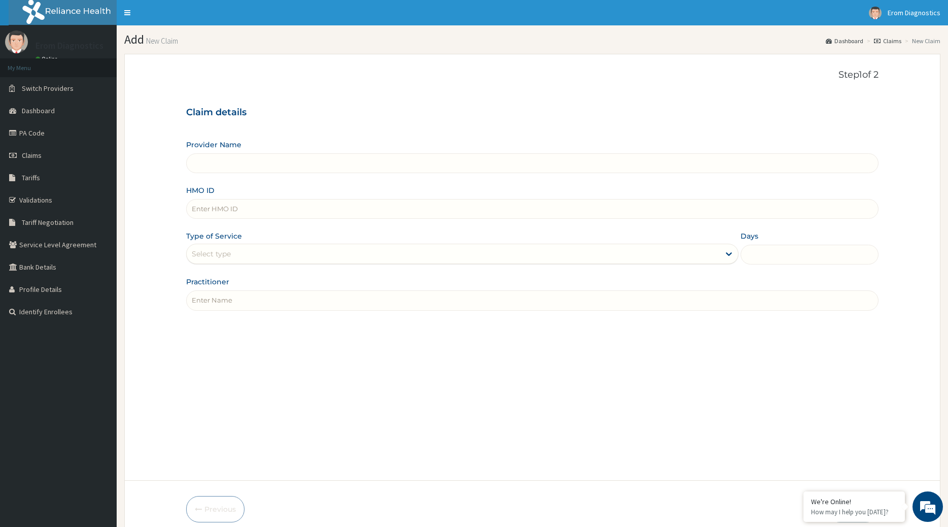
click at [272, 199] on input "HMO ID" at bounding box center [532, 209] width 693 height 20
type input "Erom Healthcare Diagnostics"
paste input "[PERSON_NAME] AGO/10276/A"
drag, startPoint x: 270, startPoint y: 202, endPoint x: -26, endPoint y: 164, distance: 298.7
click at [186, 199] on input "[PERSON_NAME] AGO/10276/A" at bounding box center [532, 209] width 693 height 20
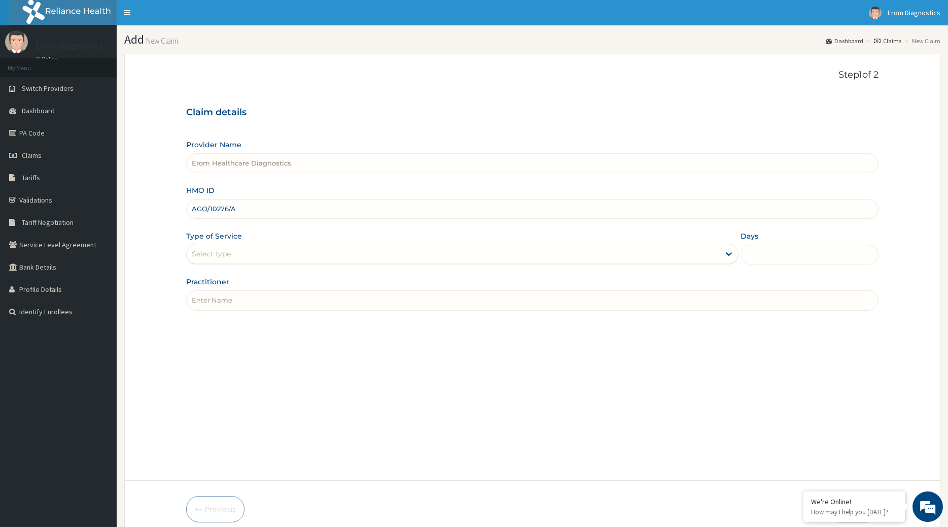
type input "AGO/10276/A"
drag, startPoint x: 237, startPoint y: 299, endPoint x: 237, endPoint y: 291, distance: 7.6
click at [237, 295] on input "Practitioner" at bounding box center [532, 300] width 693 height 20
paste input "Nkechi Anne Nwosu"
type input "Nkechi Anne Nwosu"
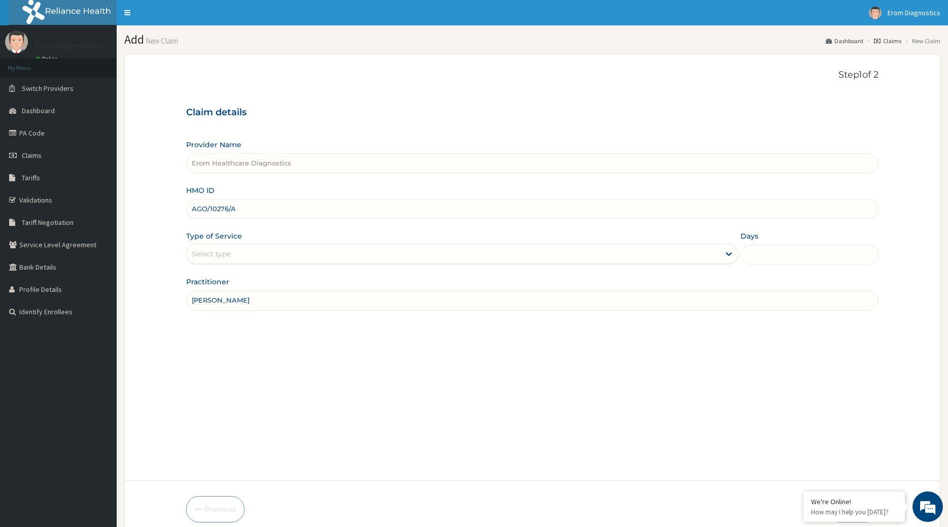
click at [238, 246] on div "Select type" at bounding box center [454, 254] width 534 height 16
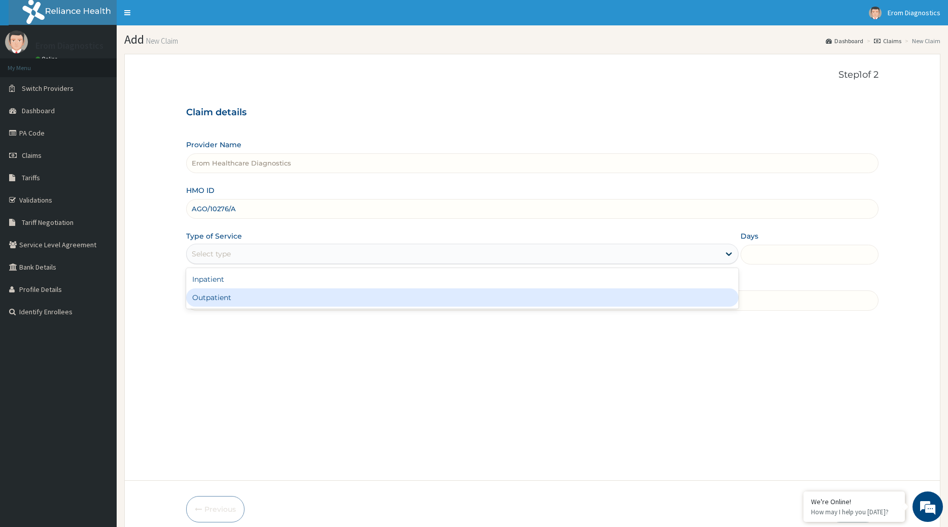
click at [241, 289] on div "Outpatient" at bounding box center [462, 297] width 553 height 18
type input "1"
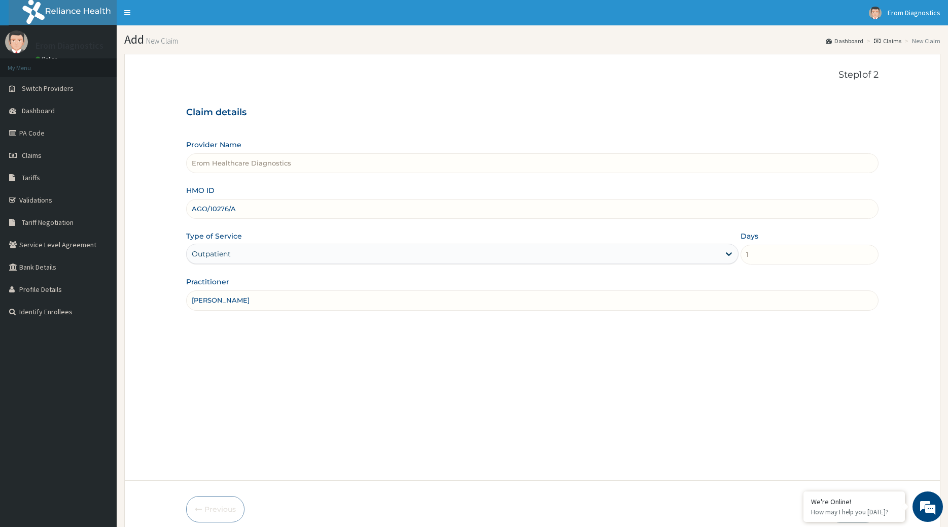
scroll to position [41, 0]
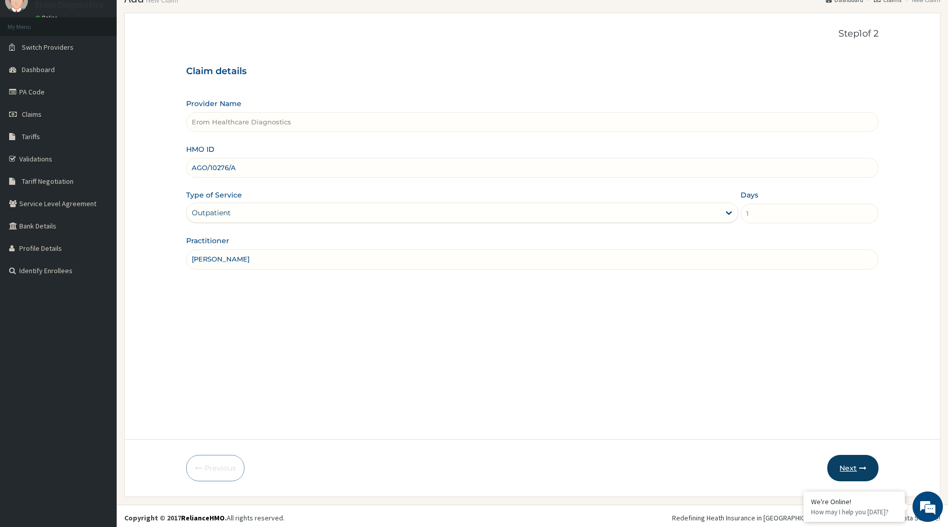
click at [858, 464] on button "Next" at bounding box center [853, 468] width 51 height 26
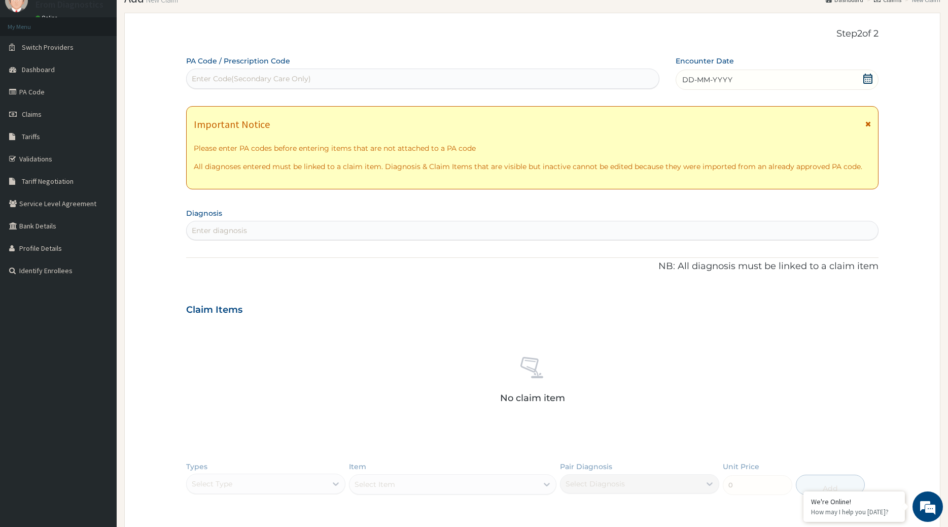
click at [268, 71] on div "Enter Code(Secondary Care Only)" at bounding box center [423, 79] width 473 height 16
paste input "PA/FAE737"
type input "PA/FAE737"
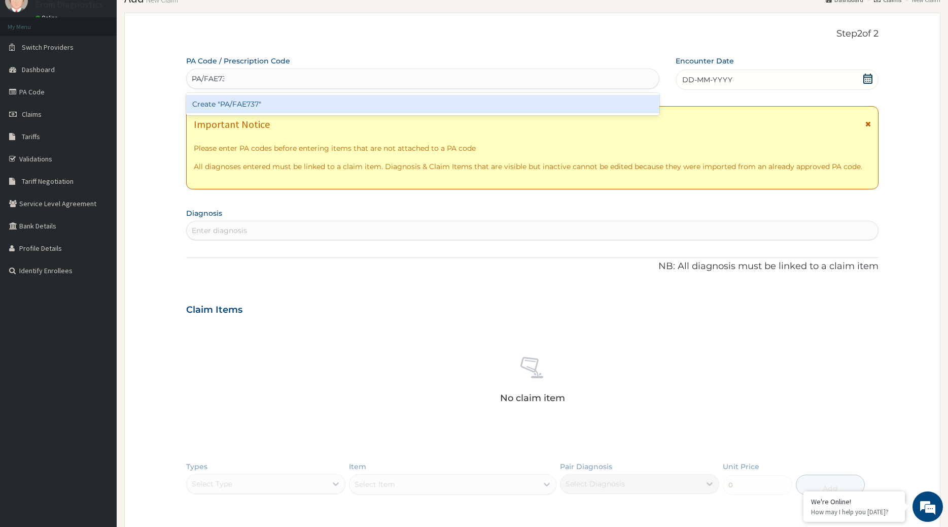
scroll to position [0, 2]
click at [246, 95] on div "Create "PA/FAE737"" at bounding box center [423, 104] width 474 height 18
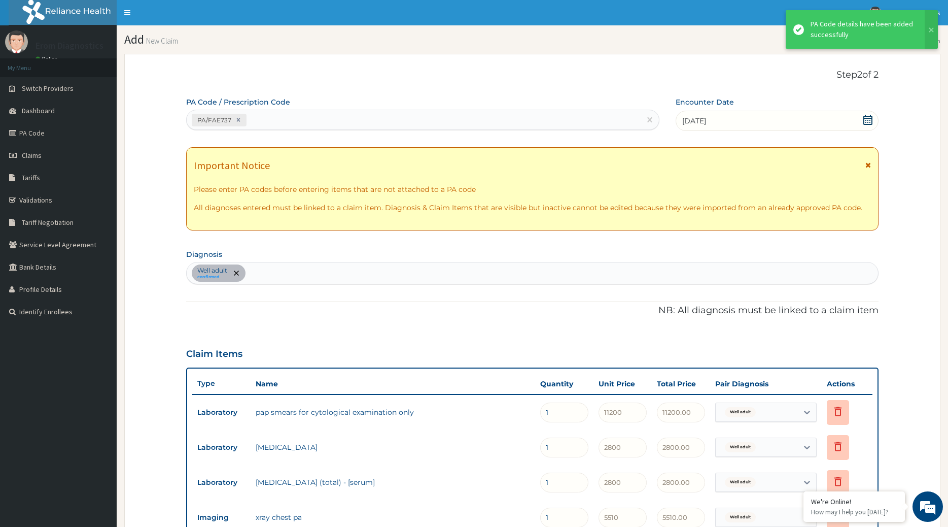
scroll to position [268, 0]
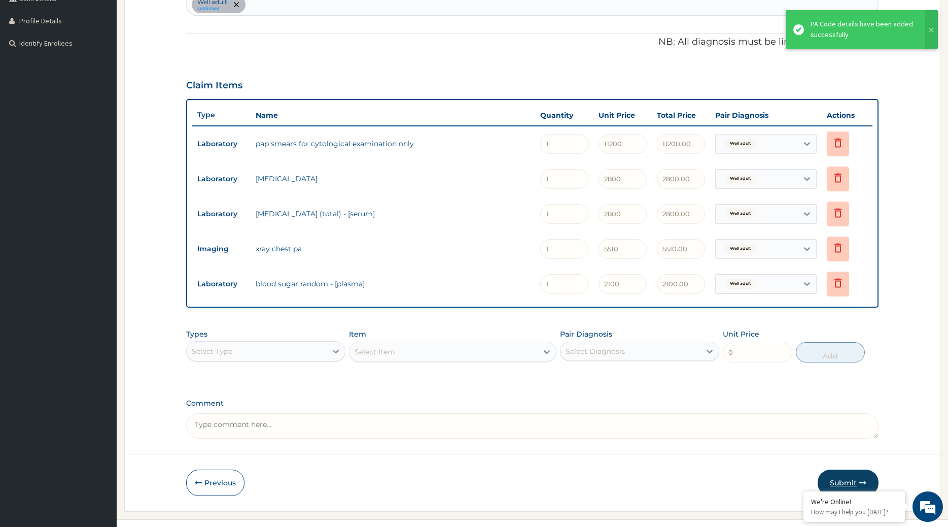
click at [866, 479] on icon "button" at bounding box center [862, 482] width 7 height 7
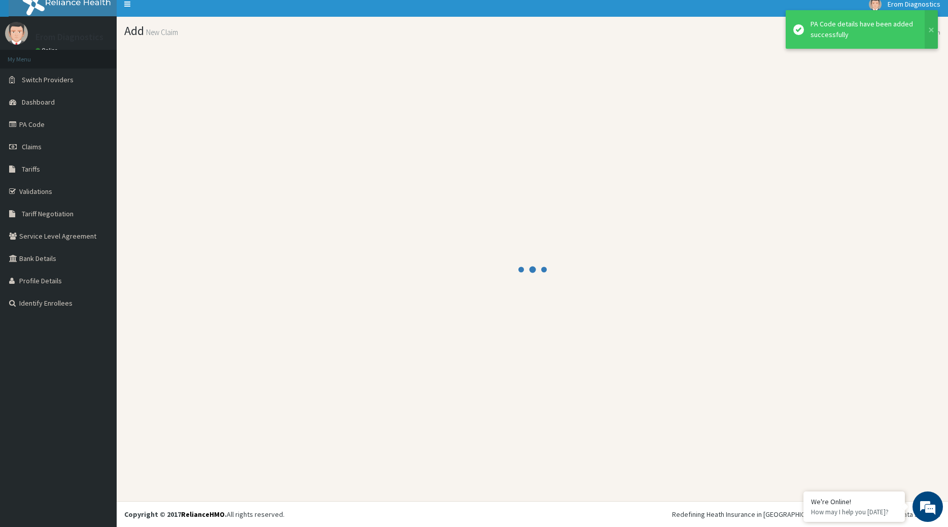
scroll to position [6, 0]
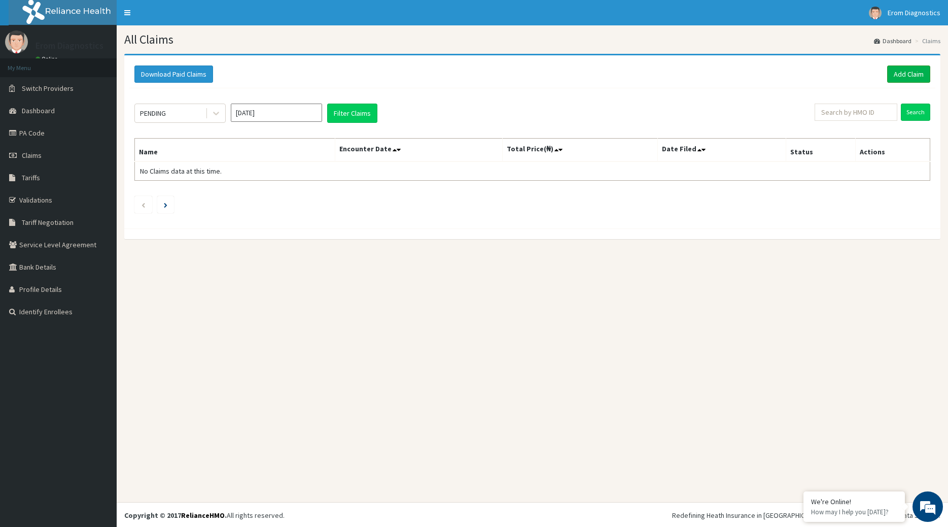
click at [903, 78] on link "Add Claim" at bounding box center [908, 73] width 43 height 17
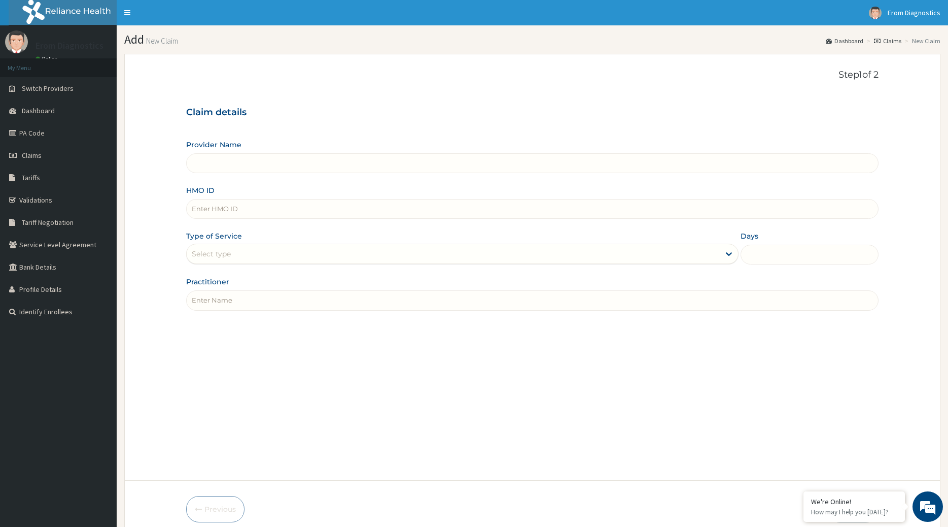
click at [225, 202] on input "HMO ID" at bounding box center [532, 209] width 693 height 20
type input "Erom Healthcare Diagnostics"
paste input "[PERSON_NAME] WEC/10013/A"
drag, startPoint x: 244, startPoint y: 204, endPoint x: 48, endPoint y: 177, distance: 197.8
click at [186, 199] on input "UBONG UDOM WEC/10013/A" at bounding box center [532, 209] width 693 height 20
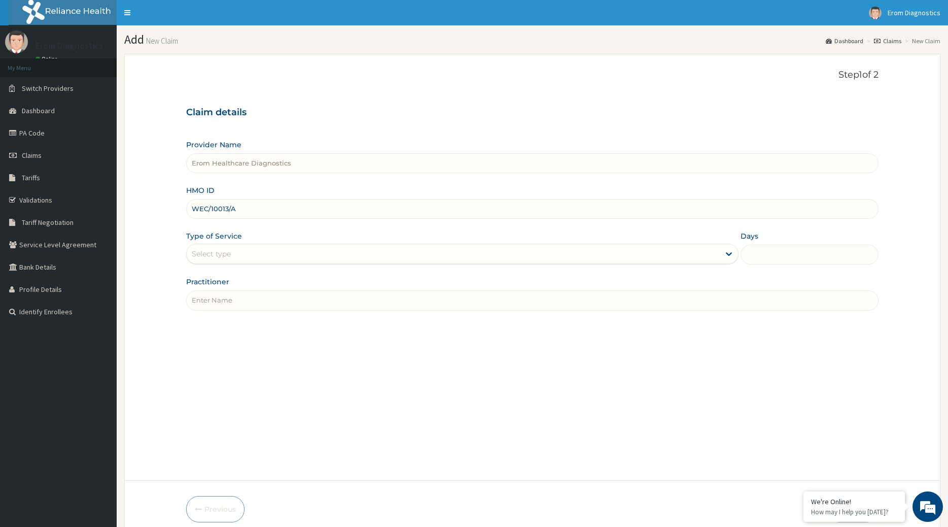
type input "WEC/10013/A"
click at [218, 290] on input "Practitioner" at bounding box center [532, 300] width 693 height 20
paste input "UBONG UDOM"
type input "UBONG UDOM"
click at [220, 254] on div "Select type" at bounding box center [462, 254] width 553 height 20
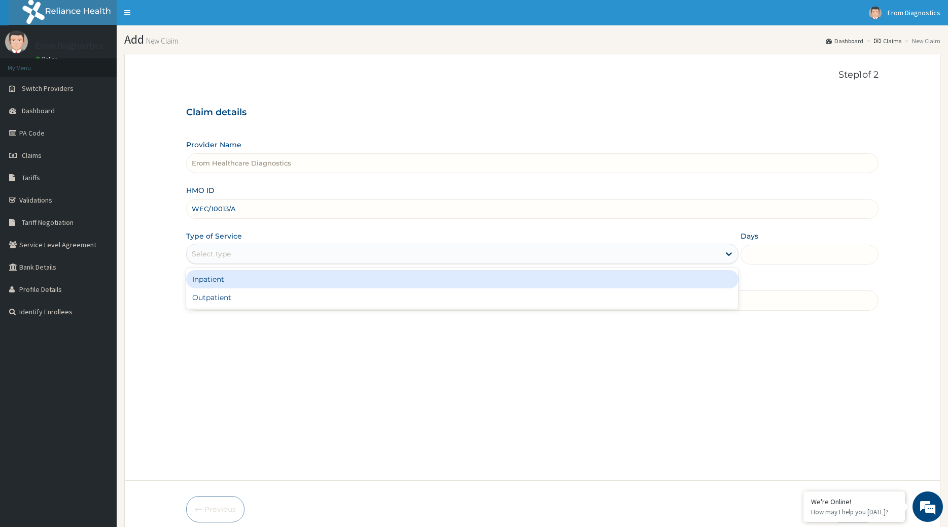
click at [222, 288] on div "Outpatient" at bounding box center [462, 297] width 553 height 18
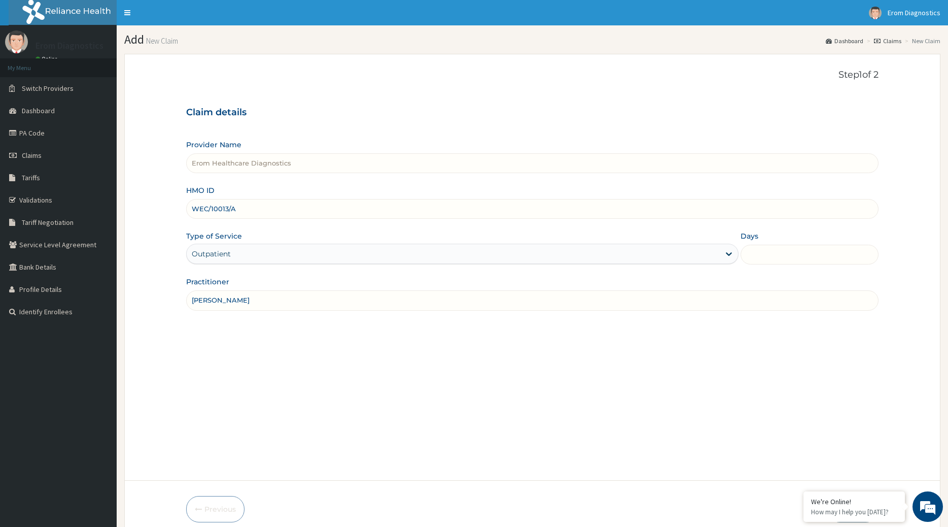
type input "1"
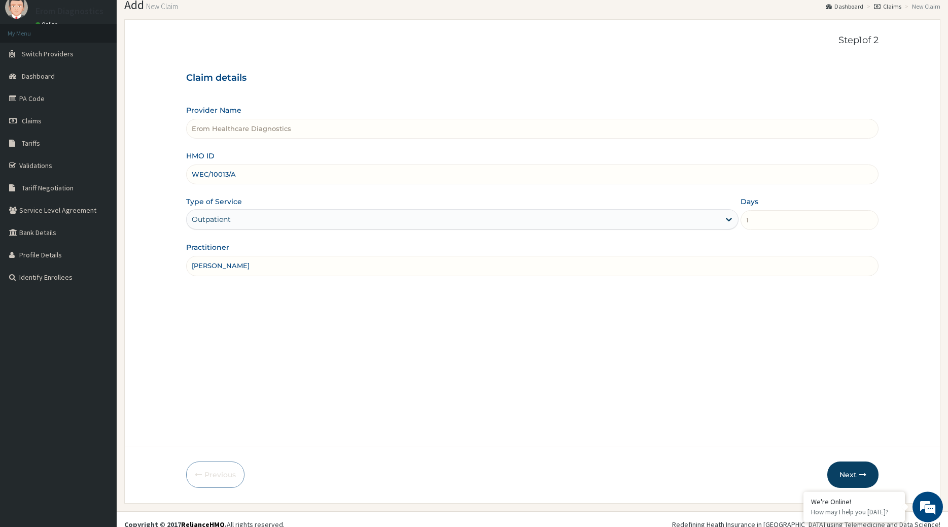
scroll to position [41, 0]
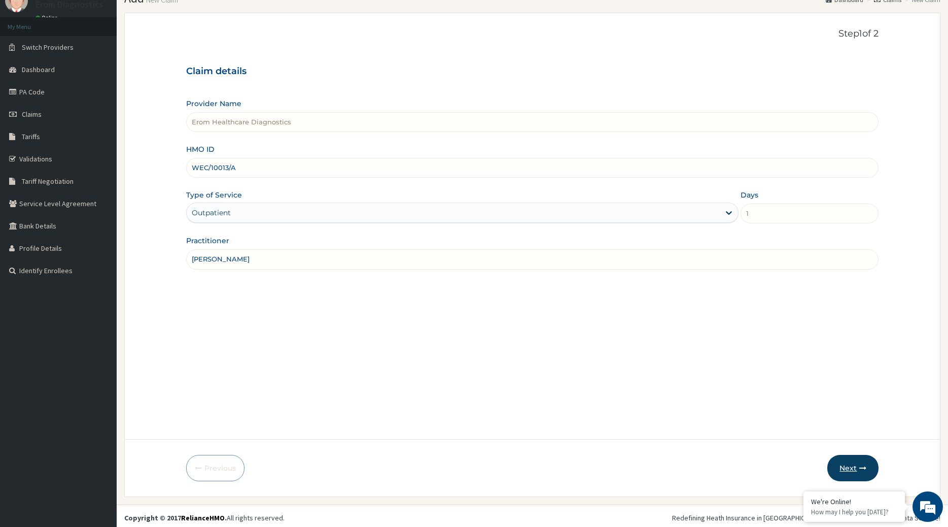
click at [837, 458] on button "Next" at bounding box center [853, 468] width 51 height 26
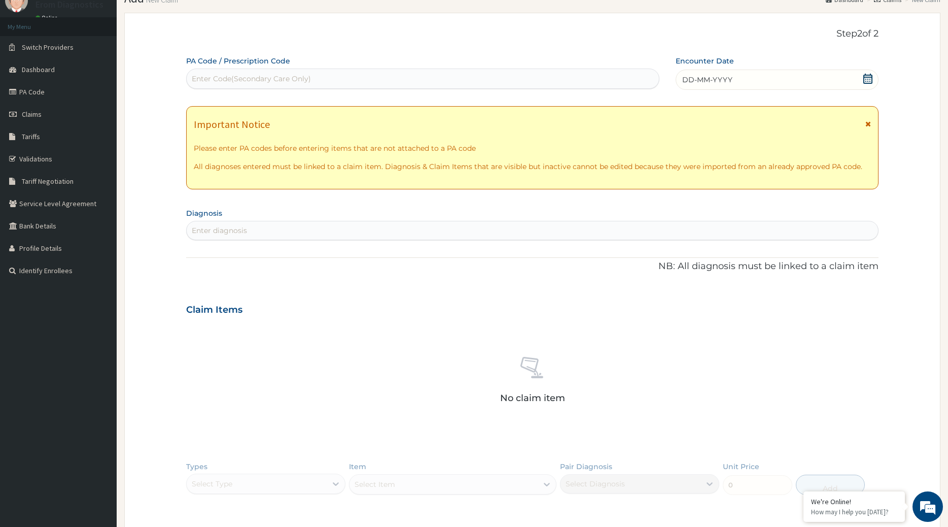
click at [330, 72] on div "Enter Code(Secondary Care Only)" at bounding box center [423, 79] width 473 height 16
paste input "UBONG UDOM"
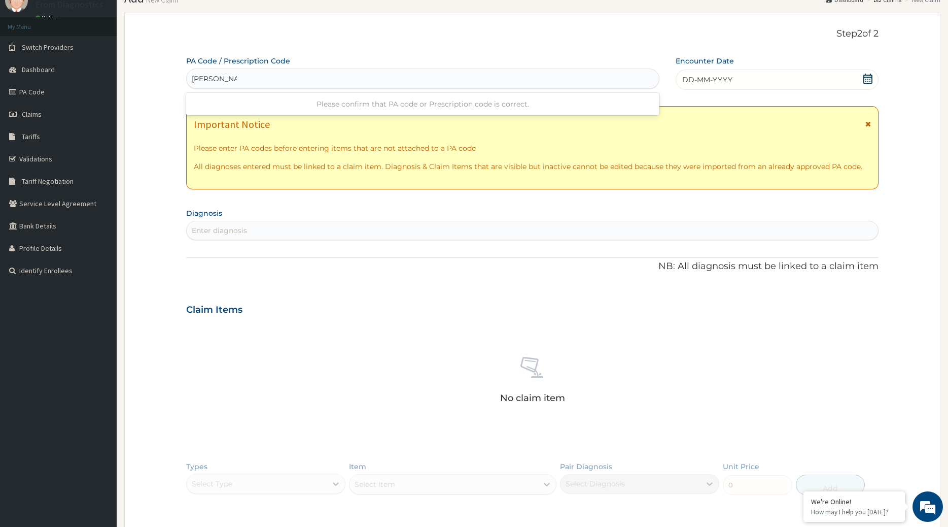
scroll to position [0, 4]
type input "UBONG UDOM"
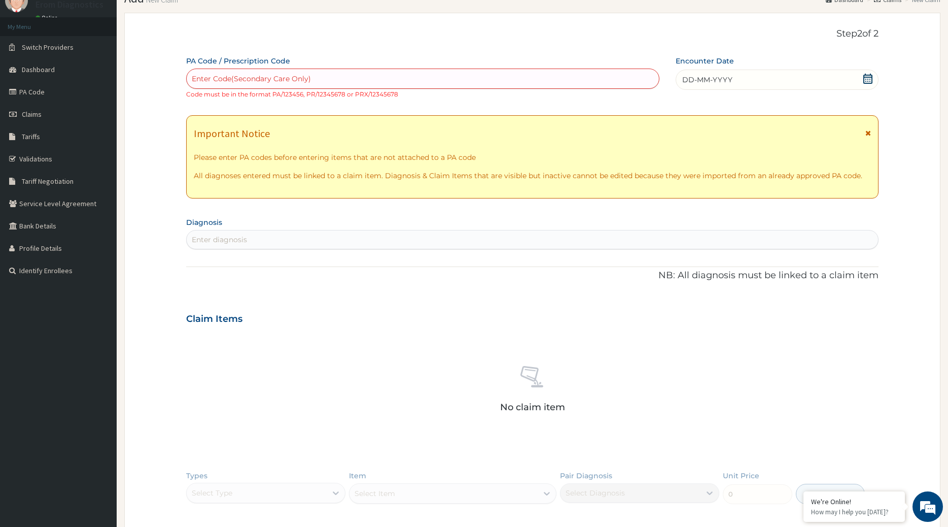
scroll to position [0, 0]
click at [281, 71] on div "Enter Code(Secondary Care Only)" at bounding box center [423, 79] width 473 height 16
paste input "PA/D064C4"
type input "PA/D064C4"
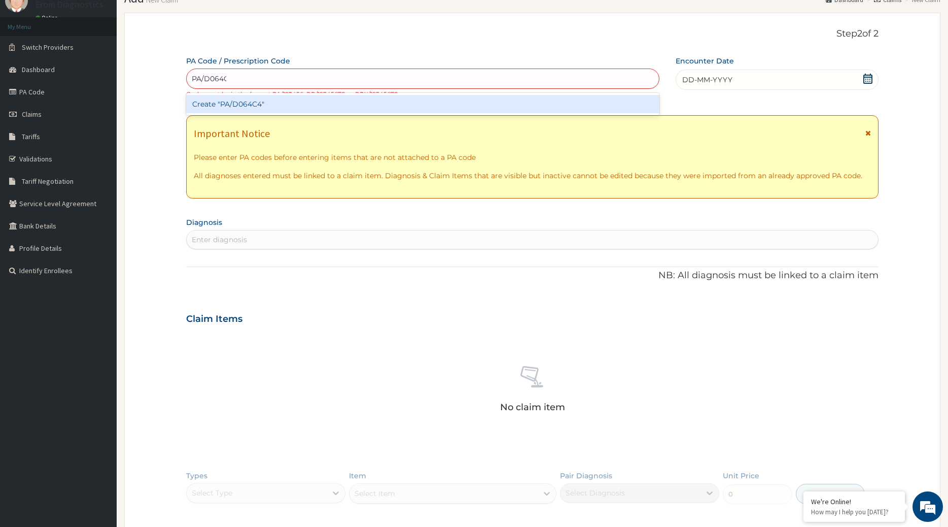
scroll to position [0, 3]
click at [279, 95] on div "Create "PA/D064C4"" at bounding box center [423, 104] width 474 height 18
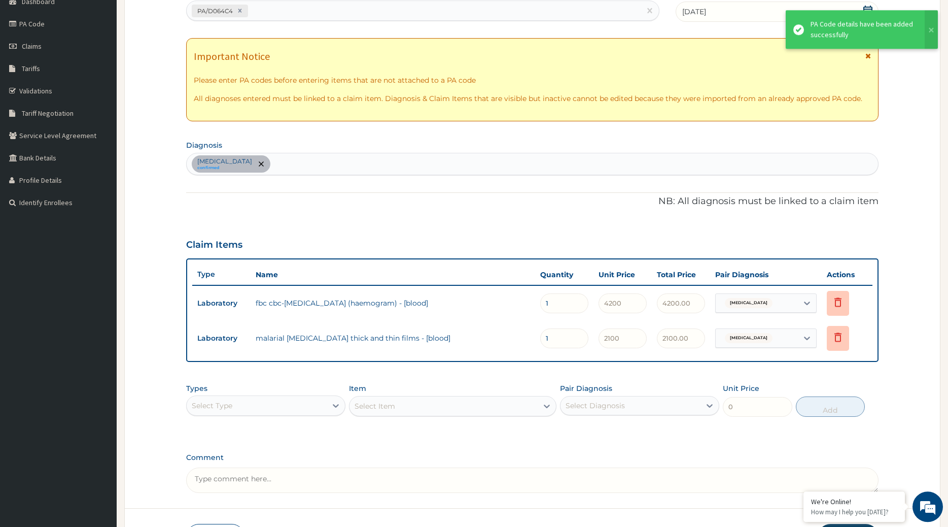
scroll to position [164, 0]
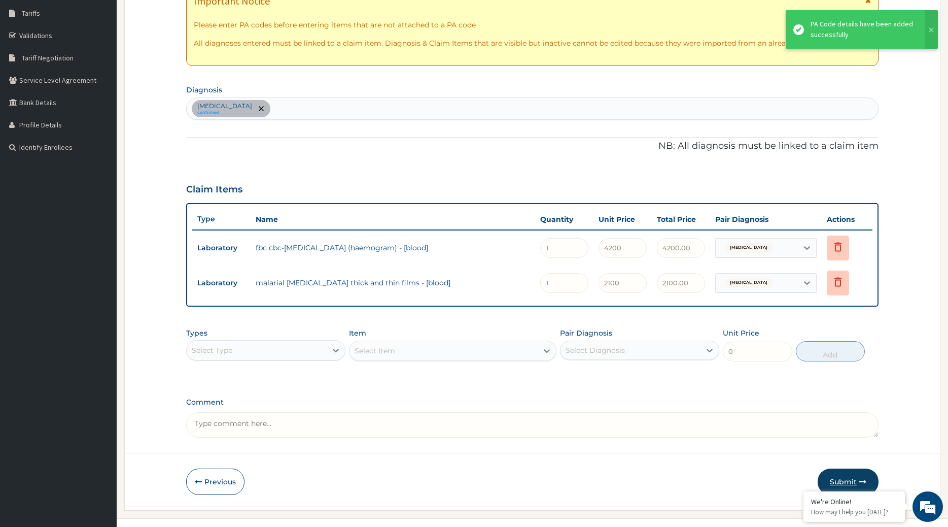
click at [856, 468] on button "Submit" at bounding box center [848, 481] width 61 height 26
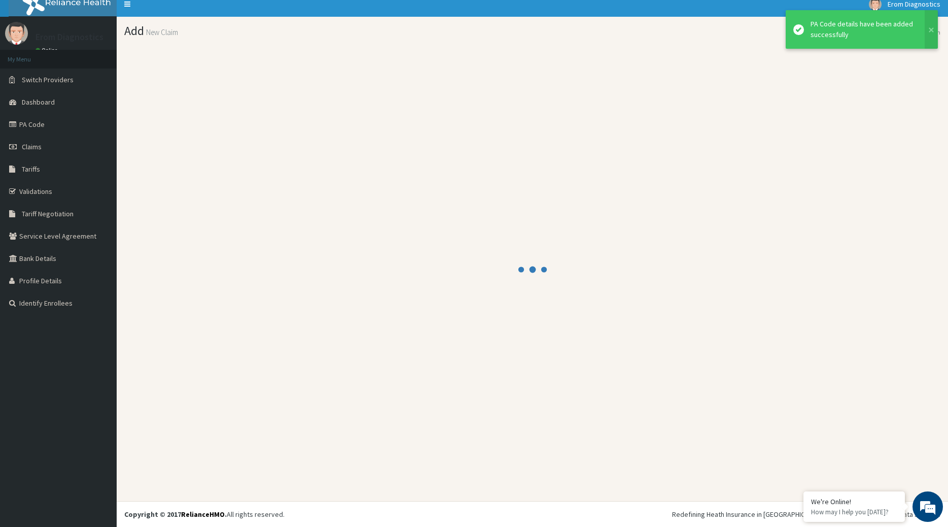
scroll to position [6, 0]
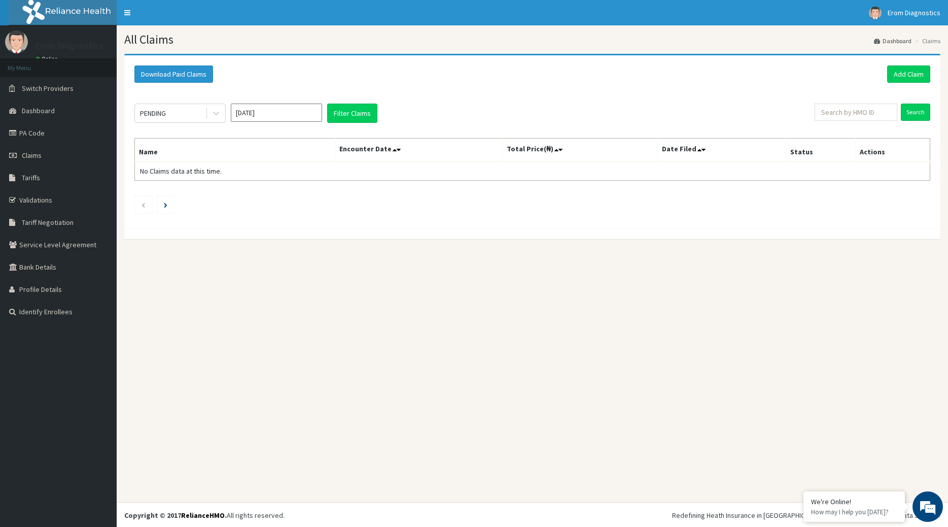
click at [901, 82] on div "Download Paid Claims Add Claim" at bounding box center [532, 74] width 806 height 28
click at [900, 75] on link "Add Claim" at bounding box center [908, 73] width 43 height 17
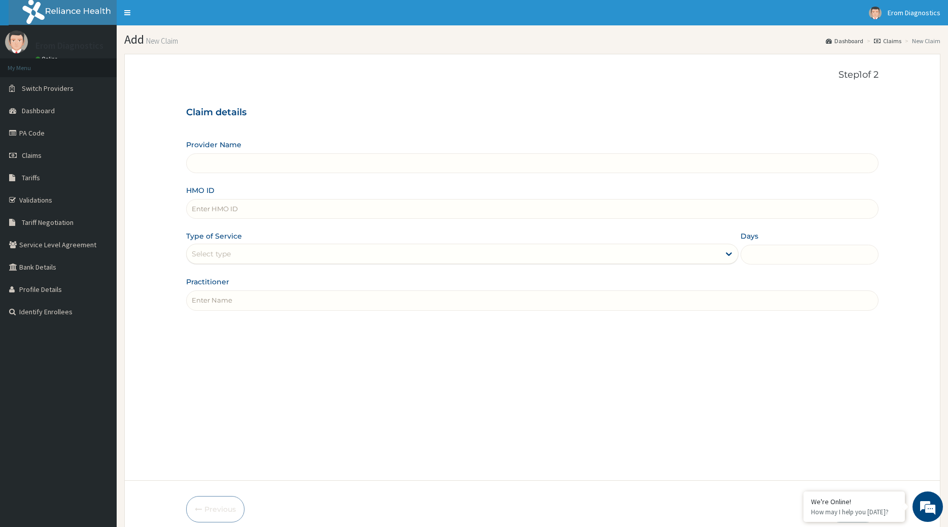
type input "Erom Healthcare Diagnostics"
click at [239, 199] on input "HMO ID" at bounding box center [532, 209] width 693 height 20
paste input "[PERSON_NAME] CWP/10149/E"
drag, startPoint x: 257, startPoint y: 201, endPoint x: 108, endPoint y: 216, distance: 149.3
click at [186, 216] on input "[PERSON_NAME] CWP/10149/E" at bounding box center [532, 209] width 693 height 20
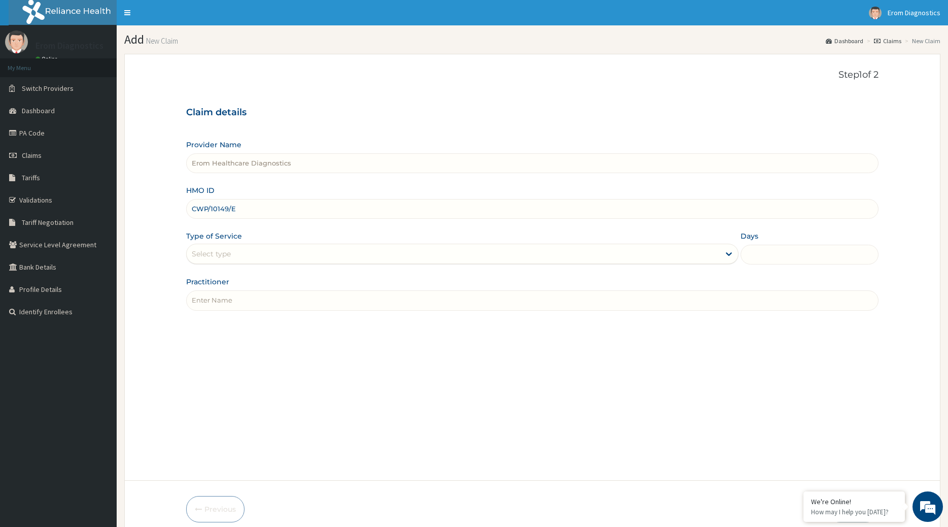
type input "CWP/10149/E"
click at [210, 284] on div "Practitioner" at bounding box center [532, 293] width 693 height 33
click at [210, 290] on input "Practitioner" at bounding box center [532, 300] width 693 height 20
paste input "David CHUKWU"
type input "David CHUKWU"
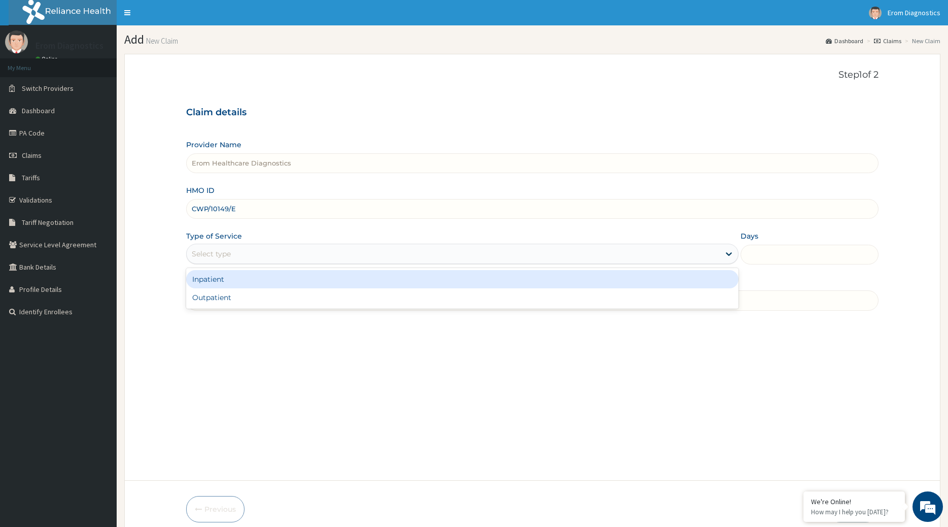
click at [238, 246] on div "Select type" at bounding box center [454, 254] width 534 height 16
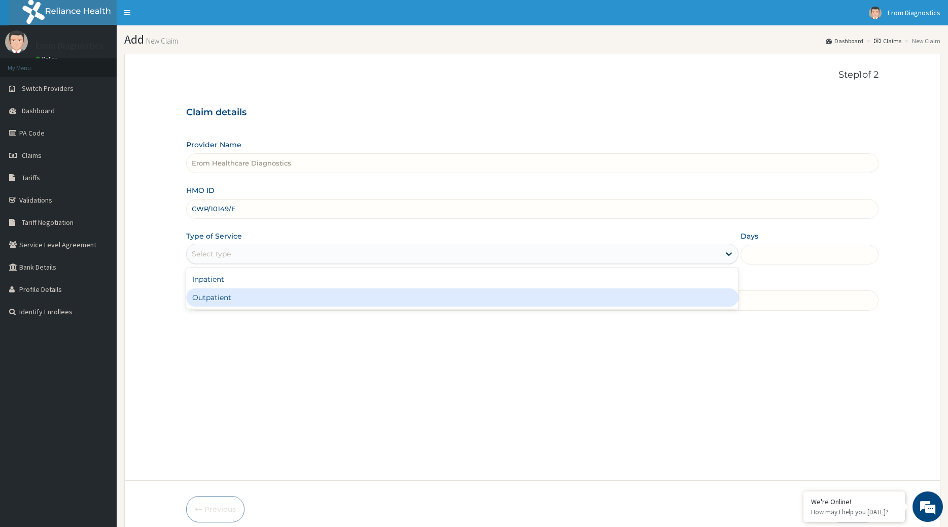
click at [233, 288] on div "Outpatient" at bounding box center [462, 297] width 553 height 18
type input "1"
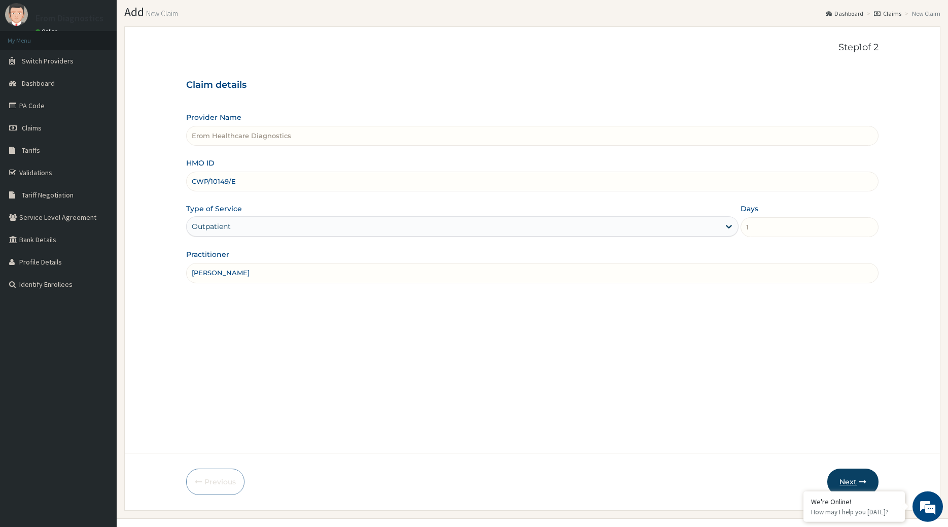
scroll to position [41, 0]
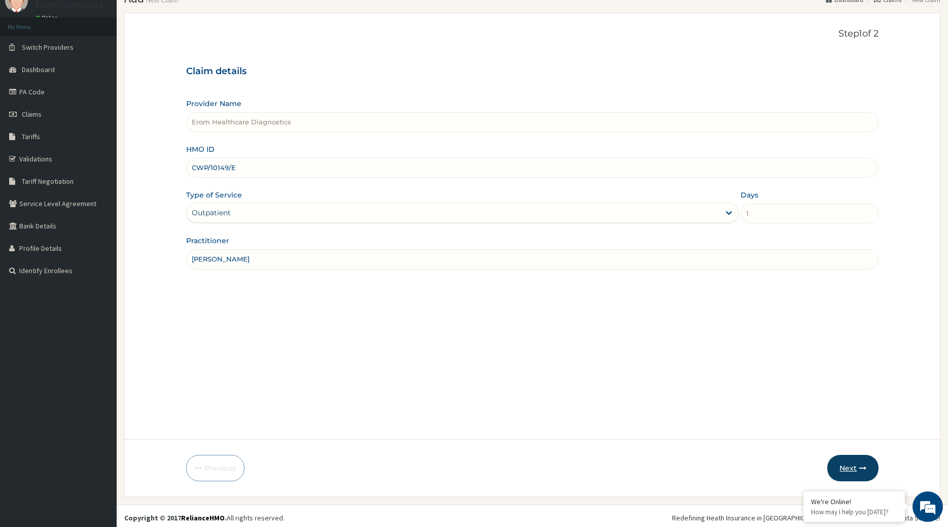
click at [856, 458] on button "Next" at bounding box center [853, 468] width 51 height 26
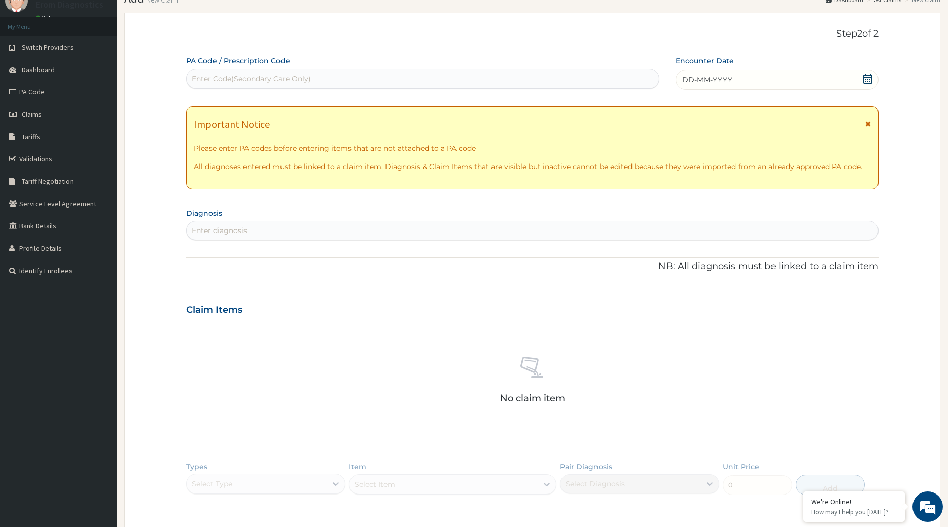
click at [289, 75] on div "Enter Code(Secondary Care Only)" at bounding box center [251, 79] width 119 height 10
paste input "PA/EBD966"
type input "PA/EBD966"
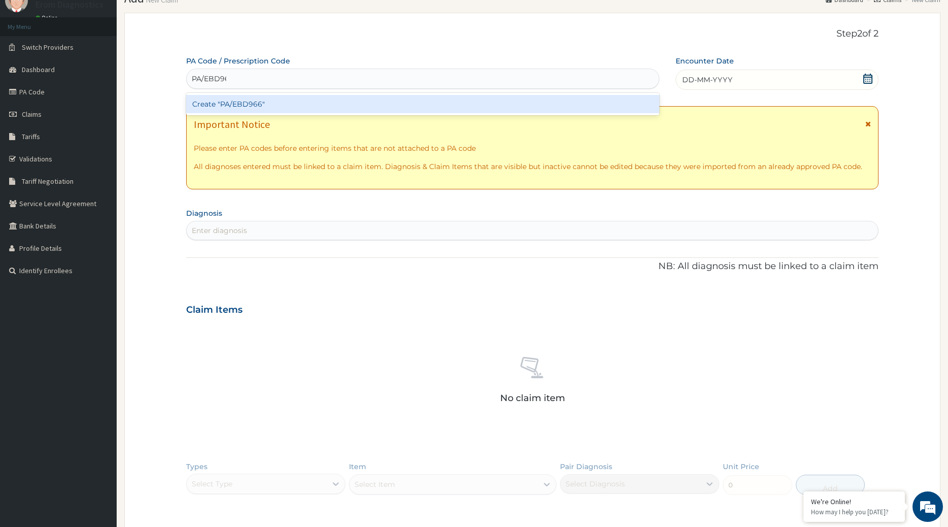
scroll to position [0, 3]
click at [301, 96] on div "Create "PA/EBD966"" at bounding box center [423, 104] width 474 height 18
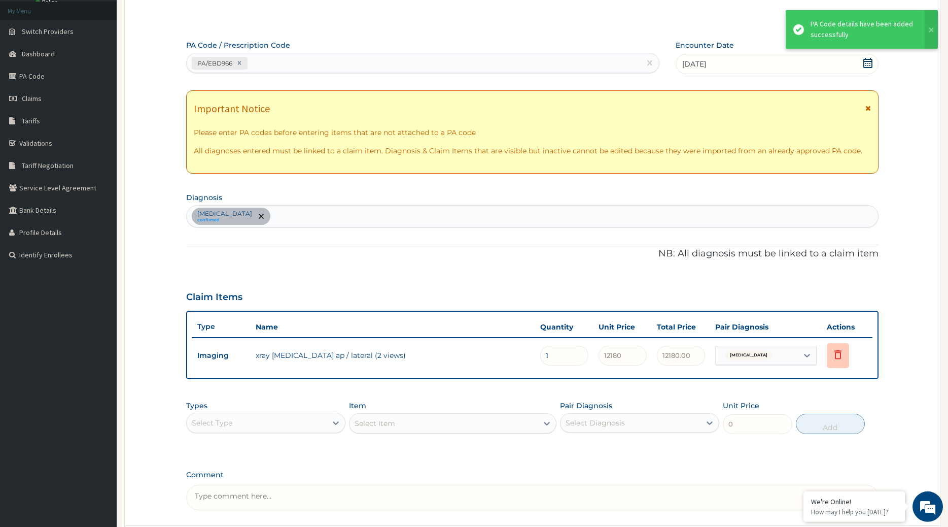
scroll to position [129, 0]
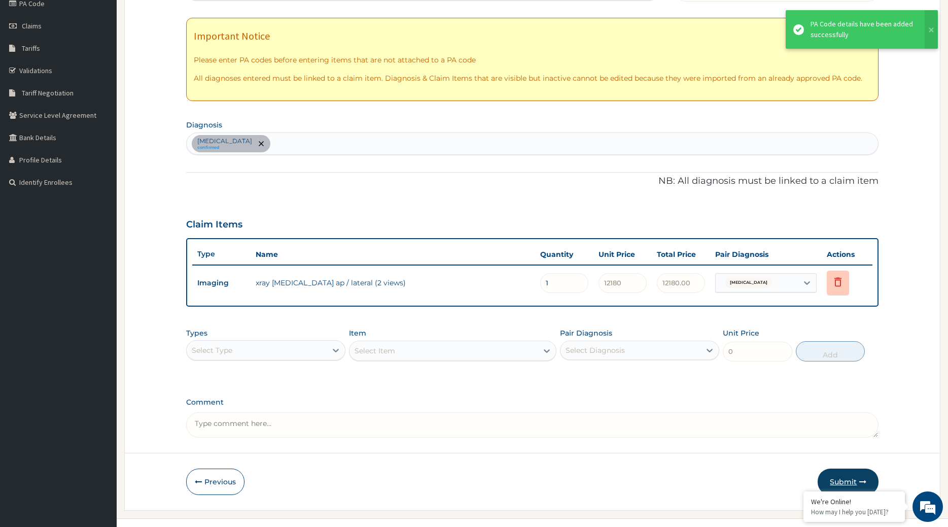
click at [854, 468] on button "Submit" at bounding box center [848, 481] width 61 height 26
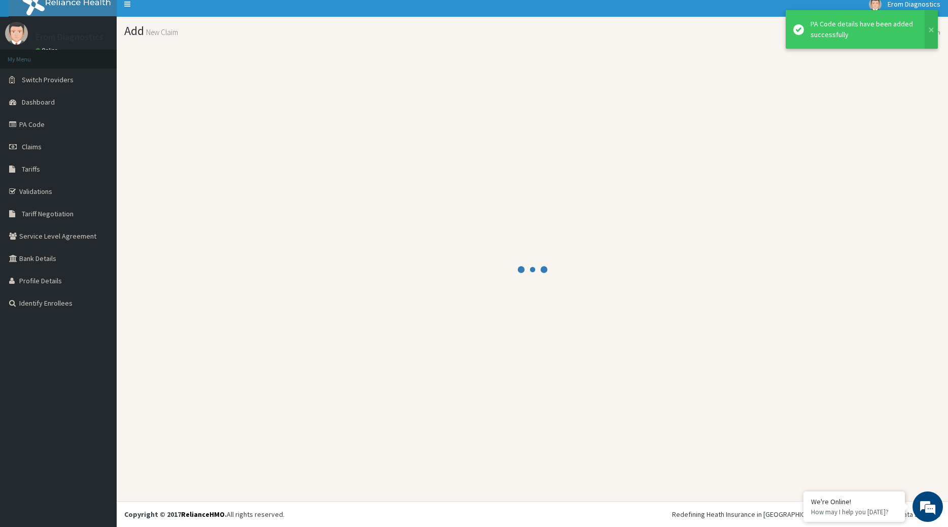
scroll to position [6, 0]
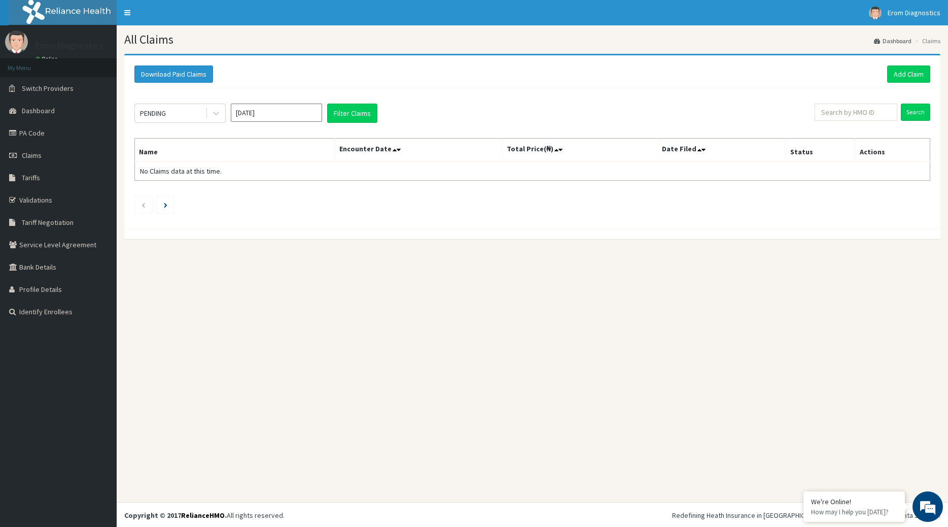
click at [907, 82] on div "Download Paid Claims Add Claim" at bounding box center [532, 74] width 806 height 28
click at [904, 71] on link "Add Claim" at bounding box center [908, 73] width 43 height 17
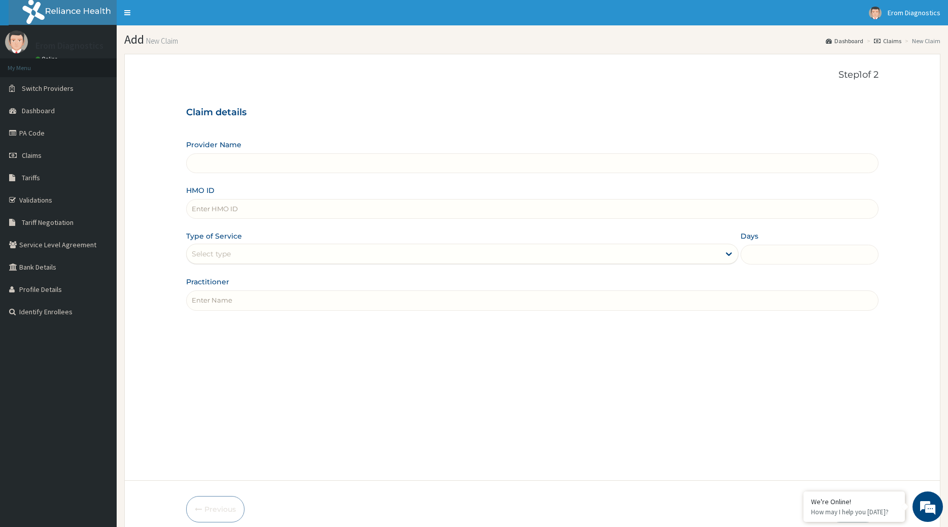
click at [271, 205] on input "HMO ID" at bounding box center [532, 209] width 693 height 20
paste input "Kazeem Ibrahim KSB/11359/A"
type input "Kazeem Ibrahim KSB/11359/A"
type input "Erom Healthcare Diagnostics"
drag, startPoint x: 257, startPoint y: 199, endPoint x: 5, endPoint y: 197, distance: 252.7
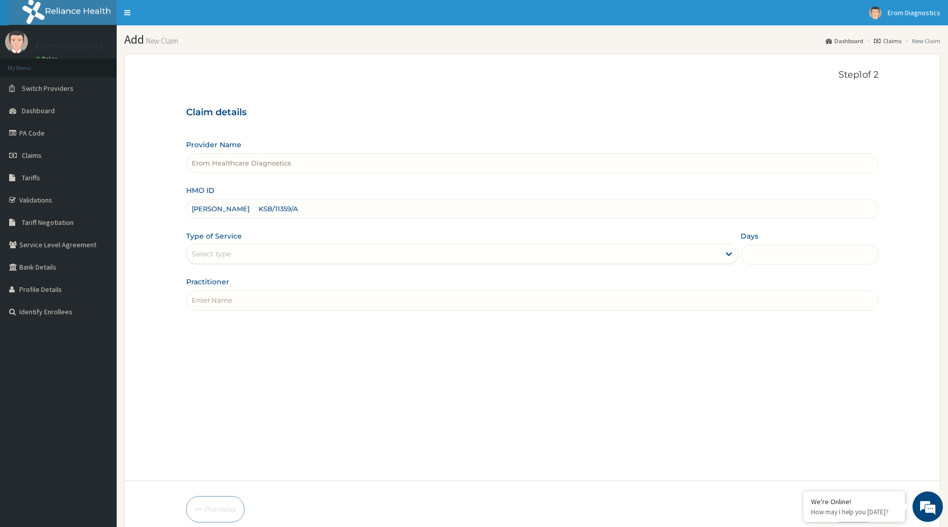
click at [186, 199] on input "Kazeem Ibrahim KSB/11359/A" at bounding box center [532, 209] width 693 height 20
type input "KSB/11359/A"
click at [228, 295] on input "Practitioner" at bounding box center [532, 300] width 693 height 20
paste input "Kazeem Ibrahim"
type input "Kazeem Ibrahim"
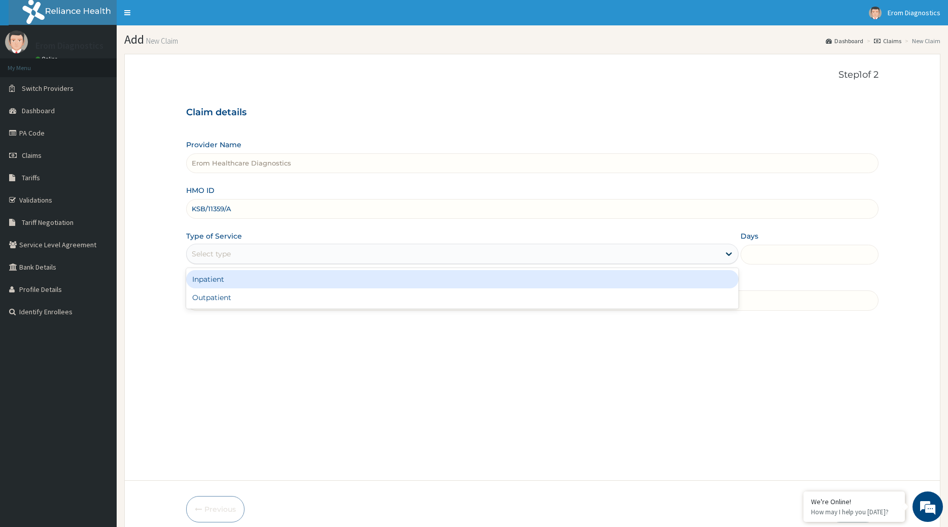
click at [227, 247] on div "Select type" at bounding box center [454, 254] width 534 height 16
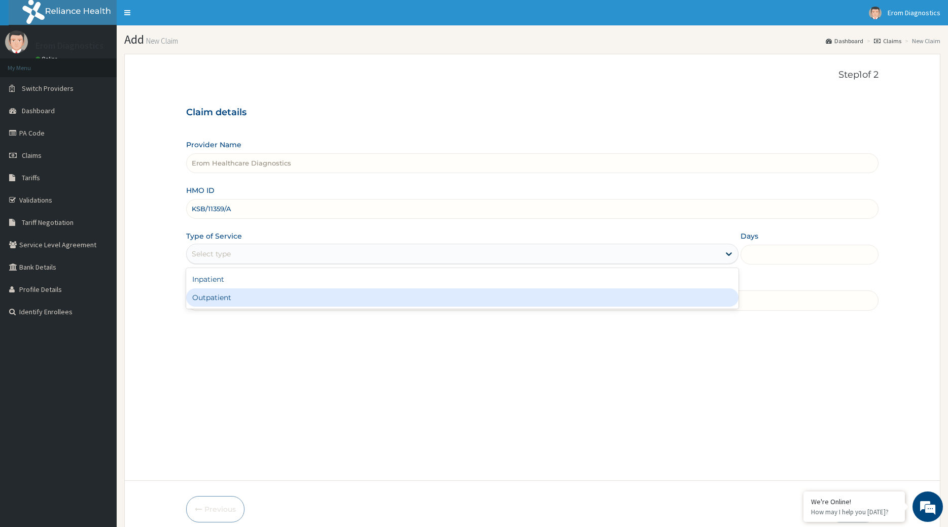
click at [232, 288] on div "Outpatient" at bounding box center [462, 297] width 553 height 18
type input "1"
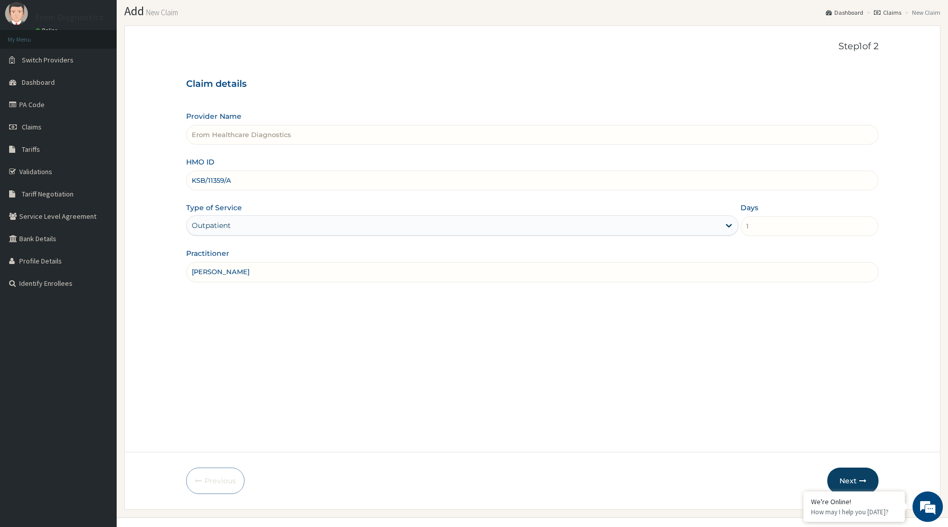
scroll to position [41, 0]
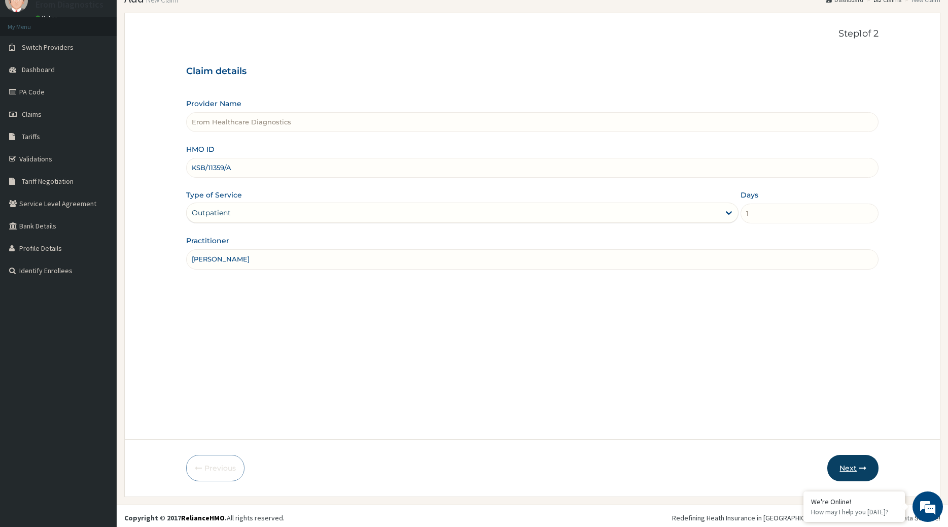
click at [847, 461] on button "Next" at bounding box center [853, 468] width 51 height 26
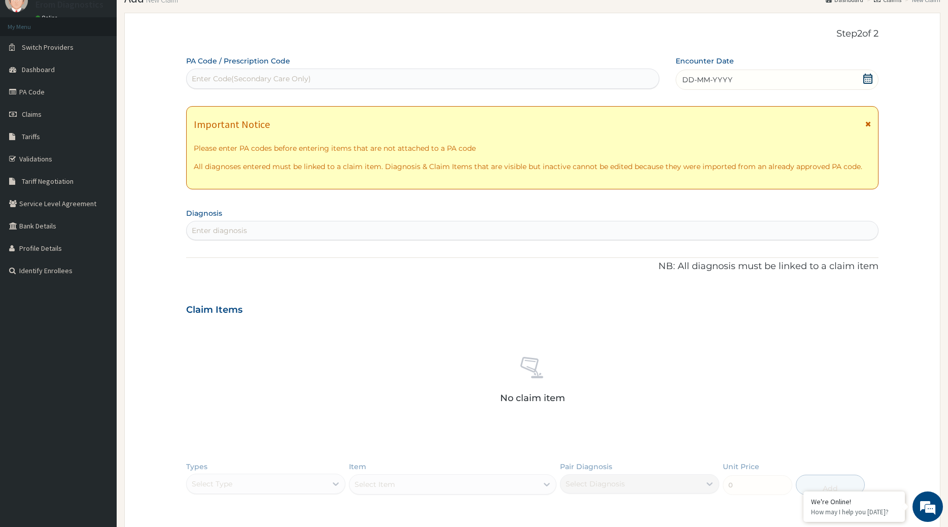
click at [367, 75] on div "Enter Code(Secondary Care Only)" at bounding box center [423, 79] width 473 height 16
paste input "PA/3358BA"
type input "PA/3358BA"
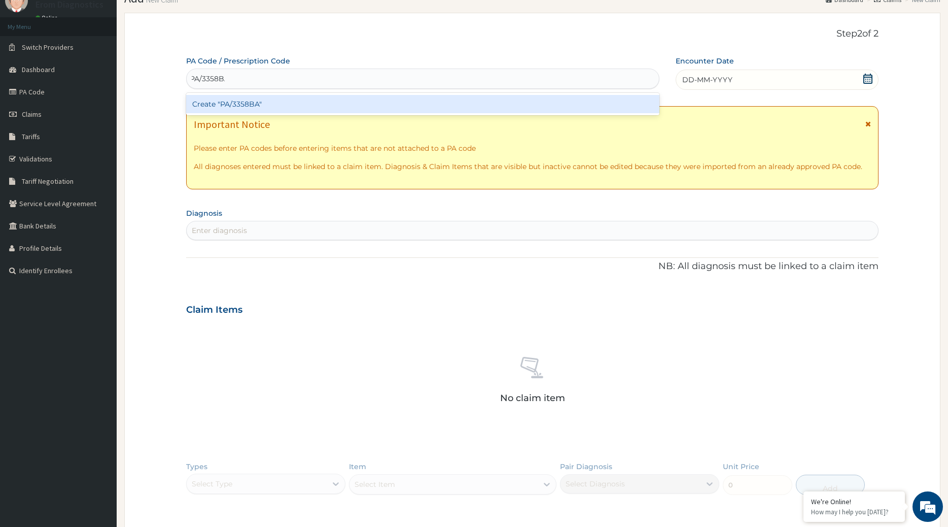
click at [339, 95] on div "Create "PA/3358BA"" at bounding box center [423, 104] width 474 height 18
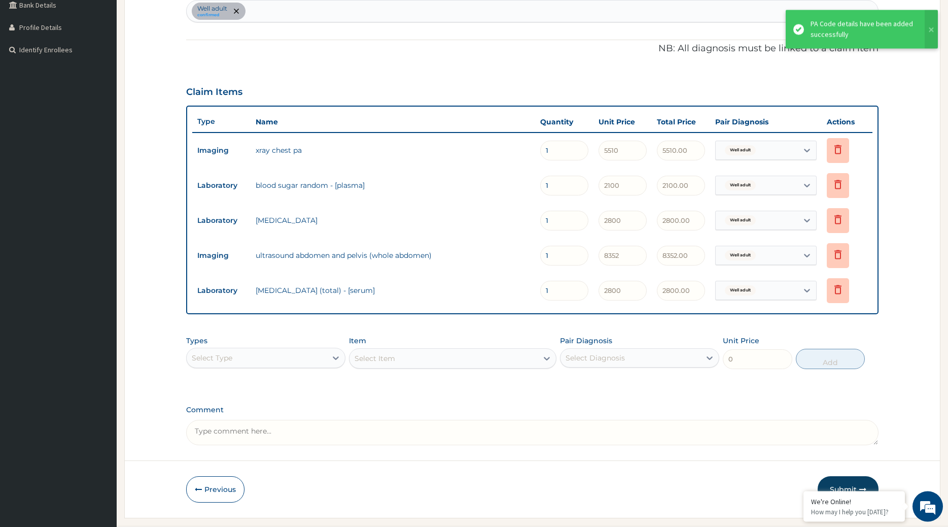
scroll to position [268, 0]
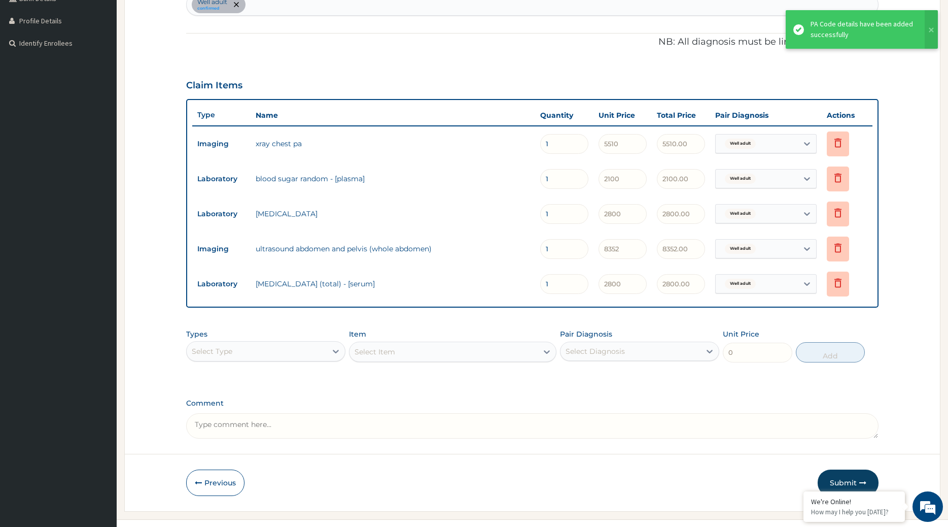
drag, startPoint x: 846, startPoint y: 468, endPoint x: 840, endPoint y: 464, distance: 7.0
click at [846, 469] on button "Submit" at bounding box center [848, 482] width 61 height 26
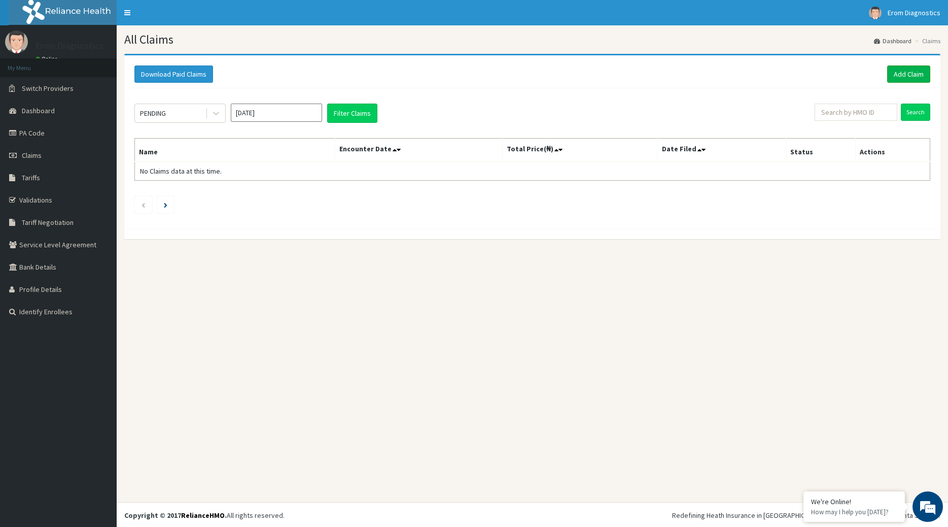
click at [923, 76] on link "Add Claim" at bounding box center [908, 73] width 43 height 17
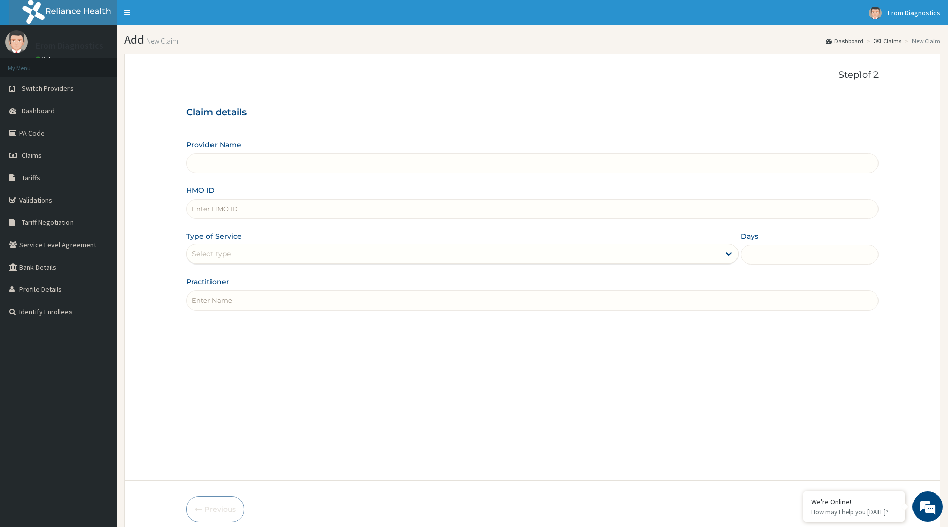
click at [248, 199] on input "HMO ID" at bounding box center [532, 209] width 693 height 20
paste input "[PERSON_NAME] ONC/10074/A"
type input "[PERSON_NAME] ONC/10074/A"
type input "Erom Healthcare Diagnostics"
drag, startPoint x: 245, startPoint y: 205, endPoint x: 27, endPoint y: 191, distance: 218.1
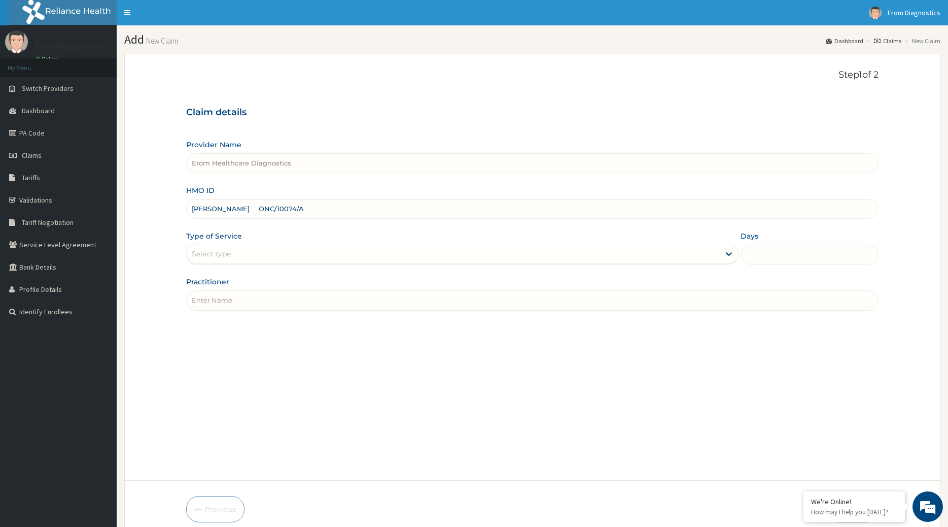
click at [186, 199] on input "Joy Mbachu ONC/10074/A" at bounding box center [532, 209] width 693 height 20
type input "ONC/10074/A"
click at [205, 290] on input "Practitioner" at bounding box center [532, 300] width 693 height 20
paste input "Joy Mbachu"
type input "Joy Mbachu"
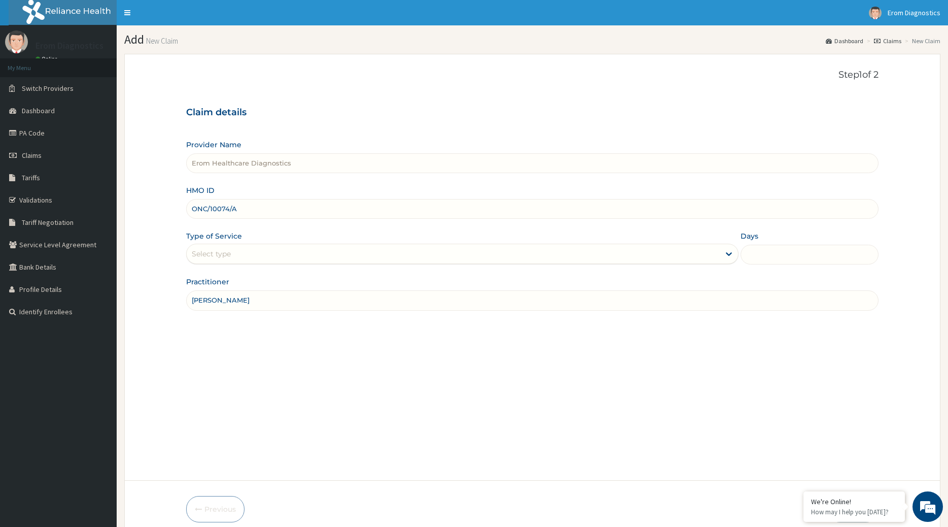
click at [232, 244] on div "Select type" at bounding box center [462, 254] width 553 height 20
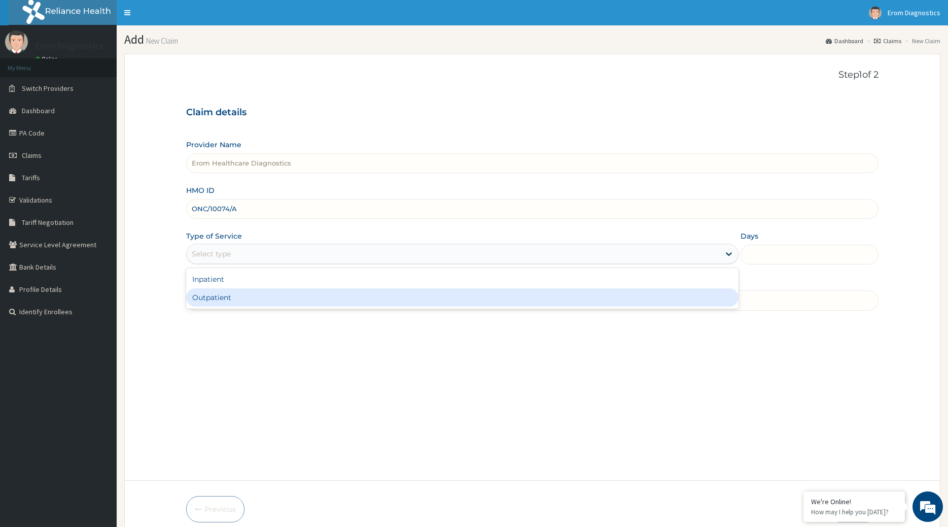
click at [217, 288] on div "Outpatient" at bounding box center [462, 297] width 553 height 18
type input "1"
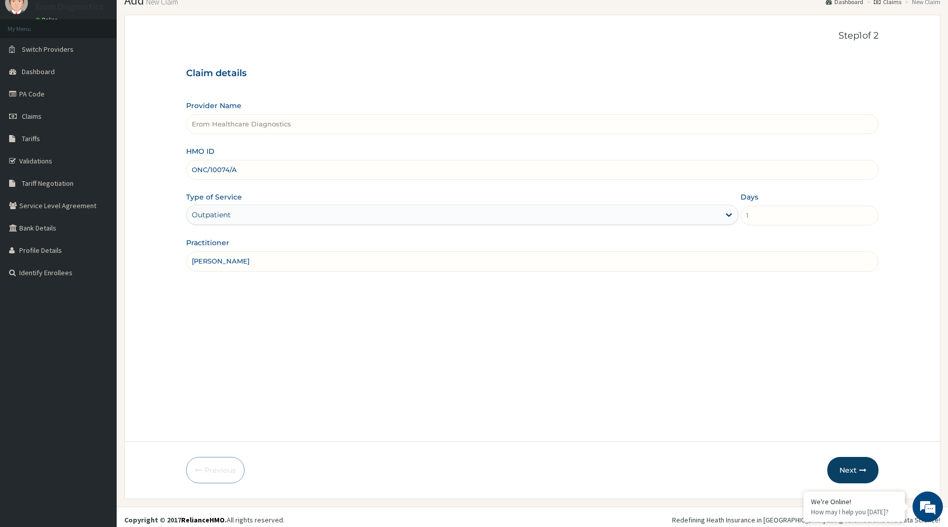
scroll to position [41, 0]
click at [835, 467] on button "Next" at bounding box center [853, 468] width 51 height 26
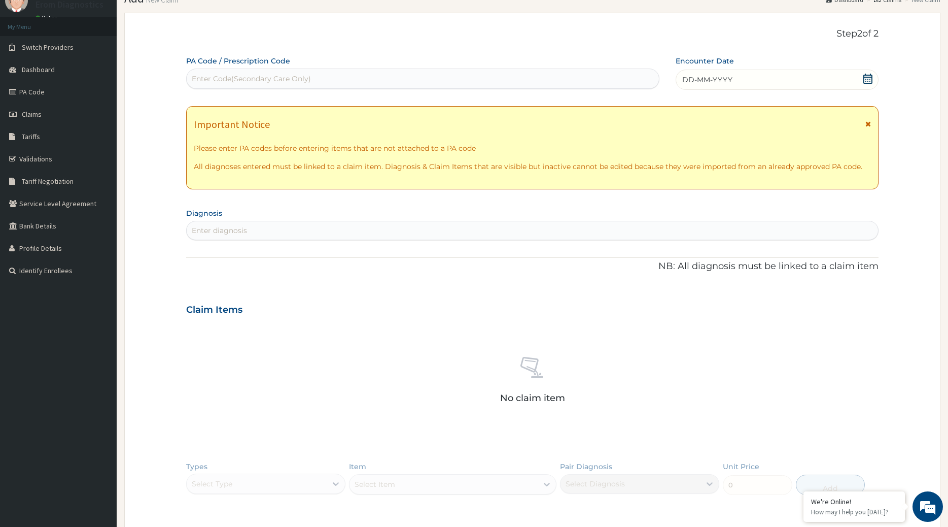
scroll to position [0, 0]
click at [295, 75] on div "Enter Code(Secondary Care Only)" at bounding box center [251, 79] width 119 height 10
paste input "PA/42849D"
type input "PA/42849D"
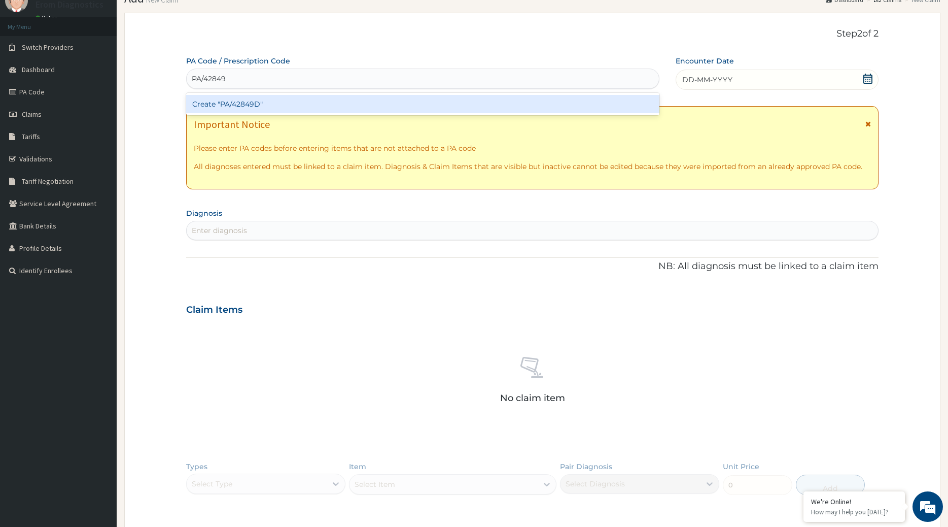
scroll to position [0, 3]
click at [312, 96] on div "Create "PA/42849D"" at bounding box center [423, 104] width 474 height 18
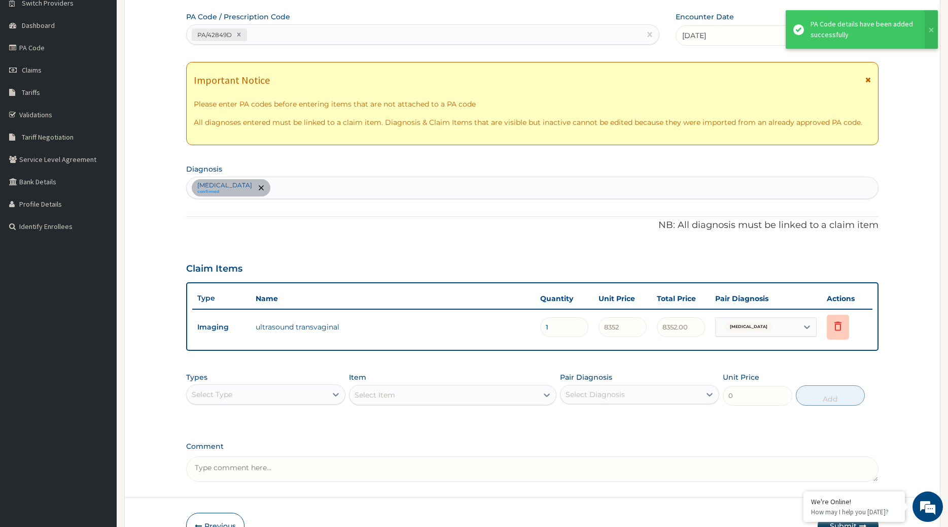
scroll to position [129, 0]
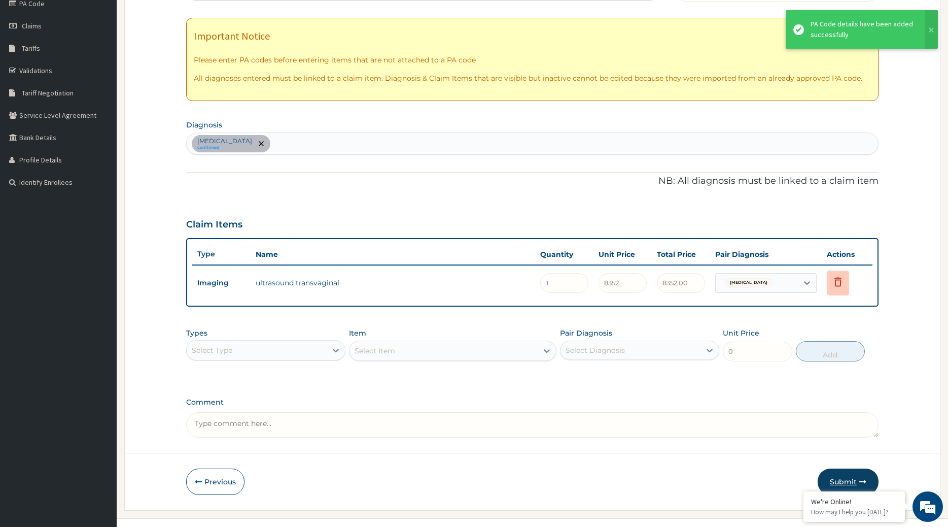
click at [861, 468] on button "Submit" at bounding box center [848, 481] width 61 height 26
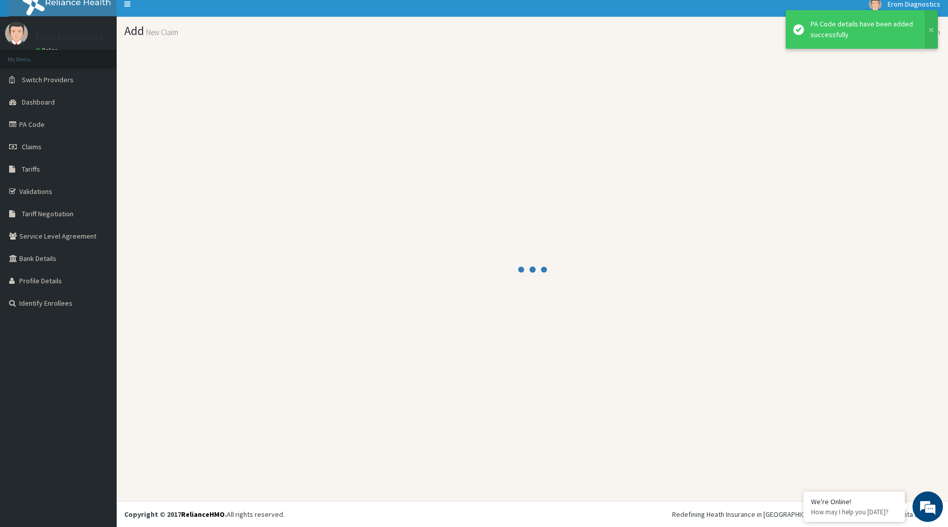
scroll to position [6, 0]
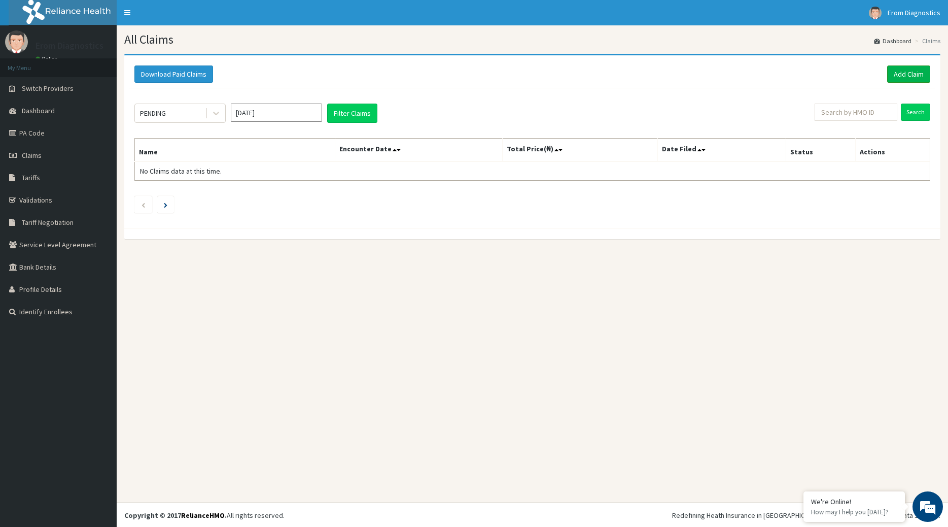
click at [911, 75] on link "Add Claim" at bounding box center [908, 73] width 43 height 17
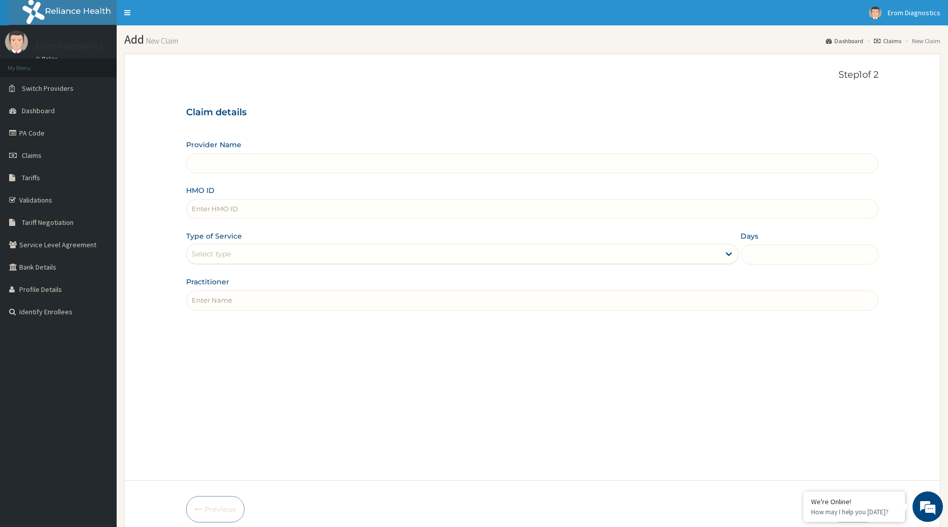
type input "Erom Healthcare Diagnostics"
click at [206, 203] on input "HMO ID" at bounding box center [532, 209] width 693 height 20
paste input "Uche Emmanuel Nwosu ago/10276/b"
drag, startPoint x: 282, startPoint y: 200, endPoint x: 58, endPoint y: 195, distance: 224.3
click at [186, 199] on input "Uche Emmanuel Nwosu ago/10276/b" at bounding box center [532, 209] width 693 height 20
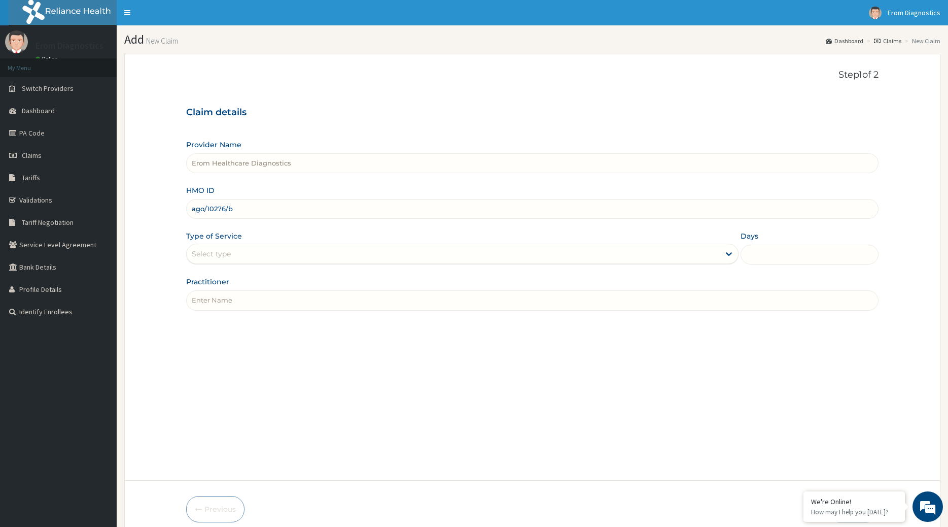
type input "ago/10276/b"
click at [212, 296] on input "Practitioner" at bounding box center [532, 300] width 693 height 20
paste input "Uche Emmanuel Nwosu"
type input "Uche Emmanuel Nwosu"
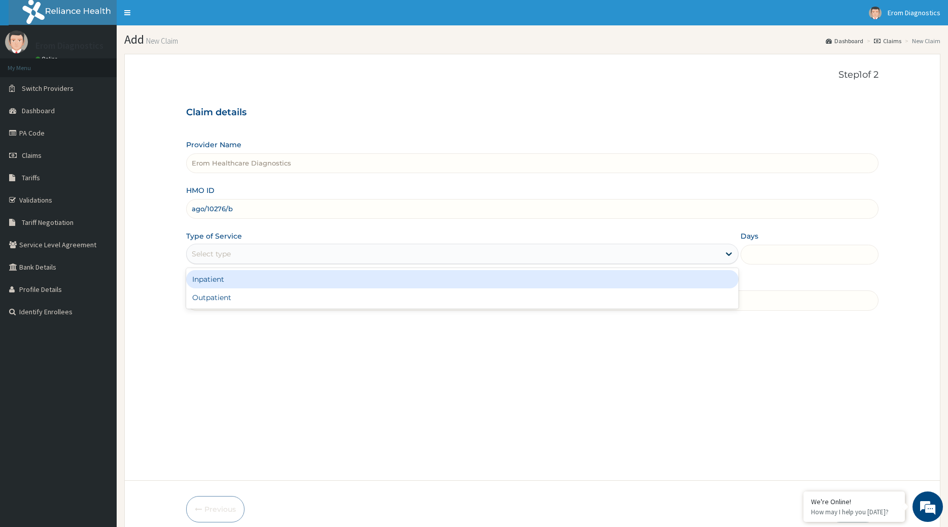
click at [216, 252] on div "Select type" at bounding box center [454, 254] width 534 height 16
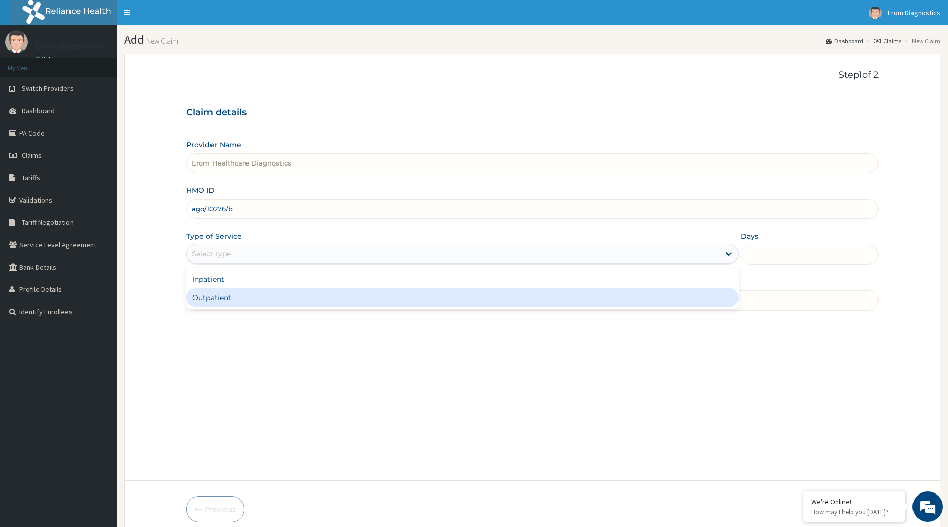
click at [212, 288] on div "Outpatient" at bounding box center [462, 297] width 553 height 18
type input "1"
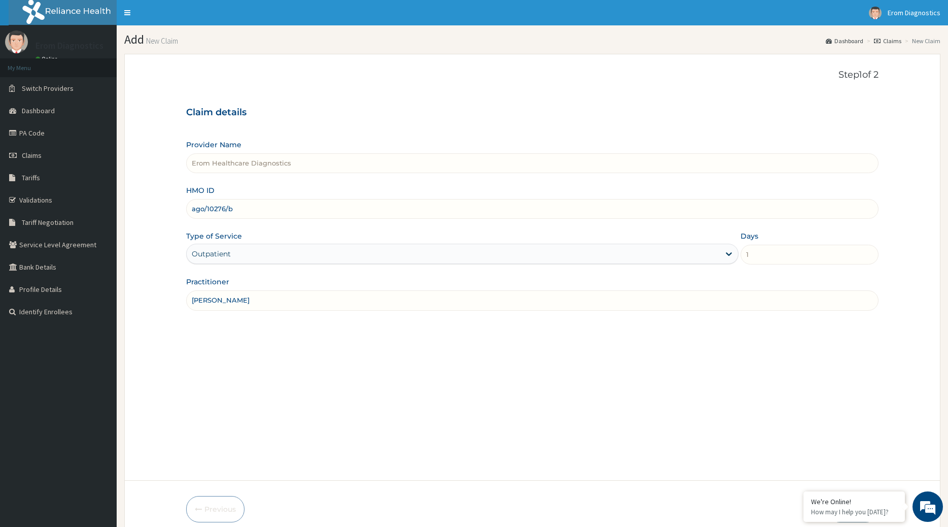
scroll to position [41, 0]
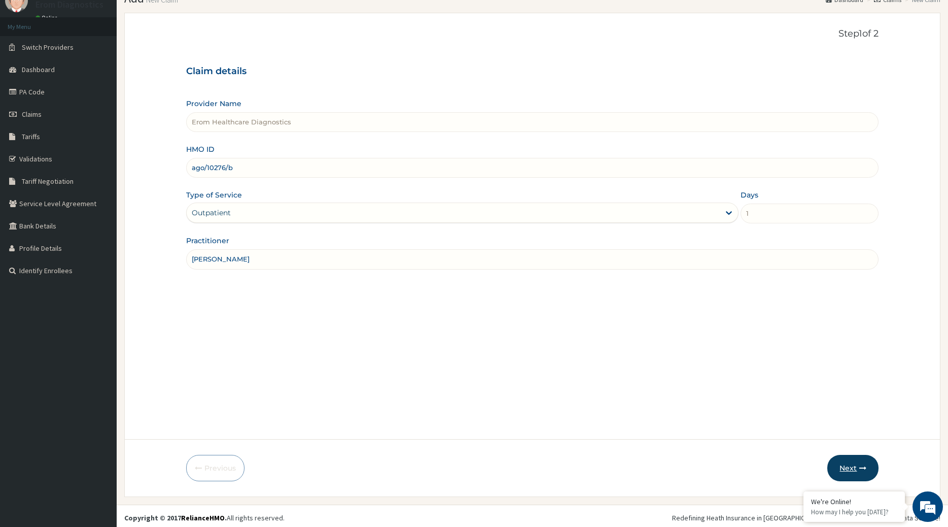
click at [853, 465] on button "Next" at bounding box center [853, 468] width 51 height 26
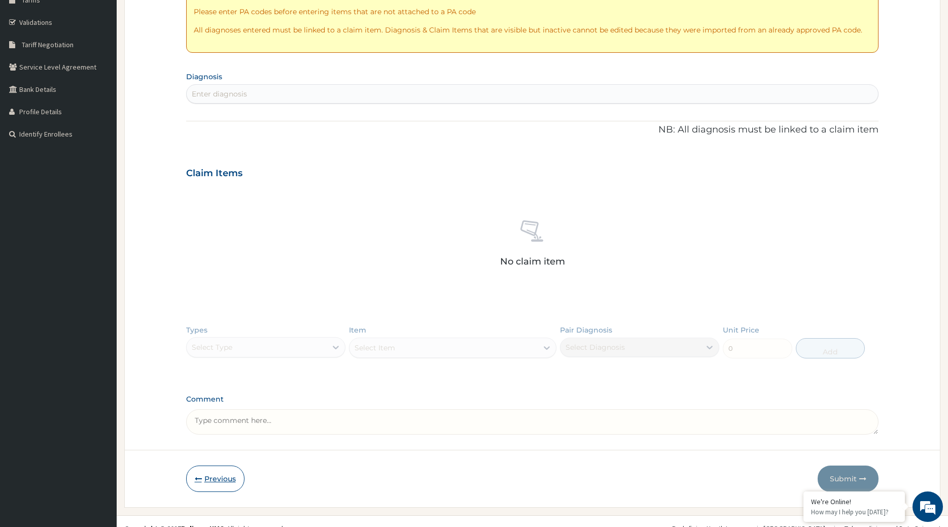
click at [224, 467] on button "Previous" at bounding box center [215, 478] width 58 height 26
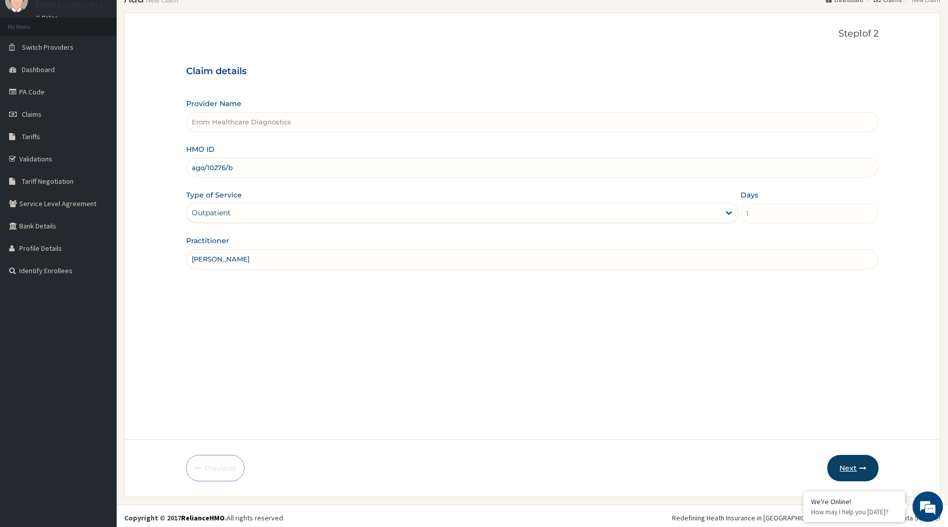
click at [858, 465] on button "Next" at bounding box center [853, 468] width 51 height 26
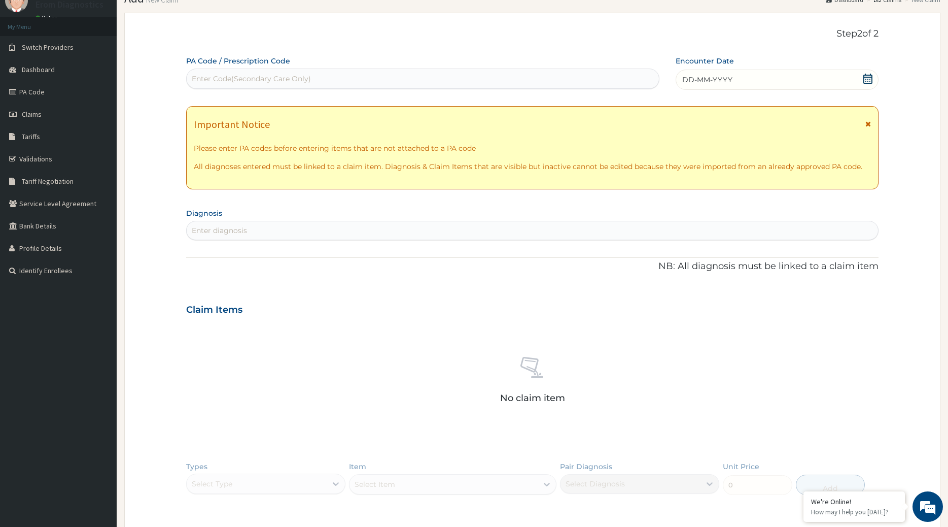
click at [256, 74] on div "Enter Code(Secondary Care Only)" at bounding box center [251, 79] width 119 height 10
paste input "PA/0DF0DB"
type input "PA/0DF0DB"
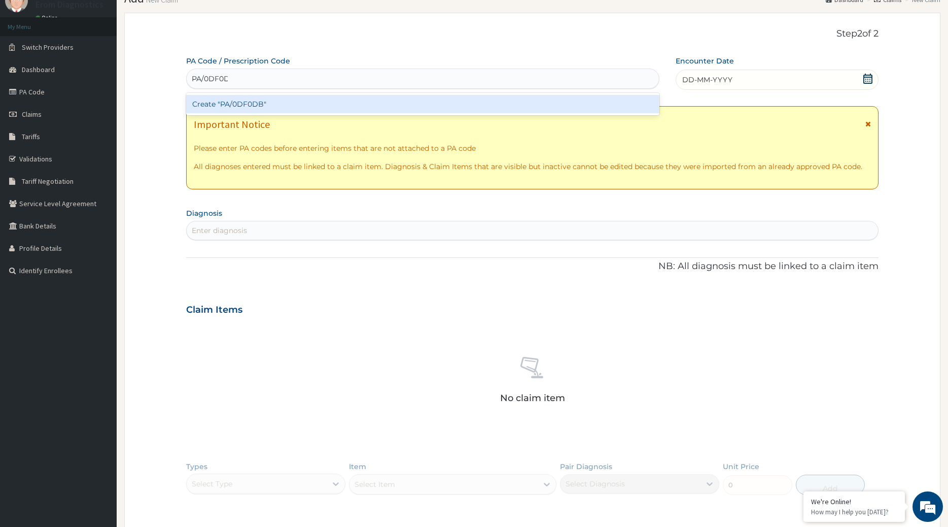
scroll to position [0, 3]
click at [247, 99] on div "Create "PA/0DF0DB"" at bounding box center [423, 104] width 474 height 18
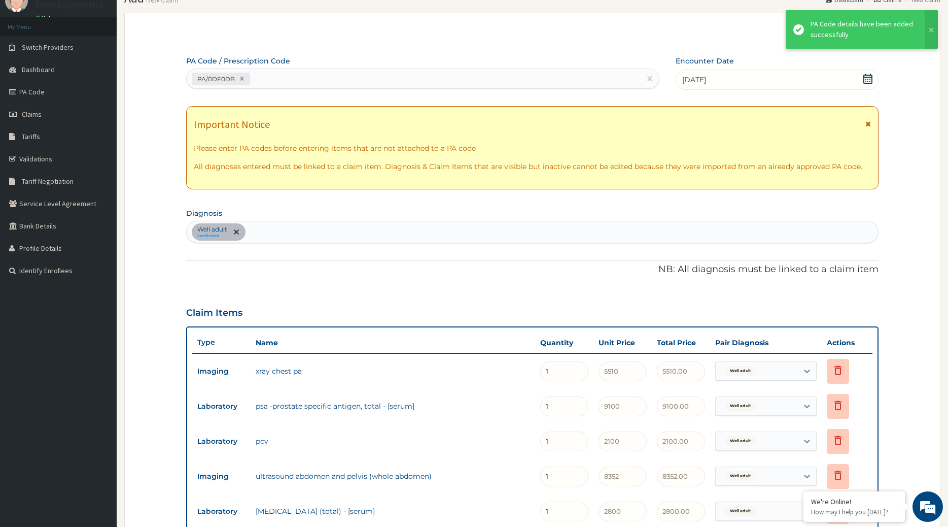
scroll to position [303, 0]
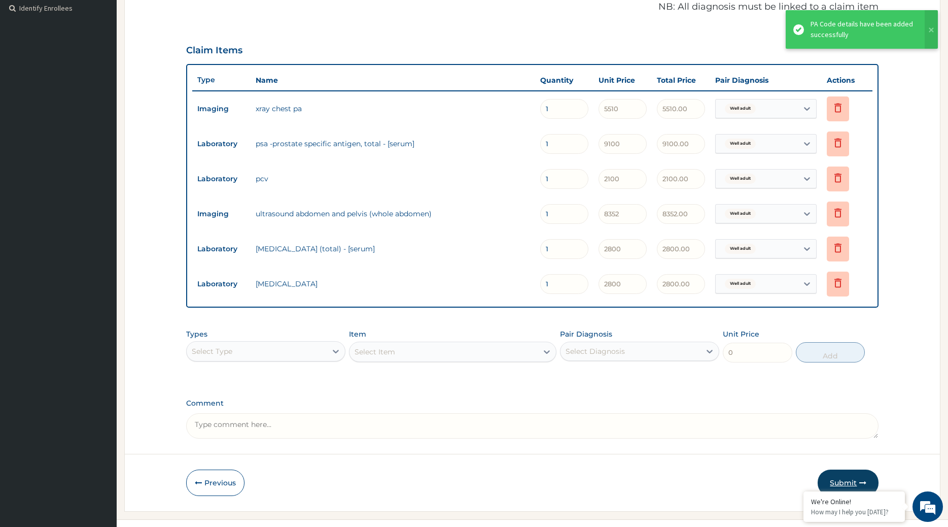
click at [841, 469] on button "Submit" at bounding box center [848, 482] width 61 height 26
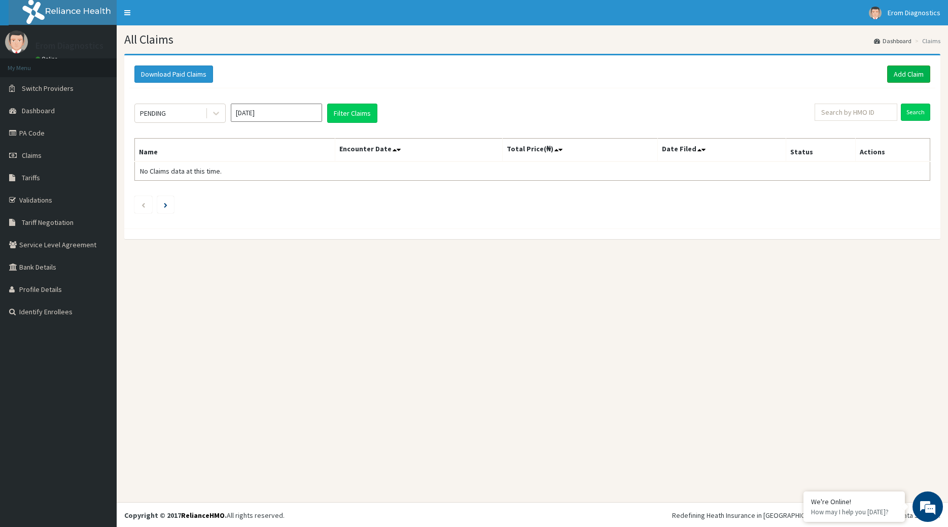
click at [912, 65] on link "Add Claim" at bounding box center [908, 73] width 43 height 17
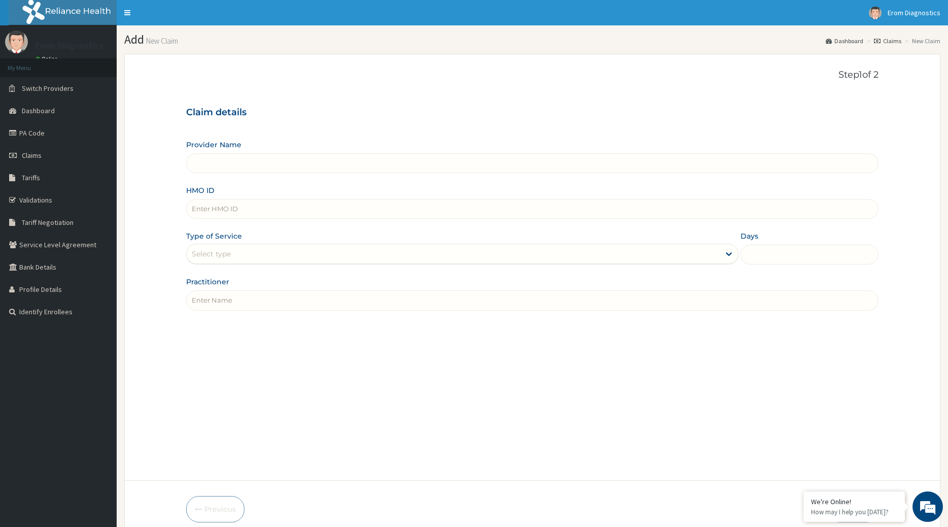
click at [239, 201] on input "HMO ID" at bounding box center [532, 209] width 693 height 20
paste input "[PERSON_NAME] AGO/10151/D"
type input "[PERSON_NAME] AGO/10151/D"
type input "Erom Healthcare Diagnostics"
drag, startPoint x: 245, startPoint y: 199, endPoint x: 130, endPoint y: 222, distance: 116.8
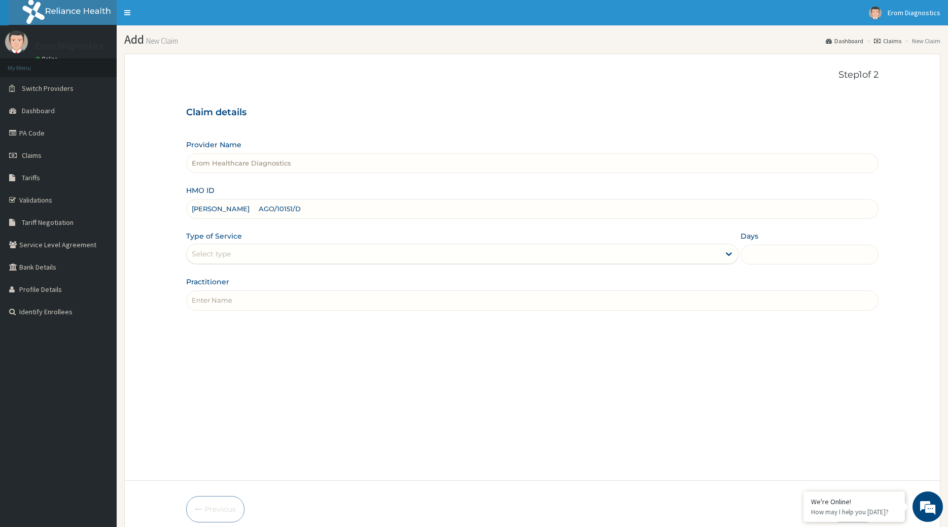
click at [186, 219] on input "[PERSON_NAME] AGO/10151/D" at bounding box center [532, 209] width 693 height 20
type input "AGO/10151/D"
click at [201, 293] on input "Practitioner" at bounding box center [532, 300] width 693 height 20
paste input "[PERSON_NAME]"
type input "[PERSON_NAME]"
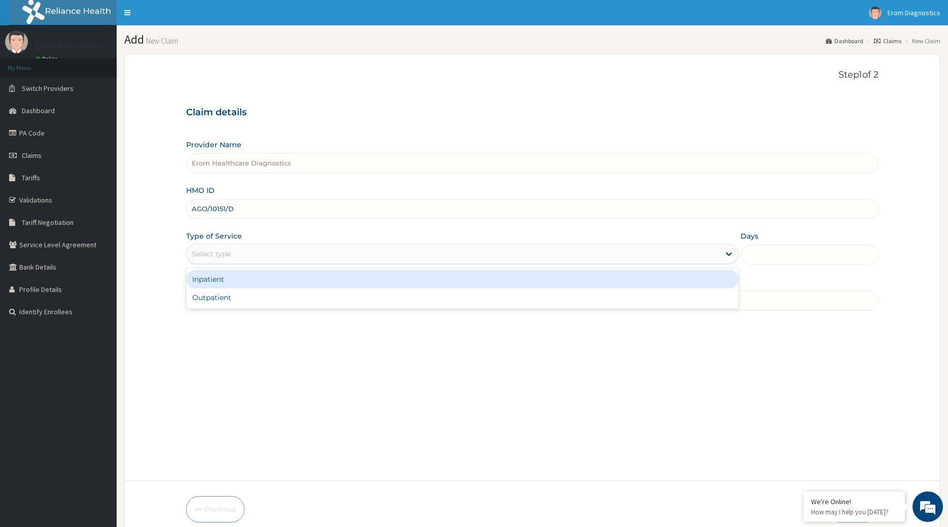
click at [233, 250] on div "Select type" at bounding box center [454, 254] width 534 height 16
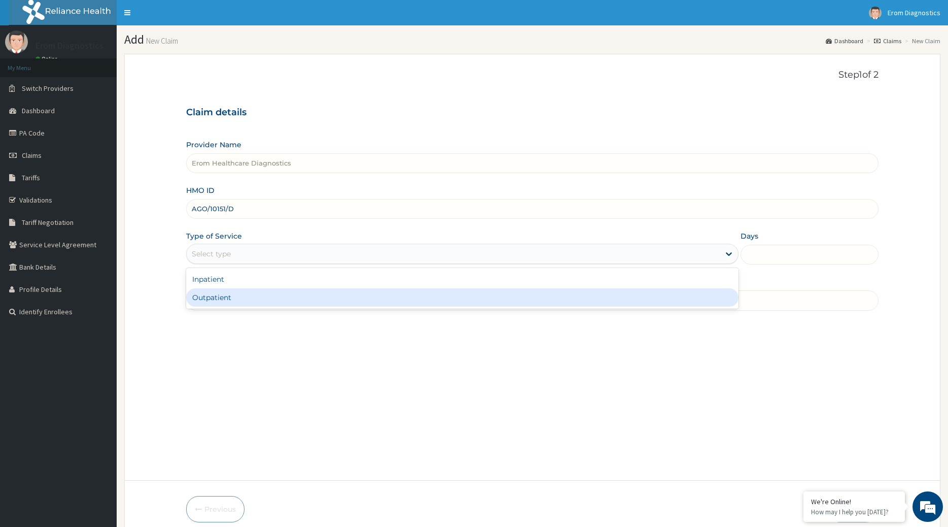
click at [218, 288] on div "Outpatient" at bounding box center [462, 297] width 553 height 18
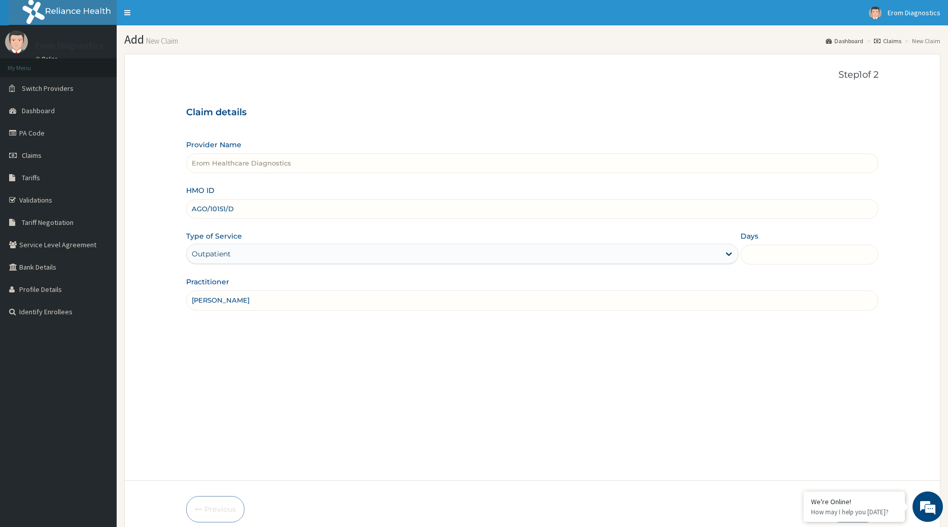
type input "1"
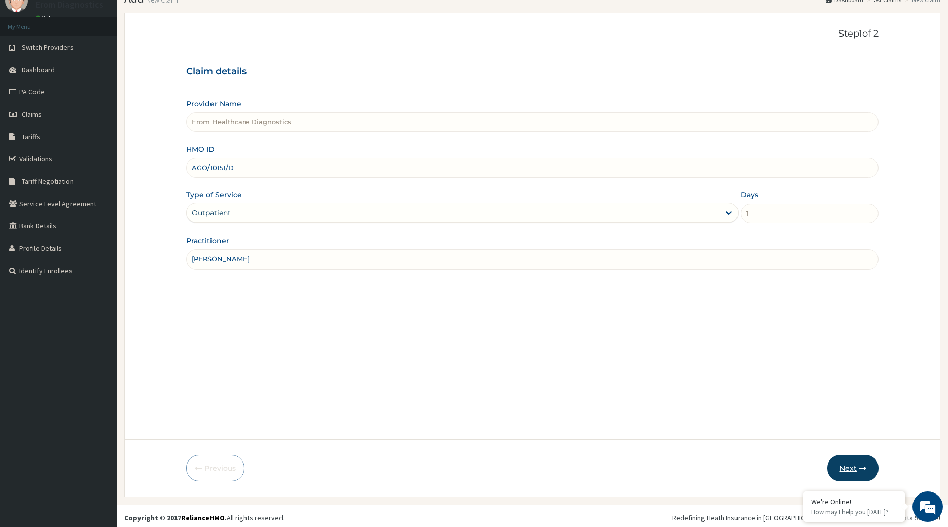
click at [840, 464] on button "Next" at bounding box center [853, 468] width 51 height 26
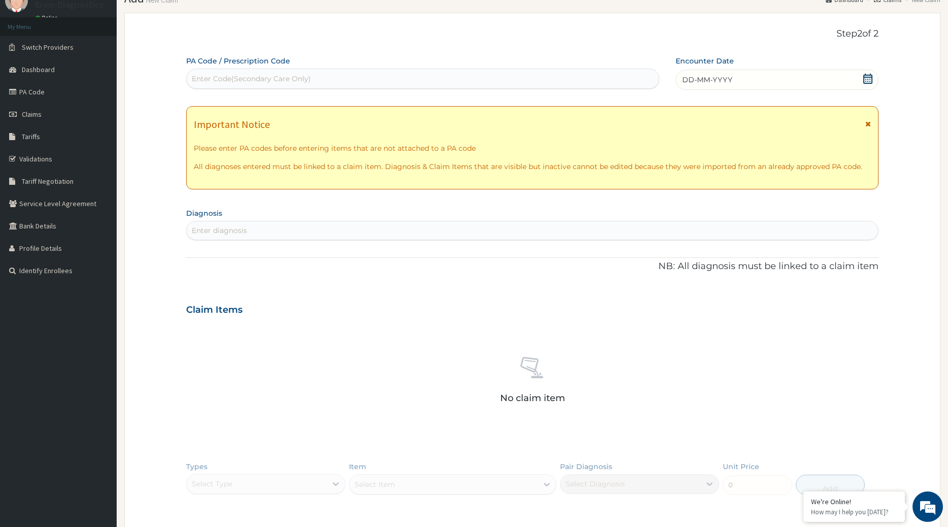
click at [389, 80] on div "Enter Code(Secondary Care Only)" at bounding box center [423, 79] width 473 height 16
paste input "PA/C215E1"
type input "PA/C215E1"
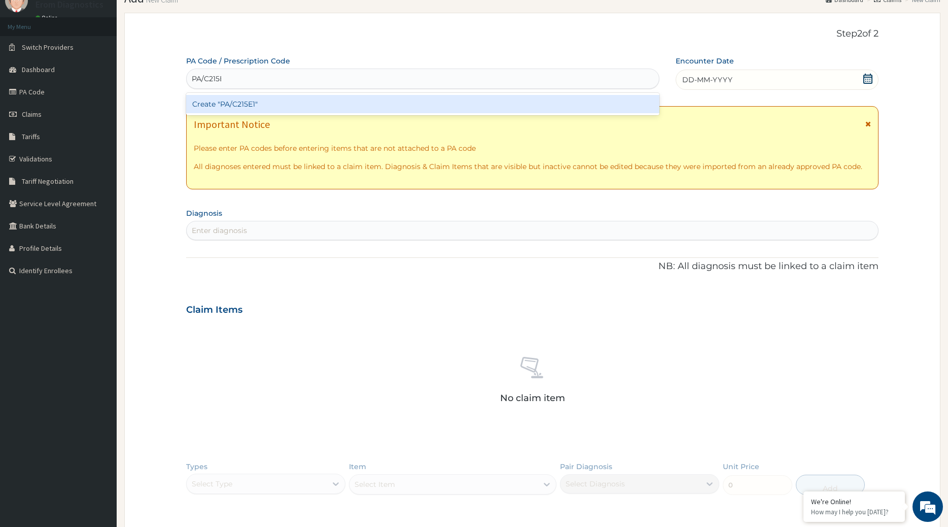
scroll to position [0, 2]
click at [266, 100] on div "Create "PA/C215E1"" at bounding box center [423, 104] width 474 height 18
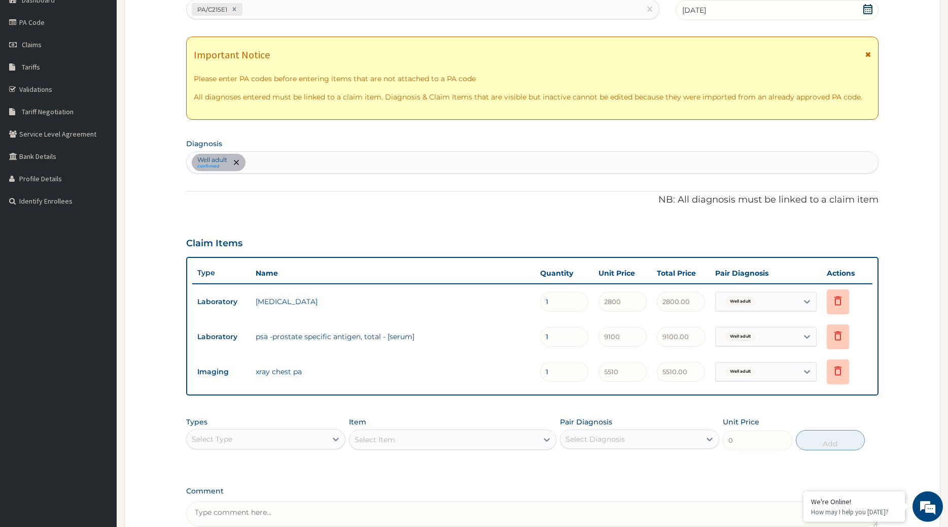
scroll to position [199, 0]
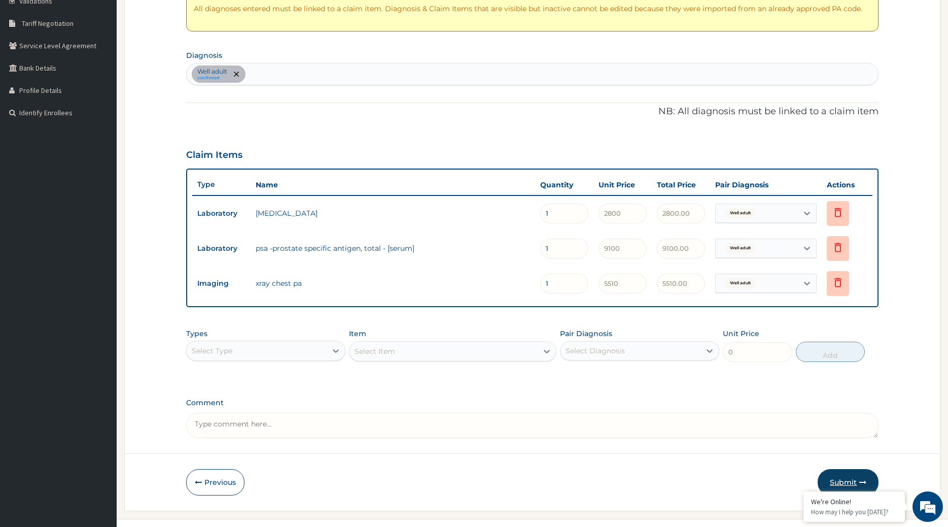
click at [860, 469] on button "Submit" at bounding box center [848, 482] width 61 height 26
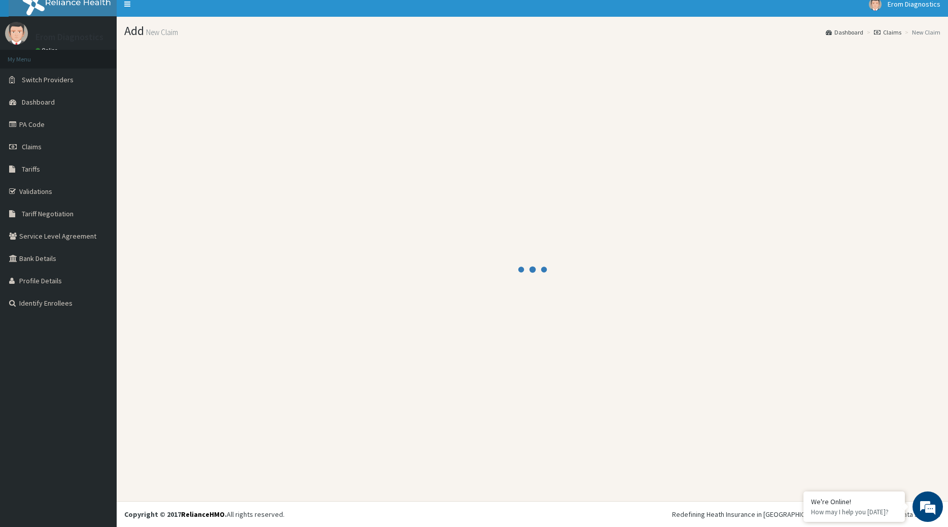
scroll to position [6, 0]
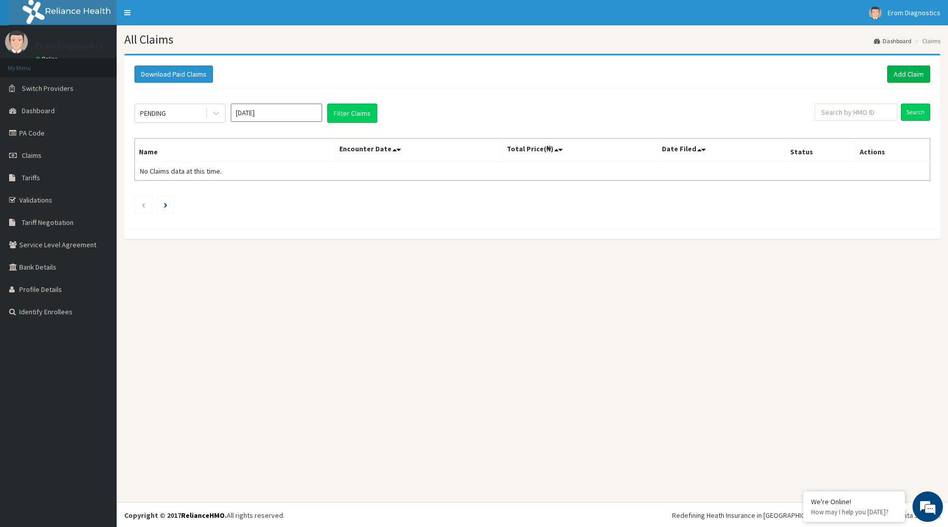
click at [906, 72] on link "Add Claim" at bounding box center [908, 73] width 43 height 17
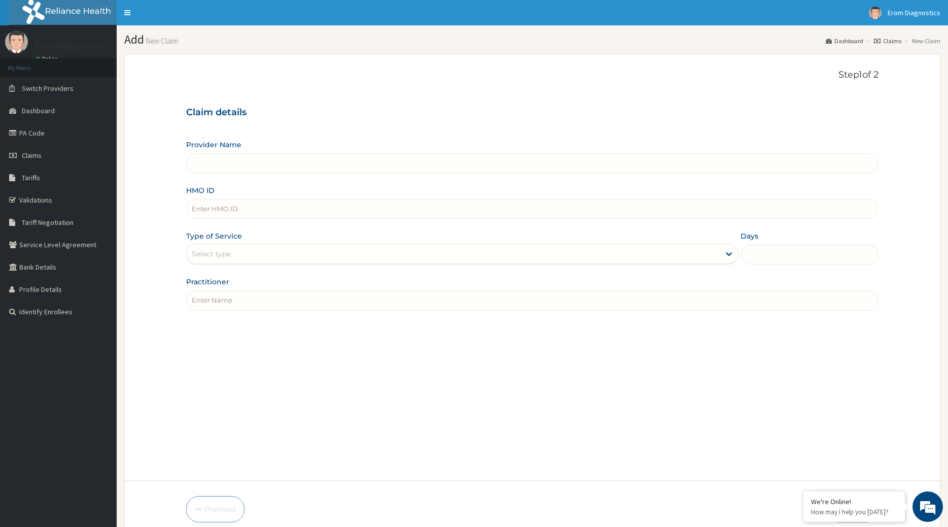
click at [211, 199] on input "HMO ID" at bounding box center [532, 209] width 693 height 20
type input "Erom Healthcare Diagnostics"
paste input "[PERSON_NAME] CHL/11292/A"
drag, startPoint x: 257, startPoint y: 201, endPoint x: 66, endPoint y: 203, distance: 190.3
click at [186, 203] on input "[PERSON_NAME] CHL/11292/A" at bounding box center [532, 209] width 693 height 20
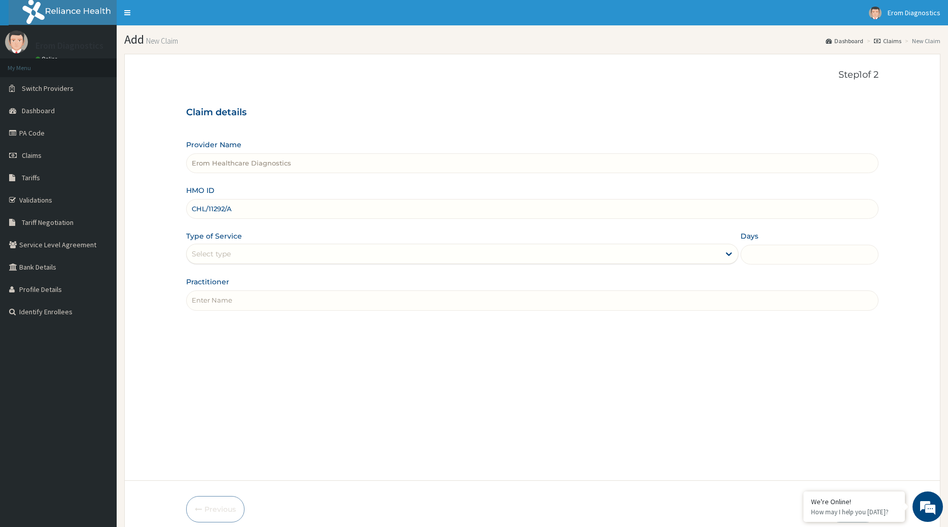
type input "CHL/11292/A"
click at [217, 293] on input "Practitioner" at bounding box center [532, 300] width 693 height 20
paste input "[PERSON_NAME]"
type input "[PERSON_NAME]"
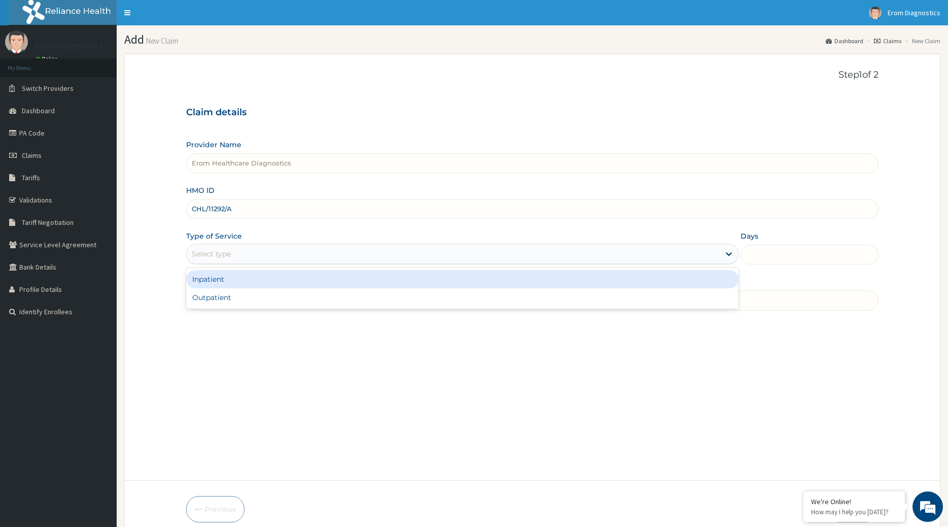
click at [233, 251] on div "Select type" at bounding box center [454, 254] width 534 height 16
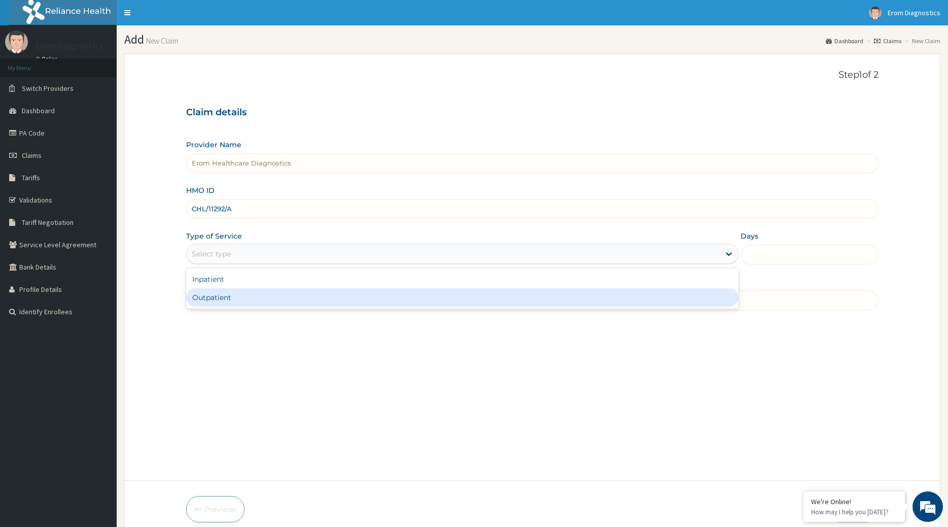
click at [232, 288] on div "Outpatient" at bounding box center [462, 297] width 553 height 18
type input "1"
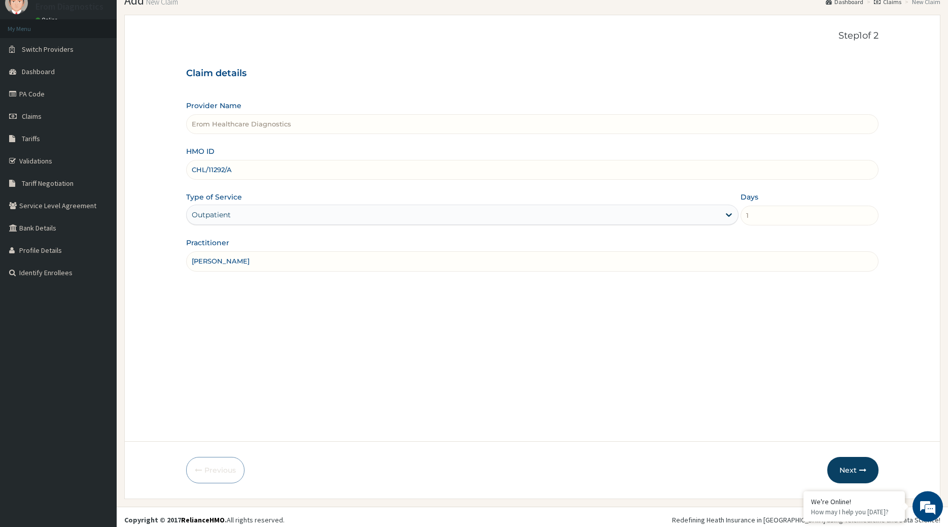
scroll to position [41, 0]
click at [838, 460] on button "Next" at bounding box center [853, 468] width 51 height 26
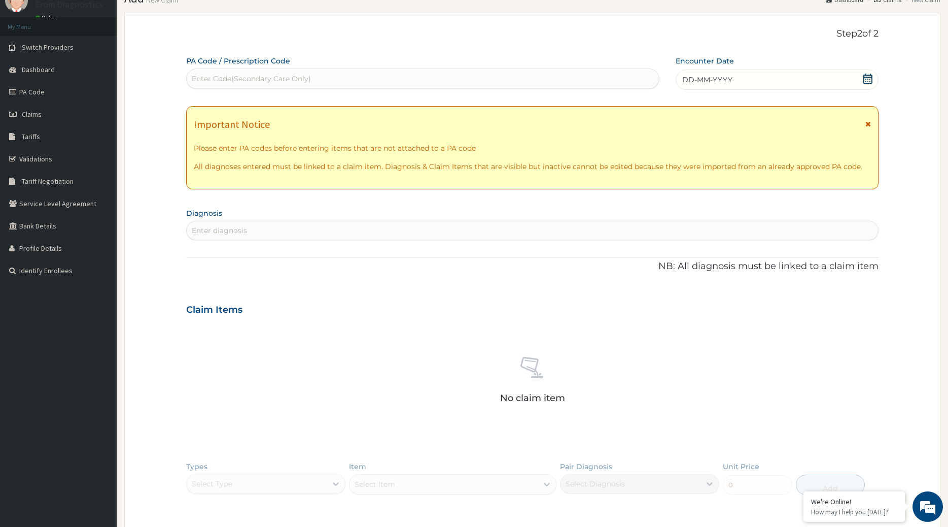
click at [224, 76] on div "Enter Code(Secondary Care Only)" at bounding box center [251, 79] width 119 height 10
paste input "PA/B6A93E"
type input "PA/B6A93E"
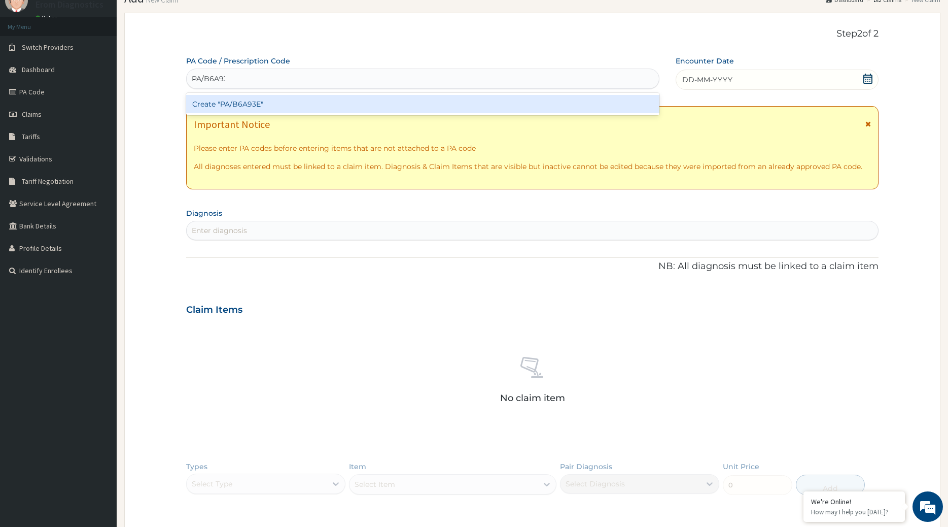
scroll to position [0, 3]
click at [232, 98] on div "Create "PA/B6A93E"" at bounding box center [423, 104] width 474 height 18
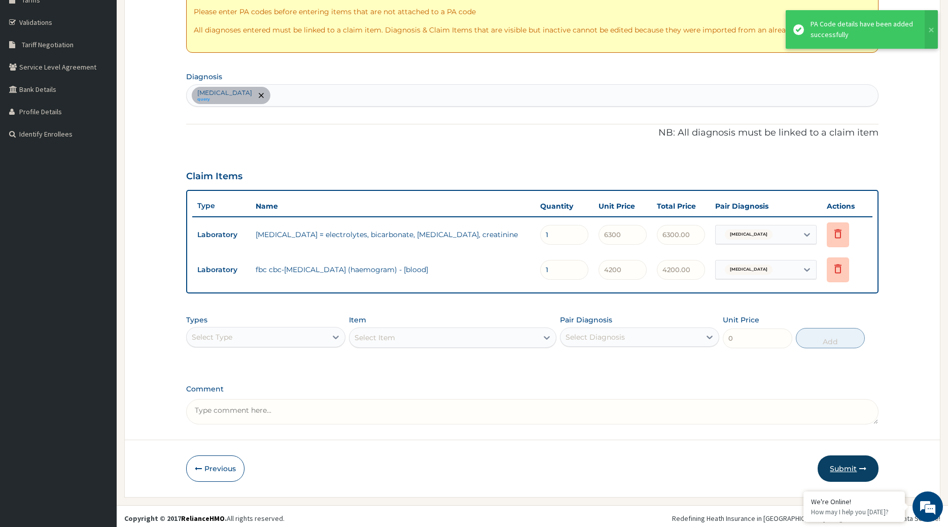
scroll to position [164, 0]
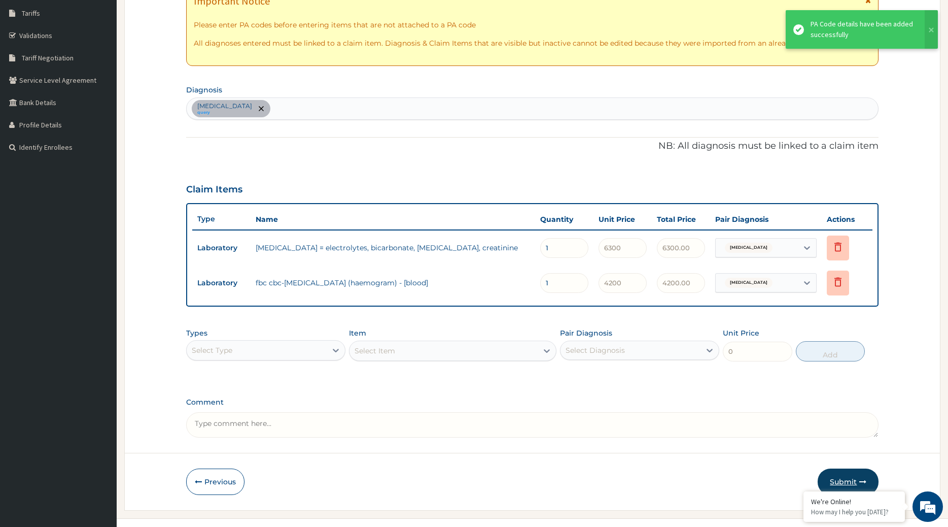
click at [831, 468] on button "Submit" at bounding box center [848, 481] width 61 height 26
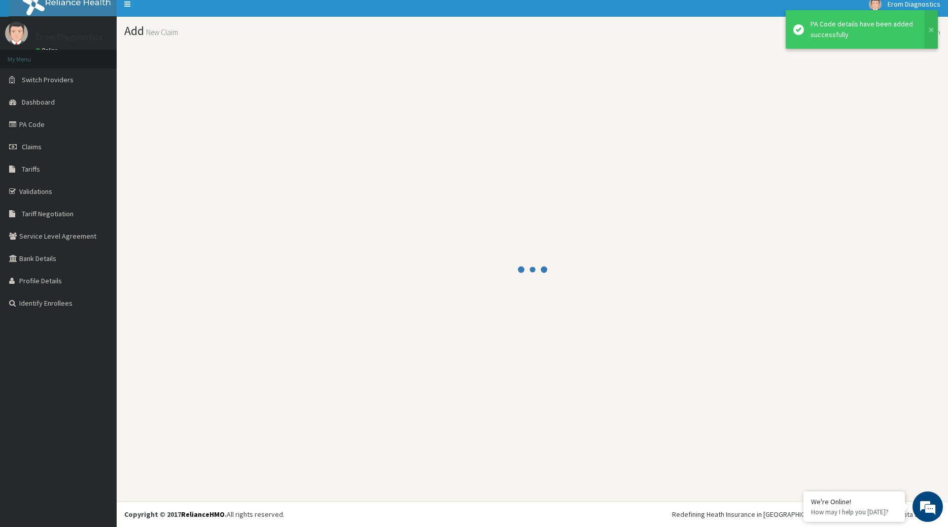
scroll to position [6, 0]
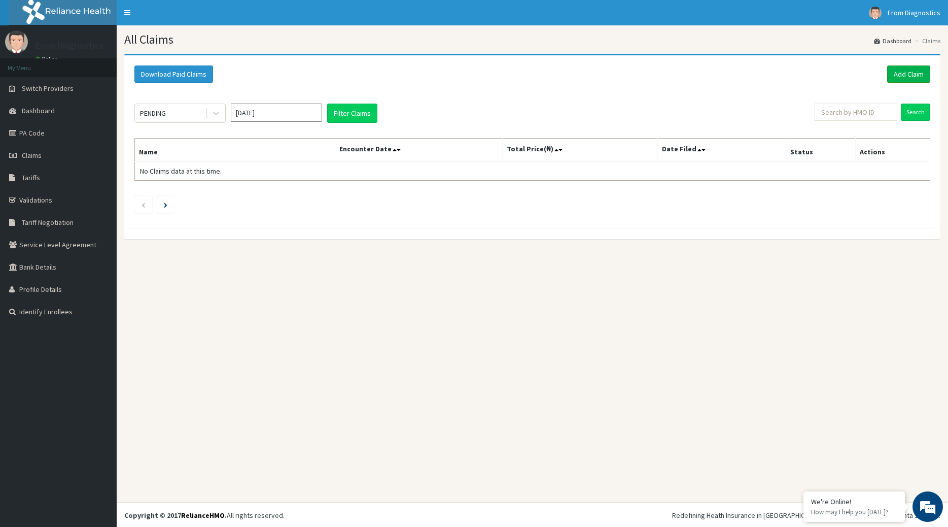
click at [893, 75] on link "Add Claim" at bounding box center [908, 73] width 43 height 17
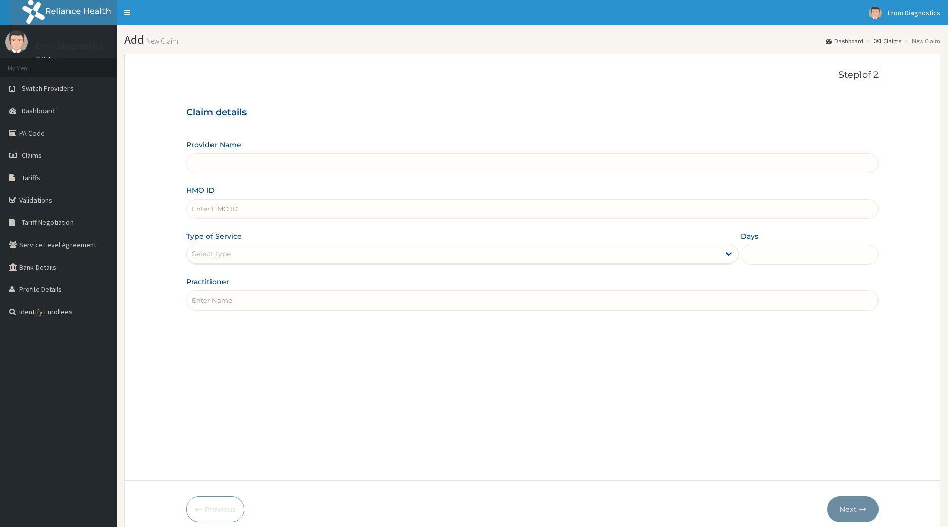
click at [250, 159] on input "Provider Name" at bounding box center [532, 163] width 693 height 20
click at [244, 203] on input "HMO ID" at bounding box center [532, 209] width 693 height 20
paste input "ENIOLA KAYODE PGC/10131/A"
type input "ENIOLA KAYODE PGC/10131/A"
type input "Erom Healthcare Diagnostics"
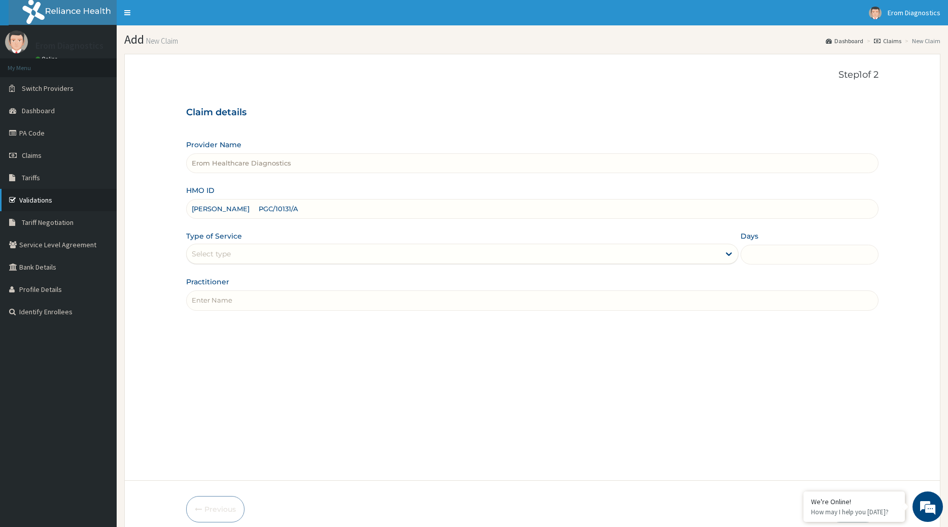
drag, startPoint x: 257, startPoint y: 201, endPoint x: 37, endPoint y: 200, distance: 220.2
click at [186, 201] on input "ENIOLA KAYODE PGC/10131/A" at bounding box center [532, 209] width 693 height 20
type input "PGC/10131/A"
click at [217, 293] on input "Practitioner" at bounding box center [532, 300] width 693 height 20
paste input "ENIOLA KAYODE"
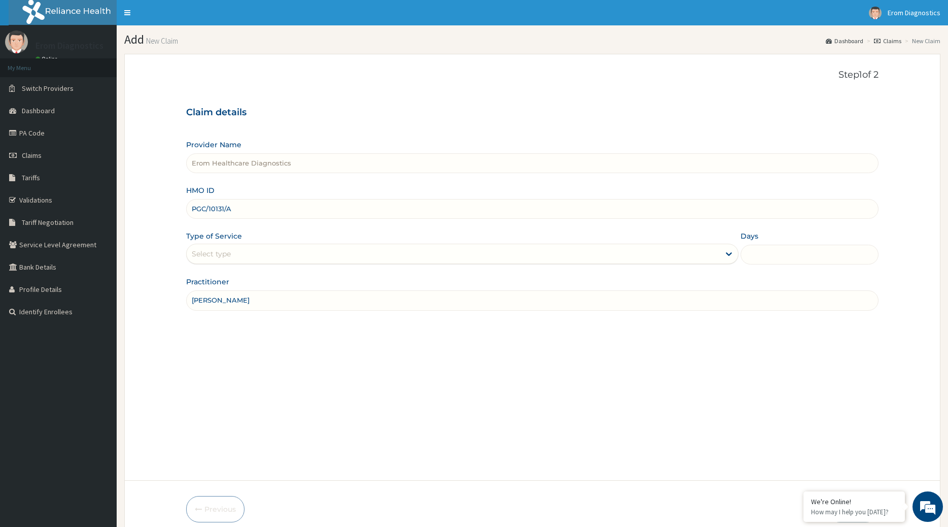
type input "ENIOLA KAYODE"
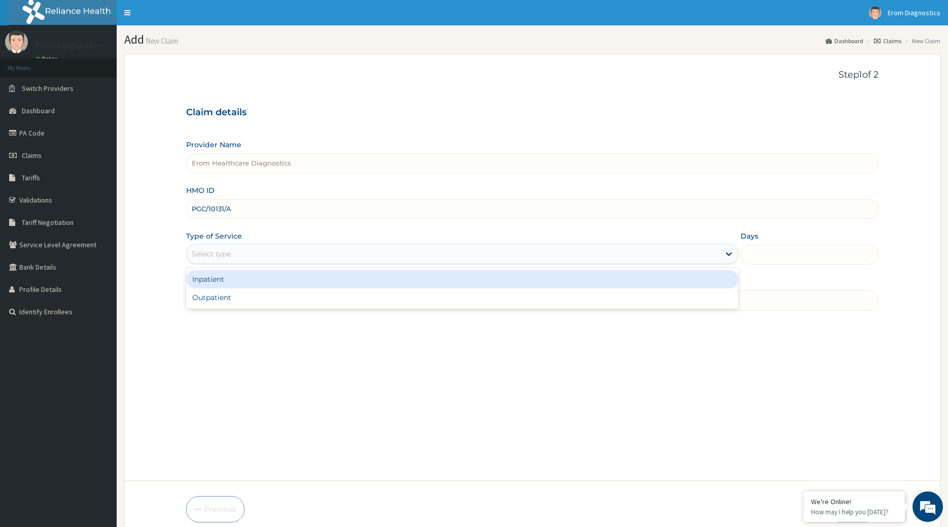
click at [228, 246] on div "Select type" at bounding box center [454, 254] width 534 height 16
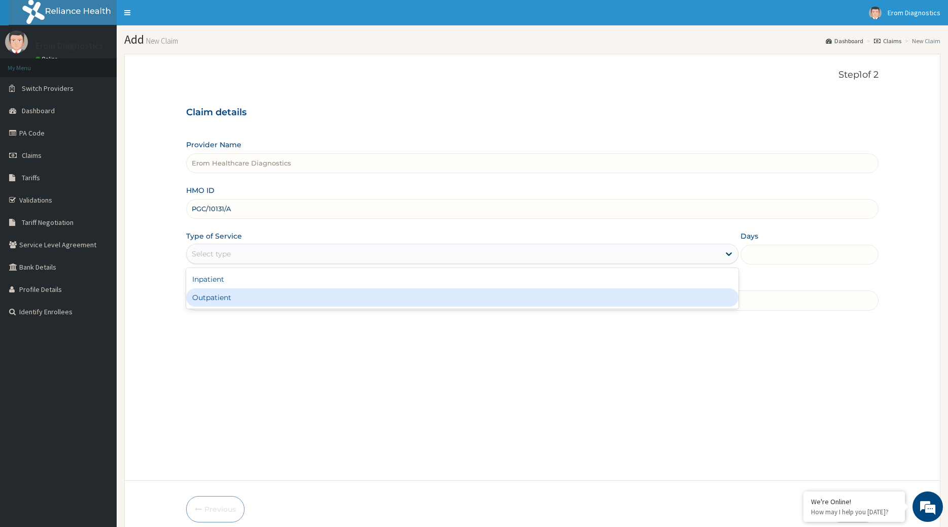
click at [227, 288] on div "Outpatient" at bounding box center [462, 297] width 553 height 18
type input "1"
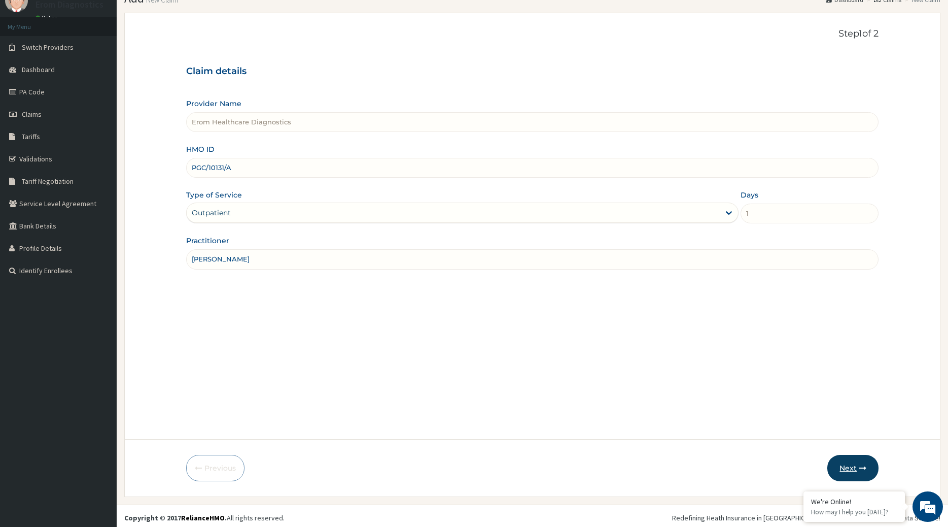
click at [840, 458] on button "Next" at bounding box center [853, 468] width 51 height 26
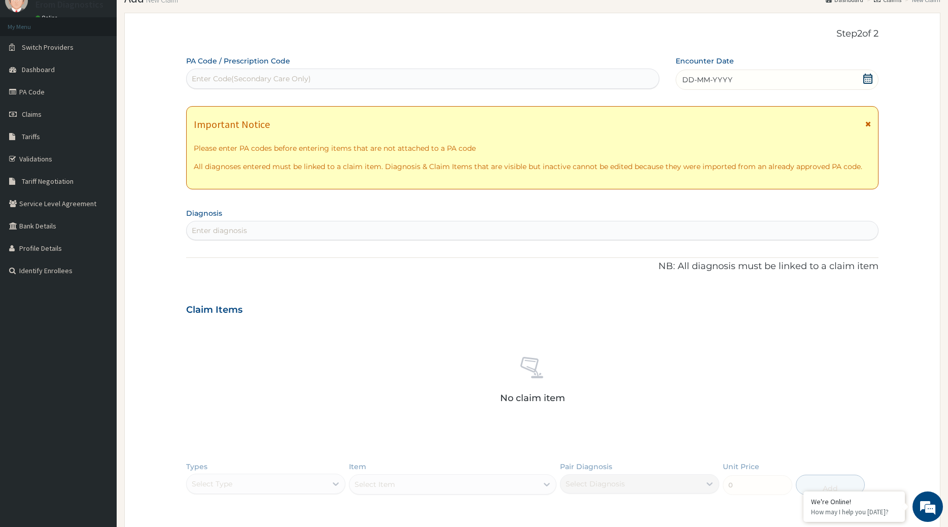
click at [245, 71] on div "Enter Code(Secondary Care Only)" at bounding box center [423, 79] width 473 height 16
paste input "PA/EEBF2A"
type input "PA/EEBF2A"
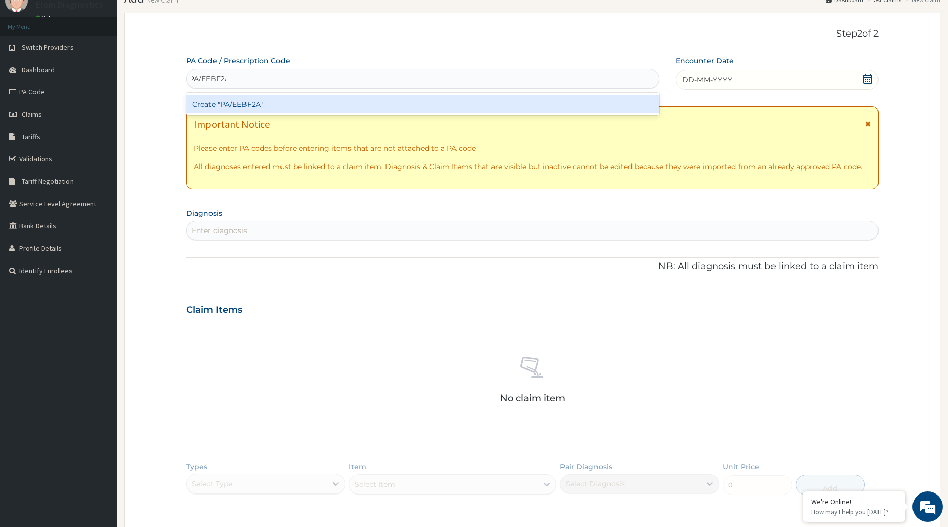
click at [303, 97] on div "Create "PA/EEBF2A"" at bounding box center [423, 104] width 474 height 18
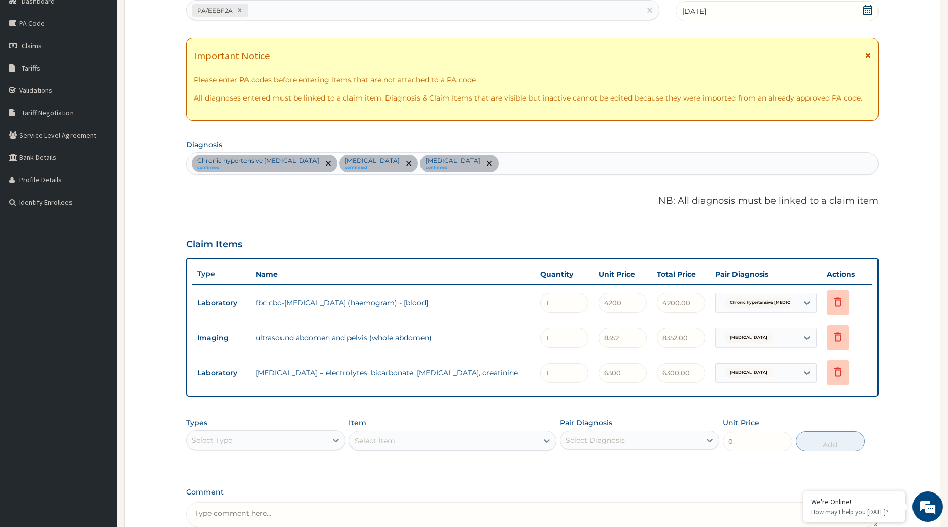
scroll to position [199, 0]
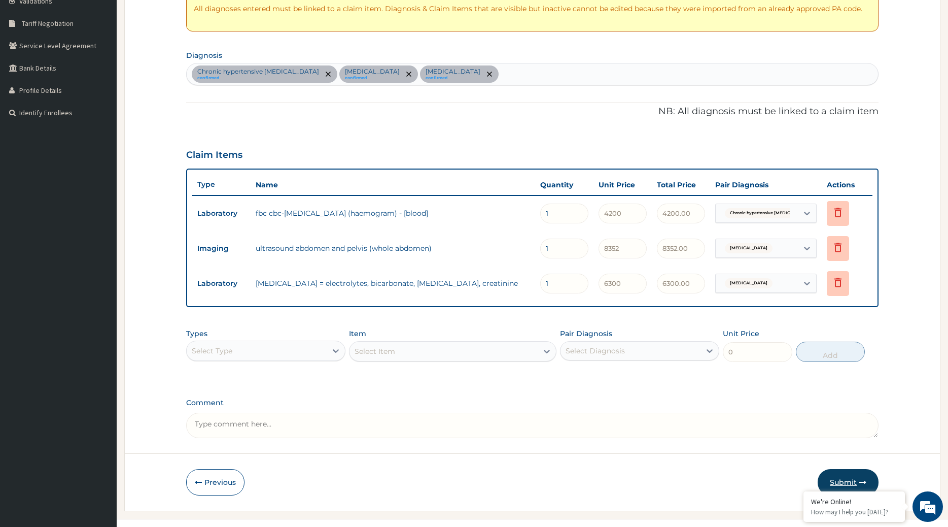
click at [823, 469] on button "Submit" at bounding box center [848, 482] width 61 height 26
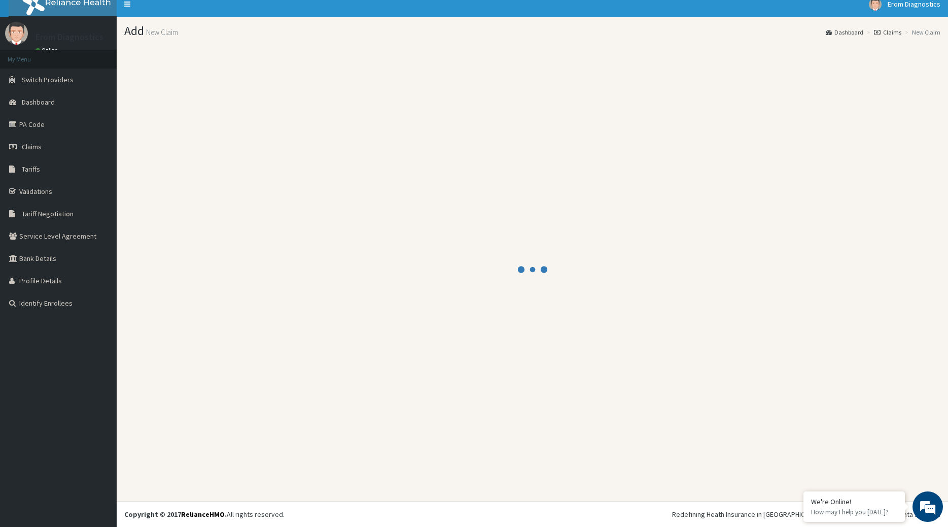
scroll to position [6, 0]
